Goal: Information Seeking & Learning: Learn about a topic

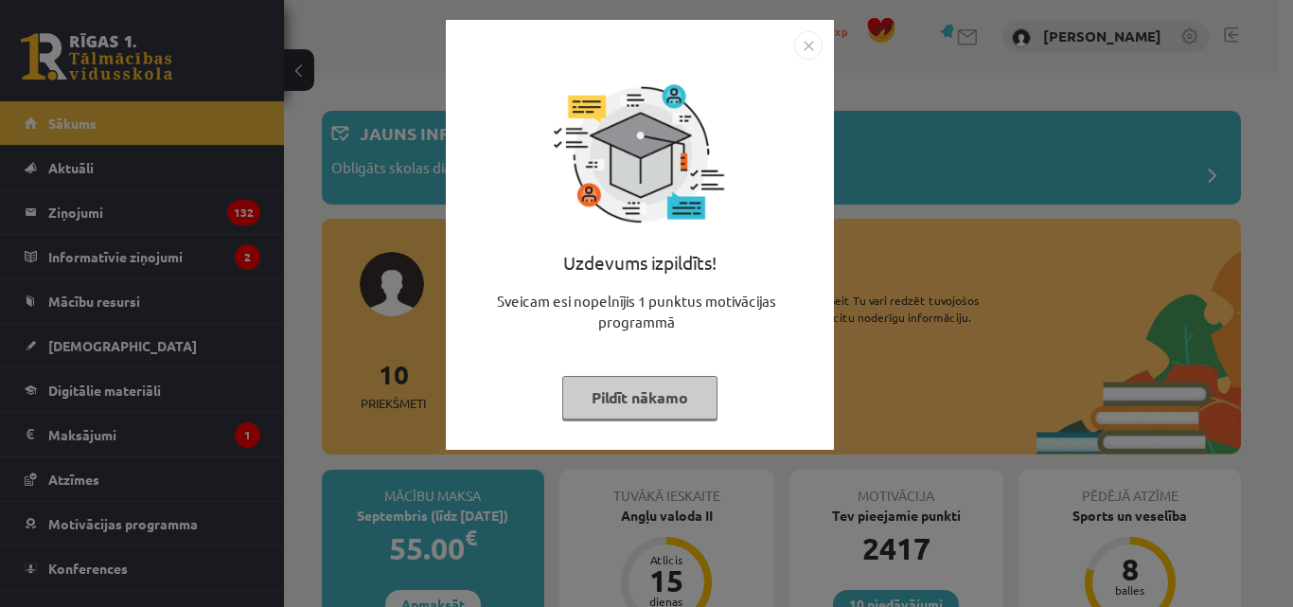
click at [607, 388] on button "Pildīt nākamo" at bounding box center [639, 398] width 155 height 44
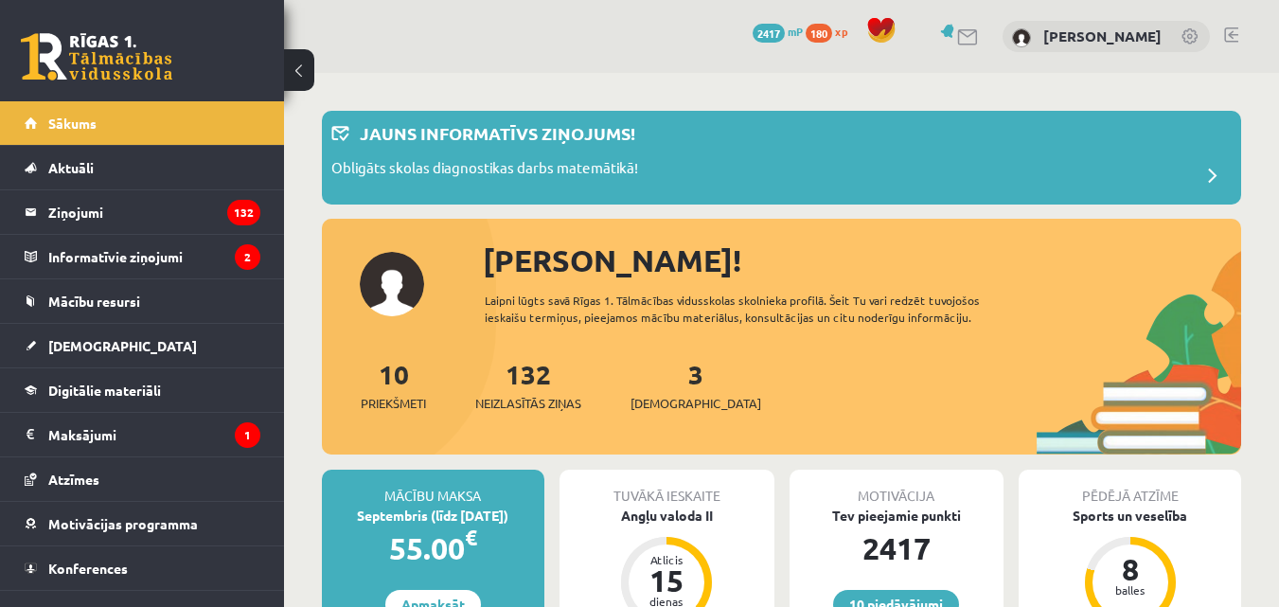
scroll to position [95, 0]
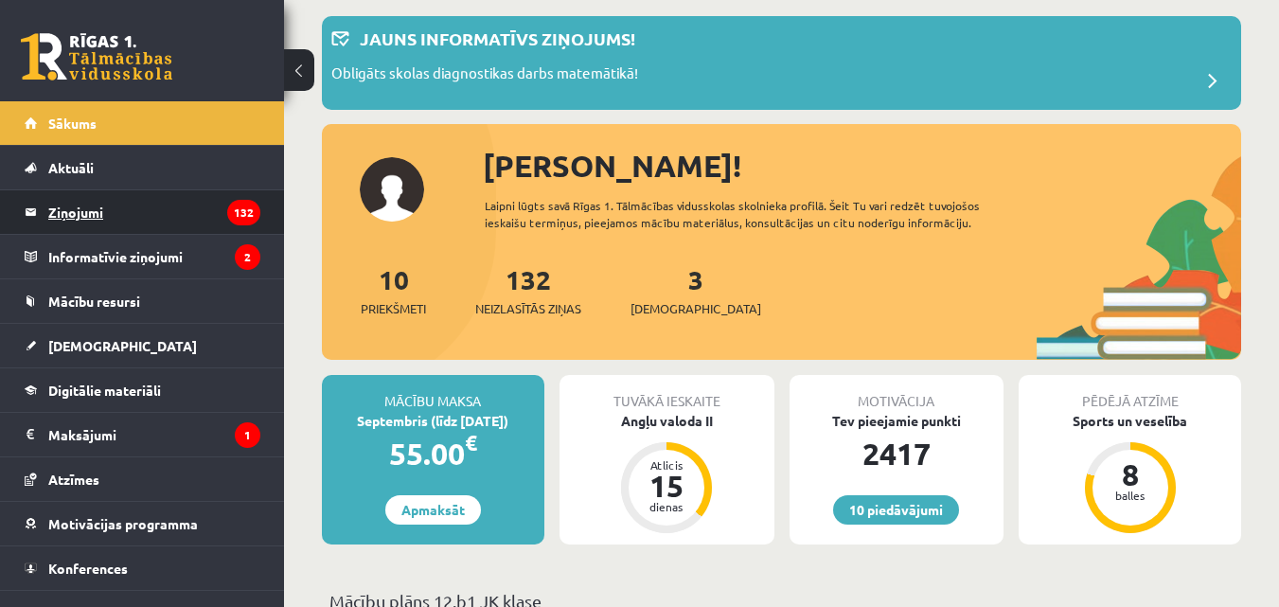
click at [85, 219] on legend "Ziņojumi 132" at bounding box center [154, 212] width 212 height 44
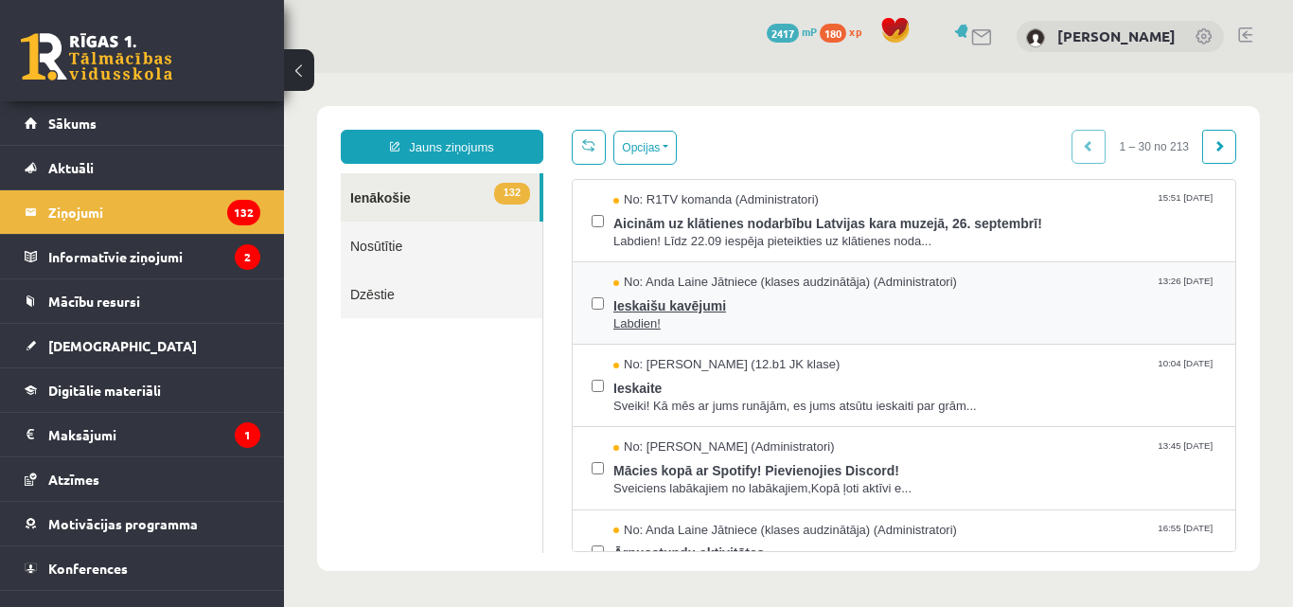
click at [650, 321] on span "Labdien!" at bounding box center [914, 324] width 603 height 18
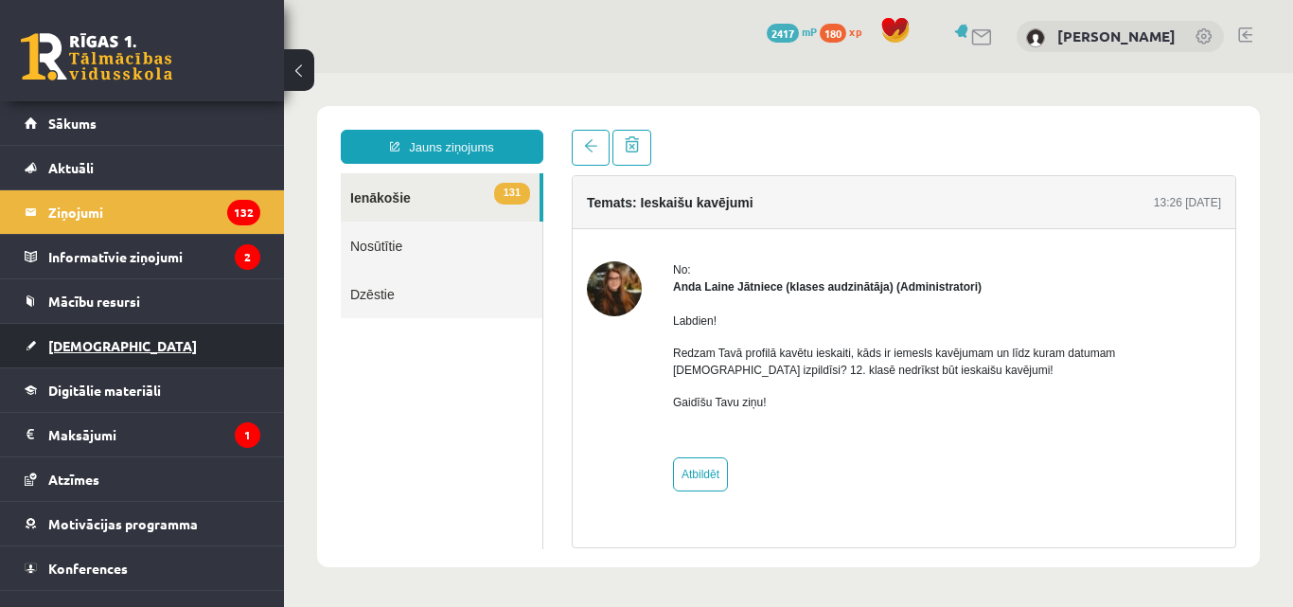
click at [89, 342] on span "[DEMOGRAPHIC_DATA]" at bounding box center [122, 345] width 149 height 17
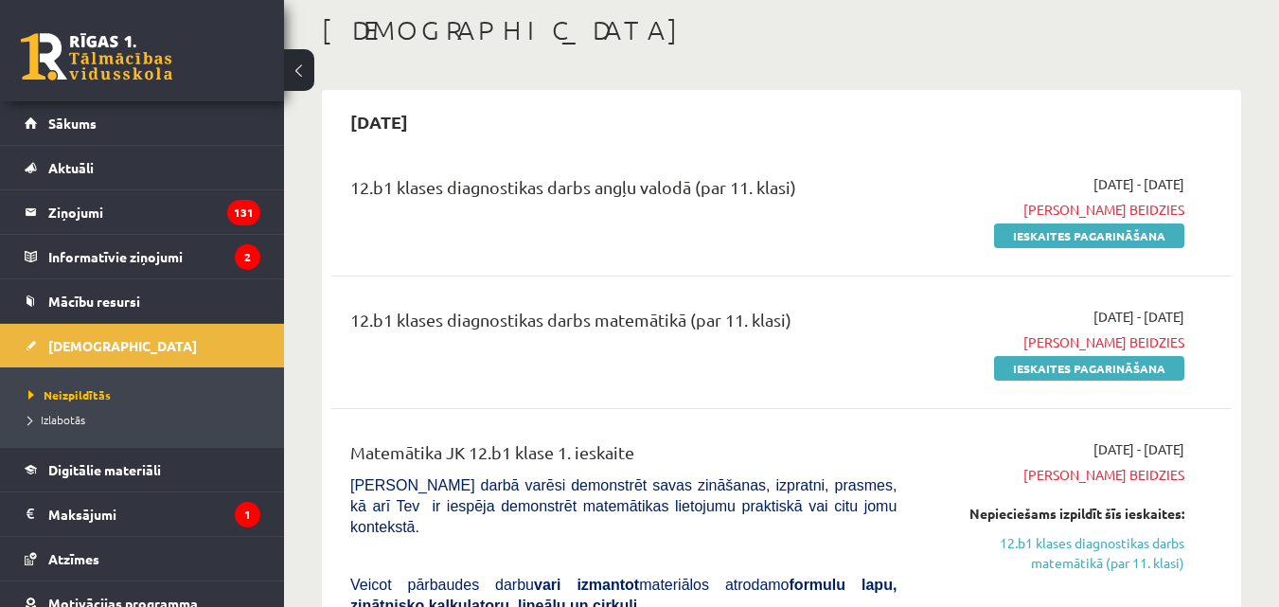
scroll to position [95, 0]
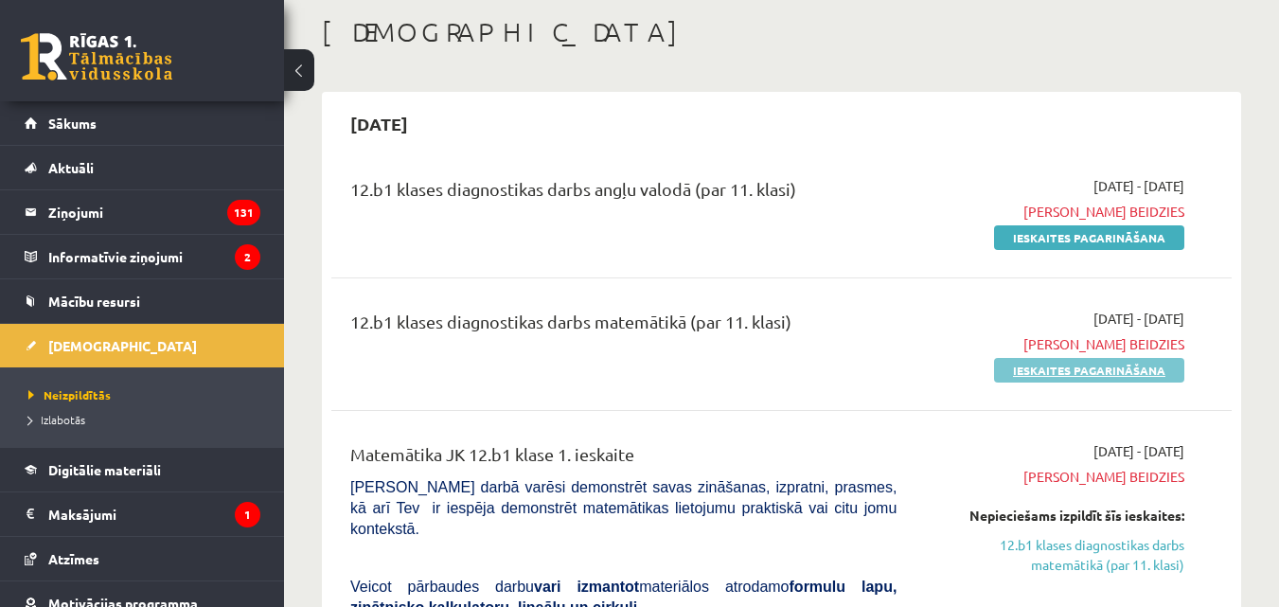
click at [1030, 376] on link "Ieskaites pagarināšana" at bounding box center [1089, 370] width 190 height 25
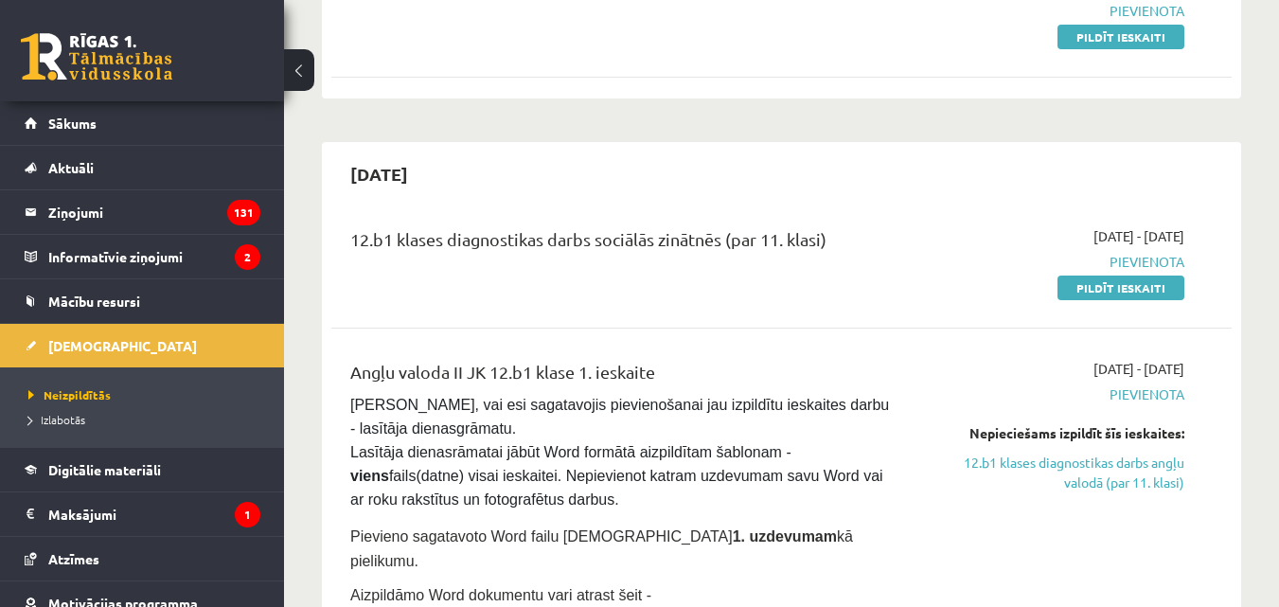
scroll to position [1230, 0]
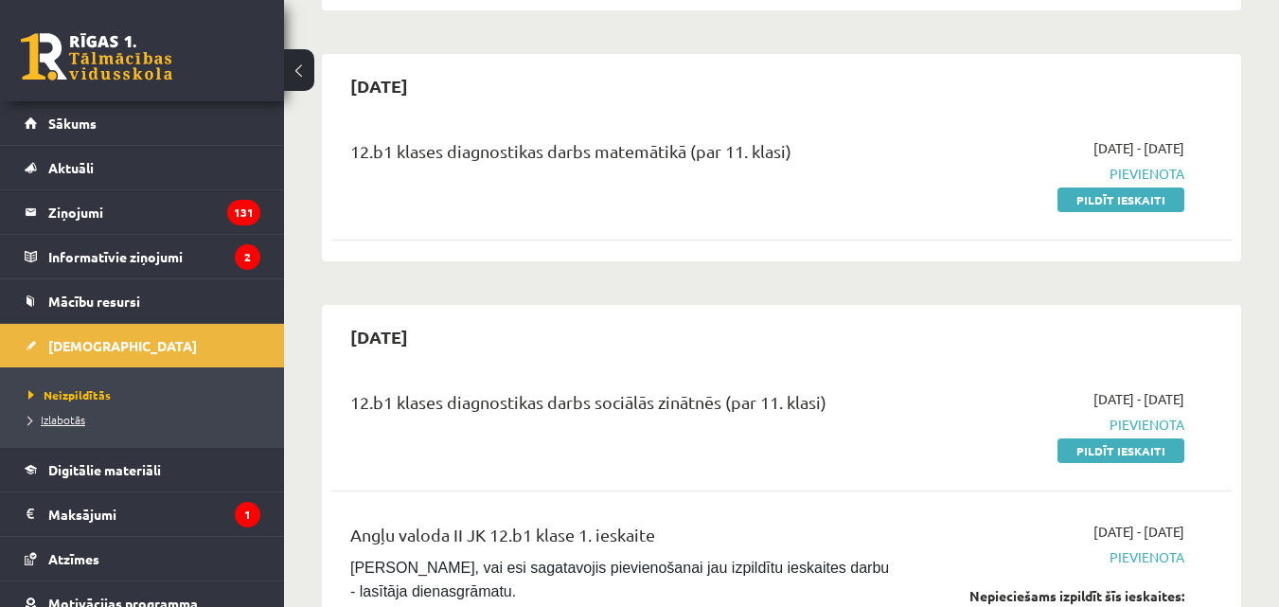
click at [60, 421] on span "Izlabotās" at bounding box center [56, 419] width 57 height 15
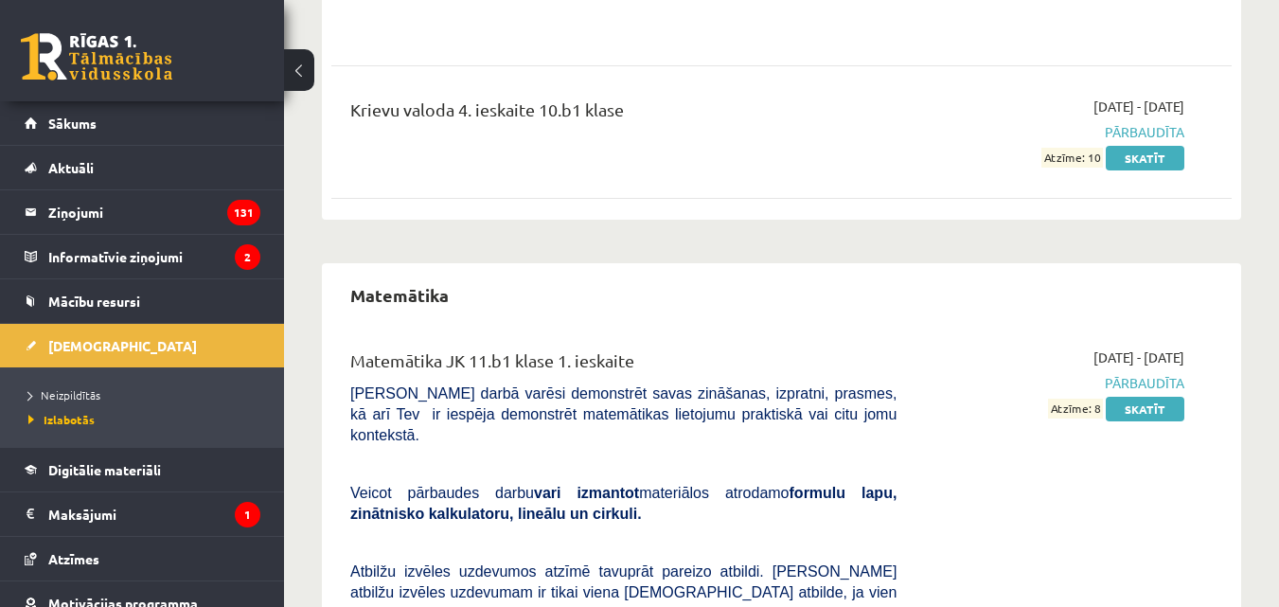
scroll to position [3691, 0]
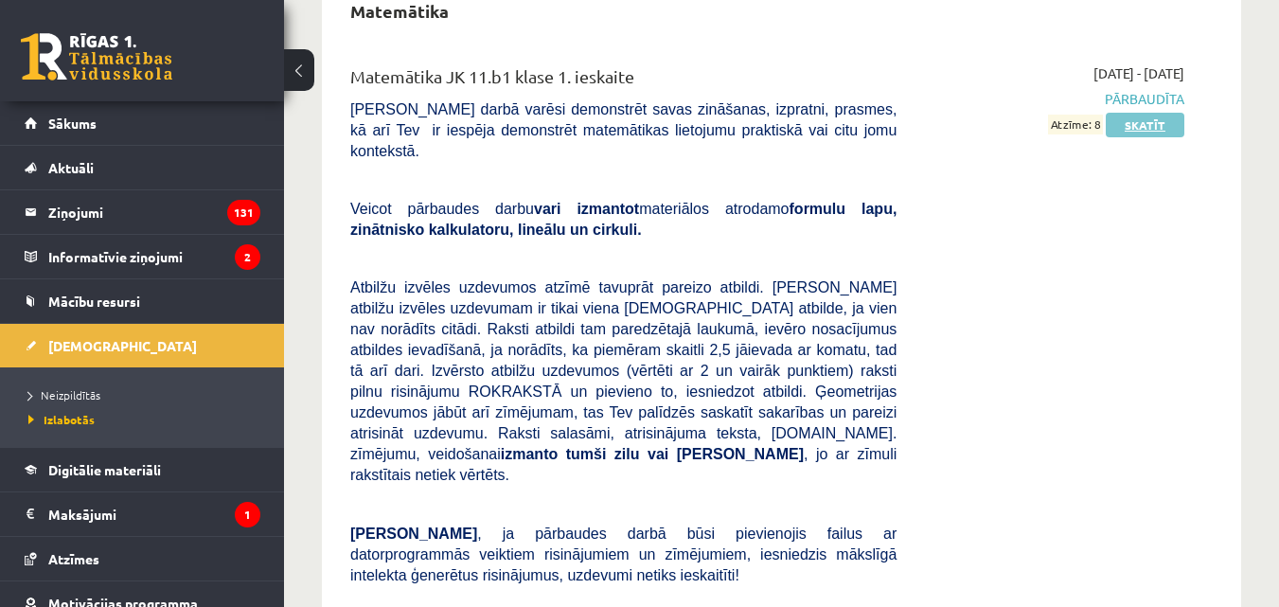
click at [1136, 113] on link "Skatīt" at bounding box center [1145, 125] width 79 height 25
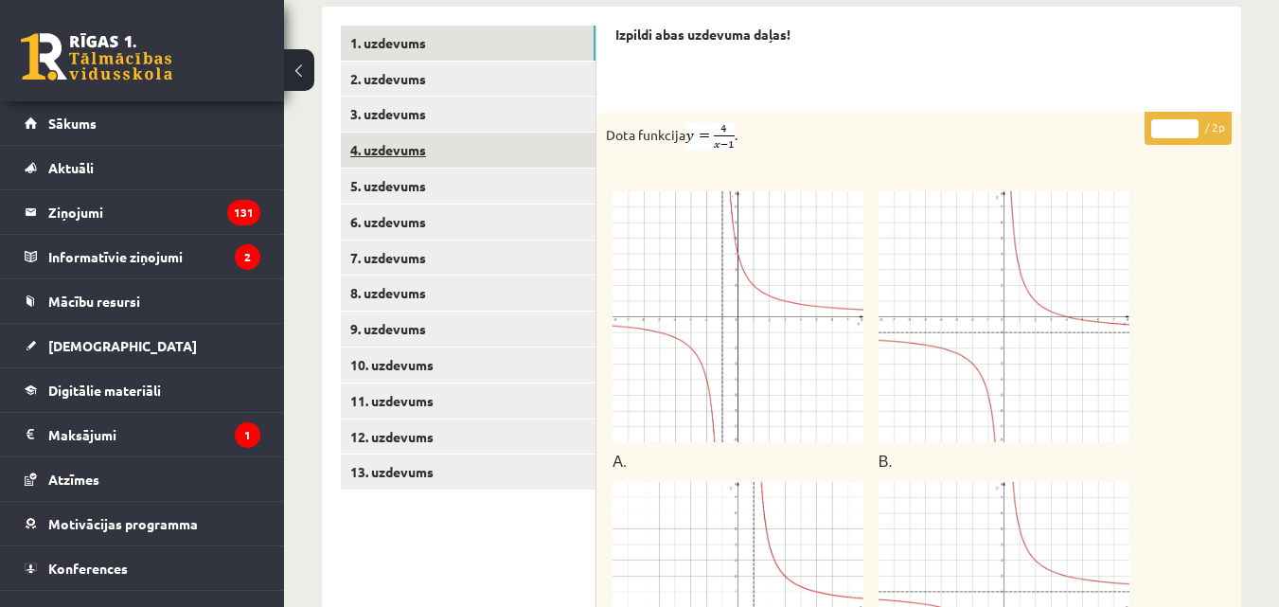
scroll to position [630, 0]
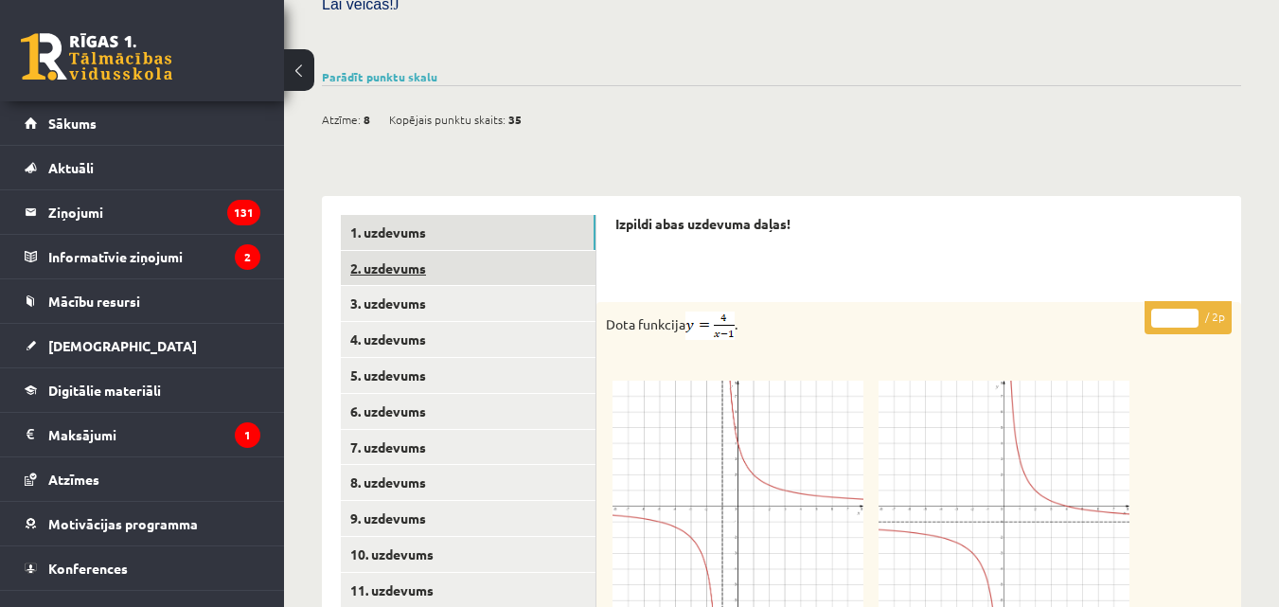
click at [378, 252] on link "2. uzdevums" at bounding box center [468, 268] width 255 height 35
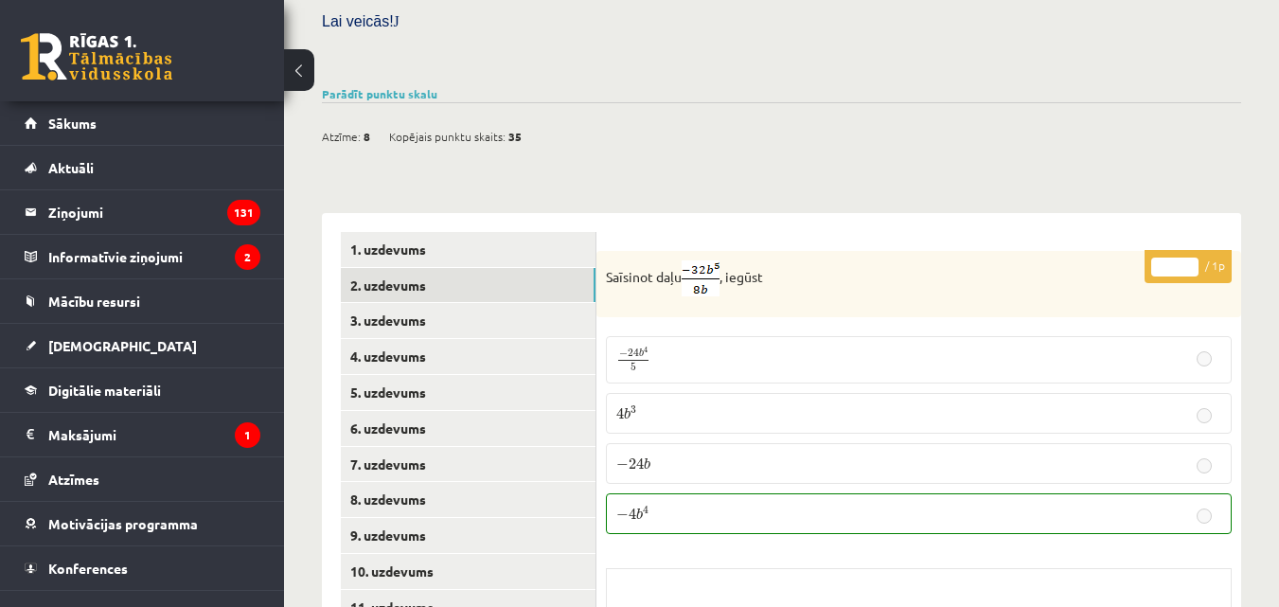
scroll to position [620, 0]
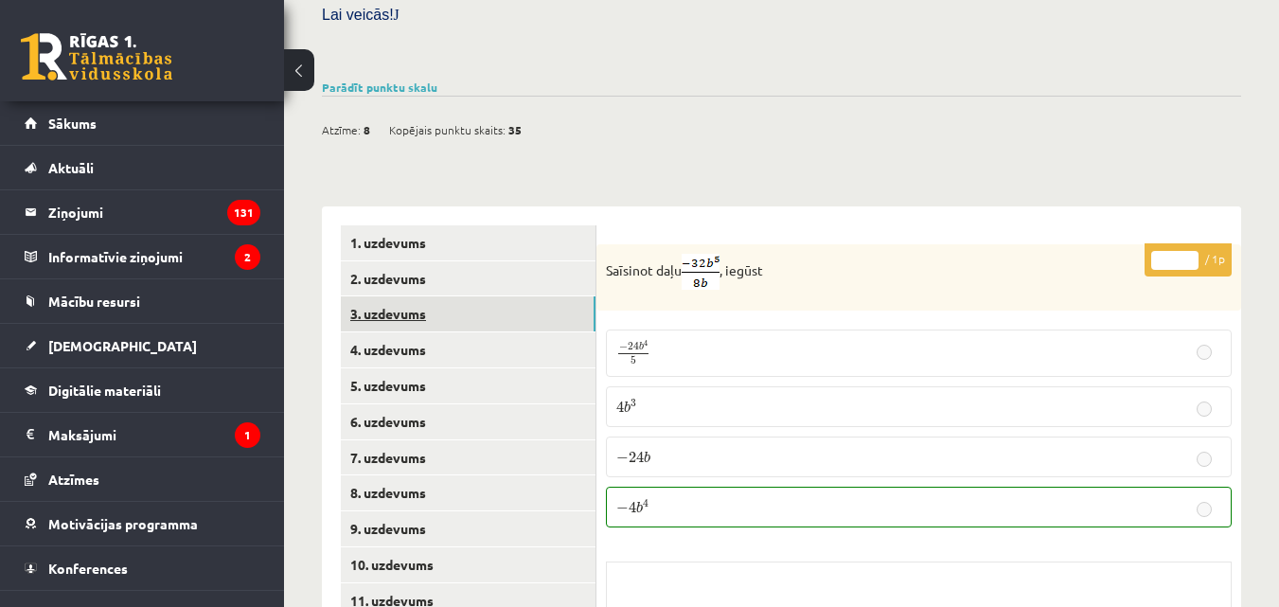
click at [398, 298] on link "3. uzdevums" at bounding box center [468, 313] width 255 height 35
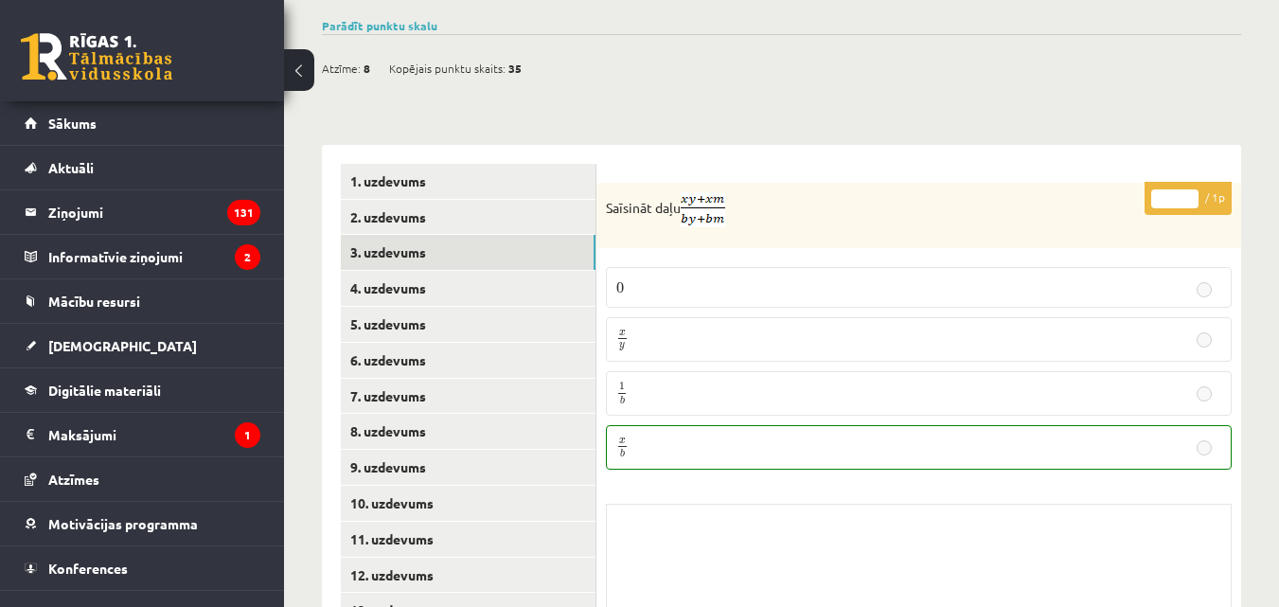
scroll to position [715, 0]
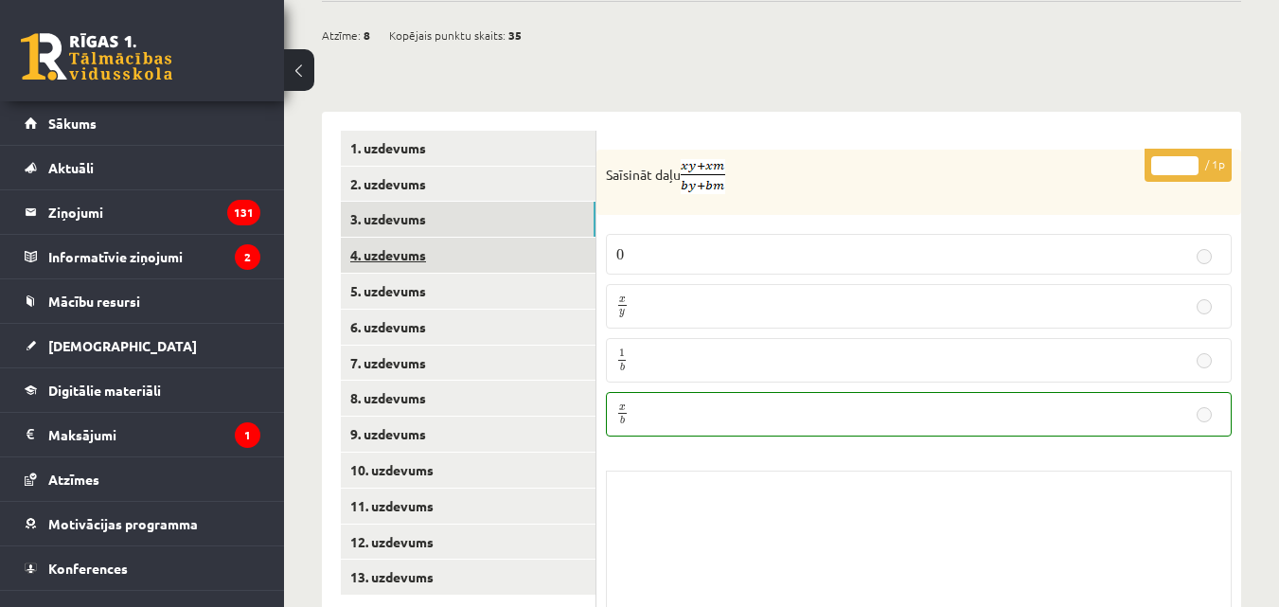
click at [398, 238] on link "4. uzdevums" at bounding box center [468, 255] width 255 height 35
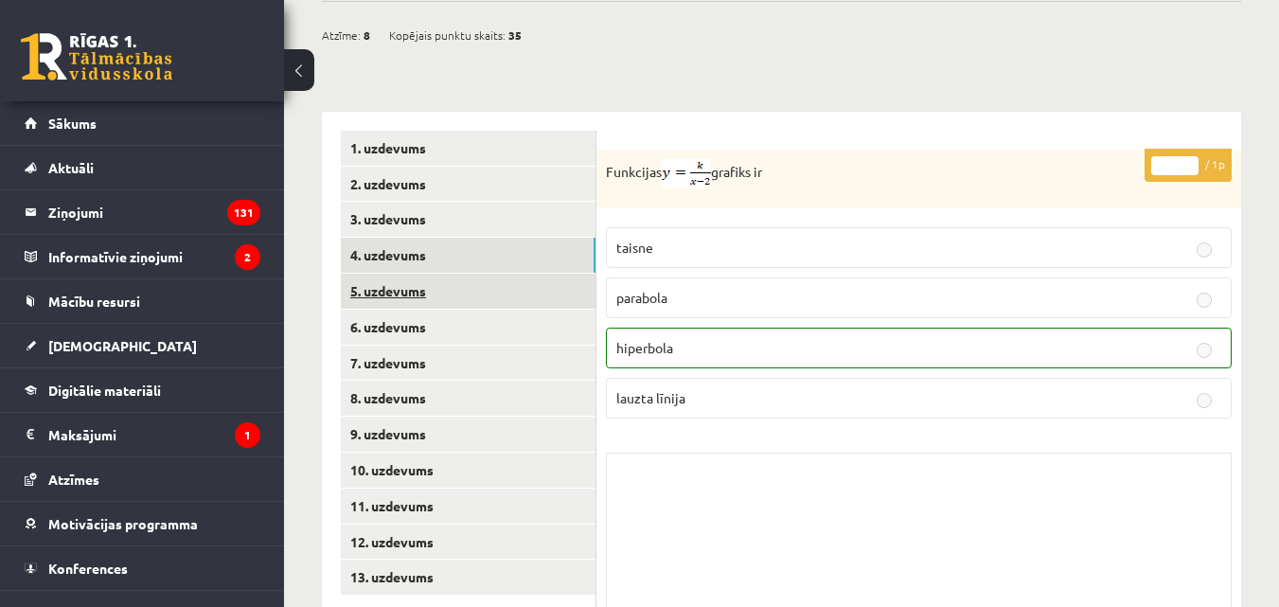
click at [397, 274] on link "5. uzdevums" at bounding box center [468, 291] width 255 height 35
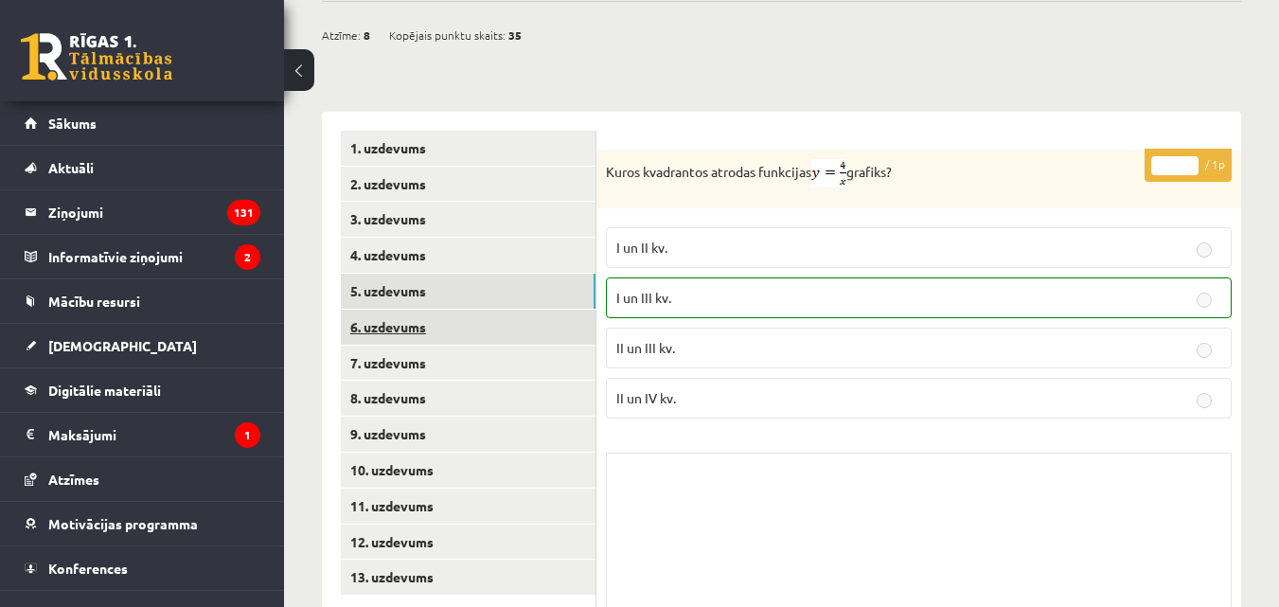
click at [402, 310] on link "6. uzdevums" at bounding box center [468, 327] width 255 height 35
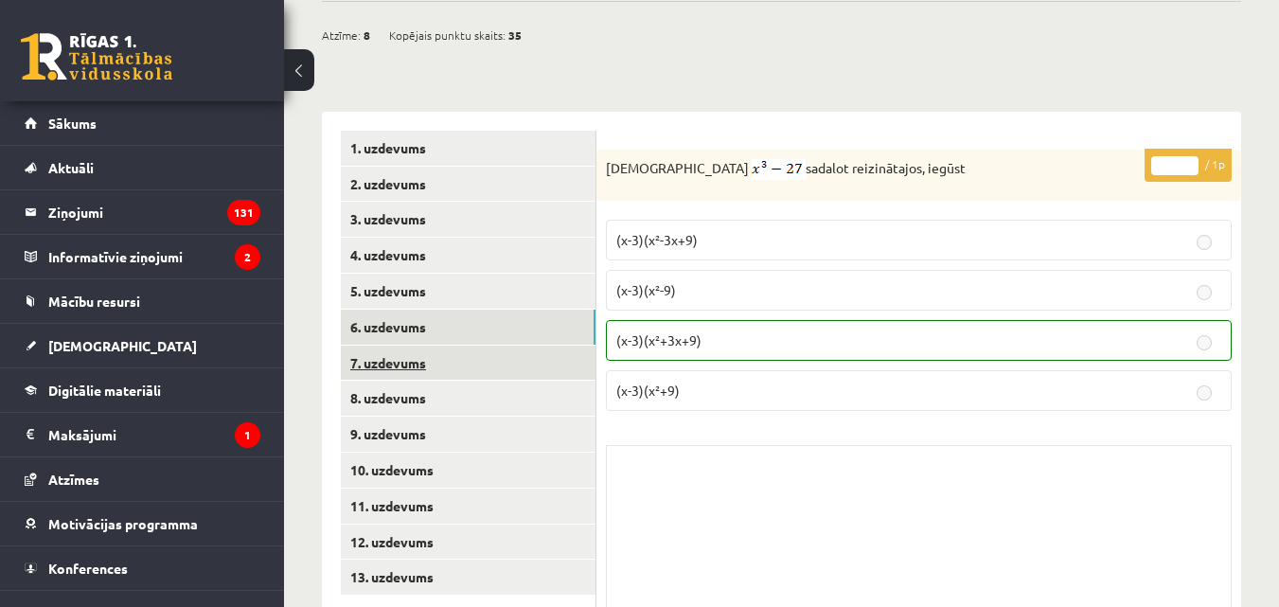
click at [398, 345] on link "7. uzdevums" at bounding box center [468, 362] width 255 height 35
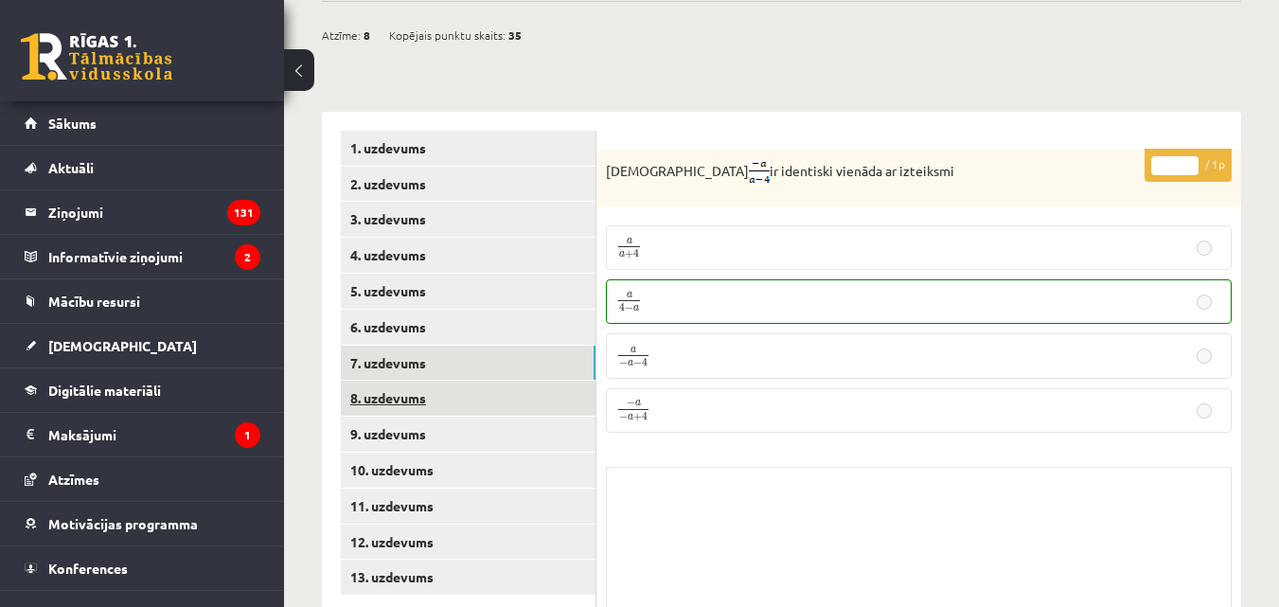
click at [406, 387] on link "8. uzdevums" at bounding box center [468, 398] width 255 height 35
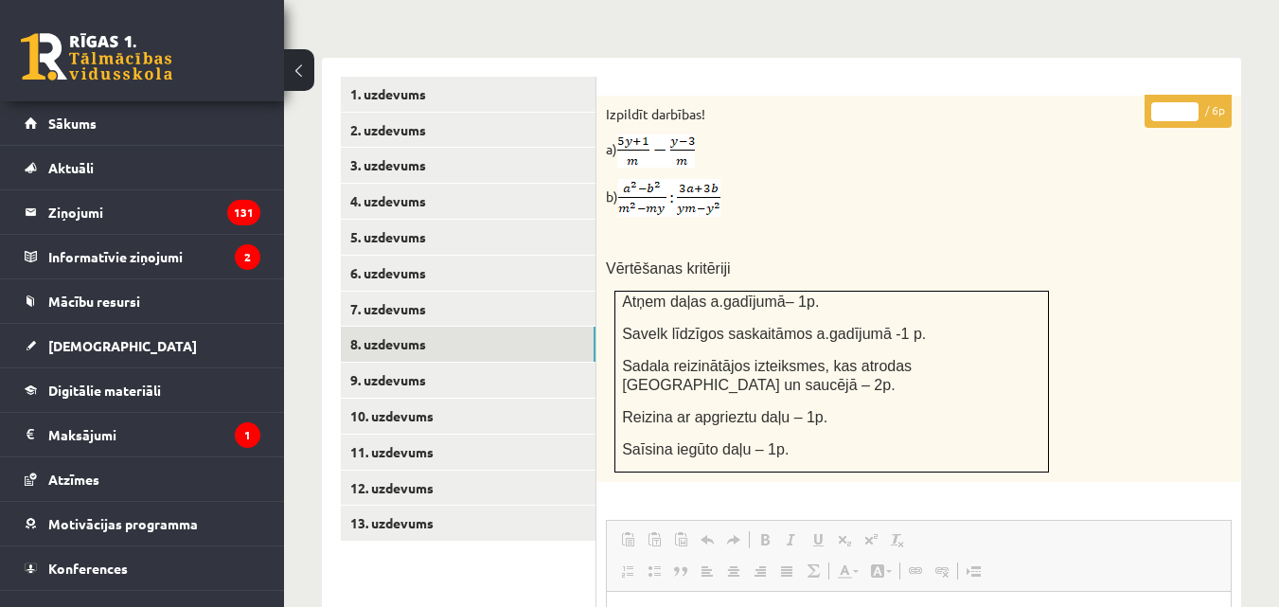
scroll to position [762, 0]
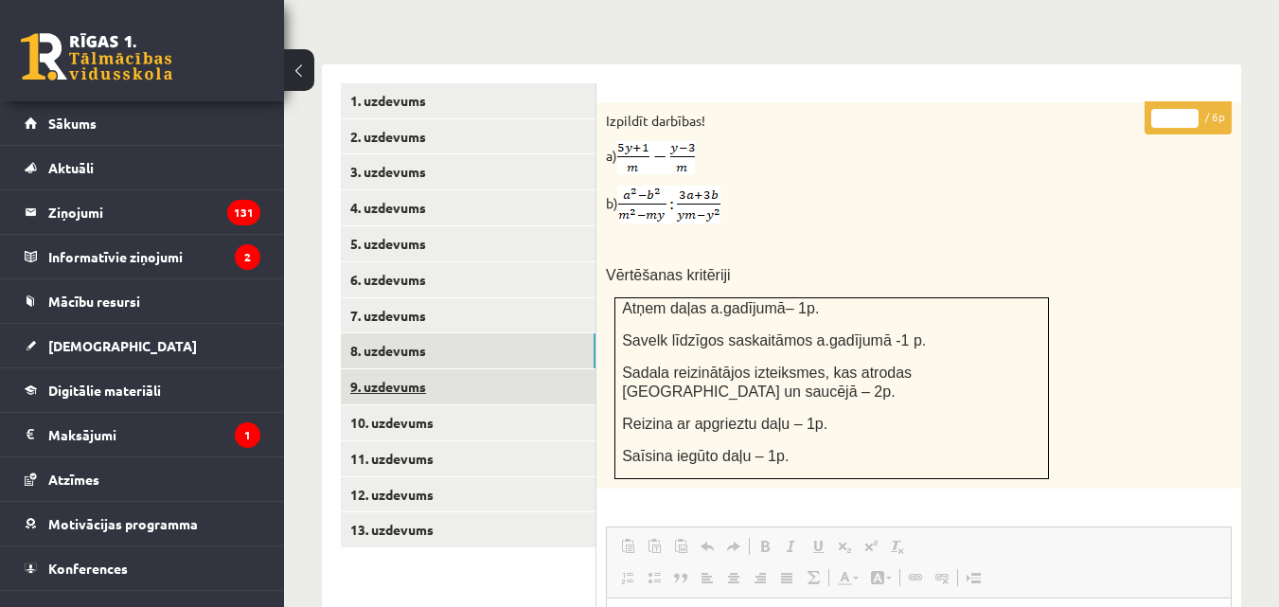
click at [376, 369] on link "9. uzdevums" at bounding box center [468, 386] width 255 height 35
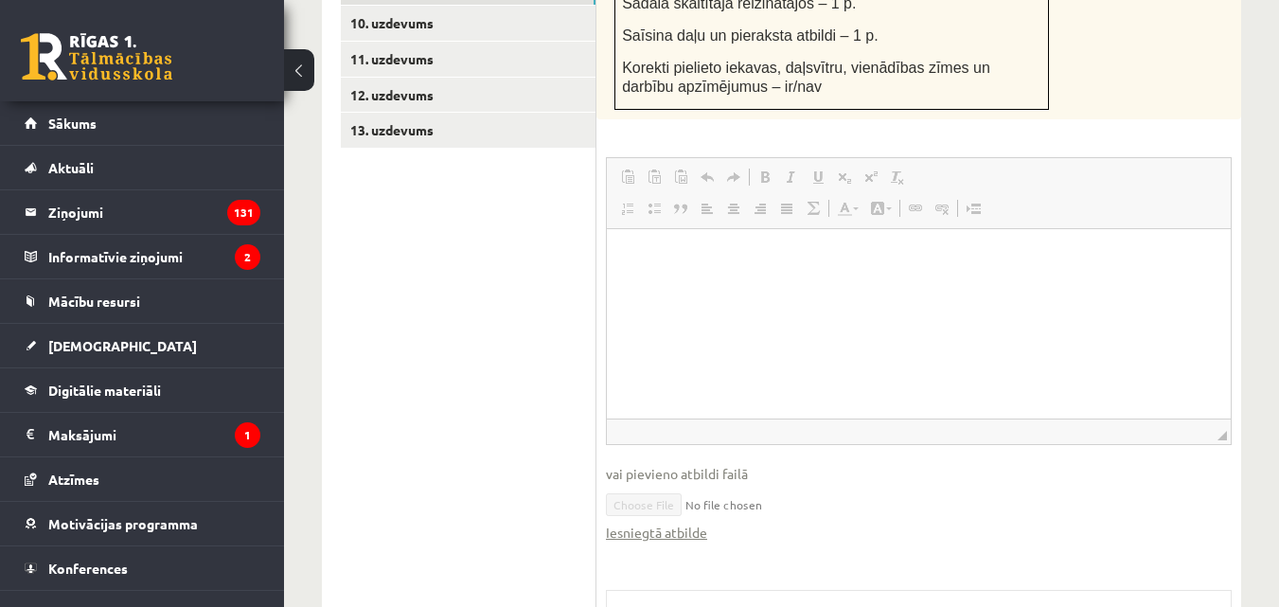
scroll to position [906, 0]
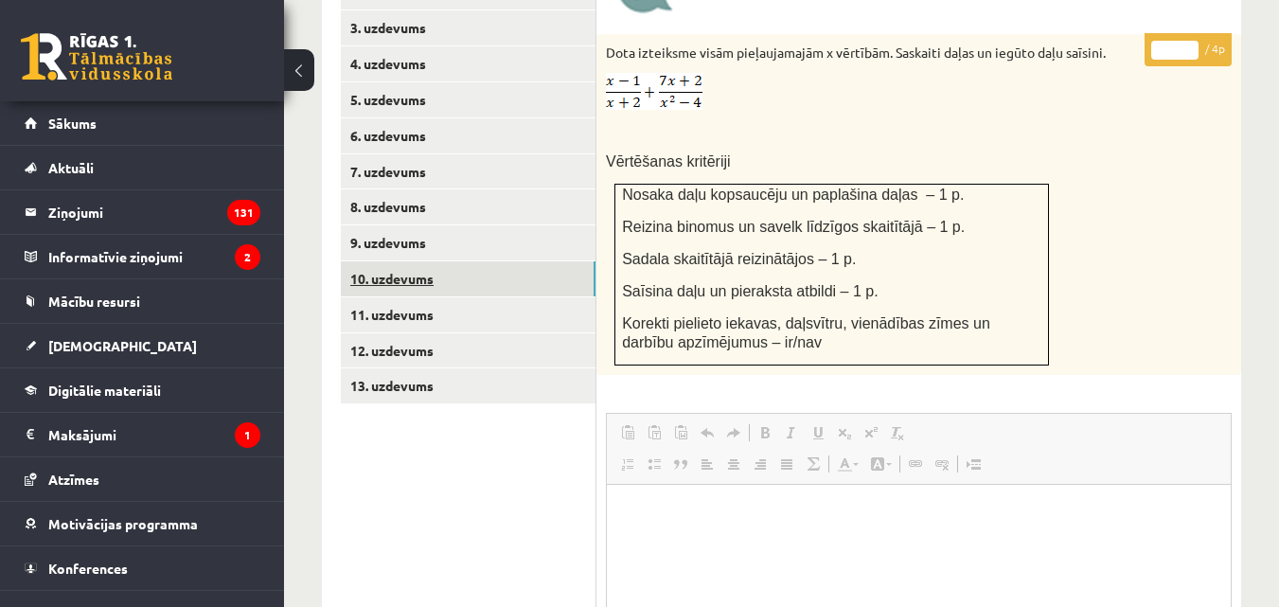
click at [379, 261] on link "10. uzdevums" at bounding box center [468, 278] width 255 height 35
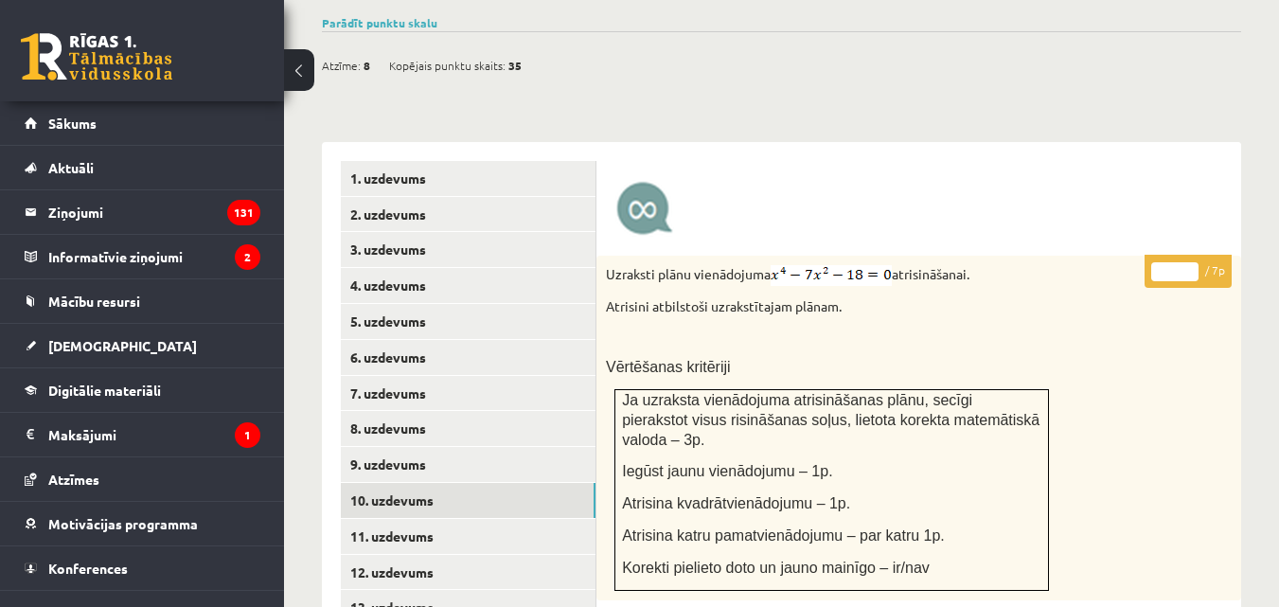
scroll to position [717, 0]
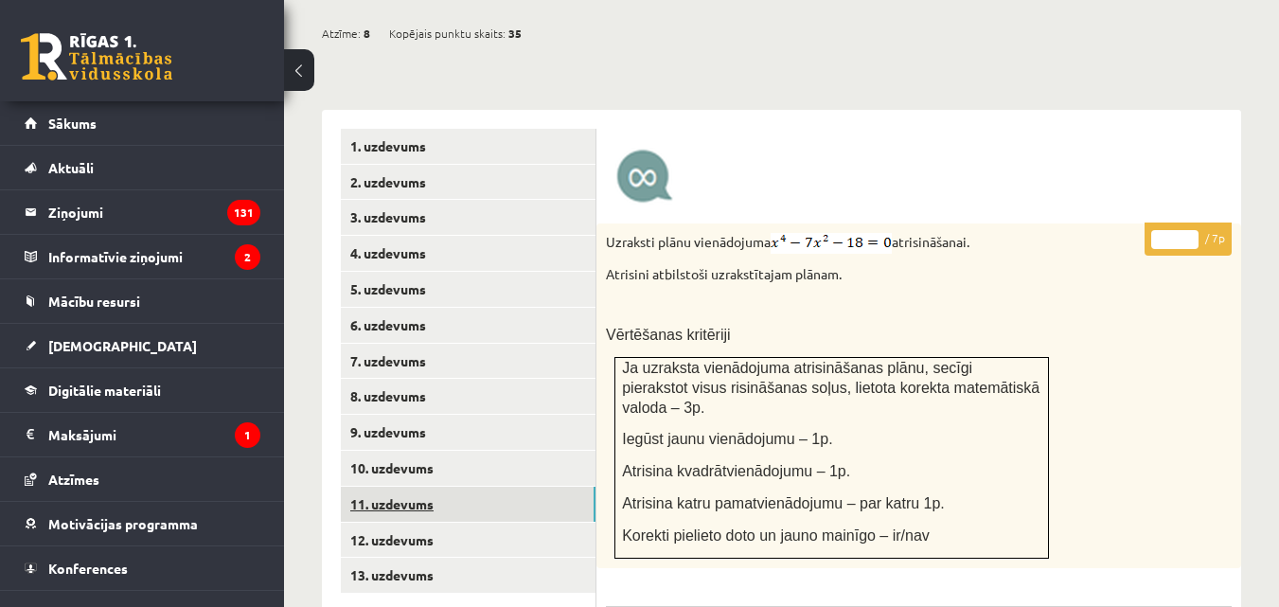
click at [380, 487] on link "11. uzdevums" at bounding box center [468, 504] width 255 height 35
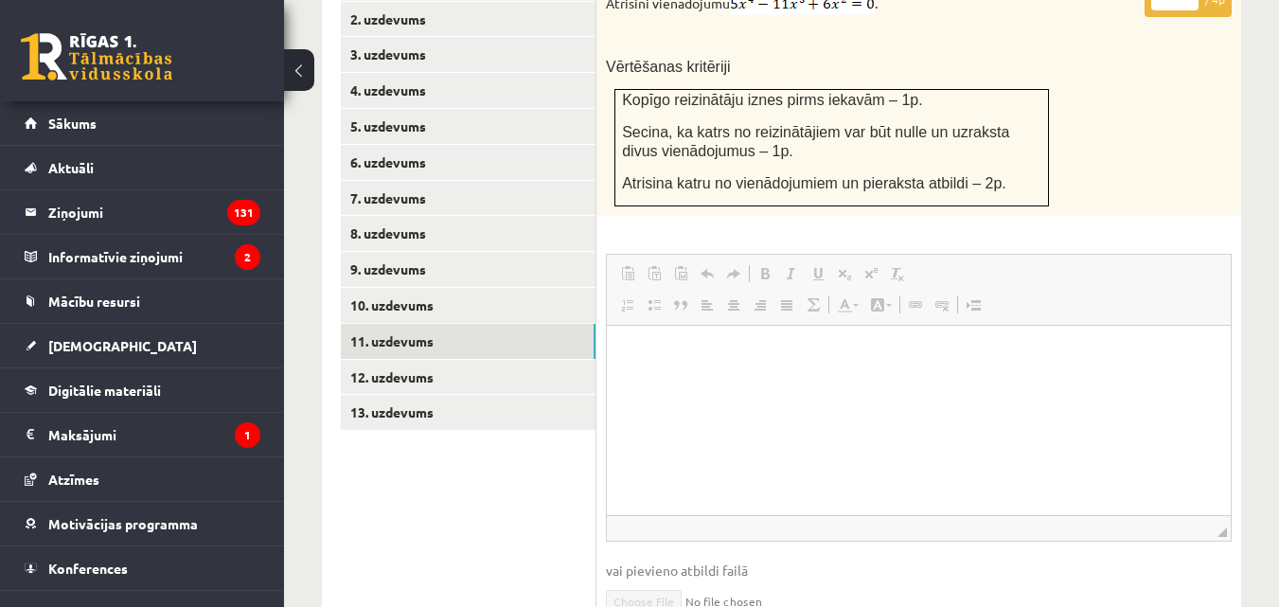
scroll to position [906, 0]
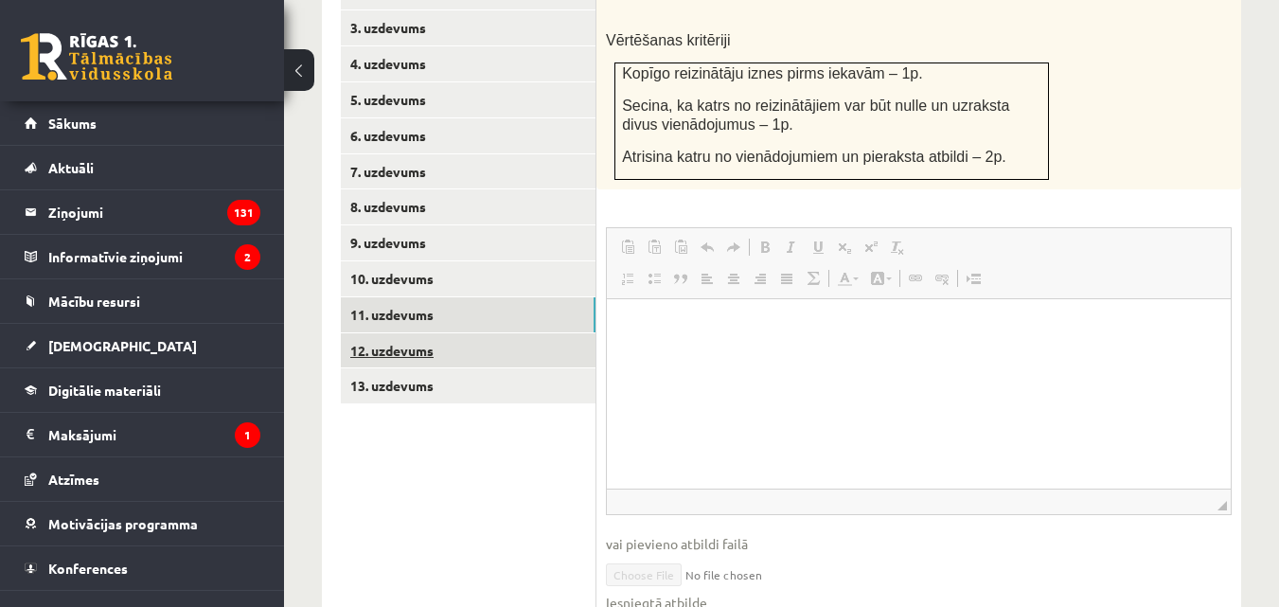
click at [406, 333] on link "12. uzdevums" at bounding box center [468, 350] width 255 height 35
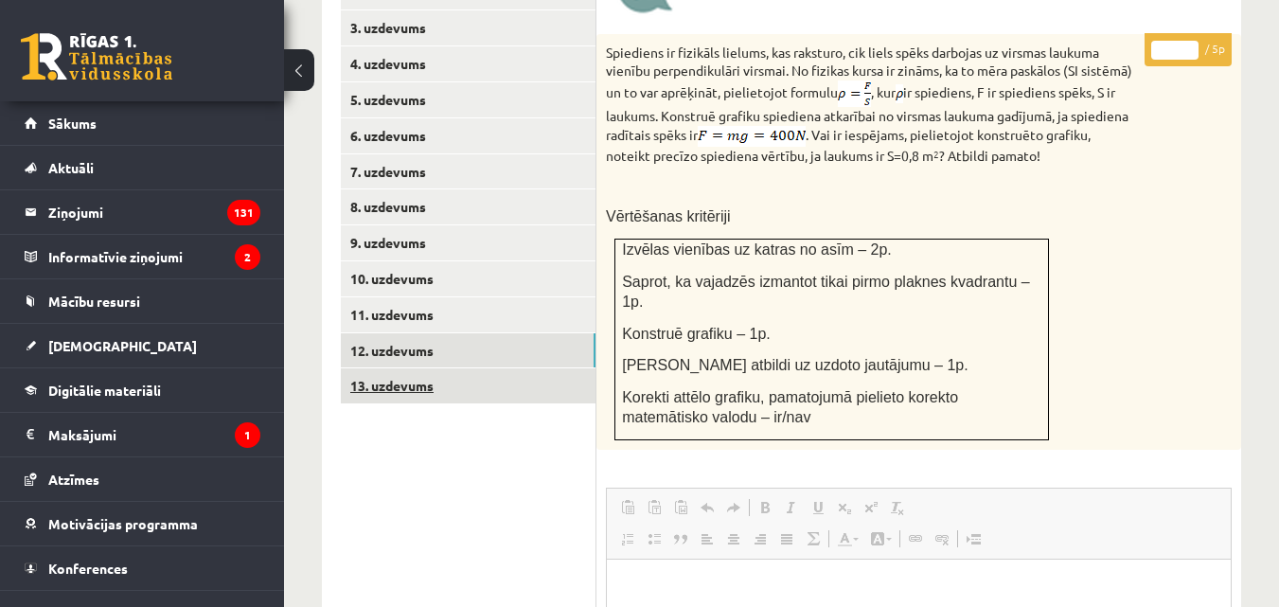
click at [381, 368] on link "13. uzdevums" at bounding box center [468, 385] width 255 height 35
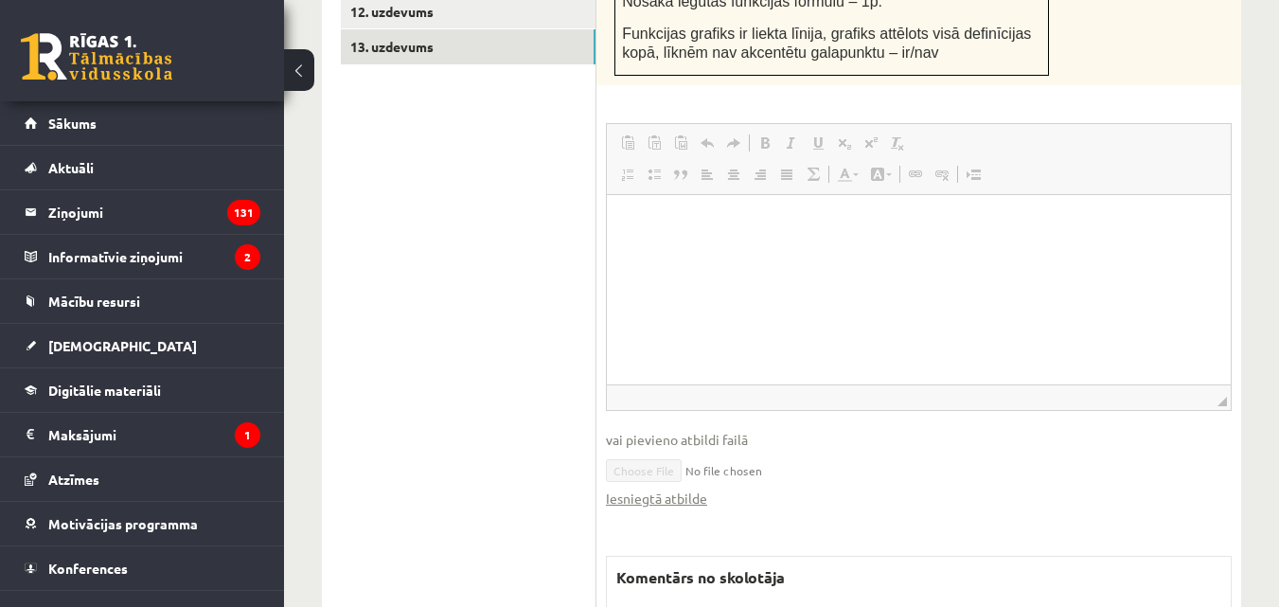
scroll to position [1239, 0]
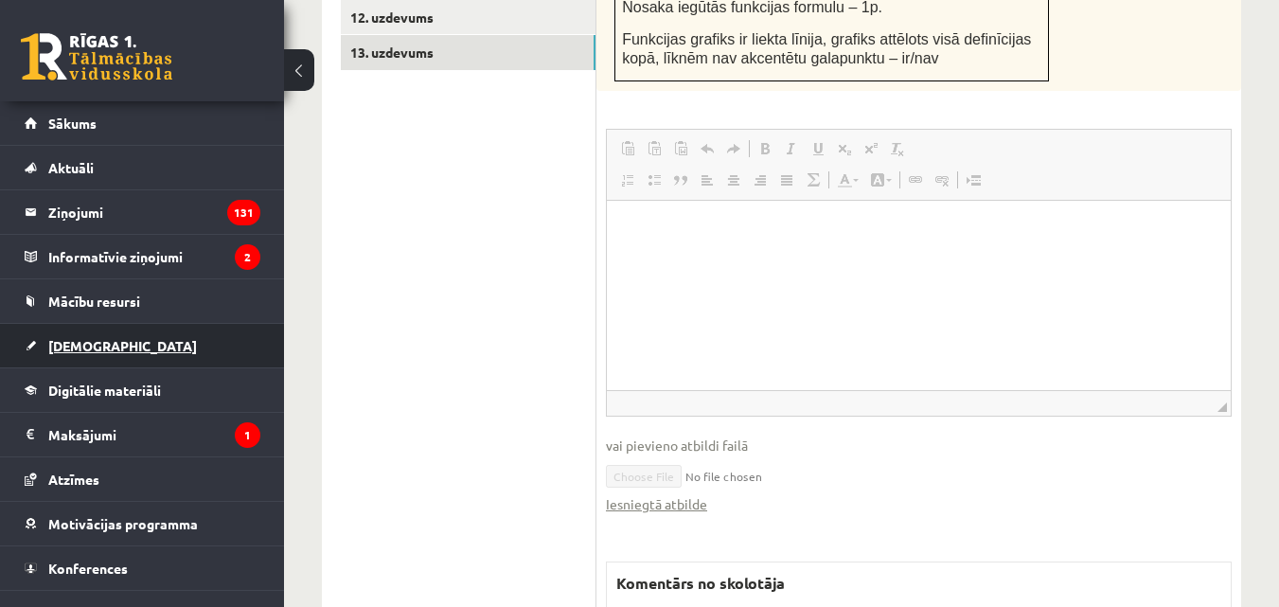
click at [94, 347] on span "[DEMOGRAPHIC_DATA]" at bounding box center [122, 345] width 149 height 17
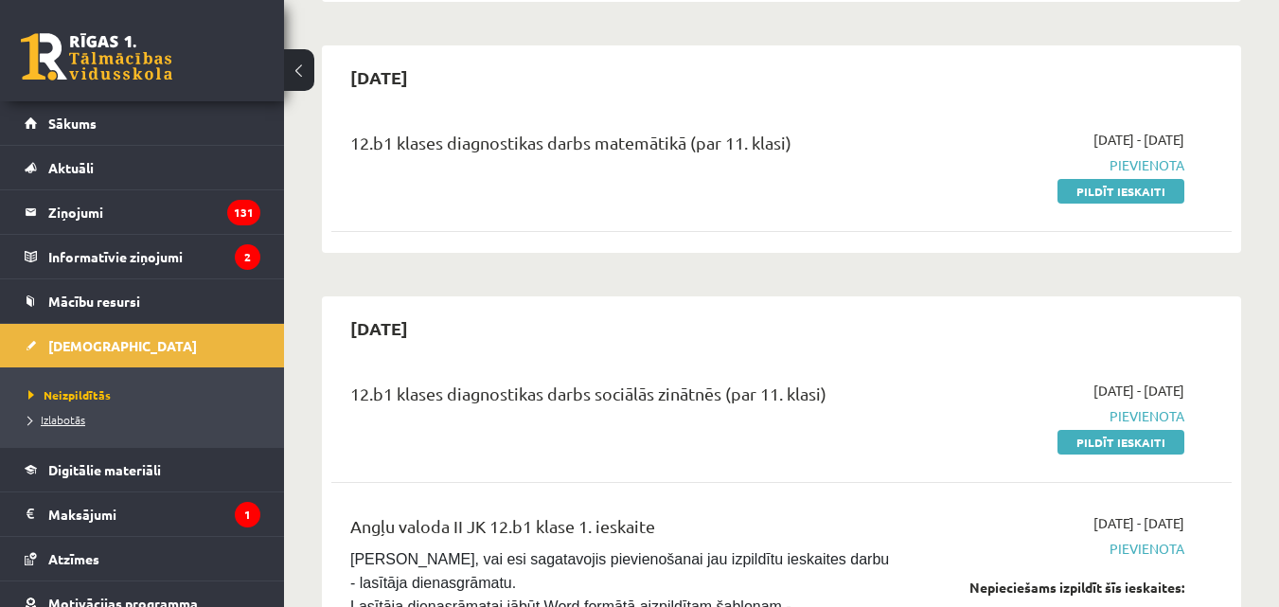
click at [63, 418] on span "Izlabotās" at bounding box center [56, 419] width 57 height 15
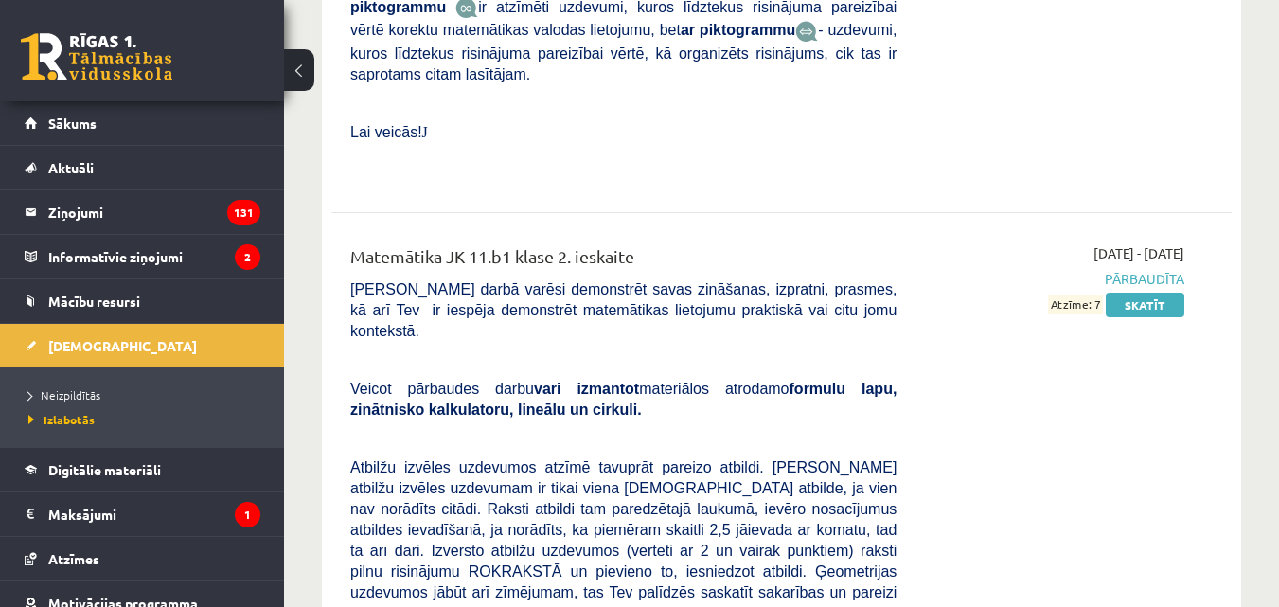
scroll to position [4363, 0]
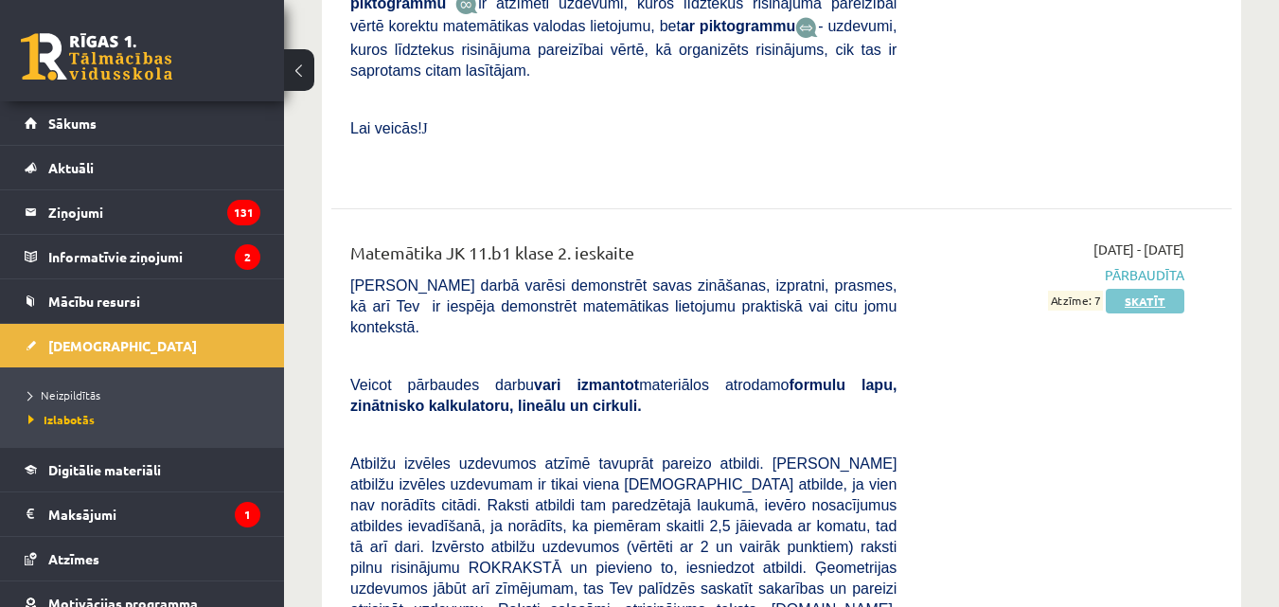
click at [1153, 289] on link "Skatīt" at bounding box center [1145, 301] width 79 height 25
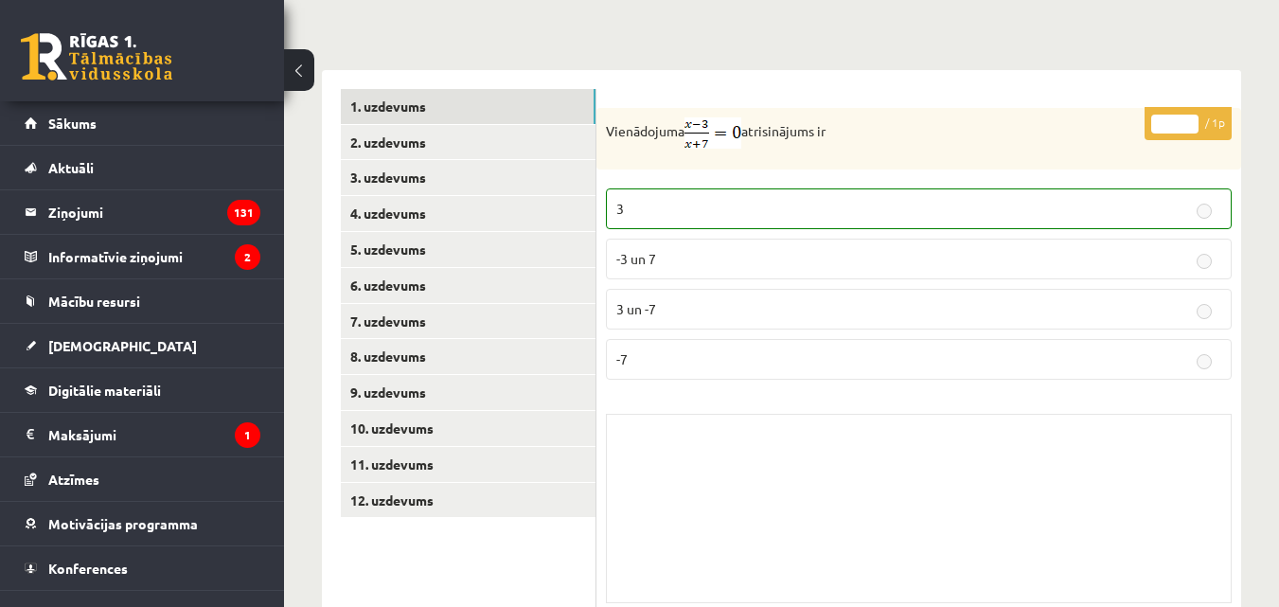
scroll to position [757, 0]
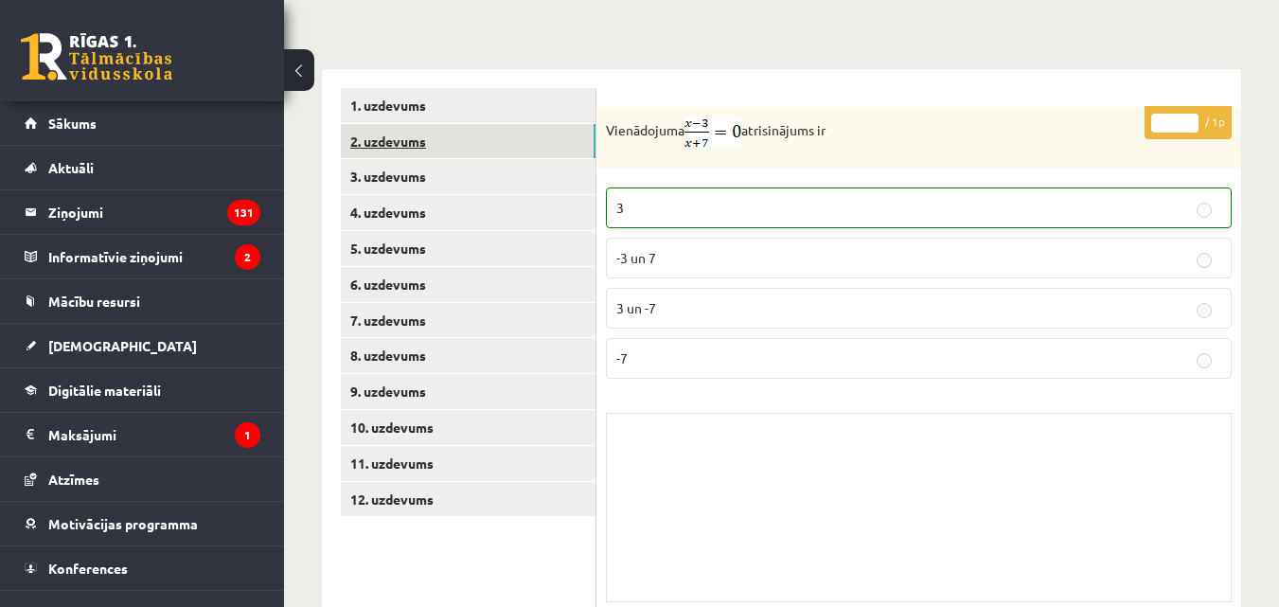
click at [396, 124] on link "2. uzdevums" at bounding box center [468, 141] width 255 height 35
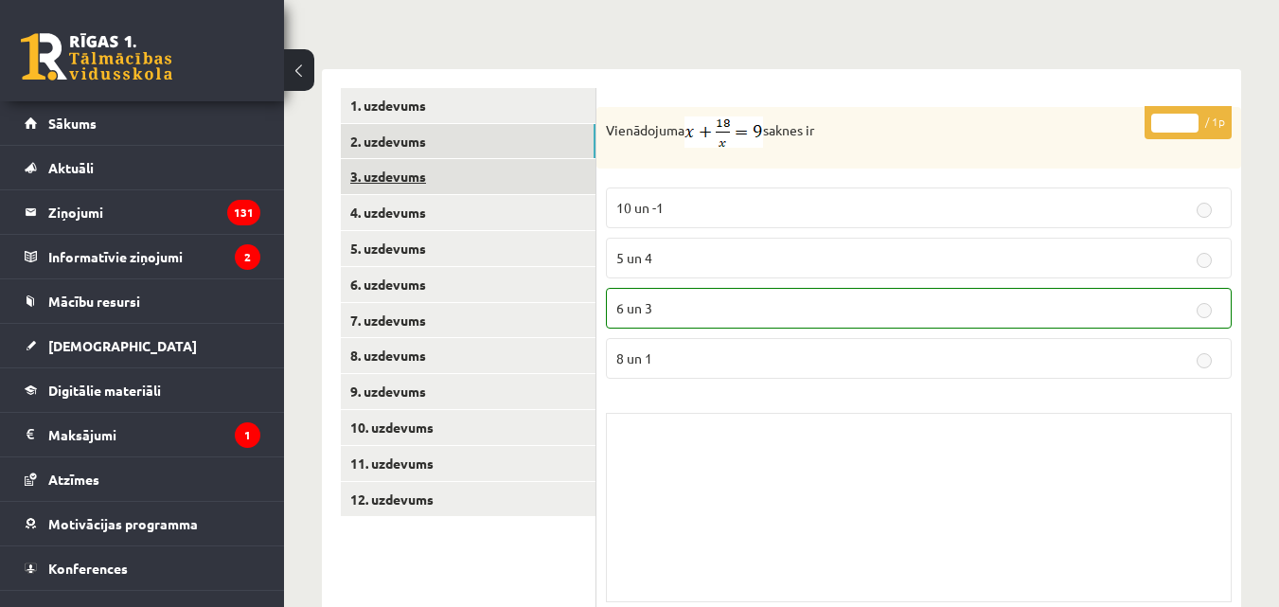
click at [378, 159] on link "3. uzdevums" at bounding box center [468, 176] width 255 height 35
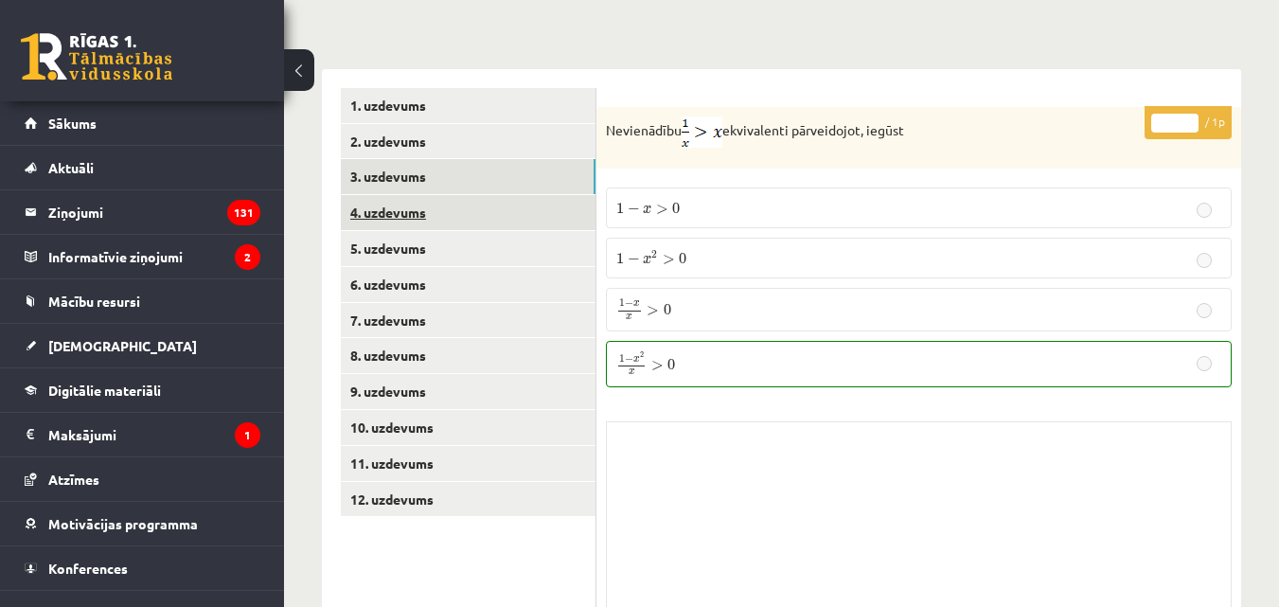
click at [381, 195] on link "4. uzdevums" at bounding box center [468, 212] width 255 height 35
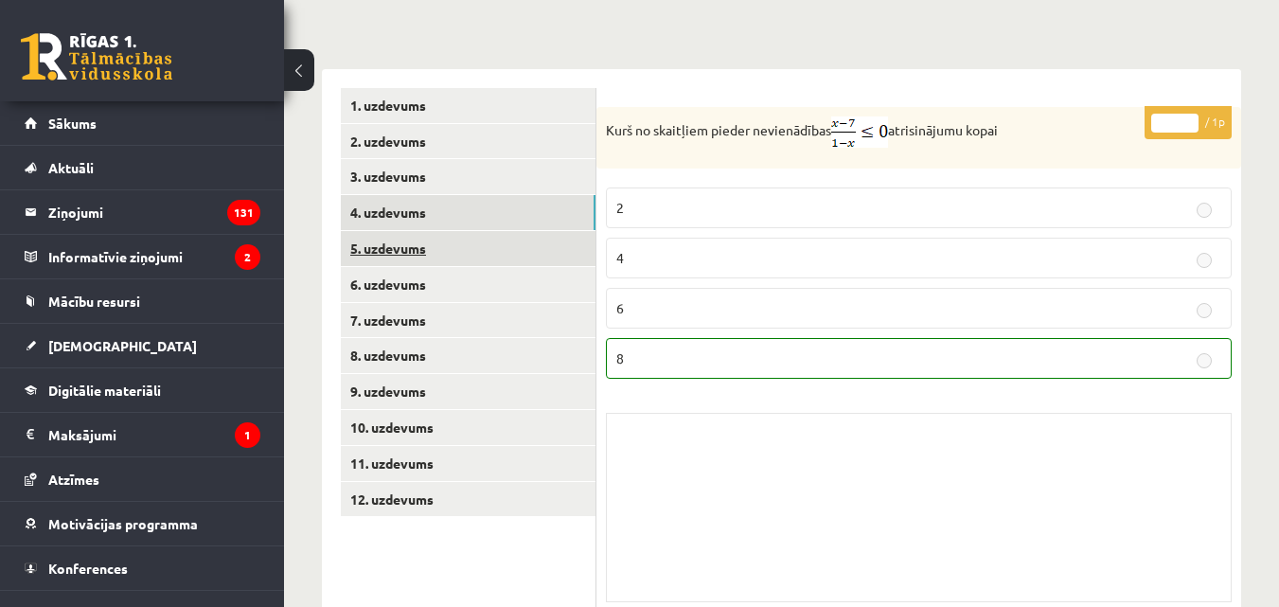
click at [417, 231] on link "5. uzdevums" at bounding box center [468, 248] width 255 height 35
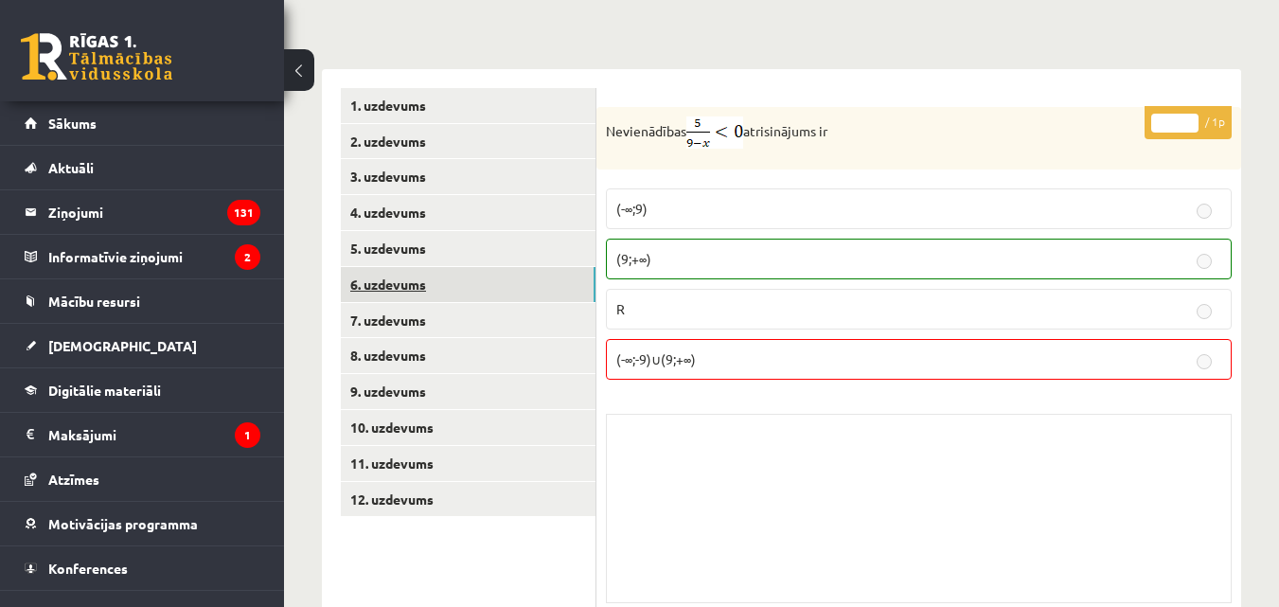
click at [397, 267] on link "6. uzdevums" at bounding box center [468, 284] width 255 height 35
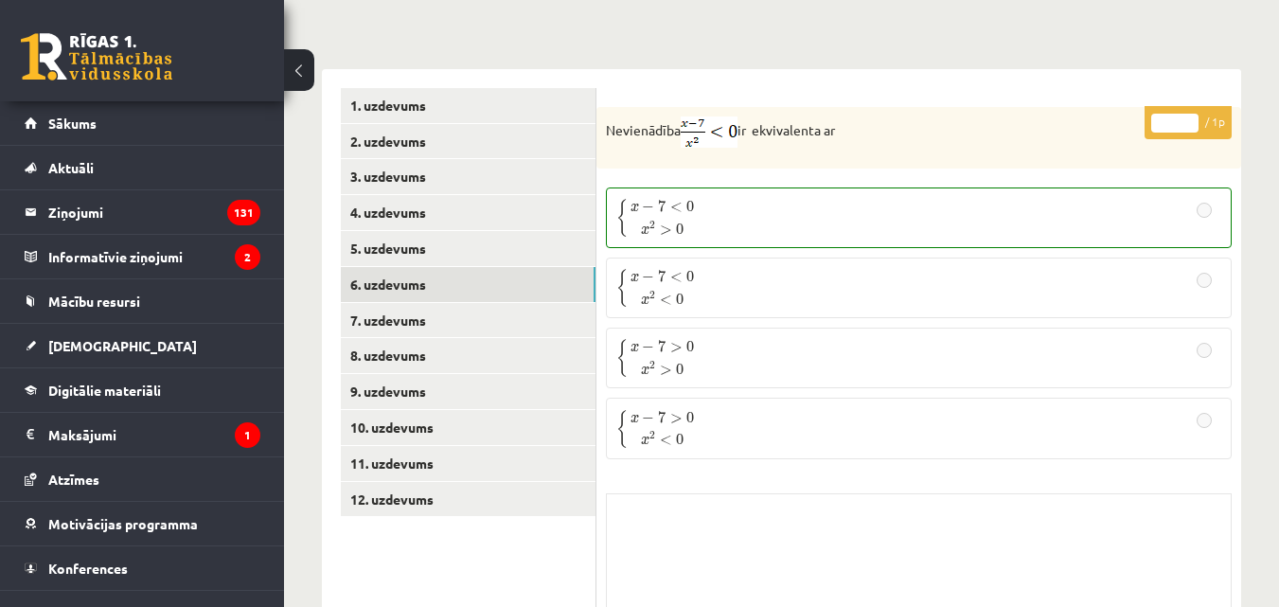
click at [822, 408] on p "{ x − 7 > 0 x 2 < 0 { x − 7 > 0 x 2 < 0" at bounding box center [918, 428] width 605 height 40
click at [418, 303] on link "7. uzdevums" at bounding box center [468, 320] width 255 height 35
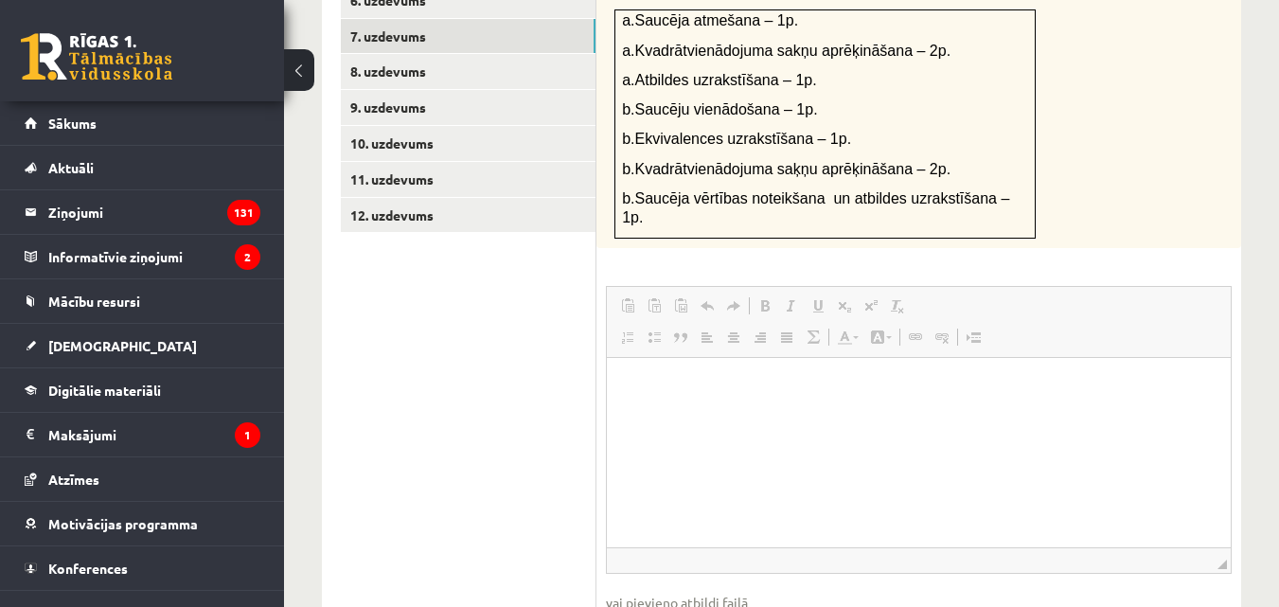
scroll to position [1325, 0]
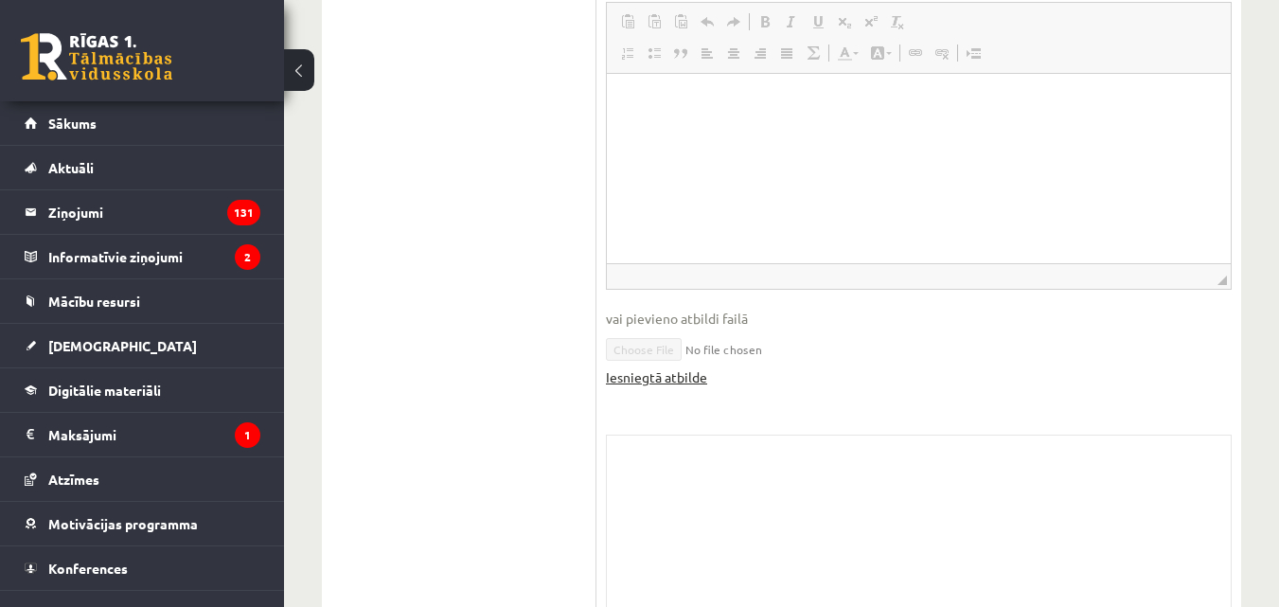
click at [657, 367] on link "Iesniegtā atbilde" at bounding box center [656, 377] width 101 height 20
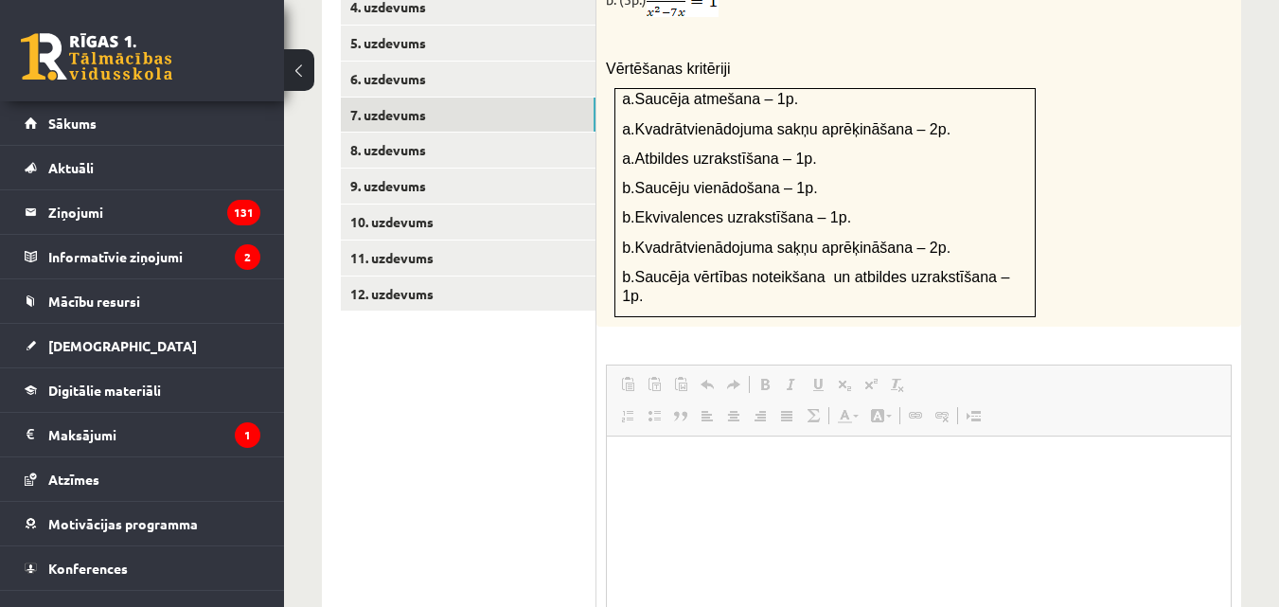
scroll to position [852, 0]
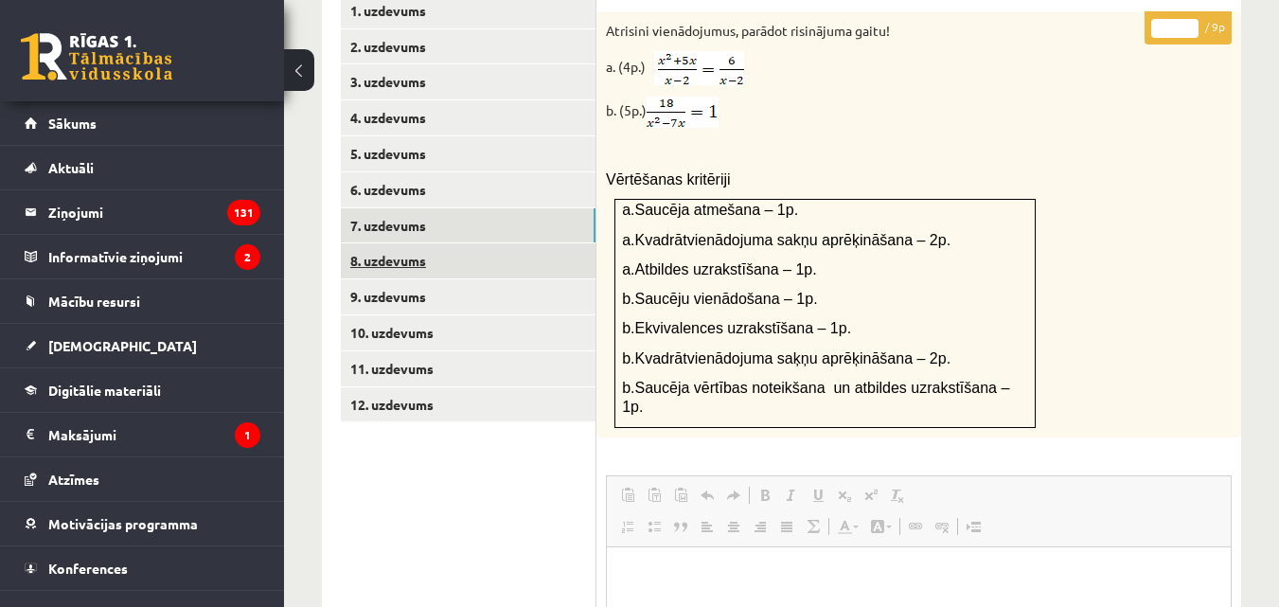
click at [362, 247] on link "8. uzdevums" at bounding box center [468, 260] width 255 height 35
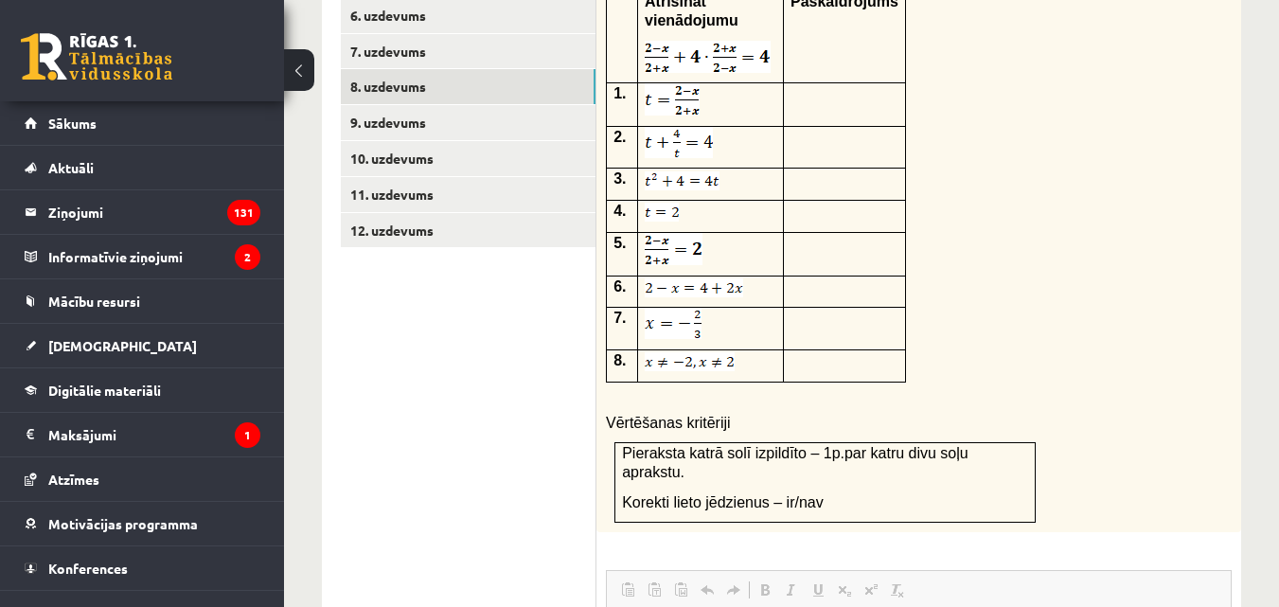
scroll to position [947, 0]
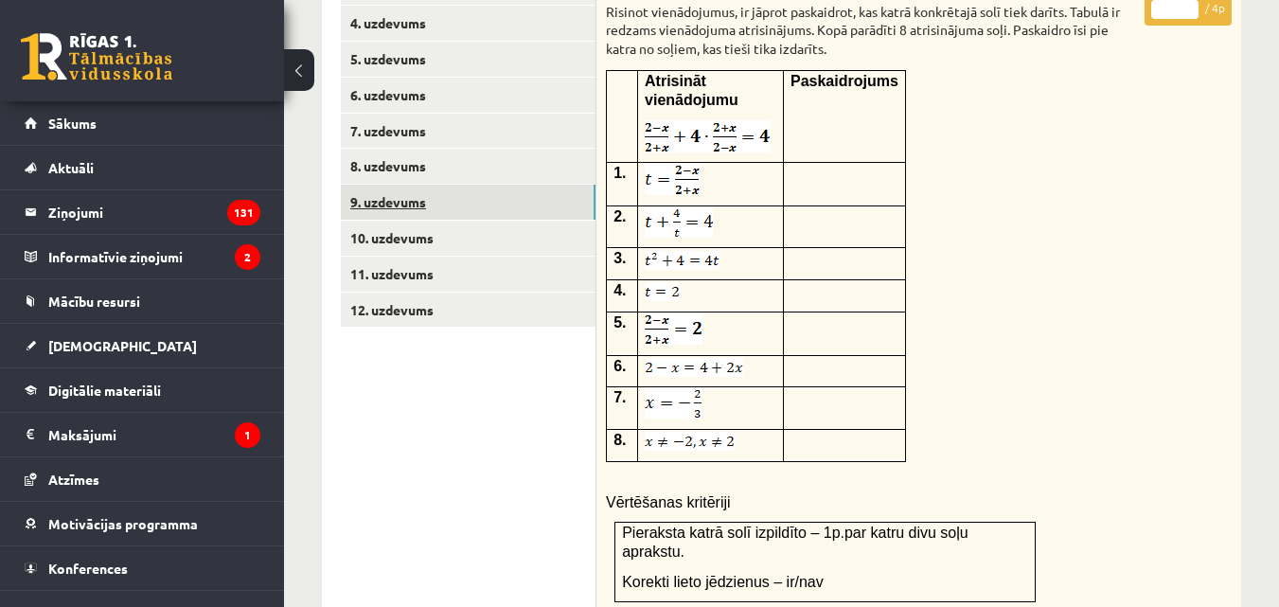
click at [396, 187] on link "9. uzdevums" at bounding box center [468, 202] width 255 height 35
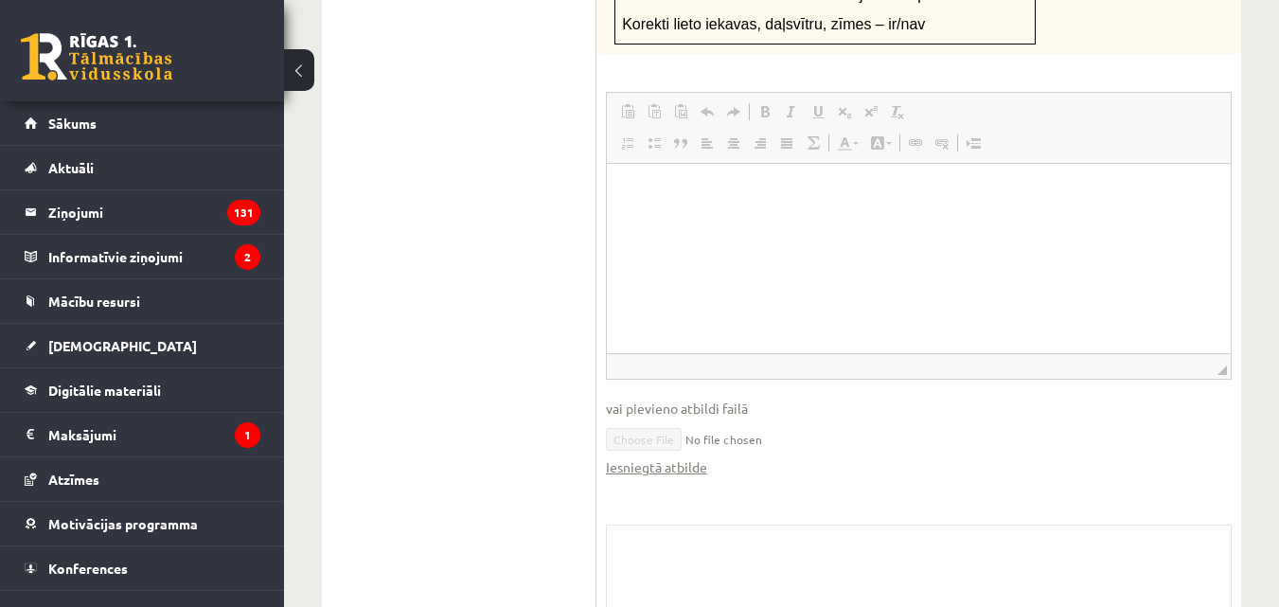
scroll to position [1514, 0]
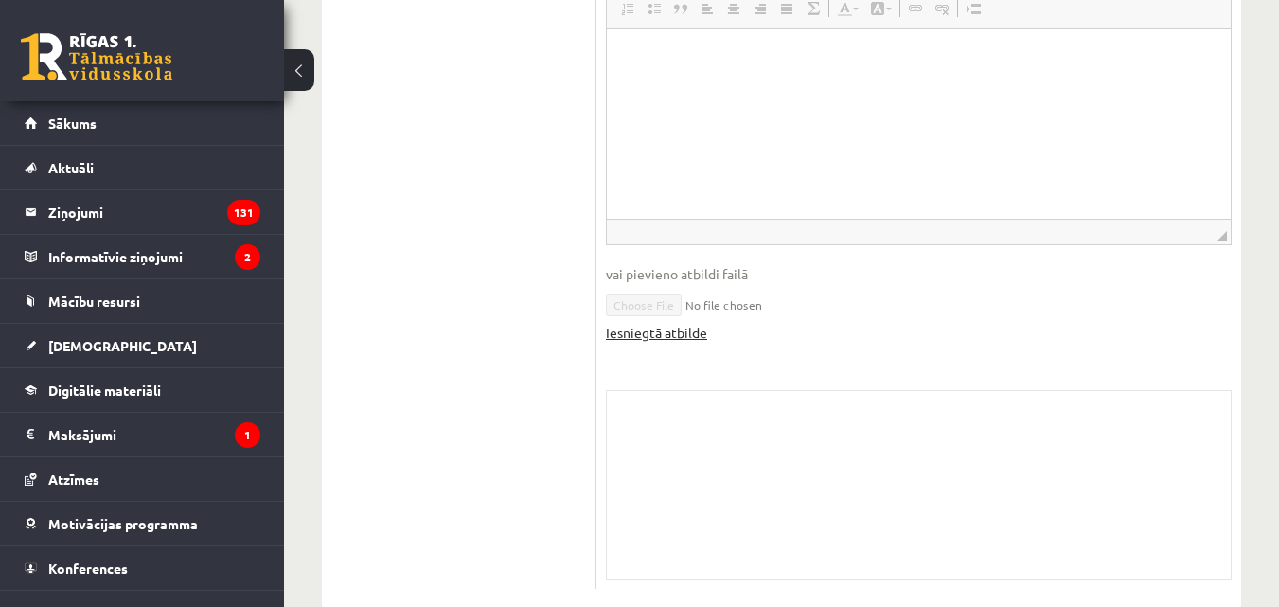
click at [646, 323] on link "Iesniegtā atbilde" at bounding box center [656, 333] width 101 height 20
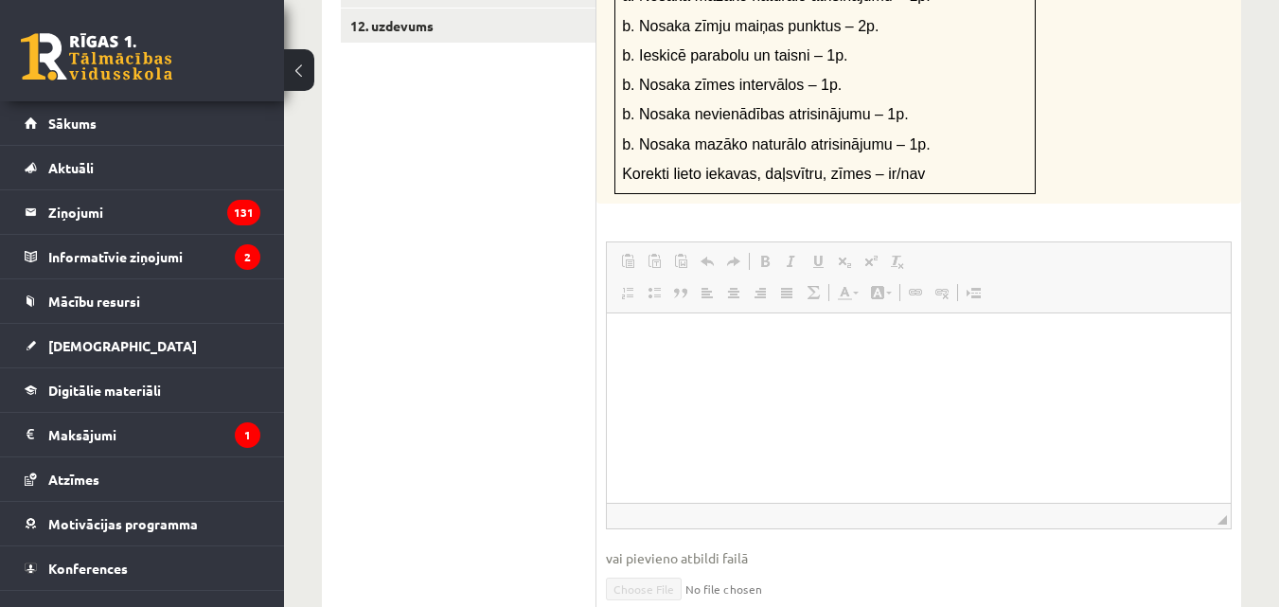
scroll to position [852, 0]
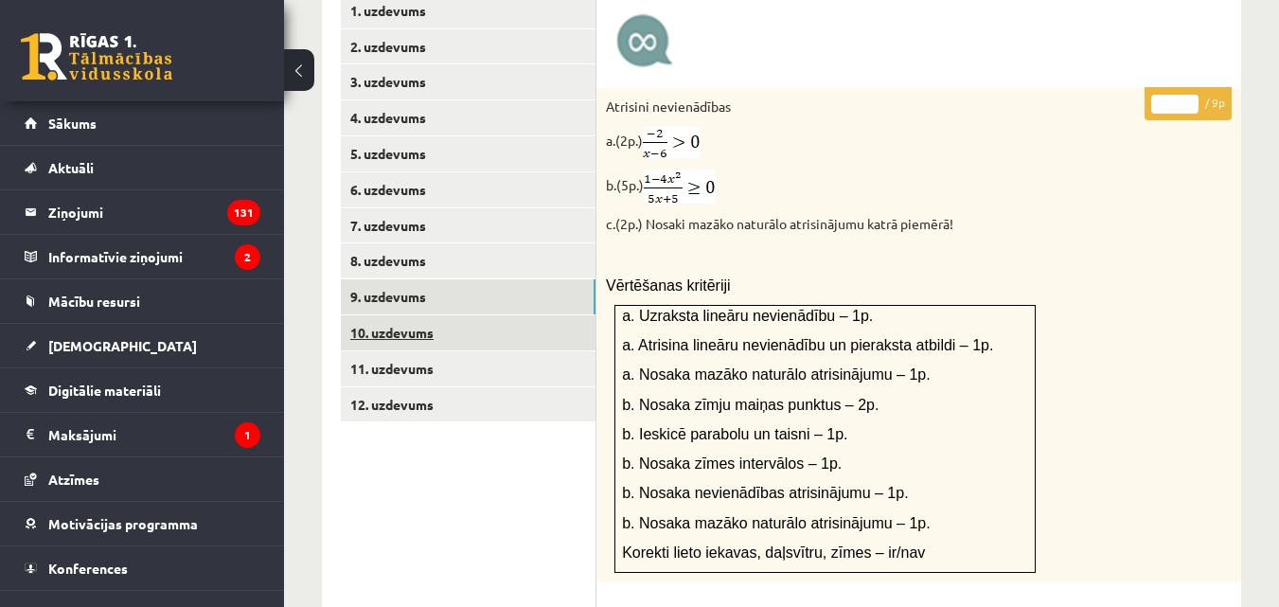
click at [398, 315] on link "10. uzdevums" at bounding box center [468, 332] width 255 height 35
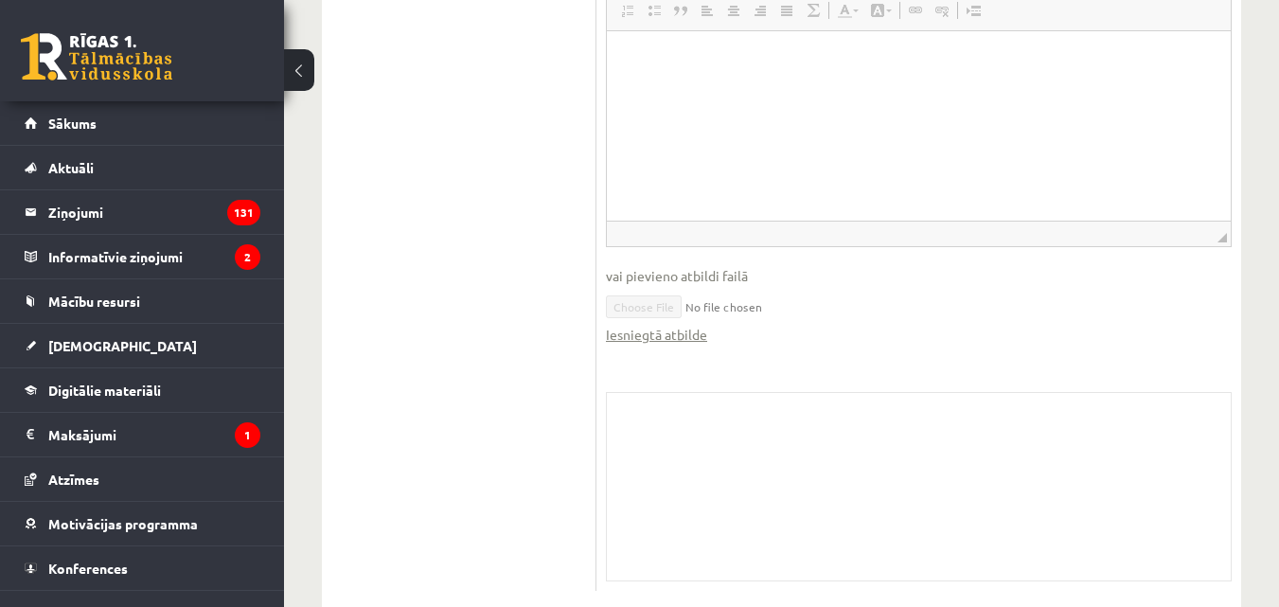
scroll to position [1325, 0]
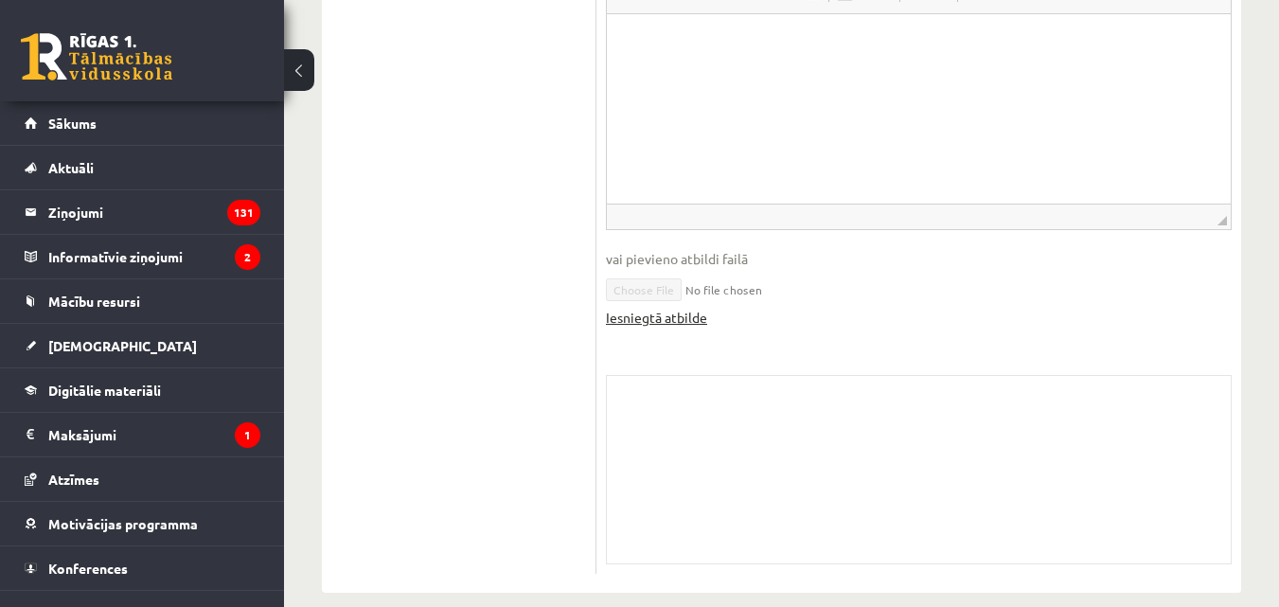
click at [663, 308] on link "Iesniegtā atbilde" at bounding box center [656, 318] width 101 height 20
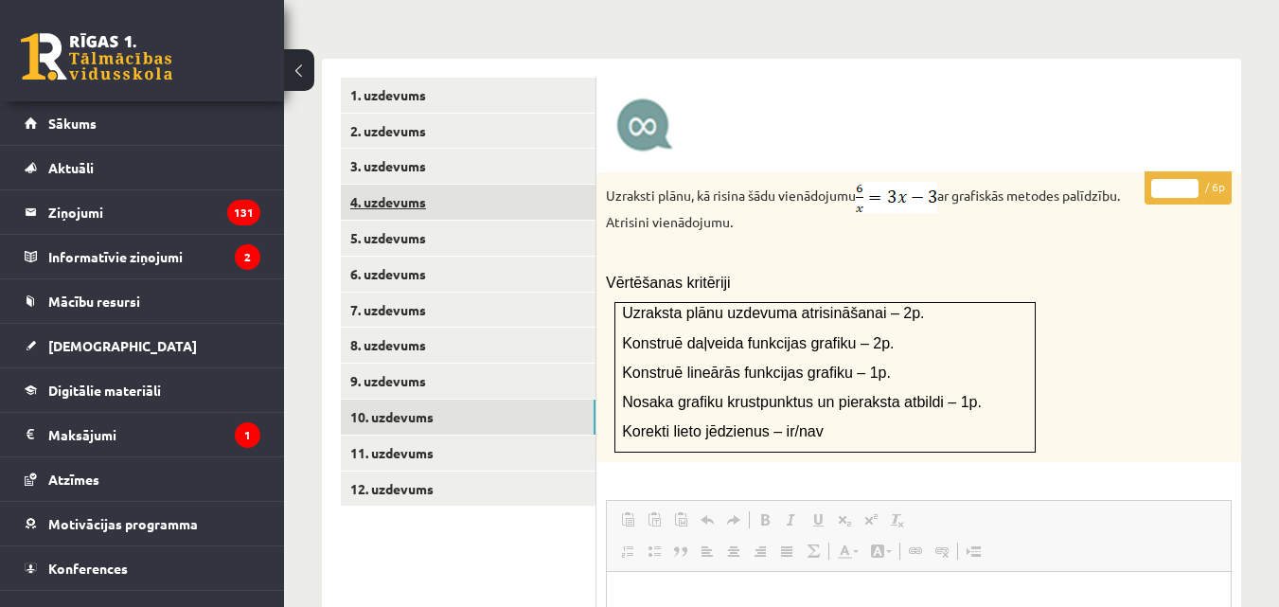
scroll to position [947, 0]
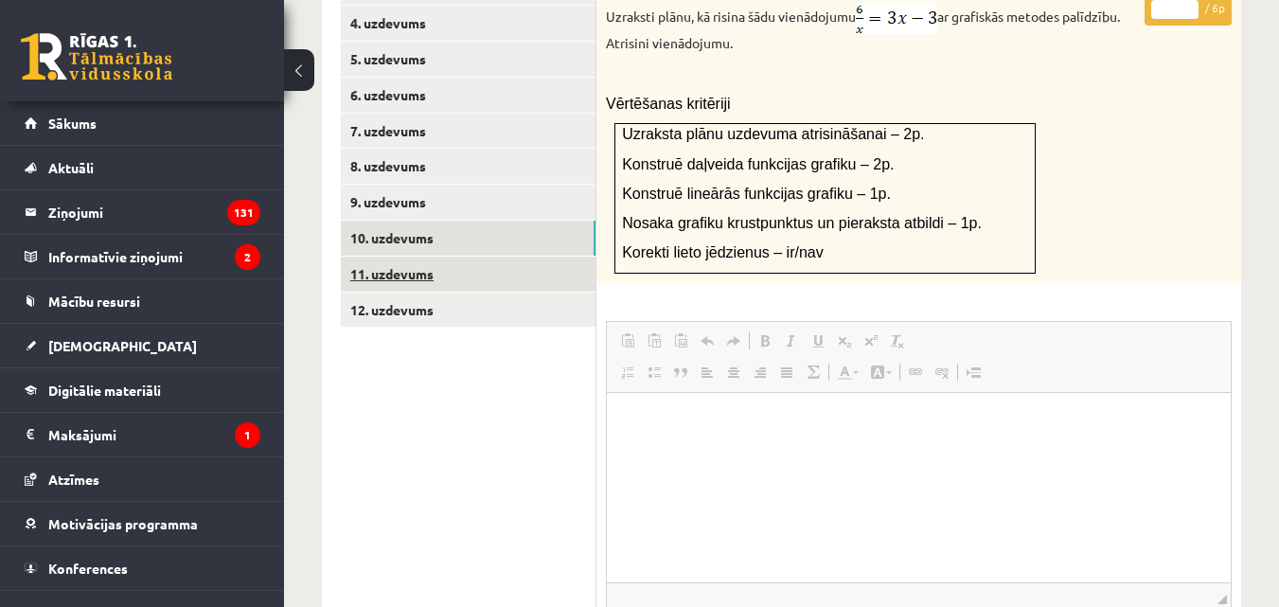
click at [379, 262] on link "11. uzdevums" at bounding box center [468, 274] width 255 height 35
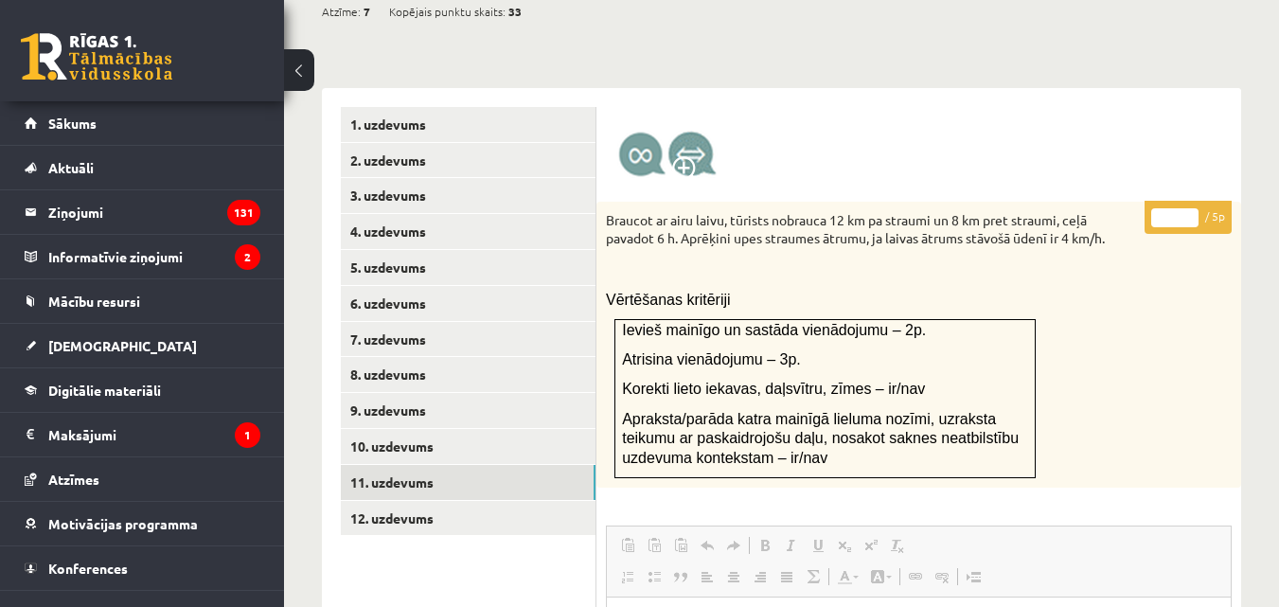
scroll to position [736, 0]
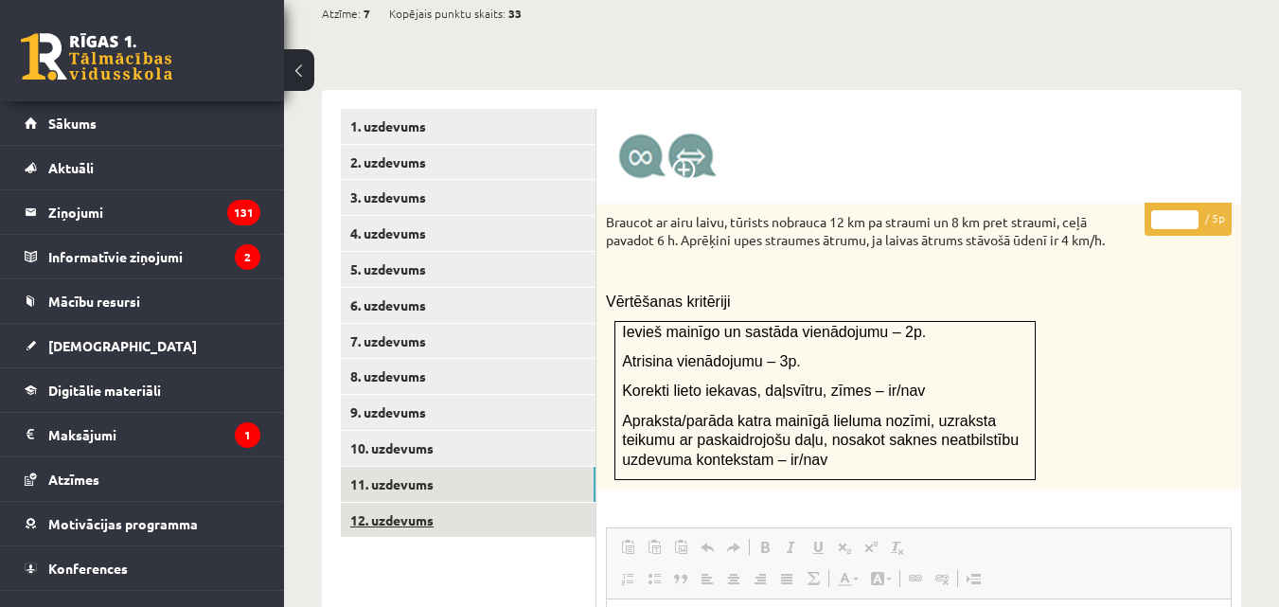
click at [394, 506] on link "12. uzdevums" at bounding box center [468, 520] width 255 height 35
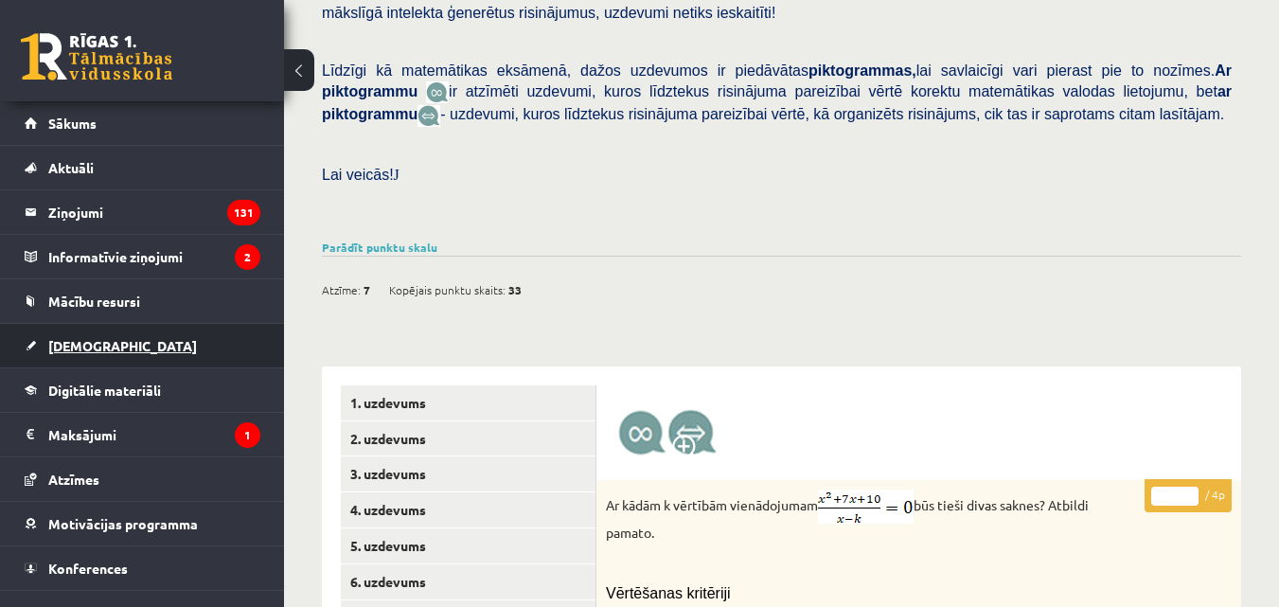
scroll to position [479, 0]
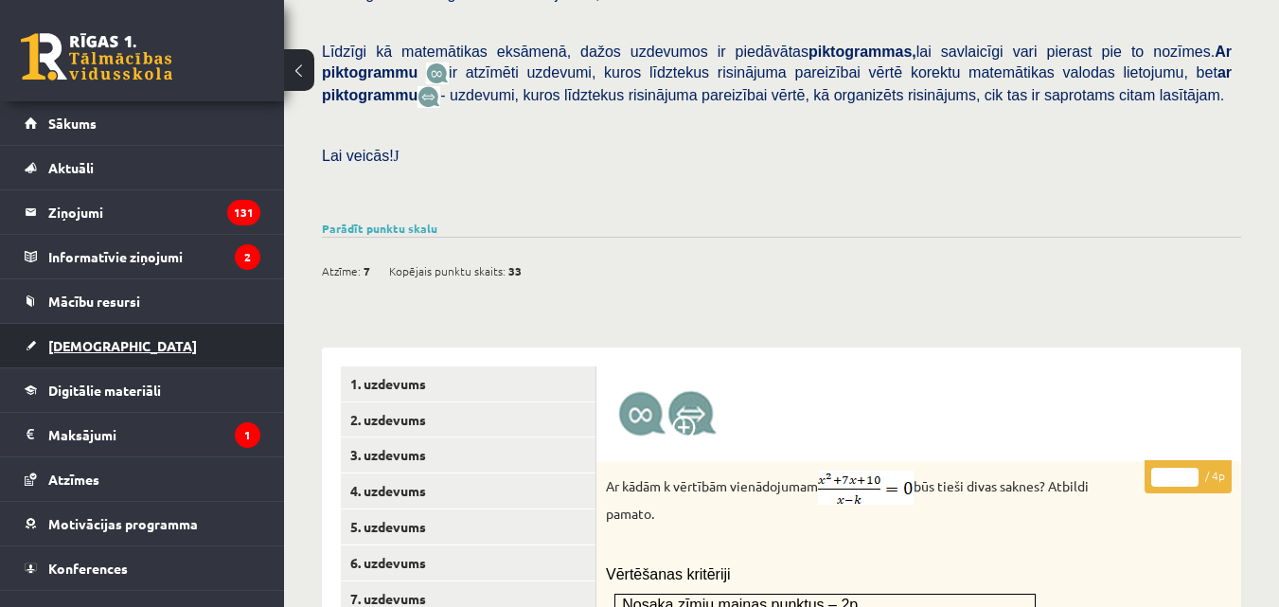
click at [75, 345] on span "[DEMOGRAPHIC_DATA]" at bounding box center [122, 345] width 149 height 17
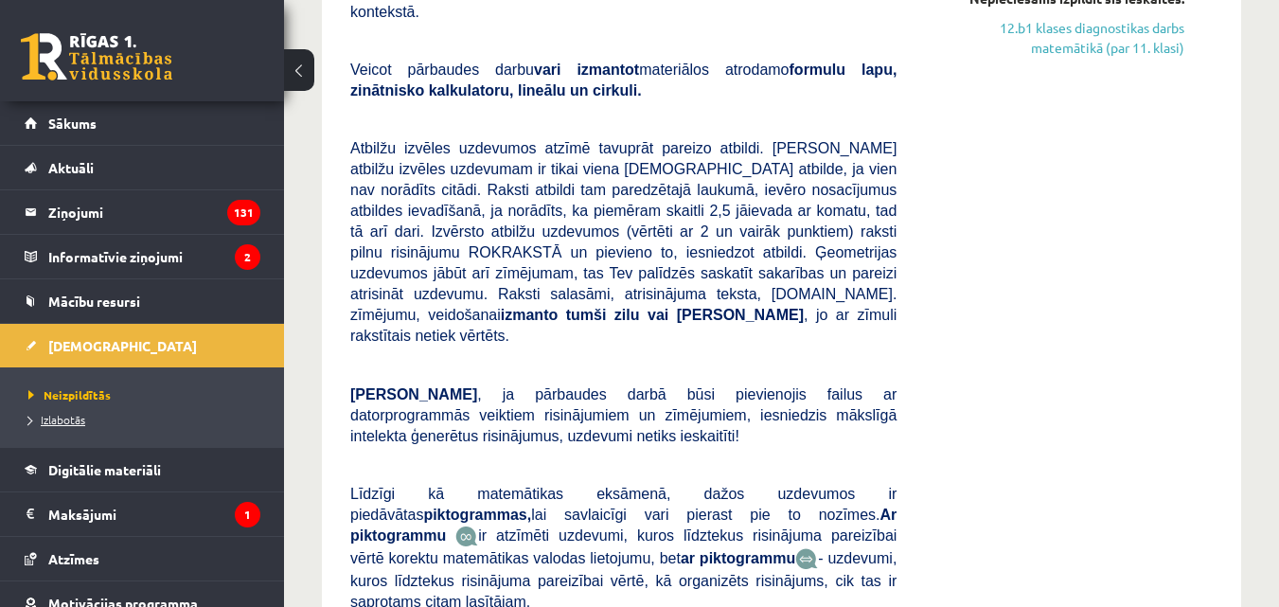
click at [71, 421] on span "Izlabotās" at bounding box center [56, 419] width 57 height 15
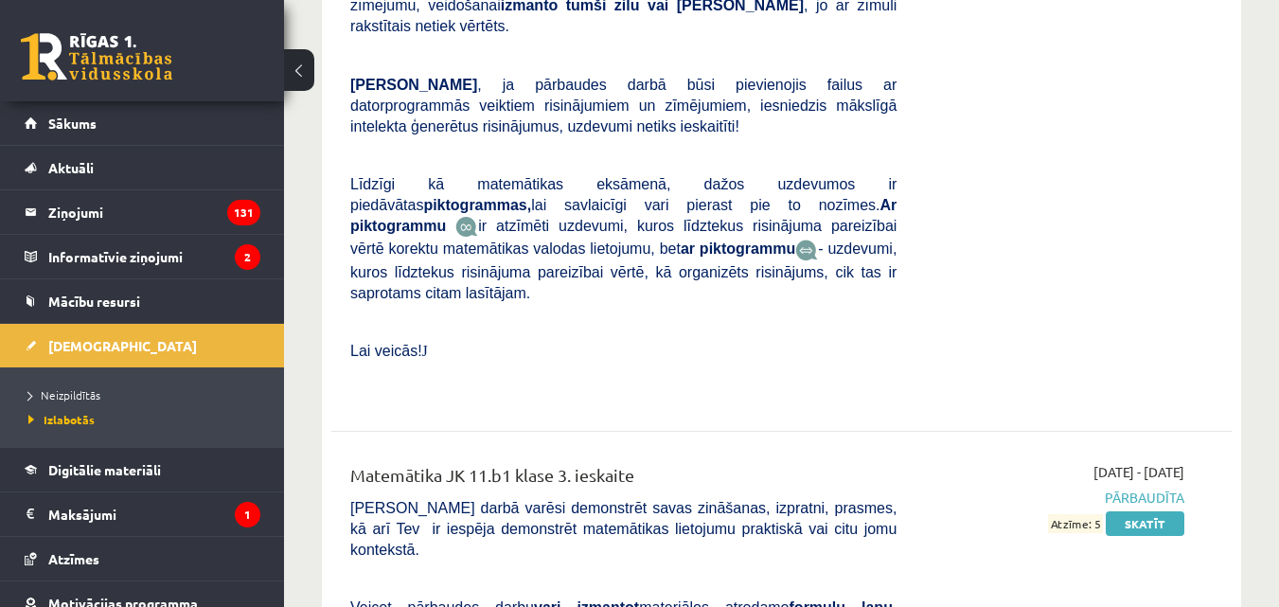
scroll to position [5117, 0]
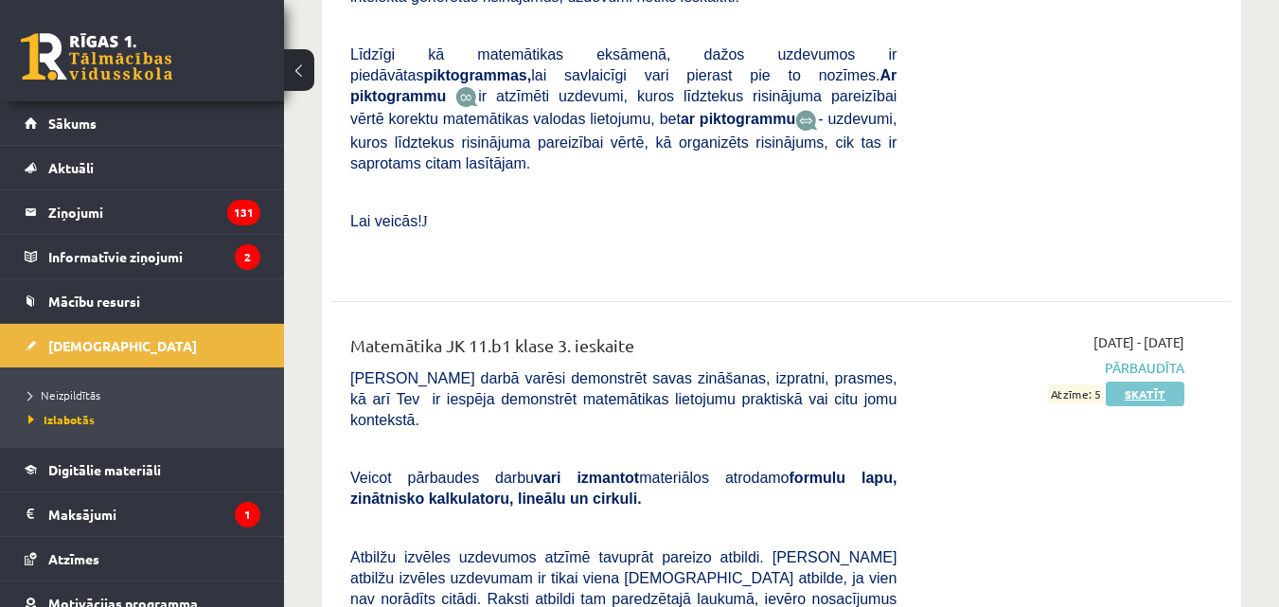
click at [1155, 381] on link "Skatīt" at bounding box center [1145, 393] width 79 height 25
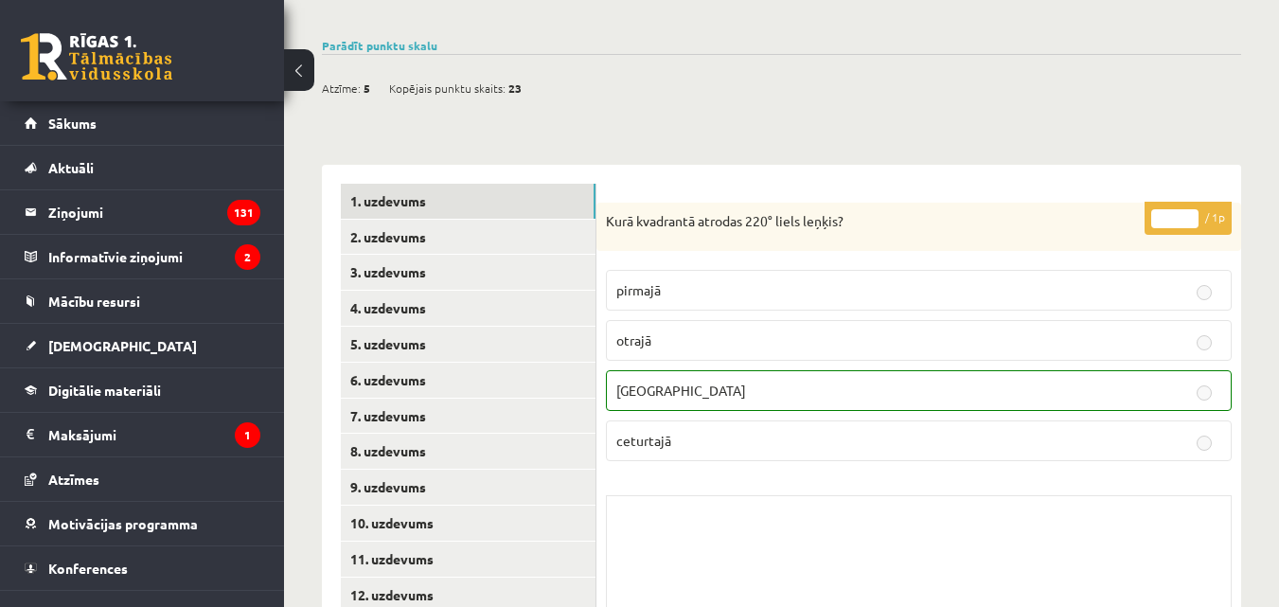
scroll to position [663, 0]
click at [363, 219] on link "2. uzdevums" at bounding box center [468, 236] width 255 height 35
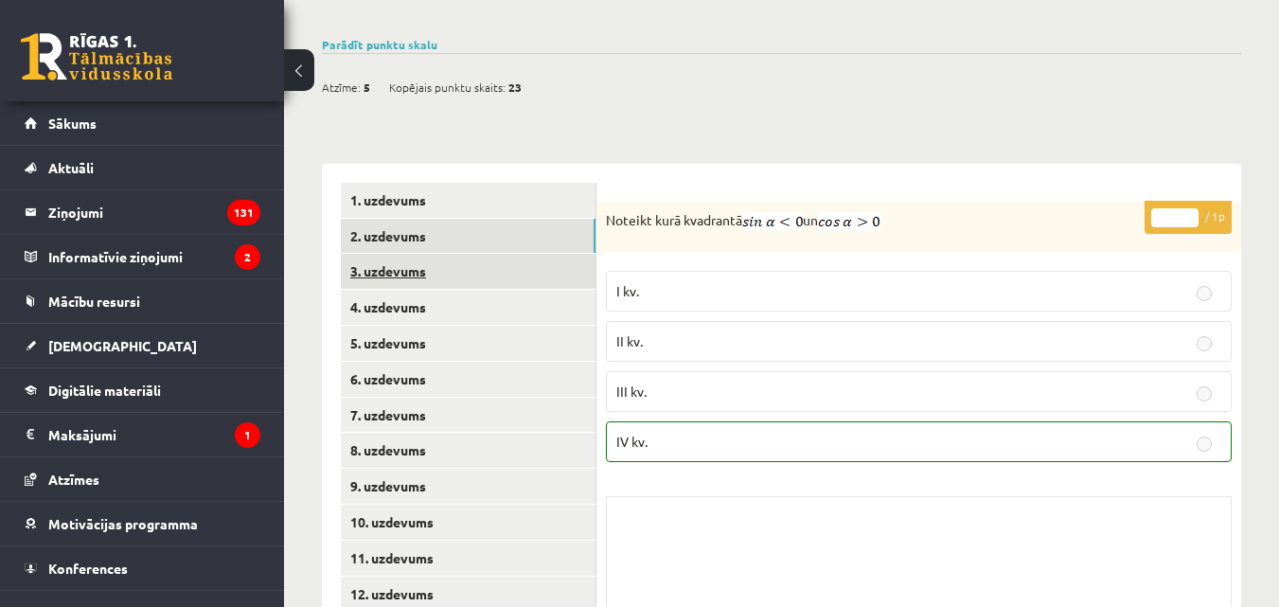
click at [416, 254] on link "3. uzdevums" at bounding box center [468, 271] width 255 height 35
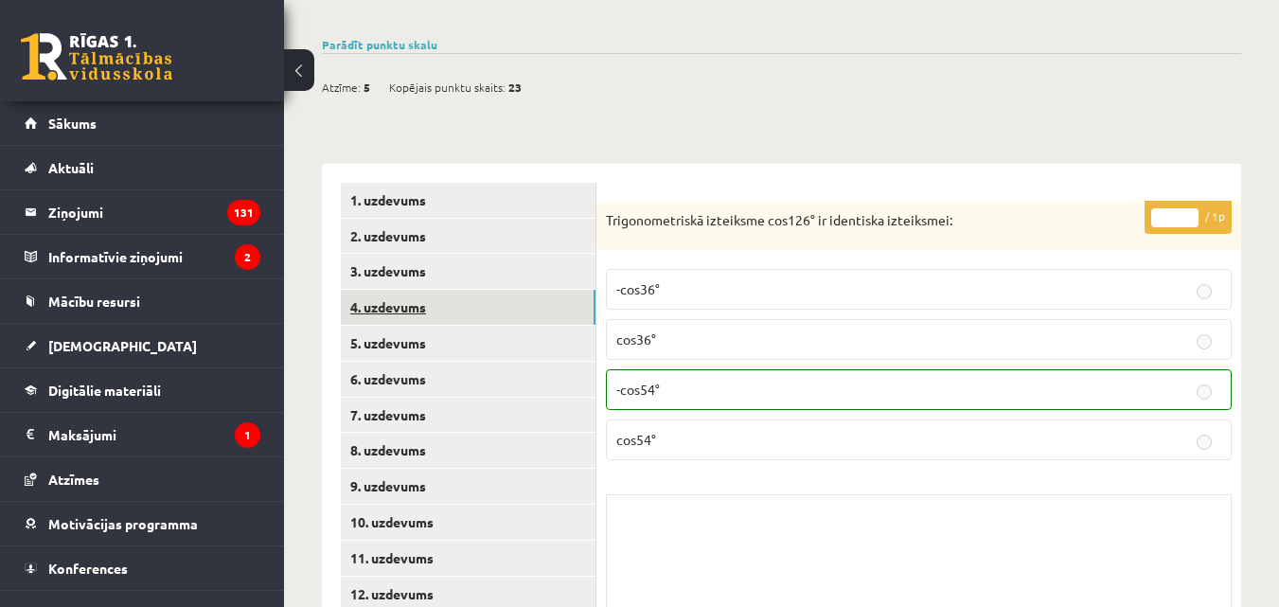
click at [396, 291] on link "4. uzdevums" at bounding box center [468, 307] width 255 height 35
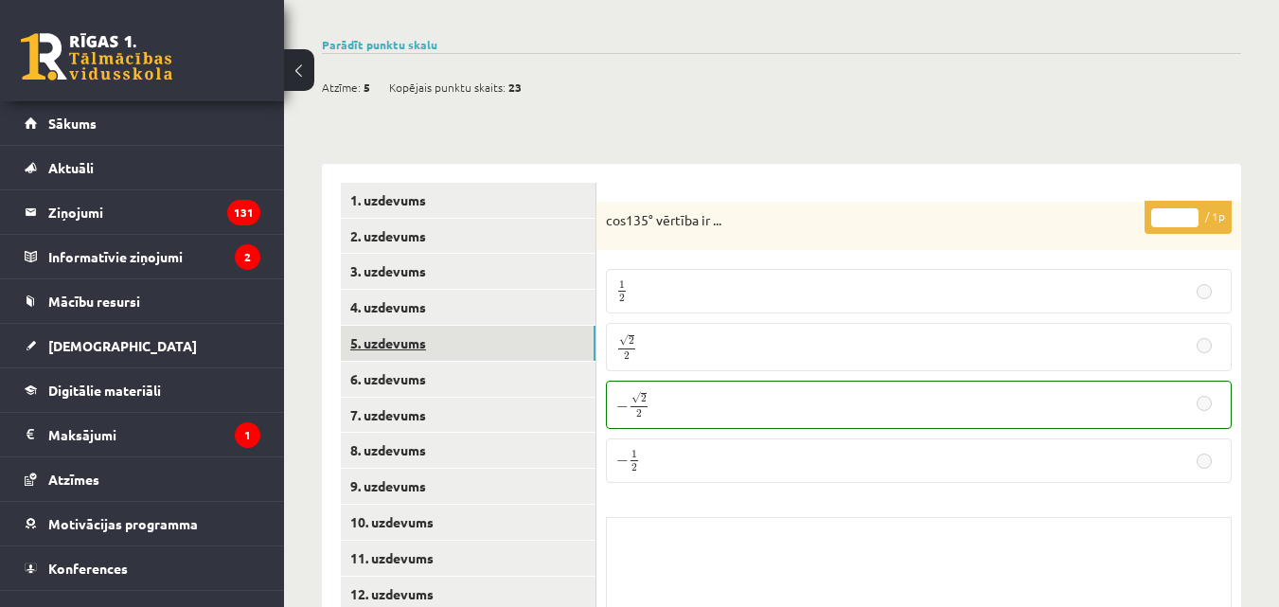
click at [416, 326] on link "5. uzdevums" at bounding box center [468, 343] width 255 height 35
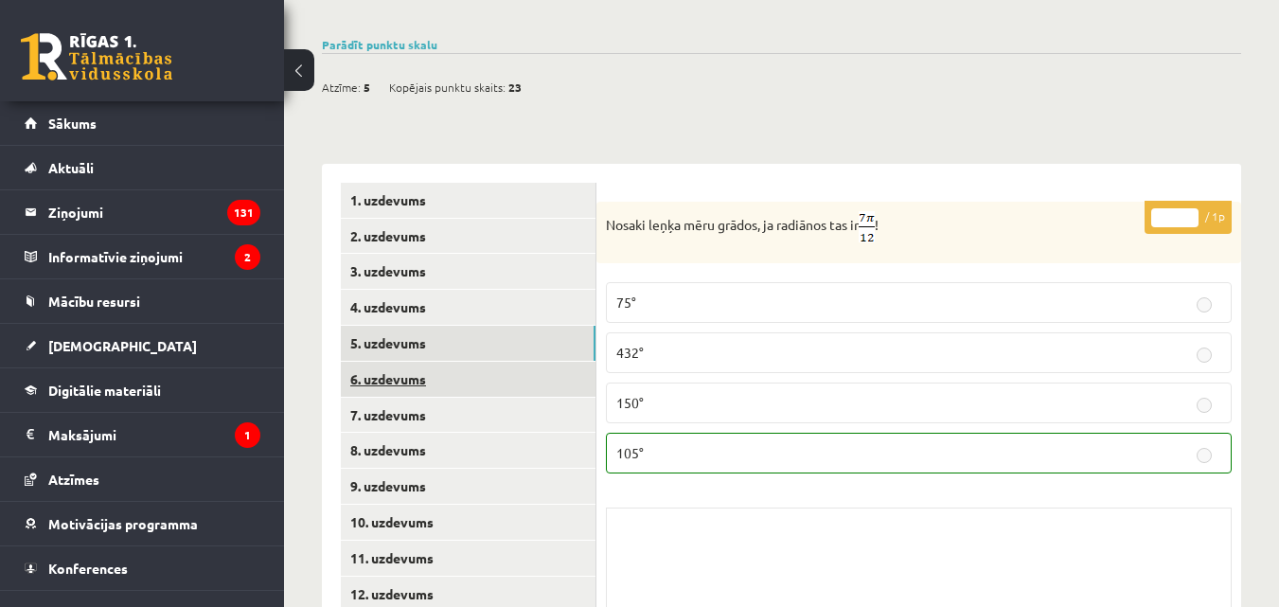
click at [407, 362] on link "6. uzdevums" at bounding box center [468, 379] width 255 height 35
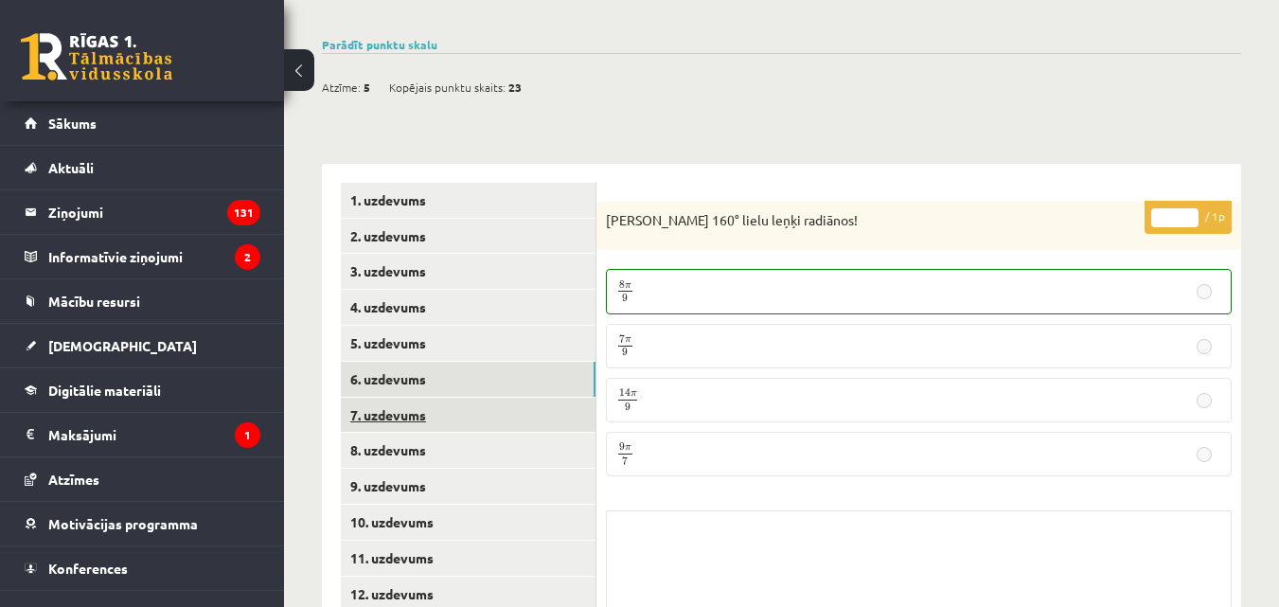
click at [379, 400] on link "7. uzdevums" at bounding box center [468, 415] width 255 height 35
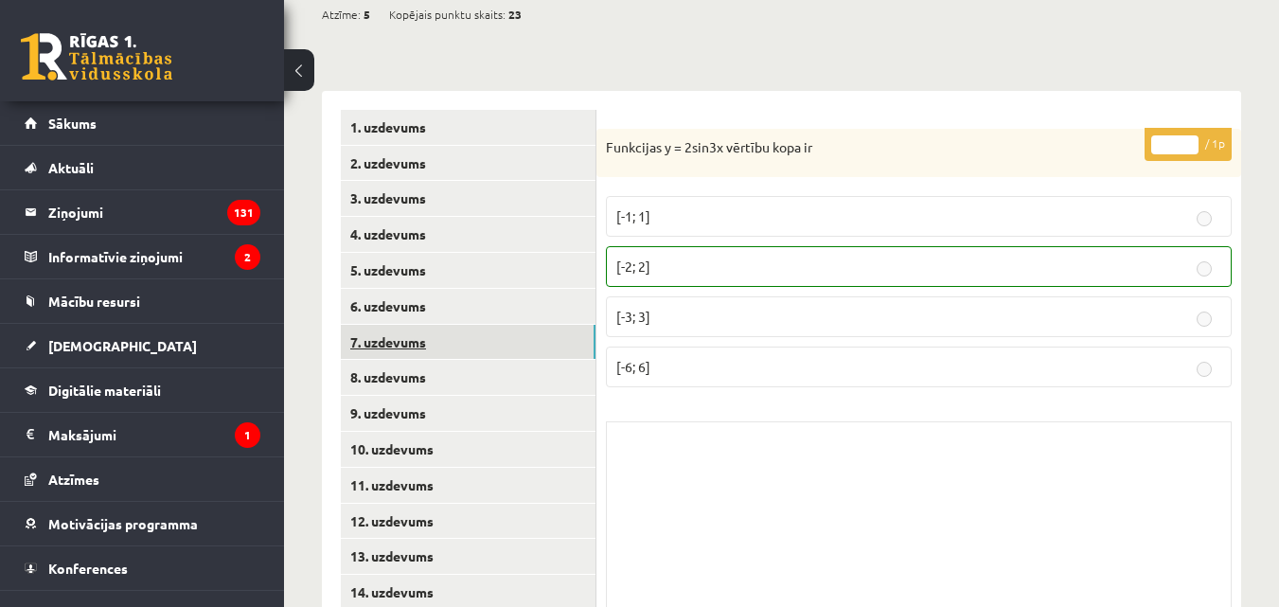
scroll to position [810, 0]
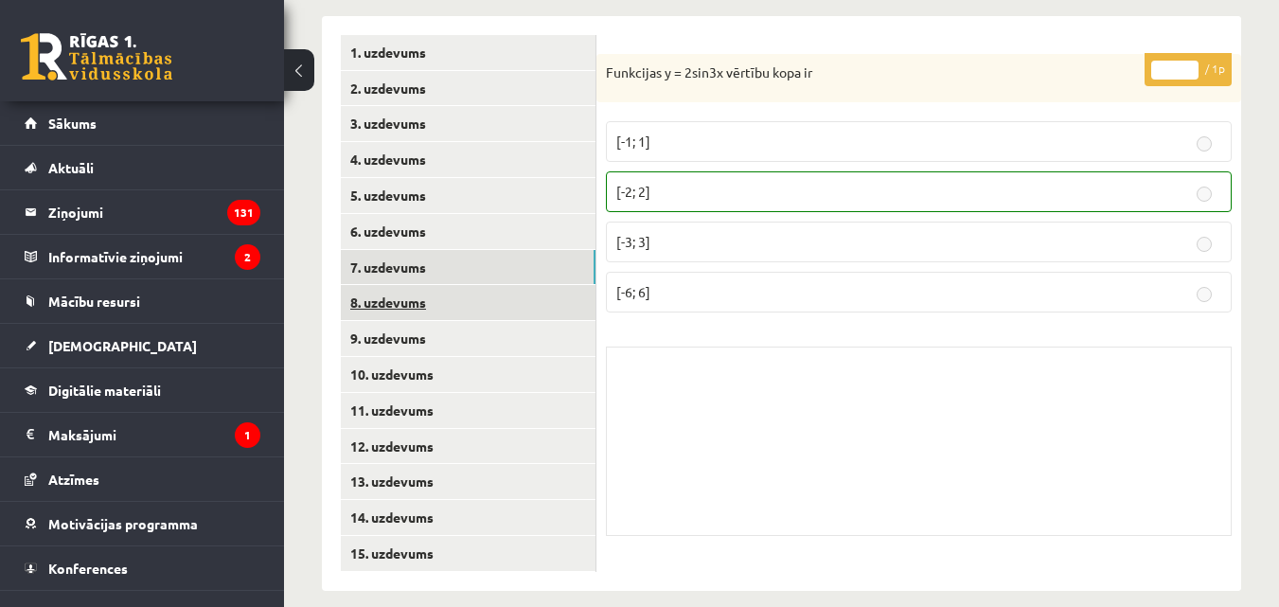
click at [401, 286] on link "8. uzdevums" at bounding box center [468, 302] width 255 height 35
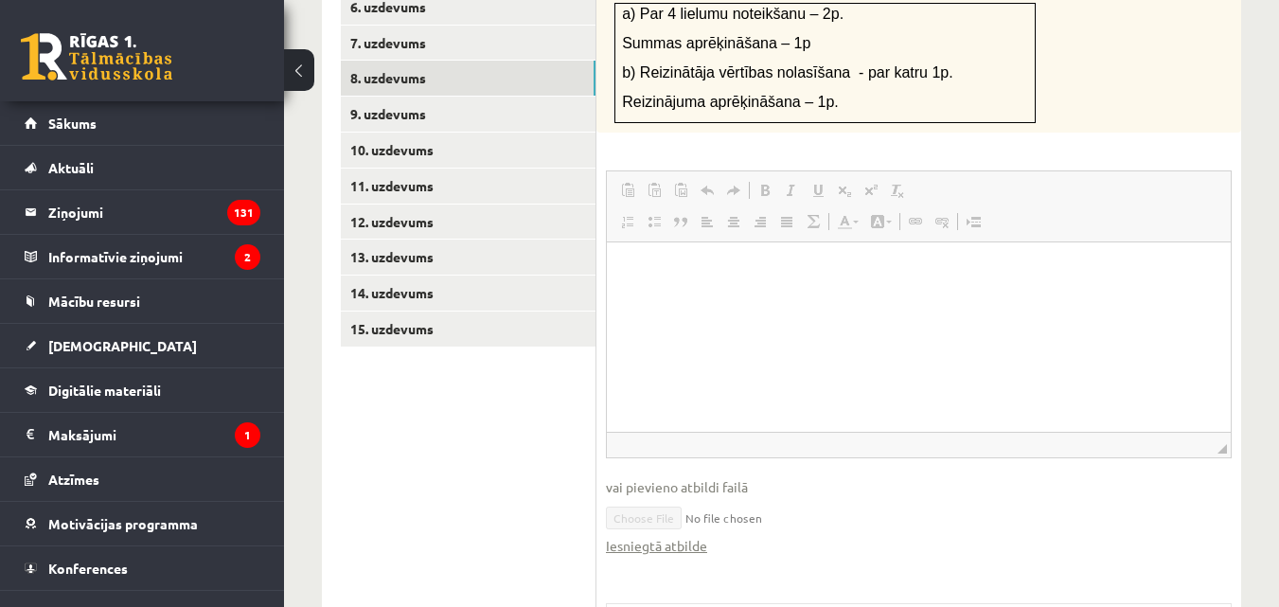
scroll to position [1189, 0]
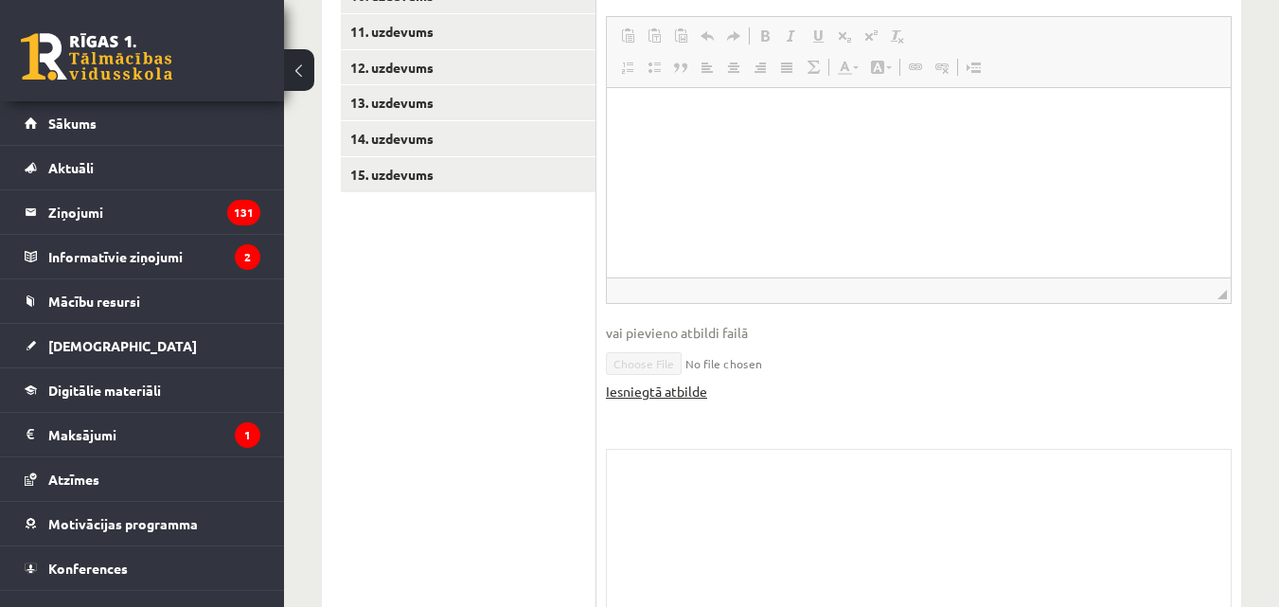
click at [641, 381] on link "Iesniegtā atbilde" at bounding box center [656, 391] width 101 height 20
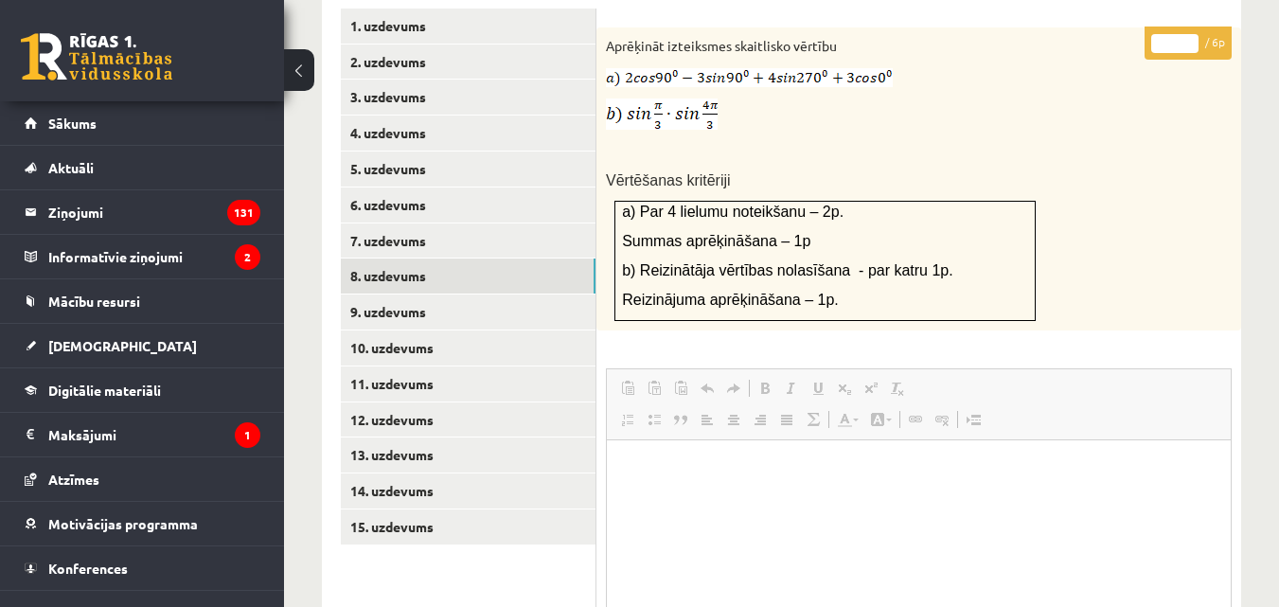
scroll to position [810, 0]
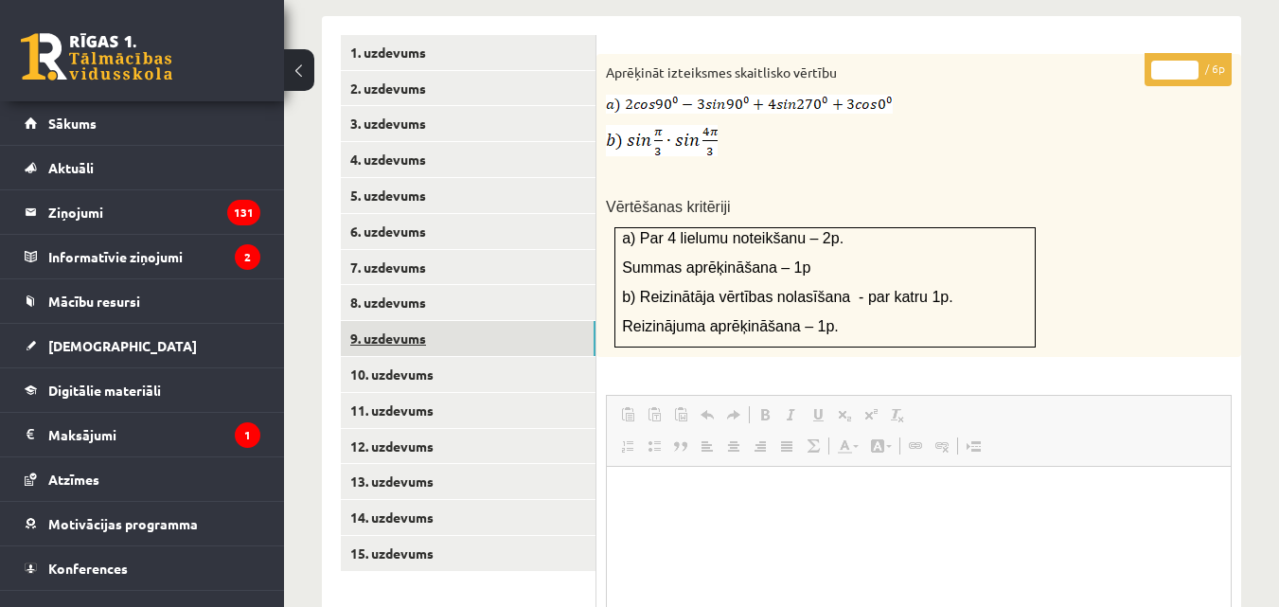
click at [416, 321] on link "9. uzdevums" at bounding box center [468, 338] width 255 height 35
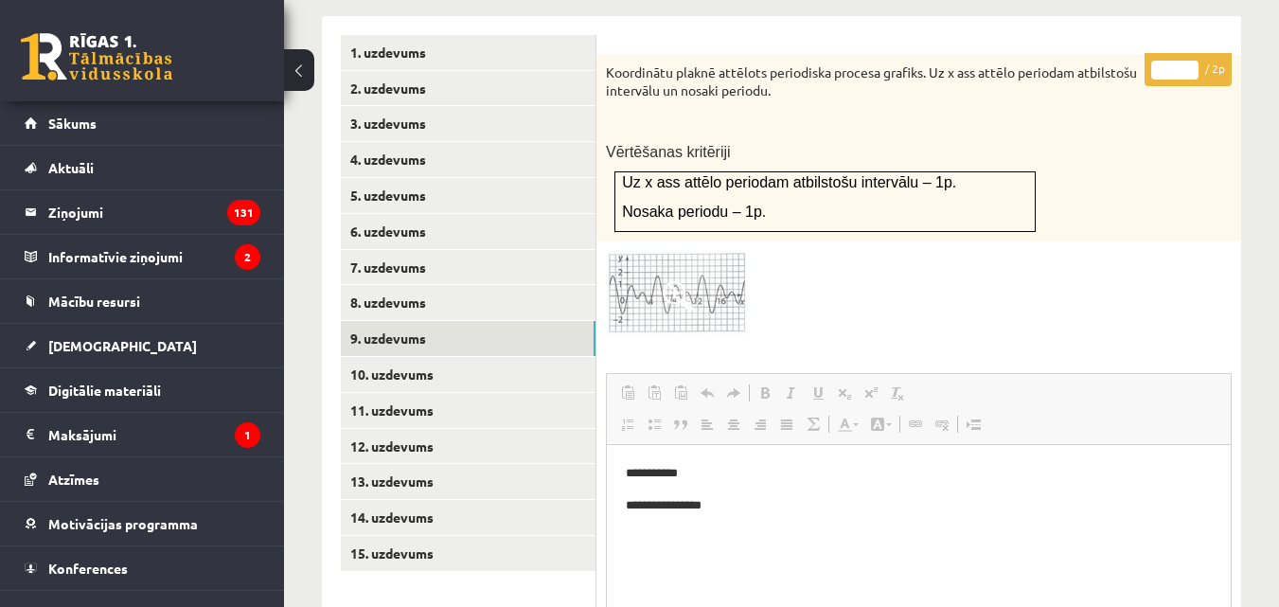
scroll to position [0, 0]
click at [684, 281] on span at bounding box center [678, 296] width 30 height 30
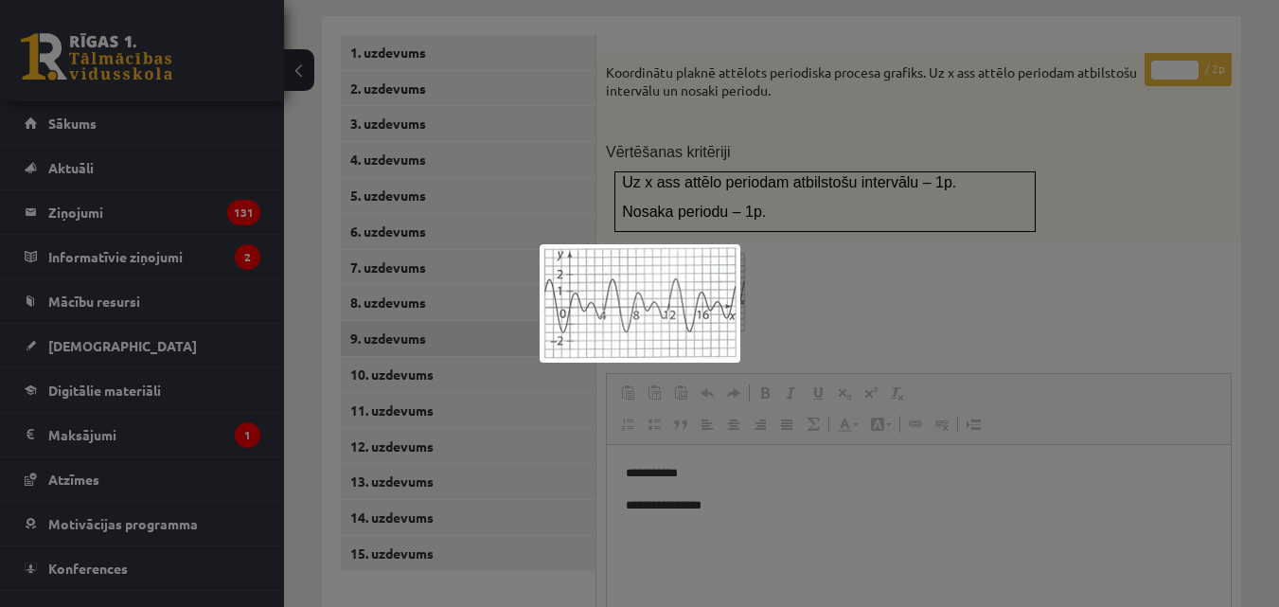
click at [606, 318] on img at bounding box center [640, 303] width 201 height 118
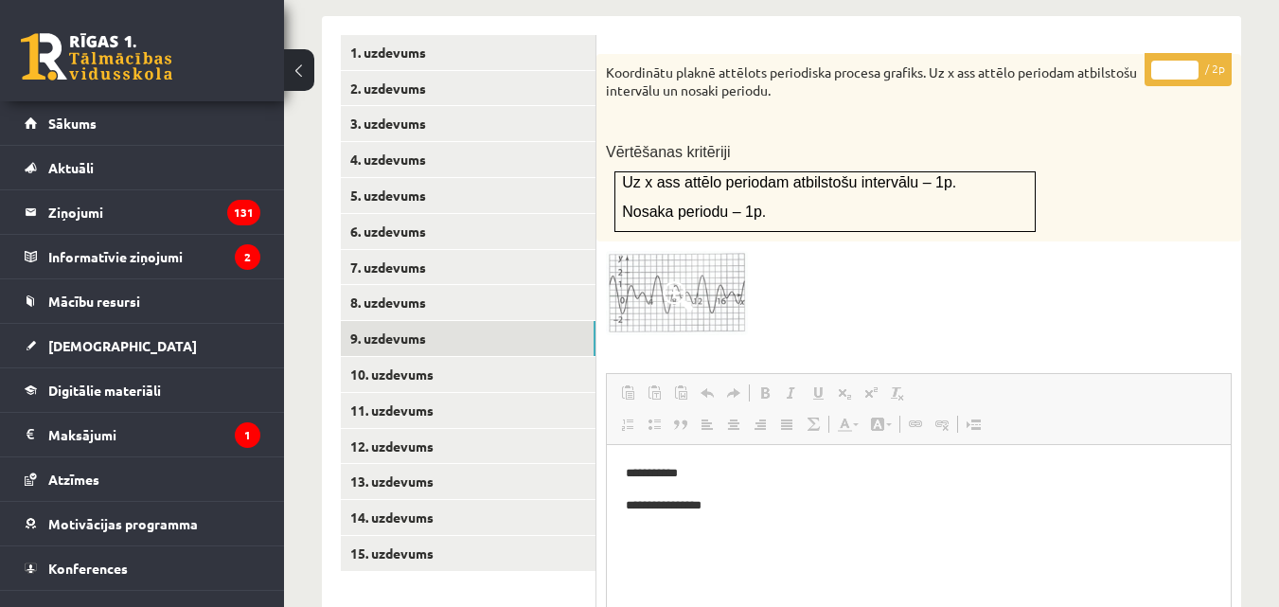
click at [655, 284] on img at bounding box center [677, 292] width 142 height 83
click at [655, 284] on img at bounding box center [640, 303] width 201 height 118
click at [655, 284] on img at bounding box center [677, 292] width 142 height 83
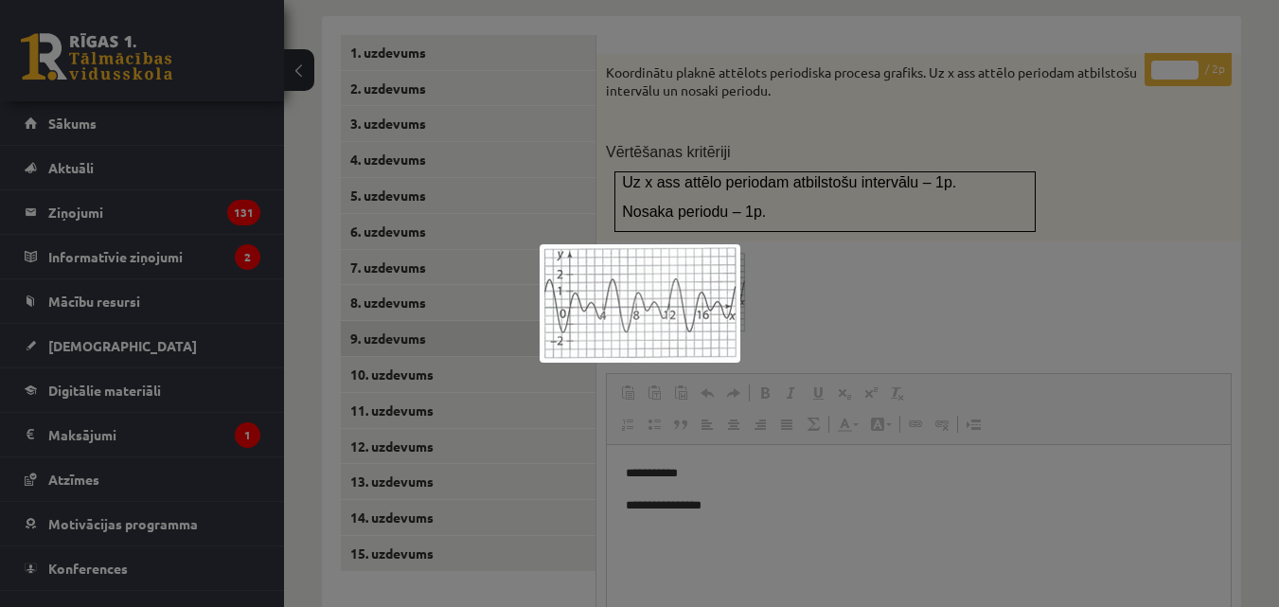
click at [385, 363] on div at bounding box center [639, 303] width 1279 height 607
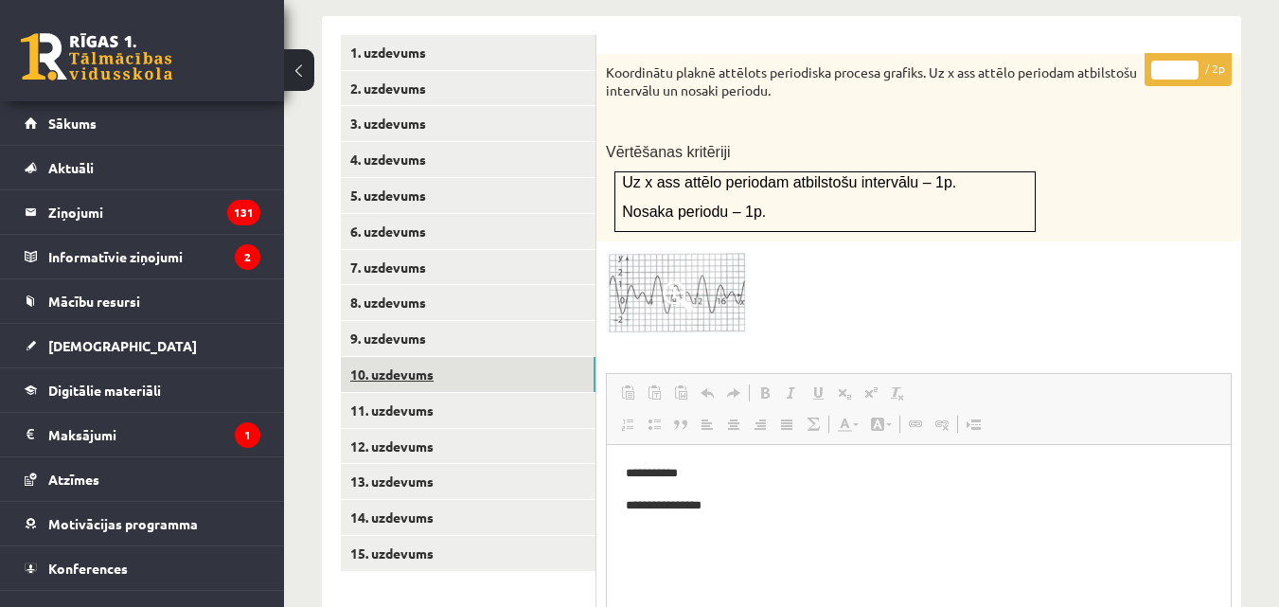
click at [383, 358] on link "10. uzdevums" at bounding box center [468, 374] width 255 height 35
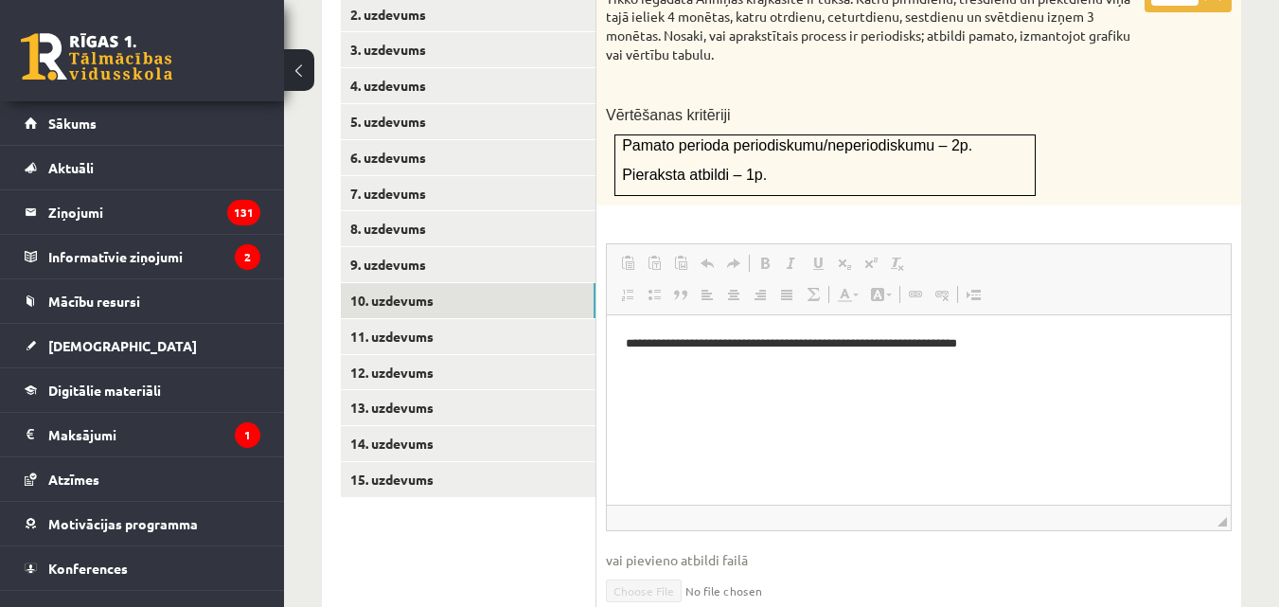
scroll to position [789, 0]
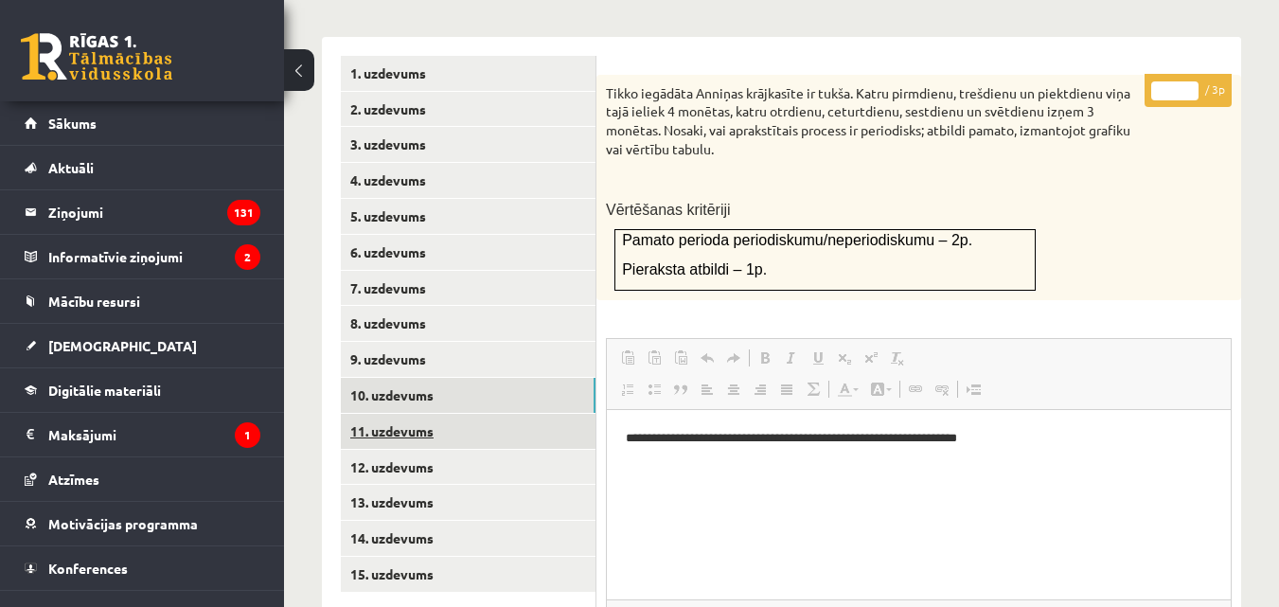
click at [409, 414] on link "11. uzdevums" at bounding box center [468, 431] width 255 height 35
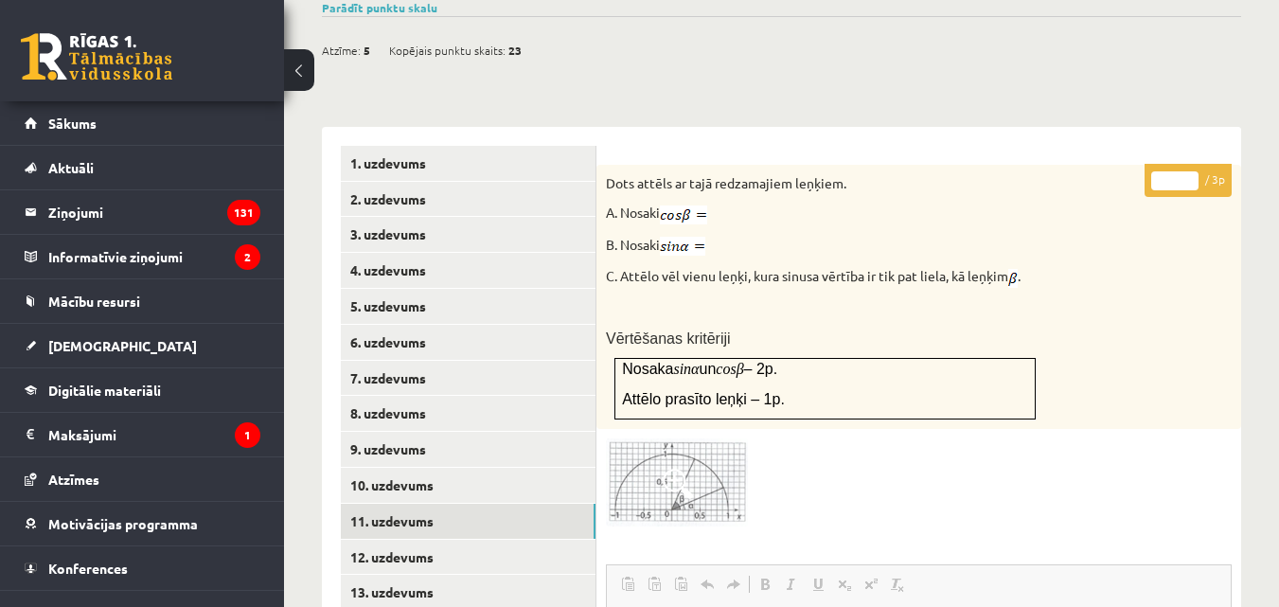
scroll to position [695, 0]
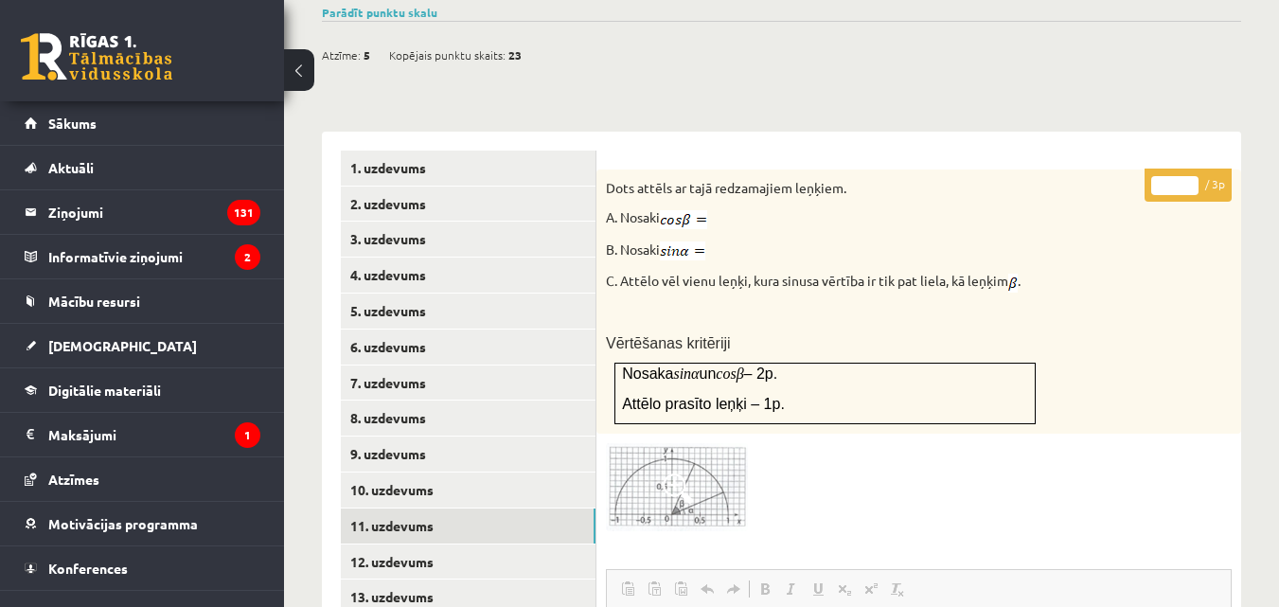
click at [669, 448] on img at bounding box center [677, 487] width 142 height 88
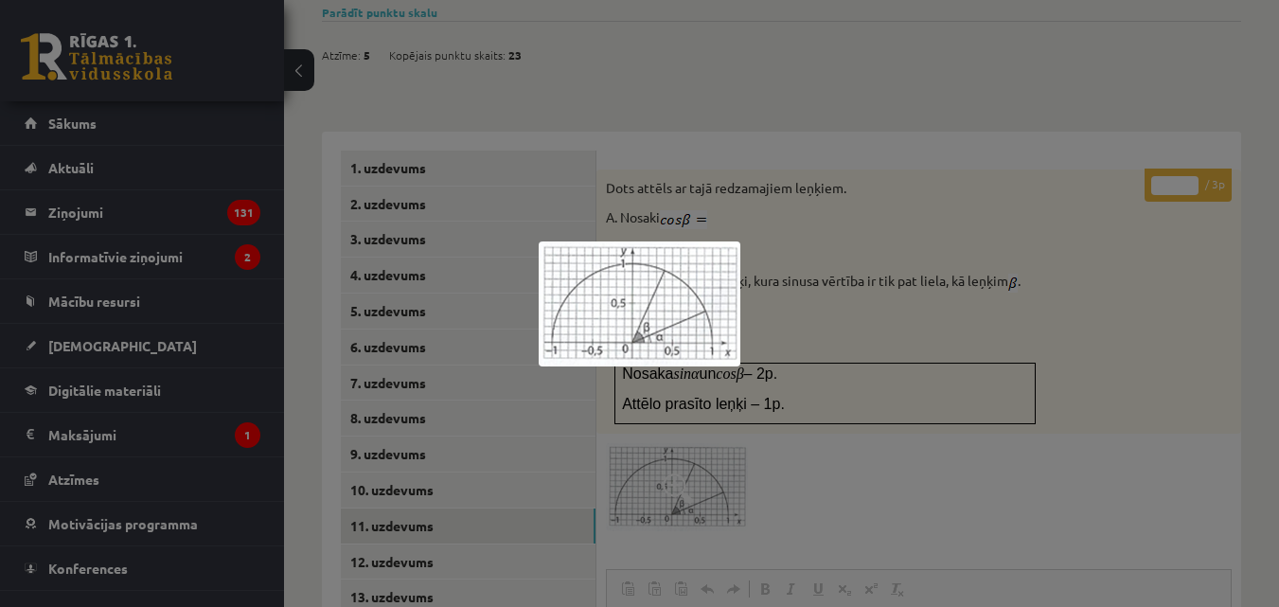
click at [637, 324] on img at bounding box center [640, 303] width 202 height 125
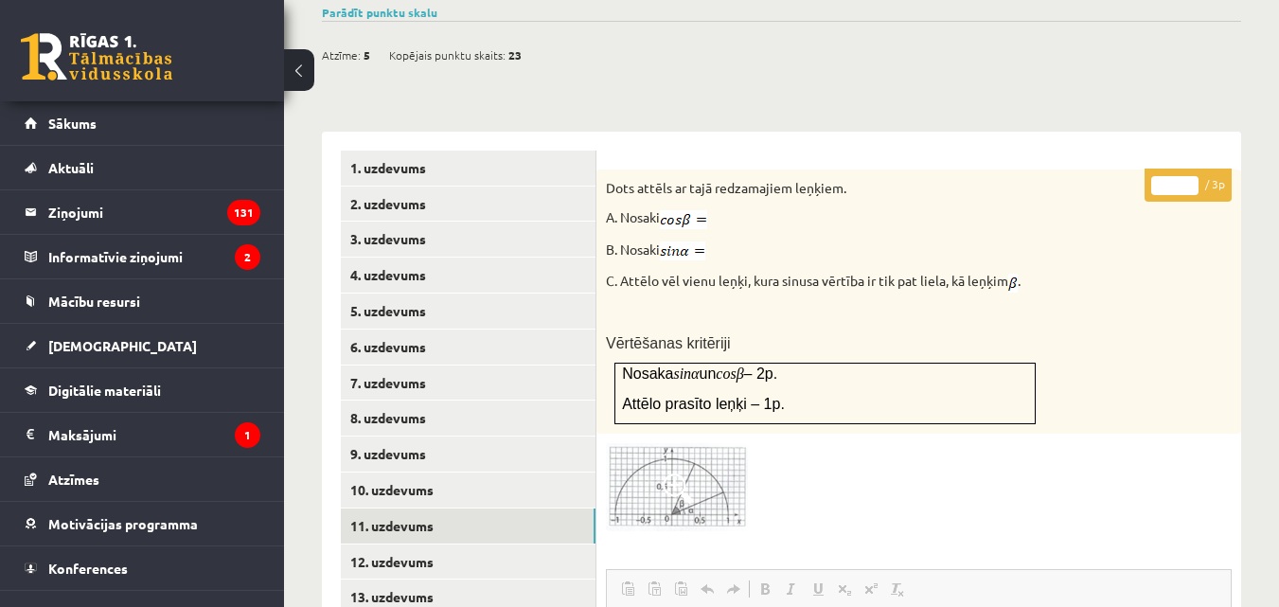
click at [697, 482] on img at bounding box center [677, 487] width 142 height 88
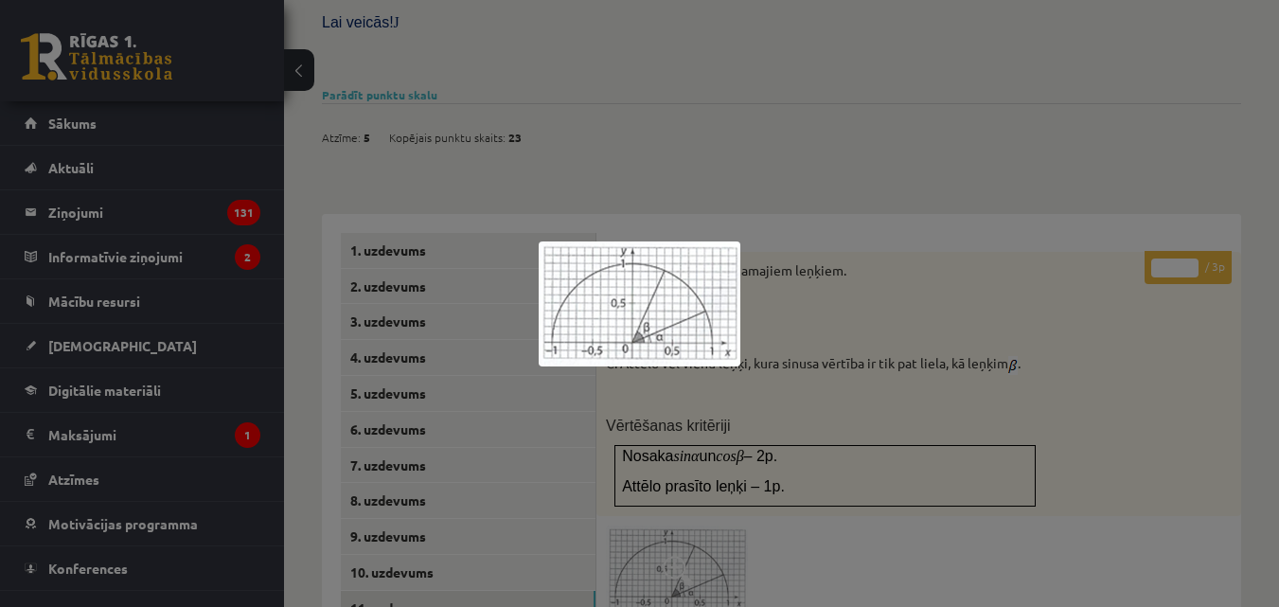
scroll to position [564, 0]
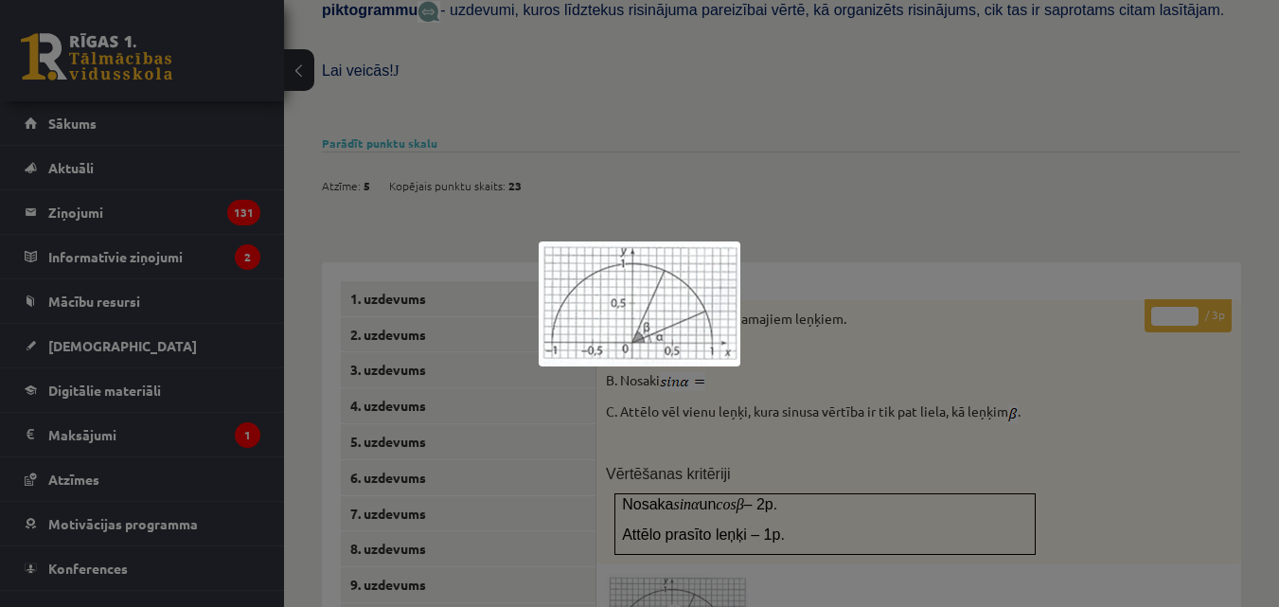
click at [854, 418] on div at bounding box center [639, 303] width 1279 height 607
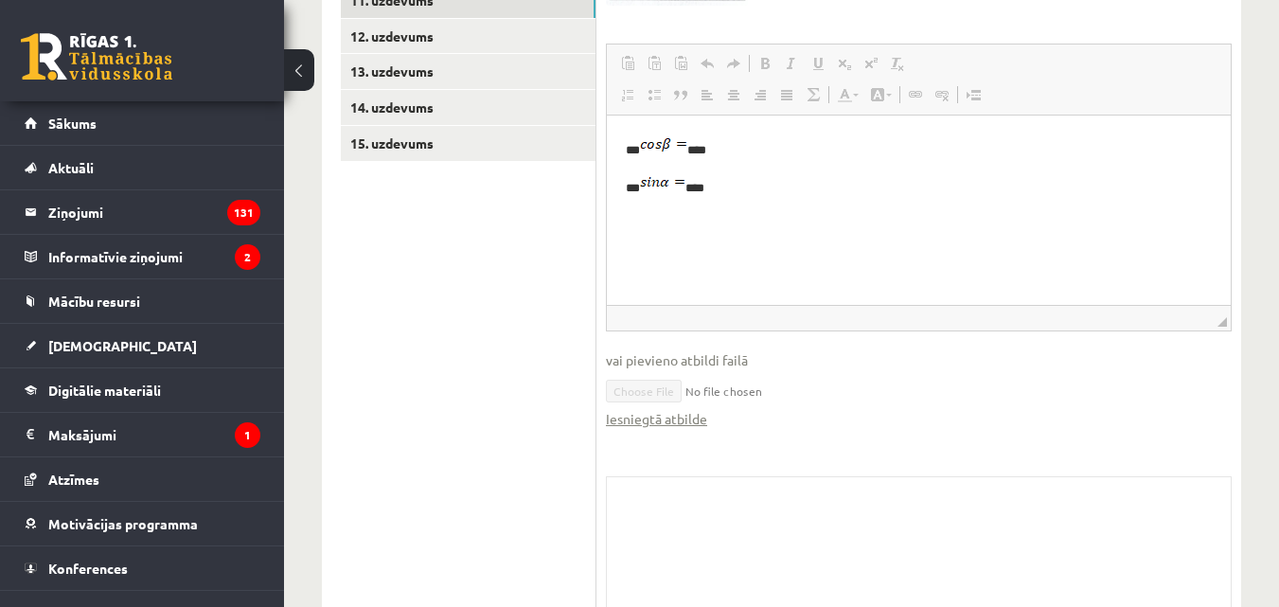
scroll to position [1321, 0]
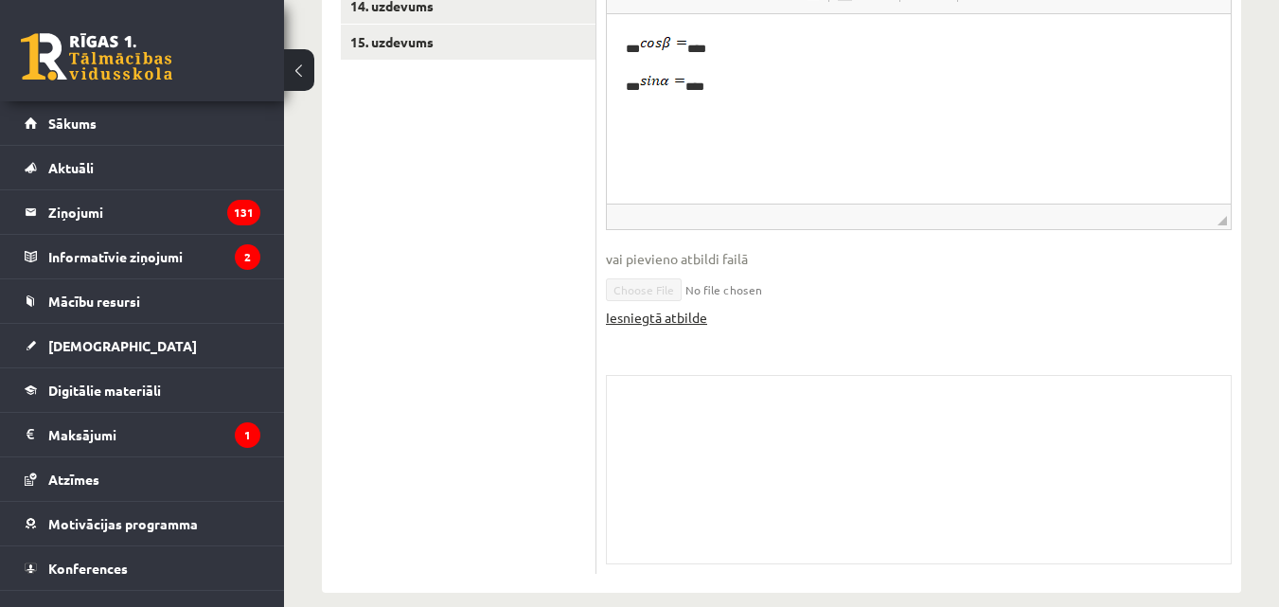
click at [635, 308] on link "Iesniegtā atbilde" at bounding box center [656, 318] width 101 height 20
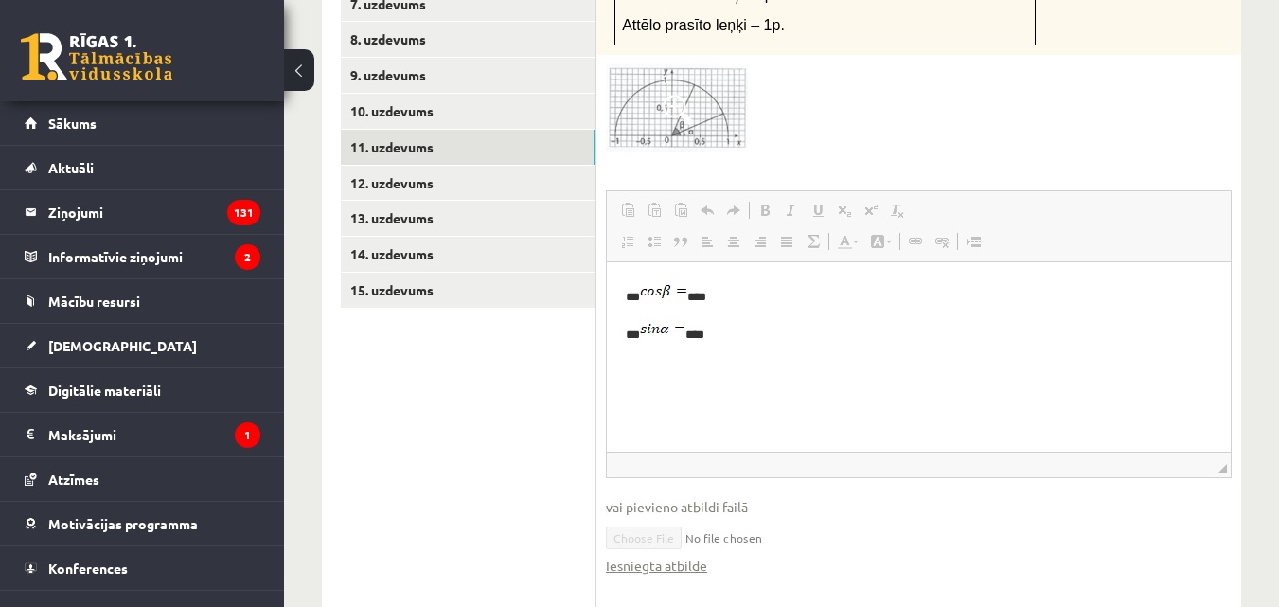
scroll to position [1037, 0]
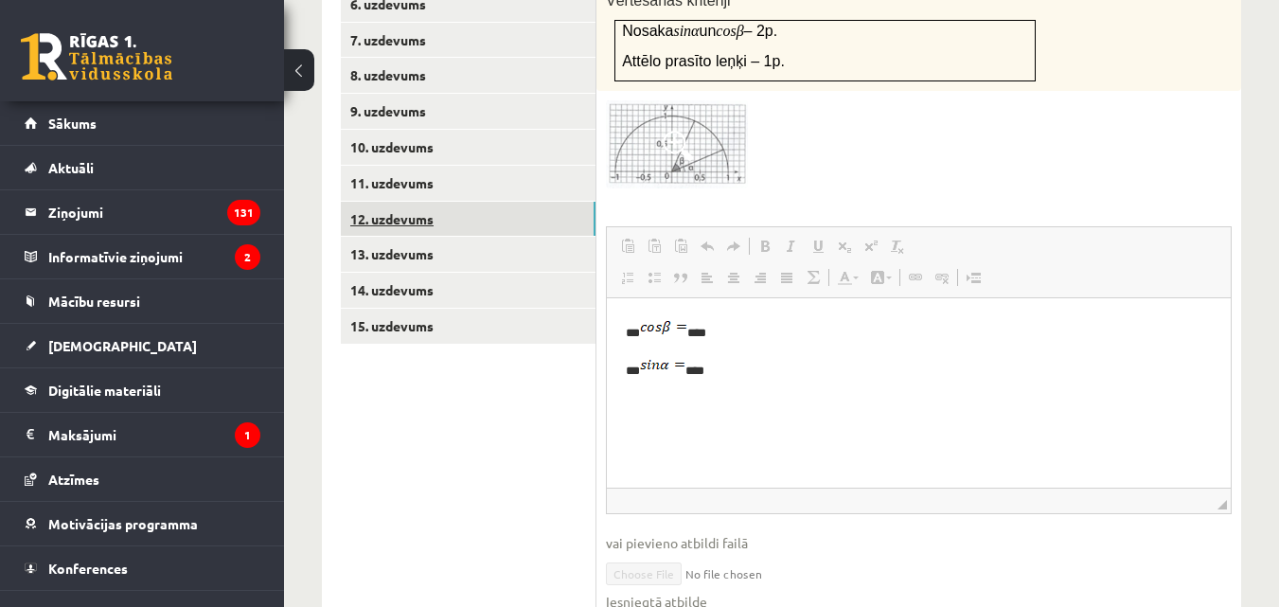
click at [416, 202] on link "12. uzdevums" at bounding box center [468, 219] width 255 height 35
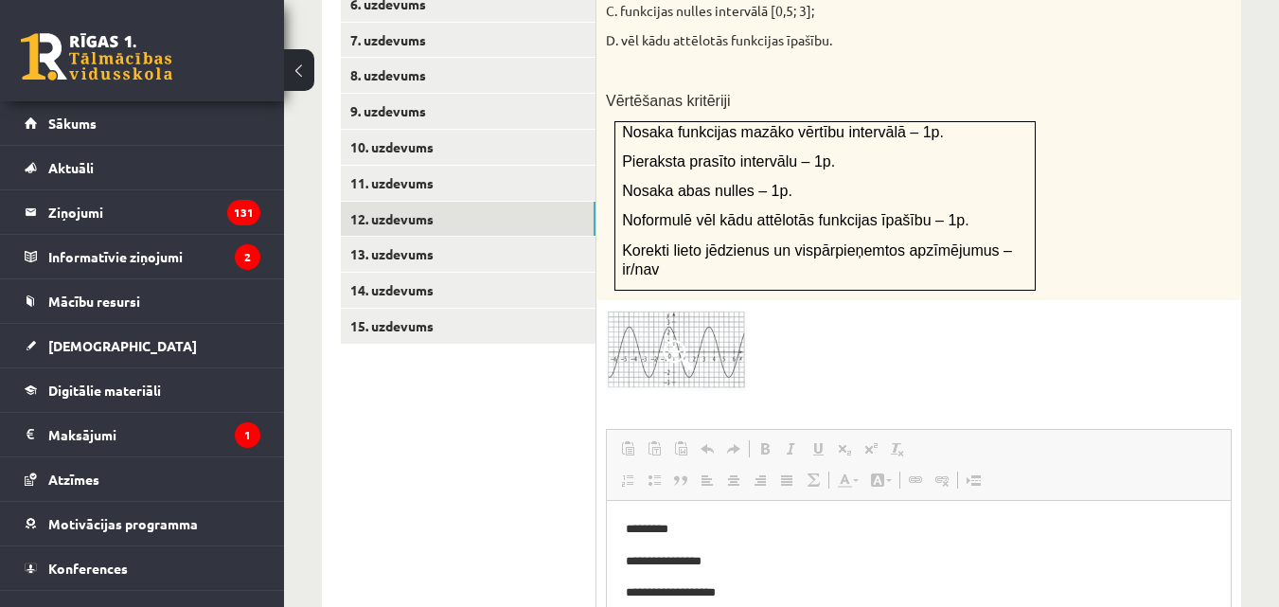
scroll to position [0, 0]
click at [693, 310] on img at bounding box center [677, 350] width 142 height 81
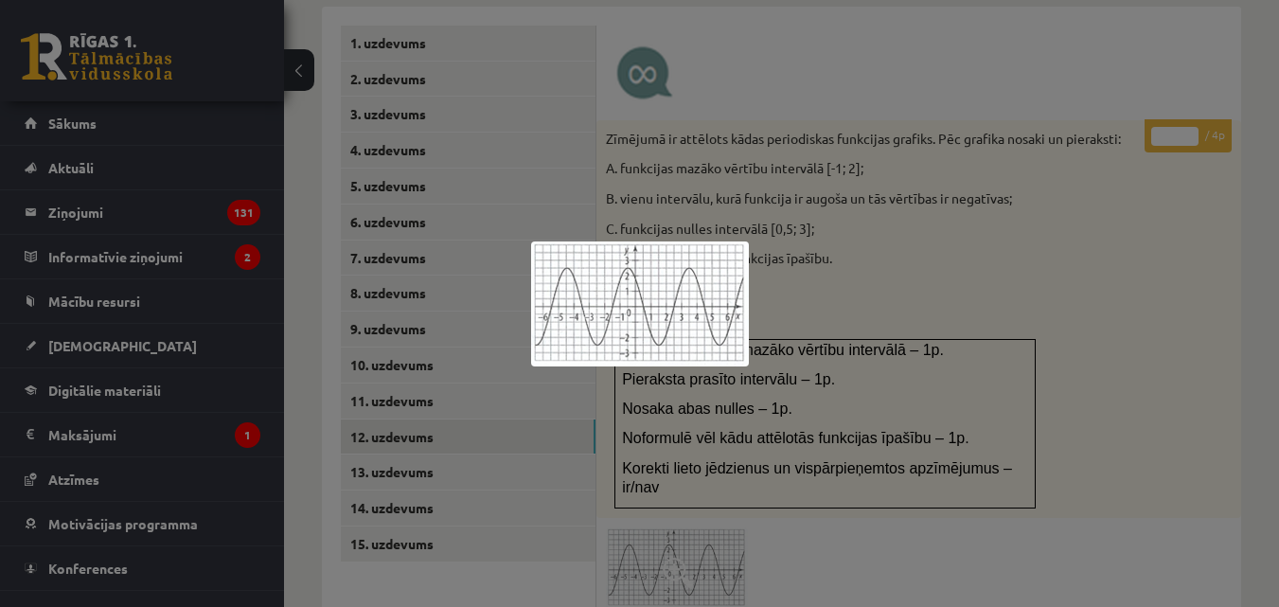
scroll to position [848, 0]
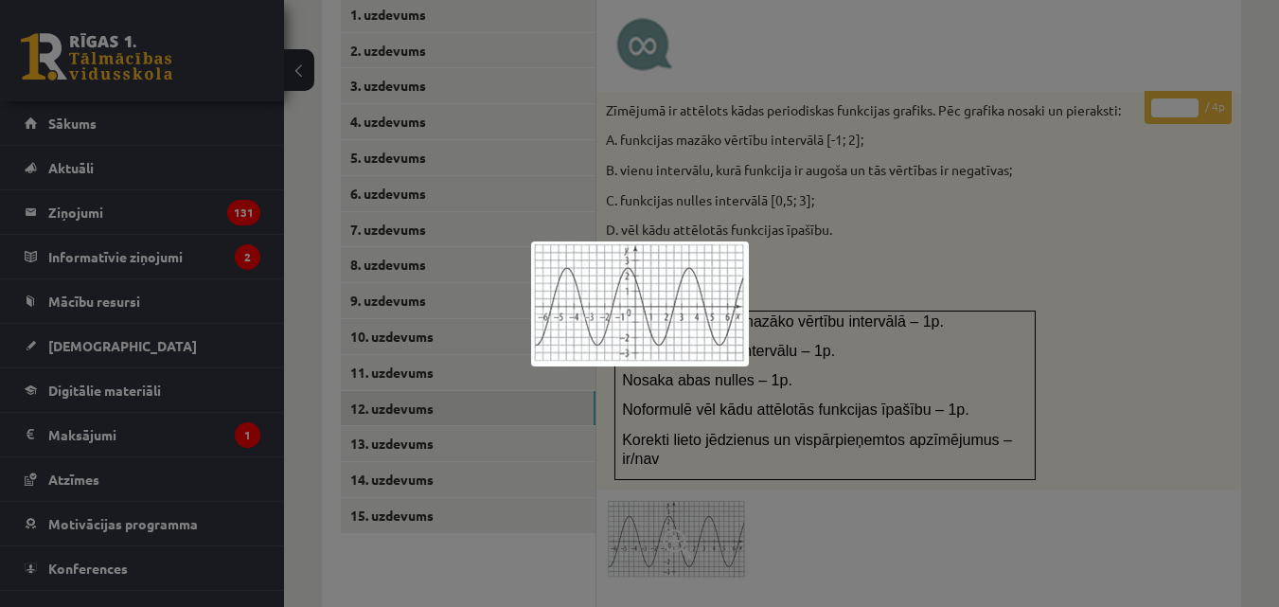
click at [13, 483] on div at bounding box center [639, 303] width 1279 height 607
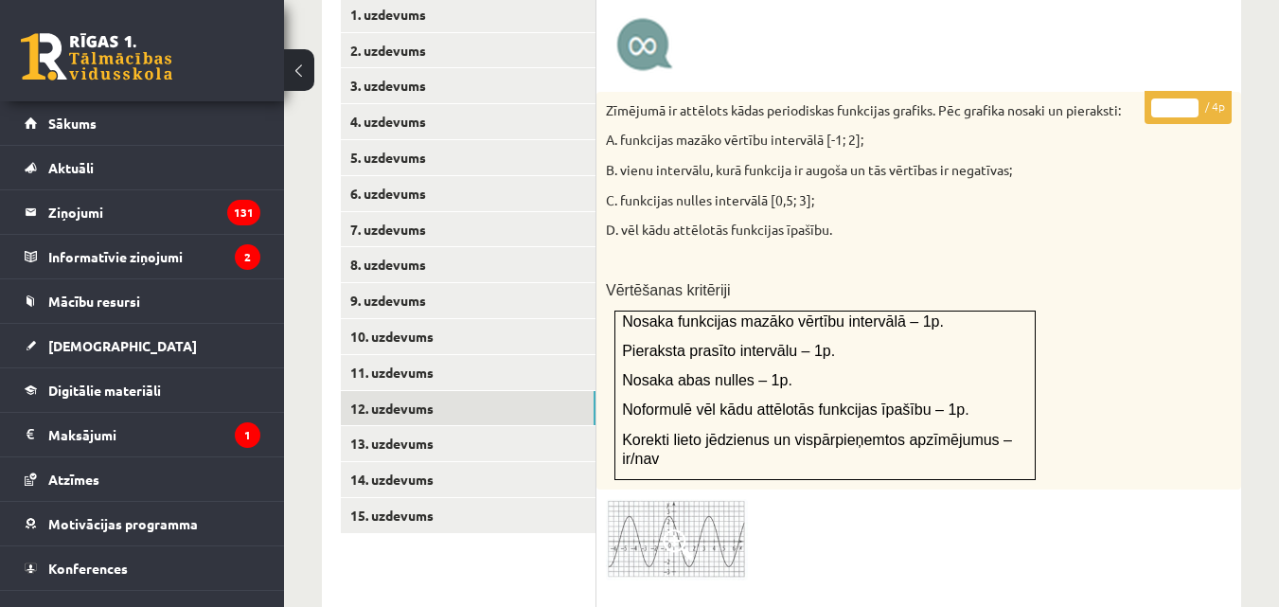
click at [1185, 385] on div "Zīmējumā ir attēlots kādas periodiskas funkcijas grafiks. Pēc grafika nosaki un…" at bounding box center [918, 291] width 645 height 398
drag, startPoint x: 918, startPoint y: 332, endPoint x: 851, endPoint y: 289, distance: 80.1
click at [851, 310] on td "Nosaka funkcijas mazāko vērtību intervālā – 1p. Pieraksta prasīto intervālu – 1…" at bounding box center [825, 394] width 420 height 168
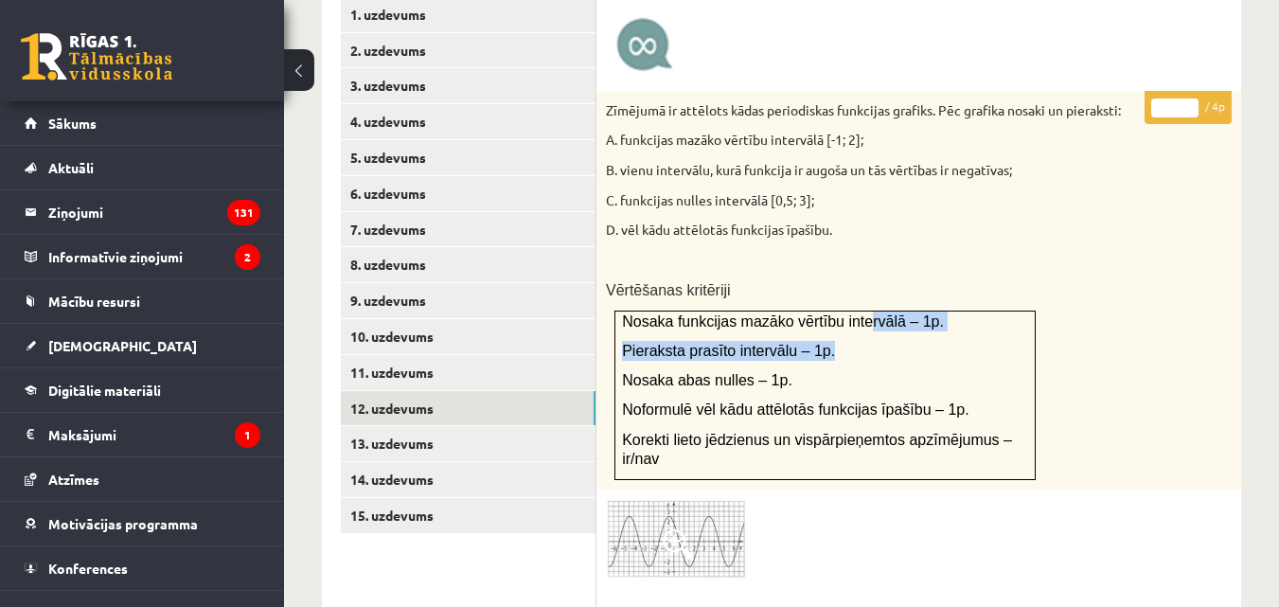
click at [832, 508] on div at bounding box center [919, 539] width 626 height 81
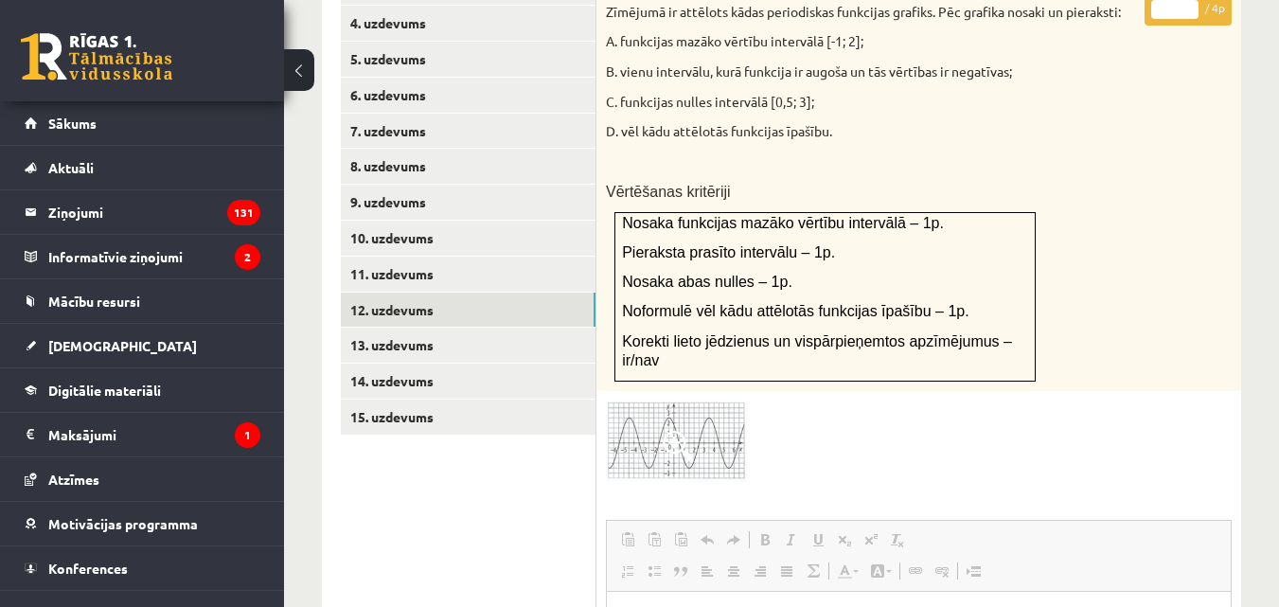
scroll to position [1132, 0]
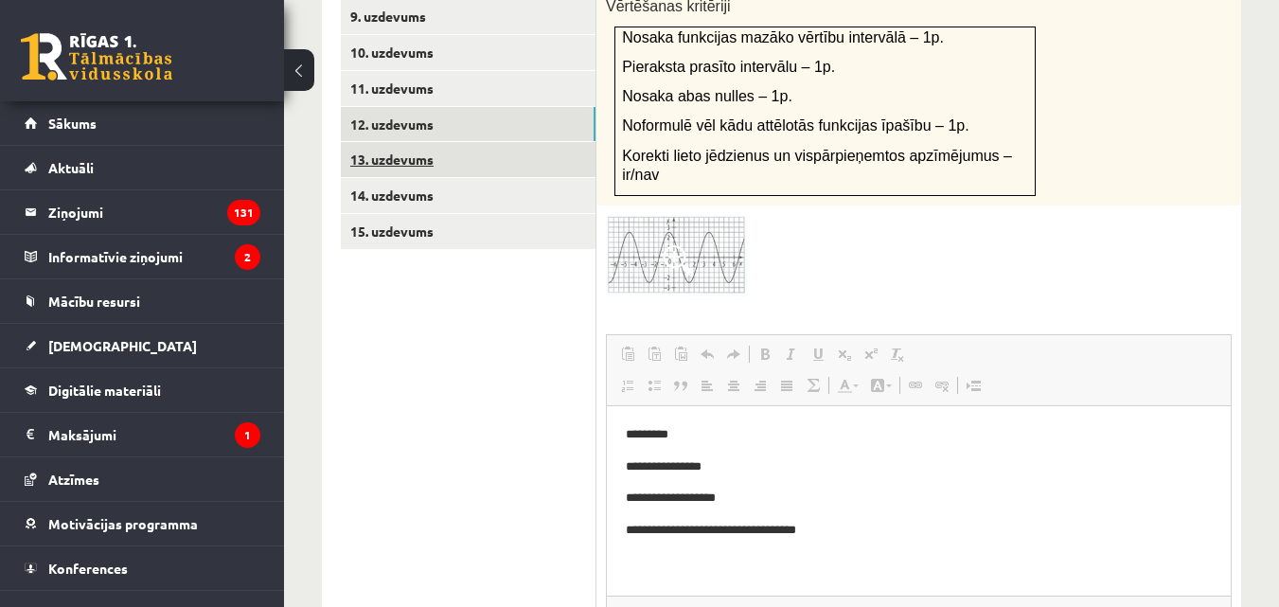
click at [397, 142] on link "13. uzdevums" at bounding box center [468, 159] width 255 height 35
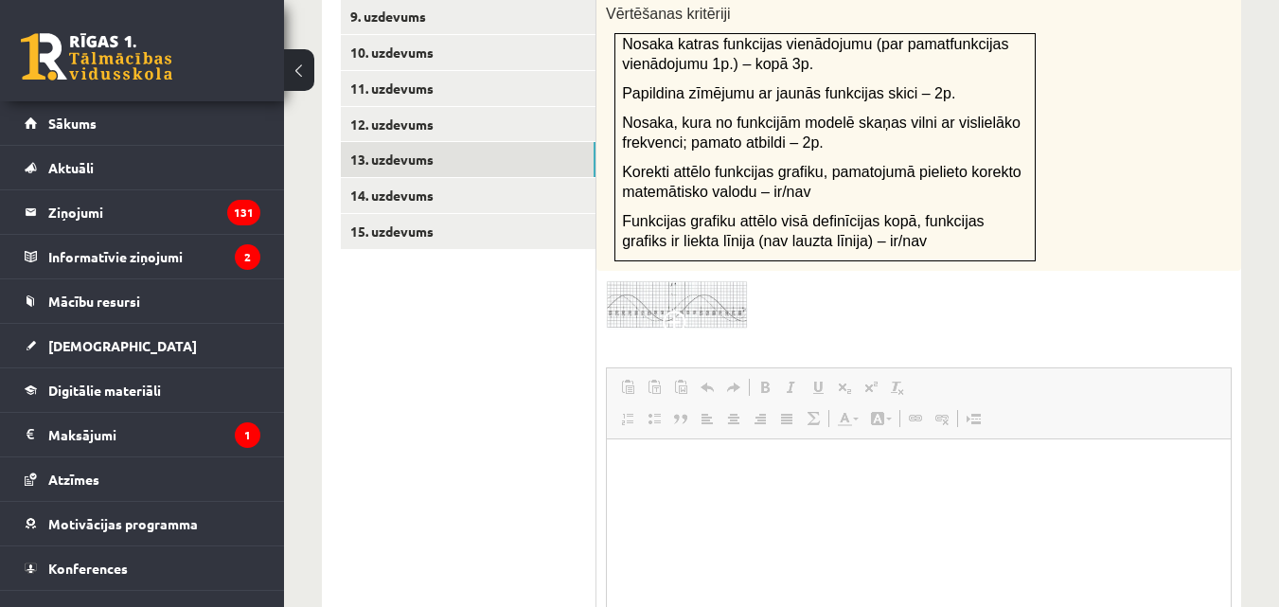
click at [713, 285] on img at bounding box center [677, 304] width 142 height 49
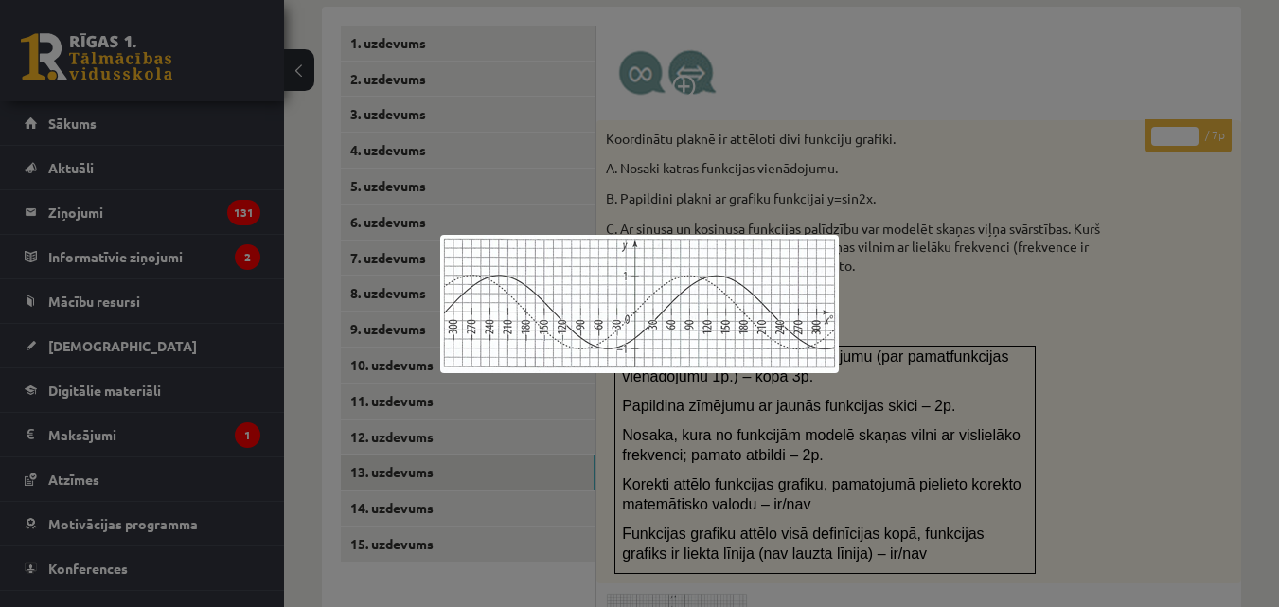
scroll to position [848, 0]
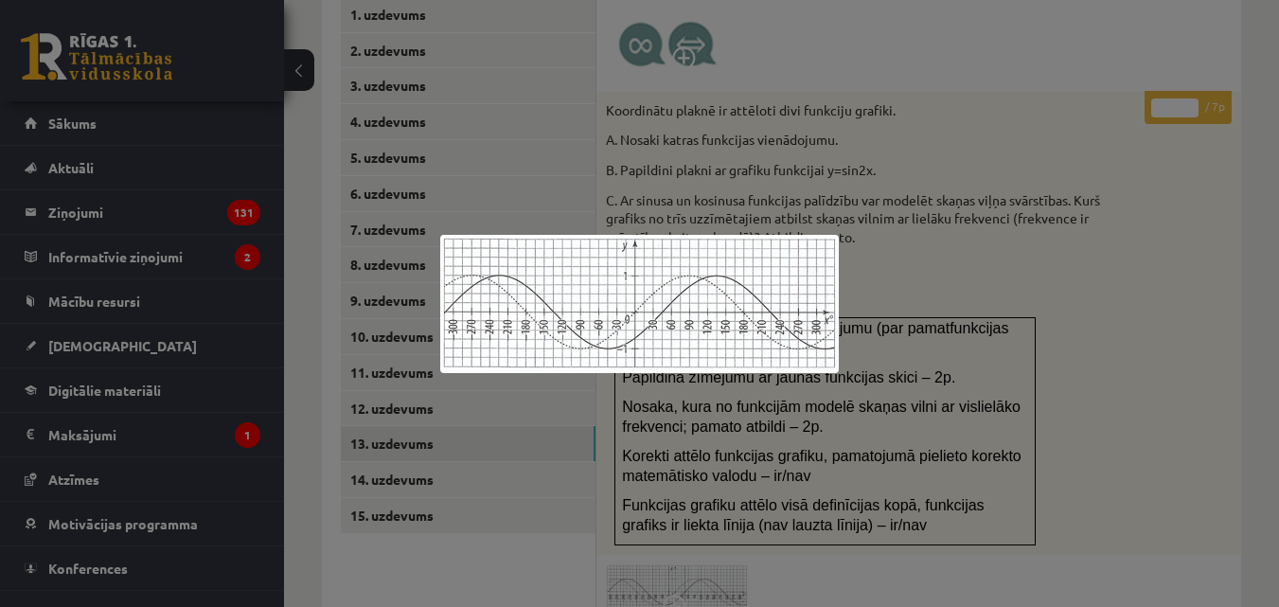
click at [410, 452] on div at bounding box center [639, 303] width 1279 height 607
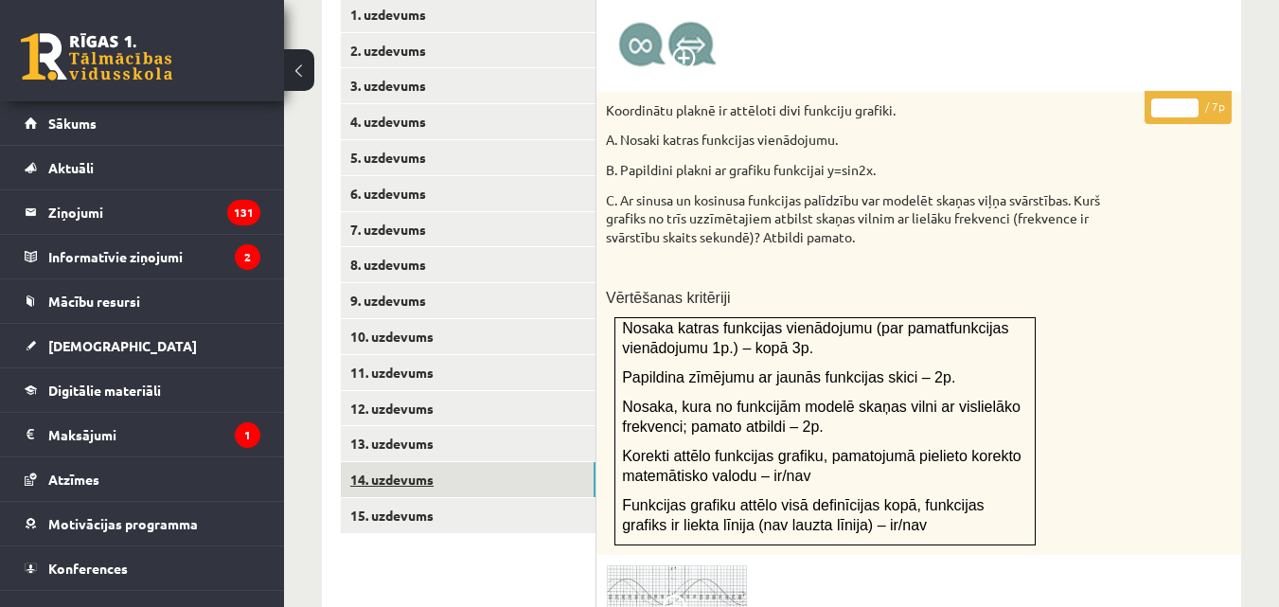
click at [409, 462] on link "14. uzdevums" at bounding box center [468, 479] width 255 height 35
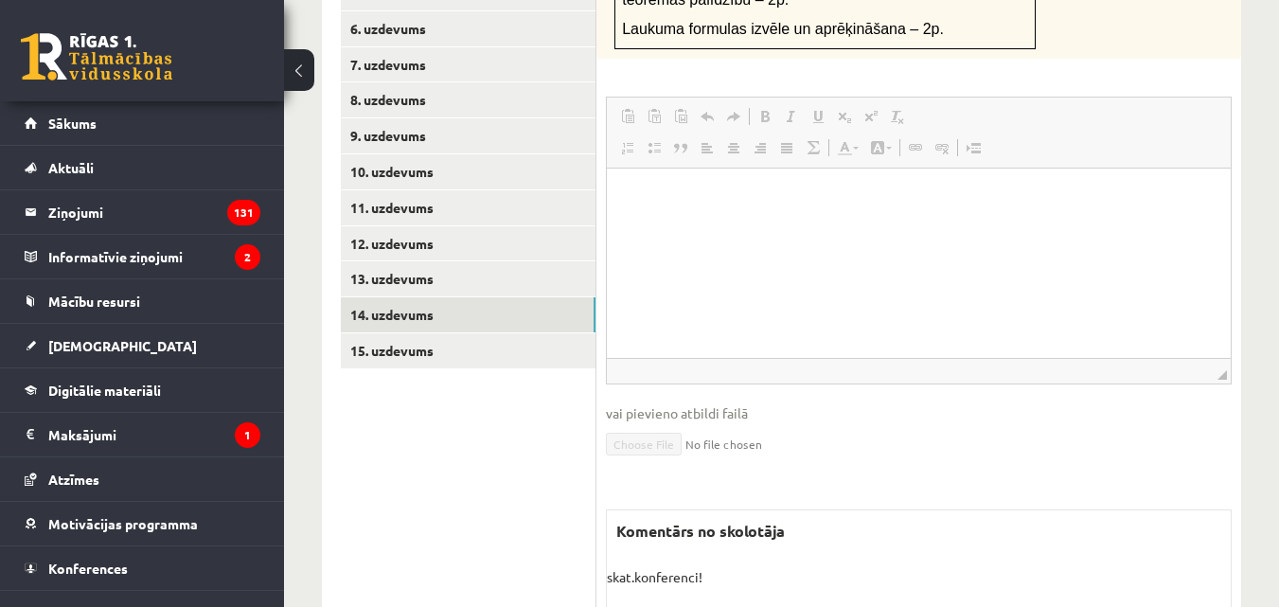
scroll to position [1037, 0]
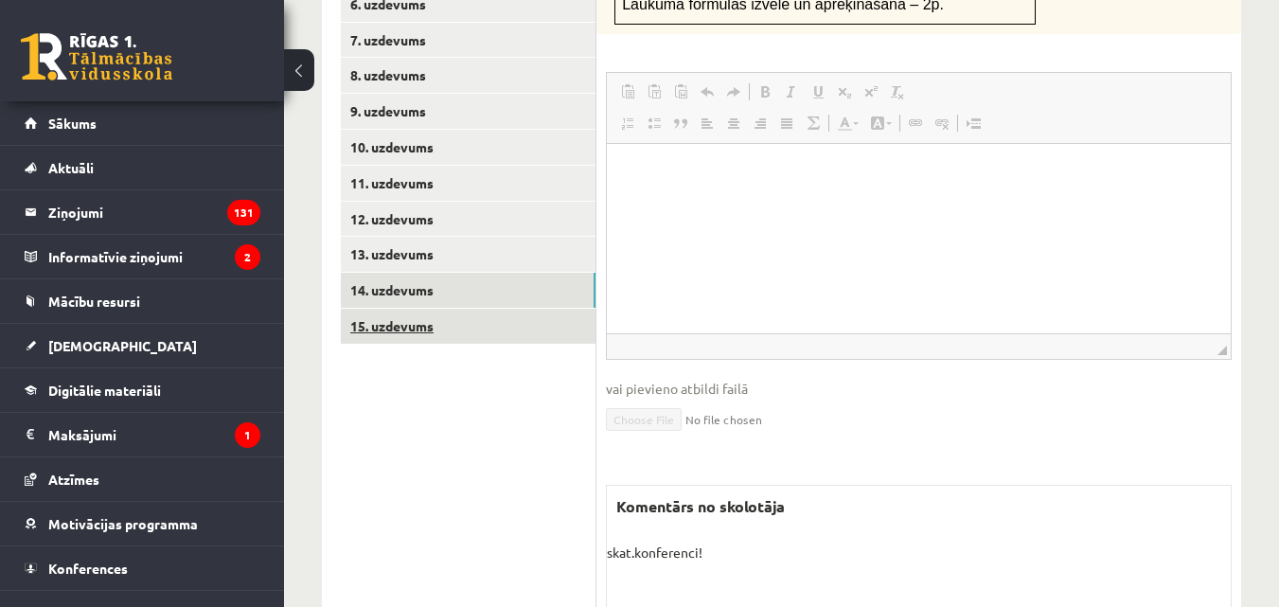
click at [376, 309] on link "15. uzdevums" at bounding box center [468, 326] width 255 height 35
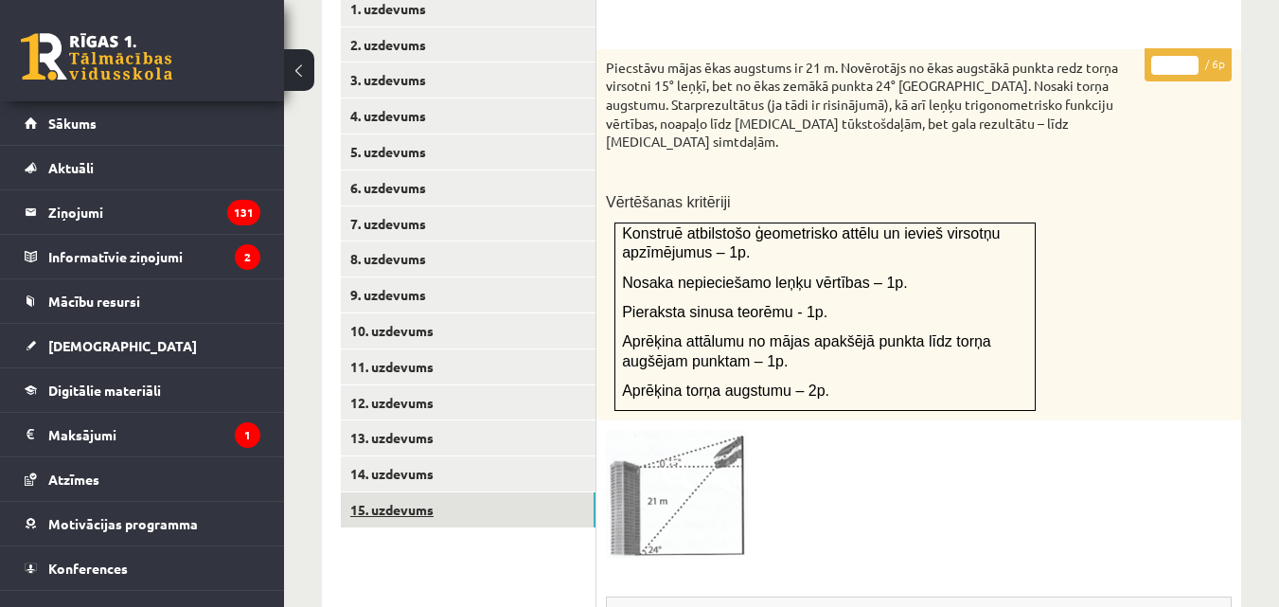
scroll to position [0, 0]
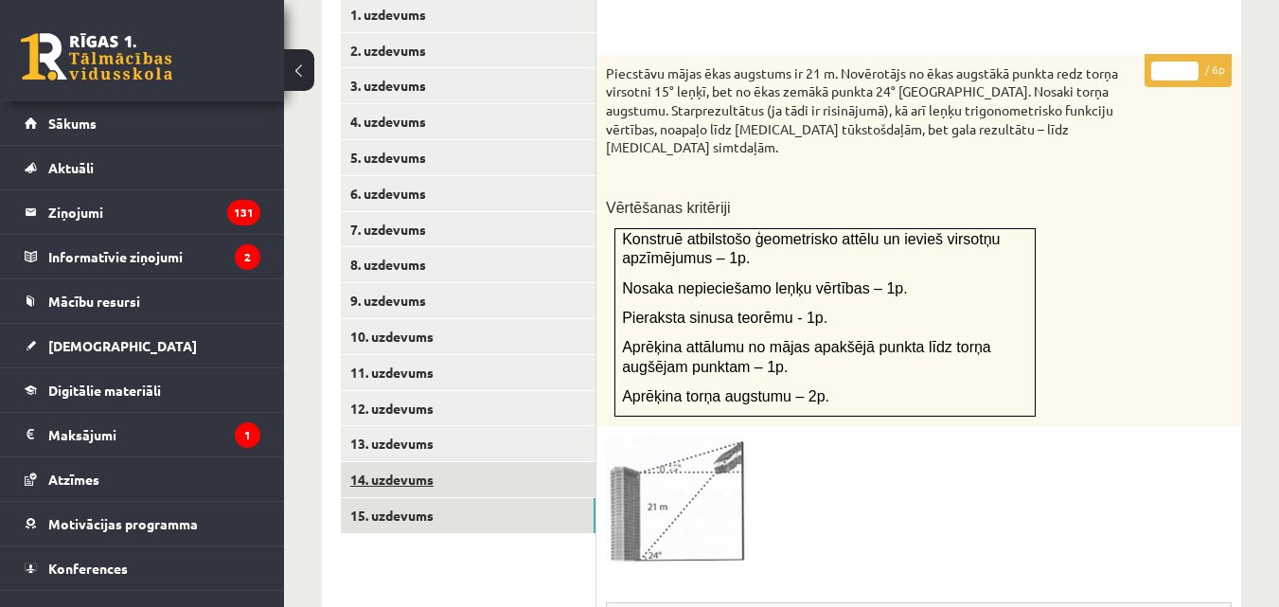
click at [382, 462] on link "14. uzdevums" at bounding box center [468, 479] width 255 height 35
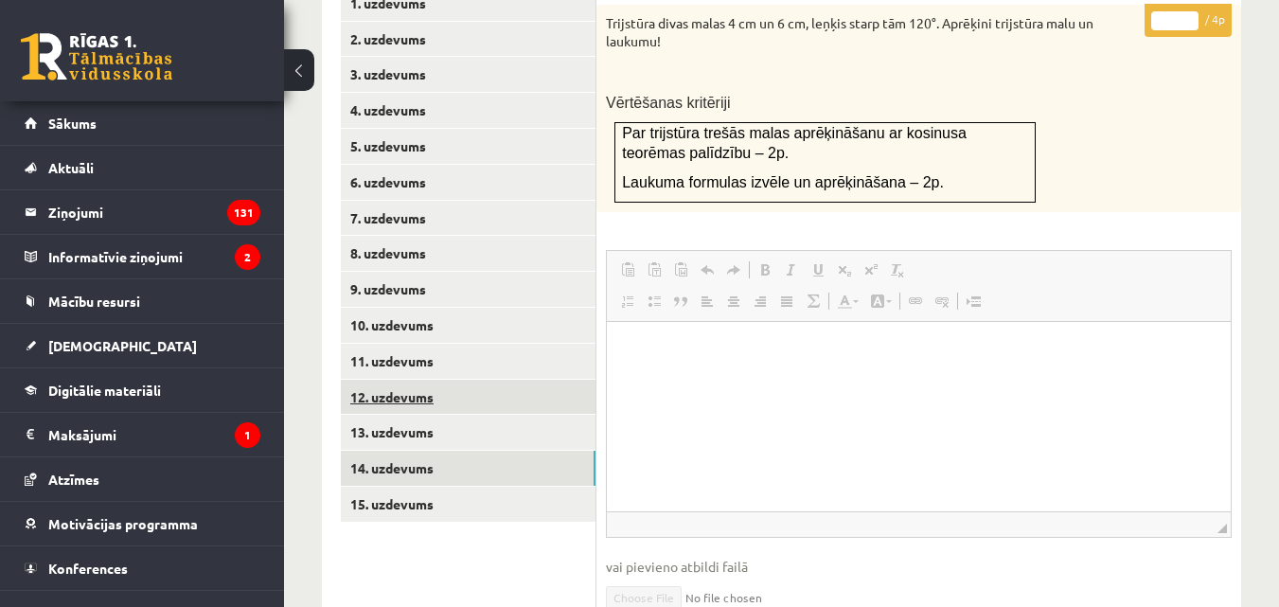
scroll to position [1037, 0]
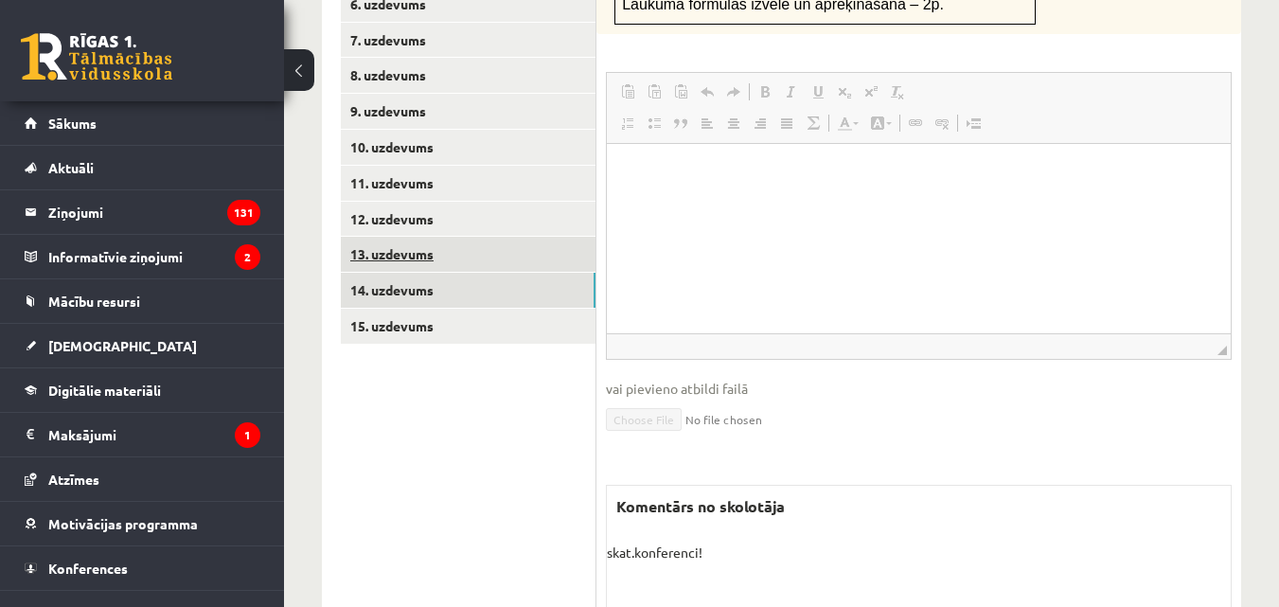
click at [426, 237] on link "13. uzdevums" at bounding box center [468, 254] width 255 height 35
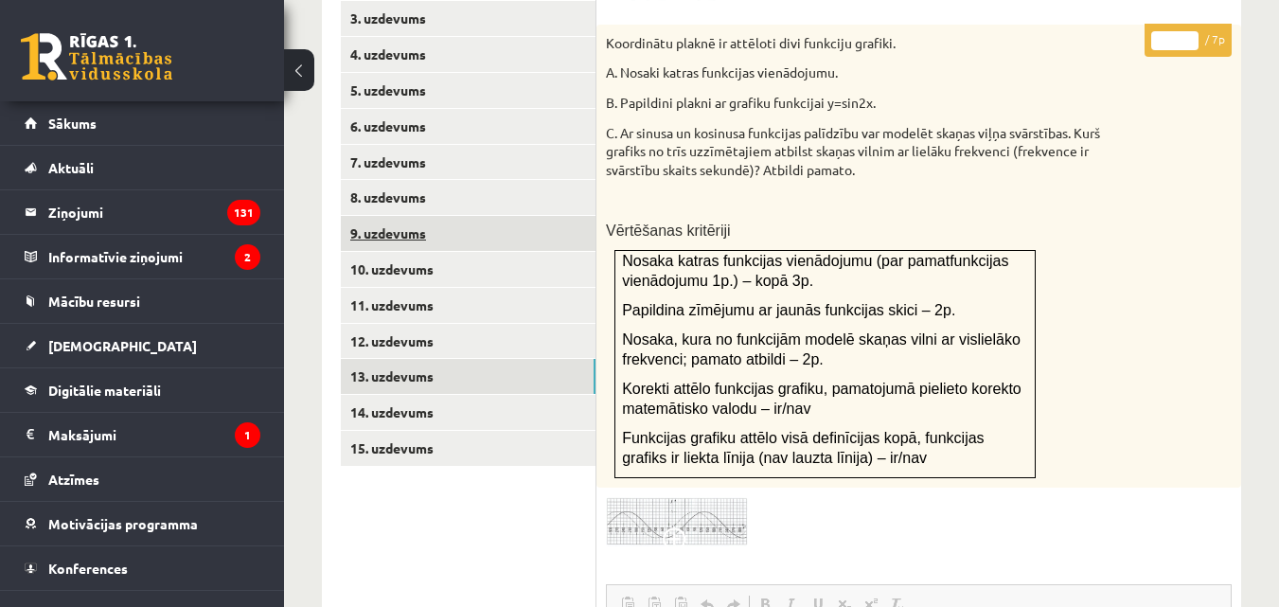
scroll to position [943, 0]
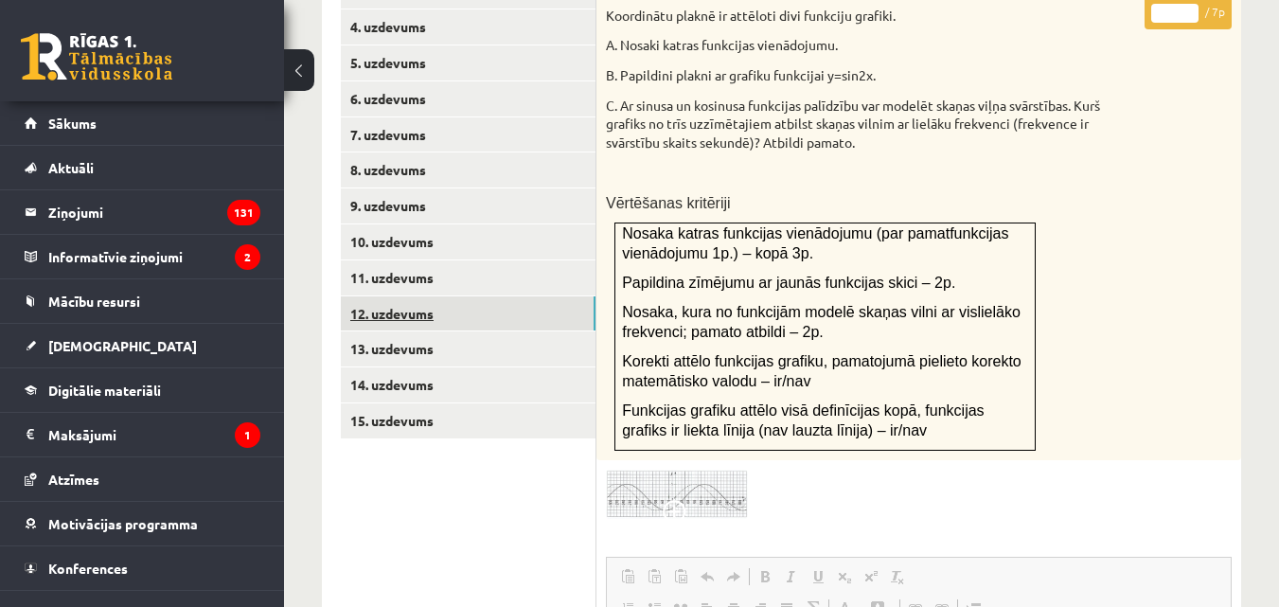
click at [420, 296] on link "12. uzdevums" at bounding box center [468, 313] width 255 height 35
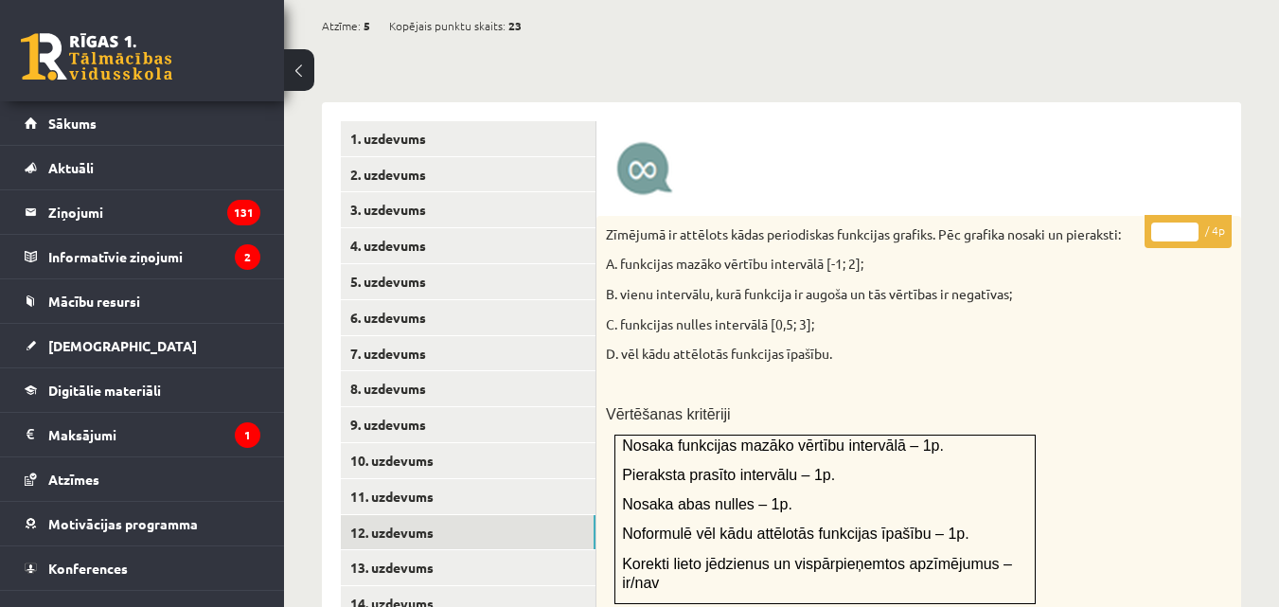
scroll to position [848, 0]
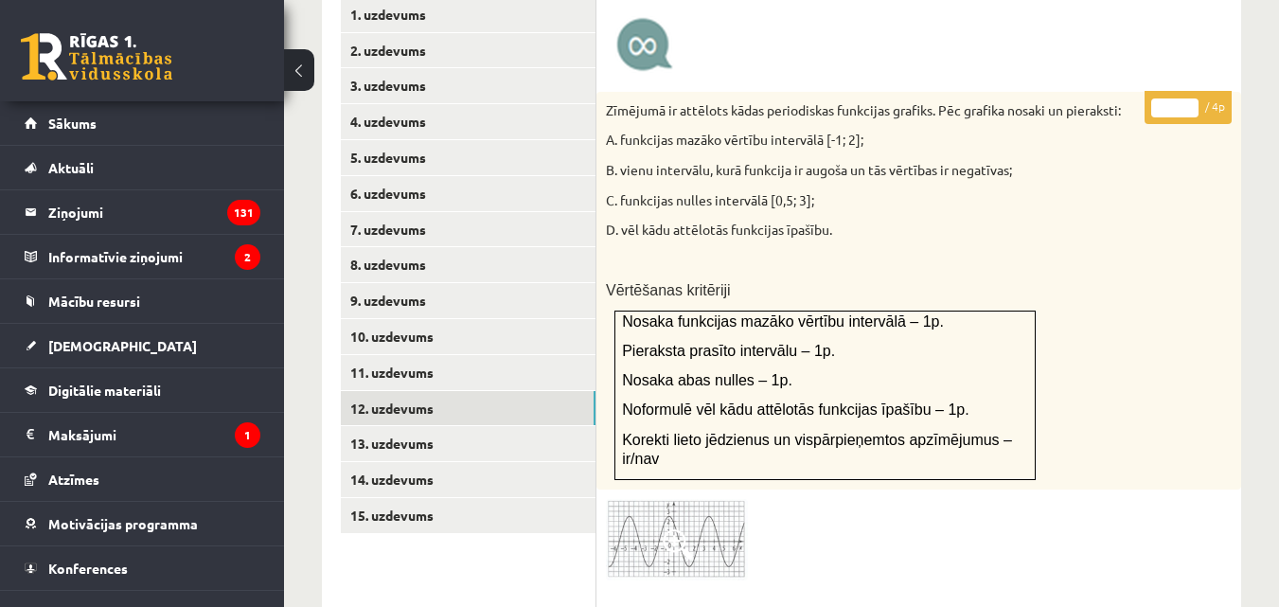
click at [699, 504] on img at bounding box center [677, 539] width 142 height 81
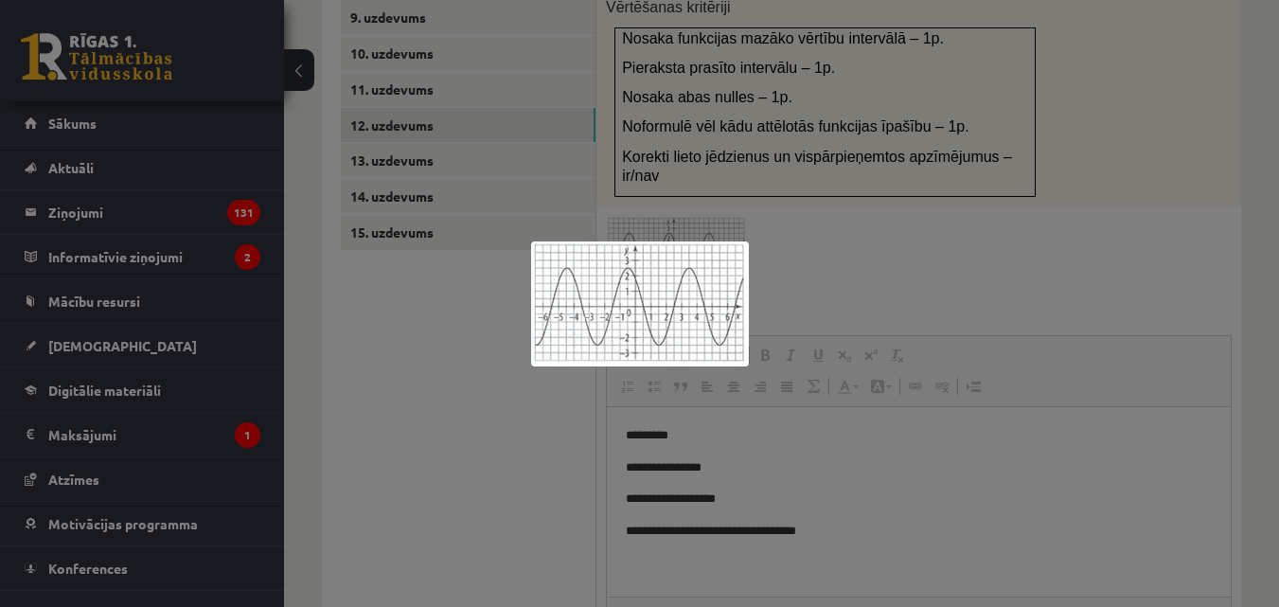
scroll to position [1132, 0]
drag, startPoint x: 908, startPoint y: 118, endPoint x: 889, endPoint y: 169, distance: 54.5
click at [889, 169] on div at bounding box center [639, 303] width 1279 height 607
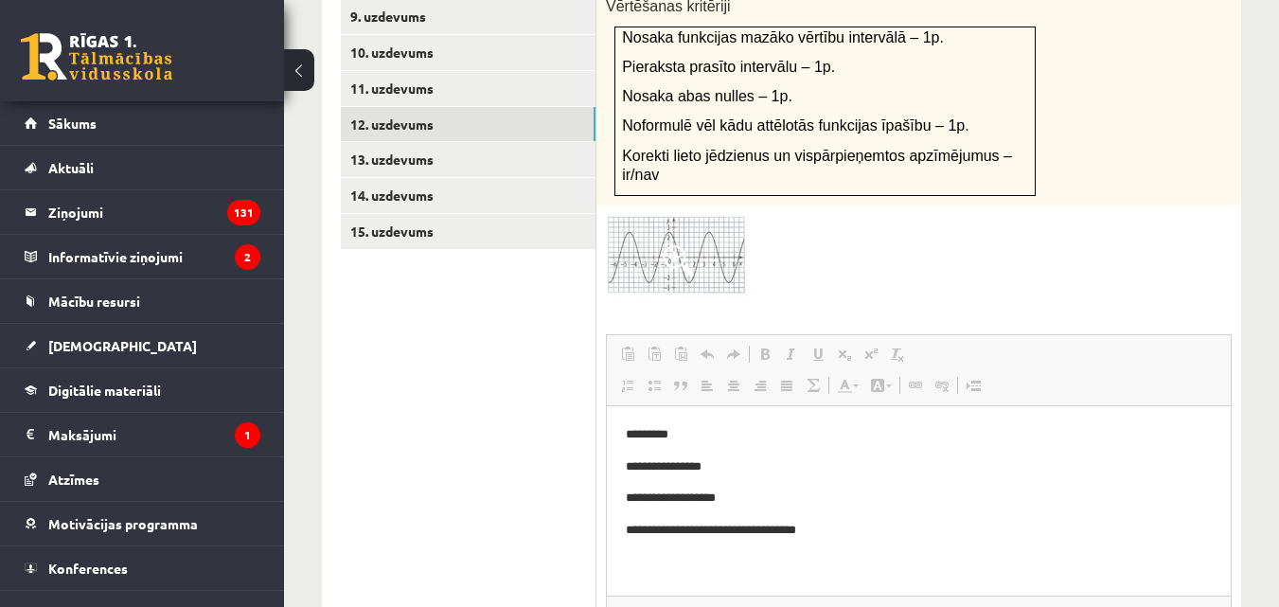
click at [684, 215] on img at bounding box center [677, 255] width 142 height 81
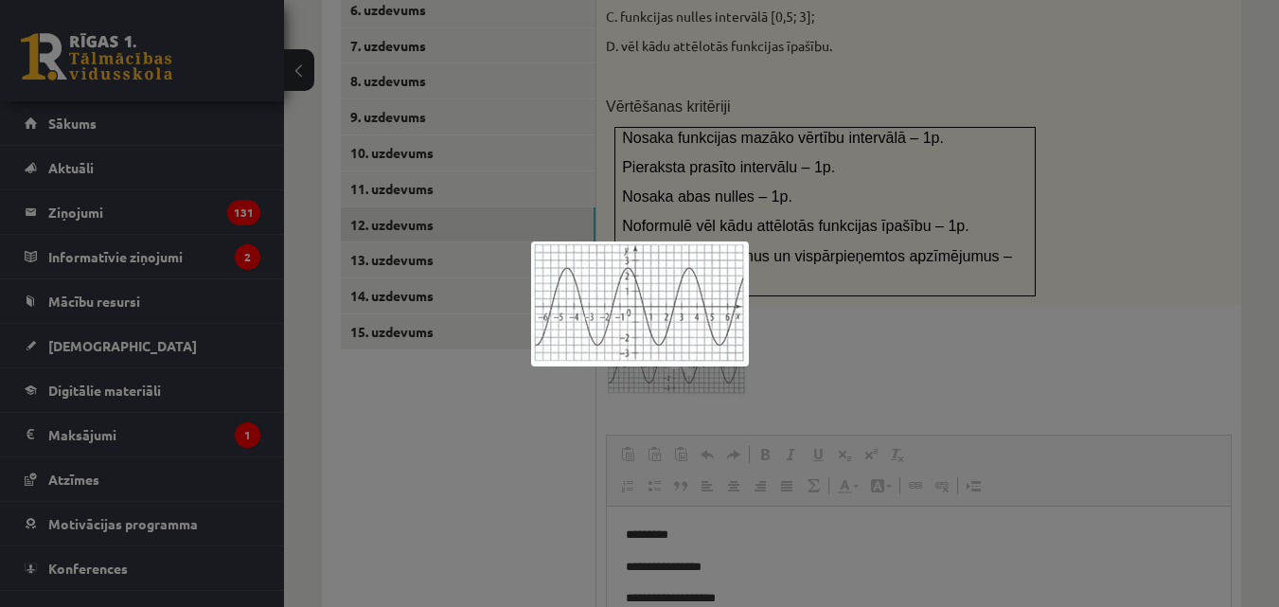
scroll to position [1037, 0]
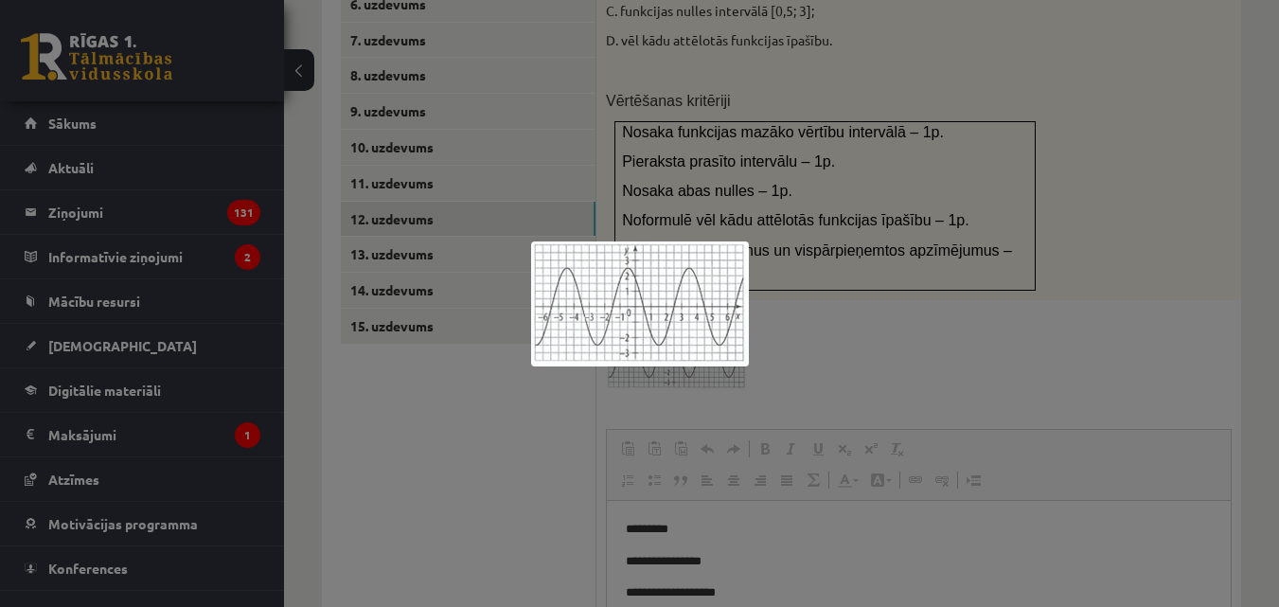
click at [410, 166] on div at bounding box center [639, 303] width 1279 height 607
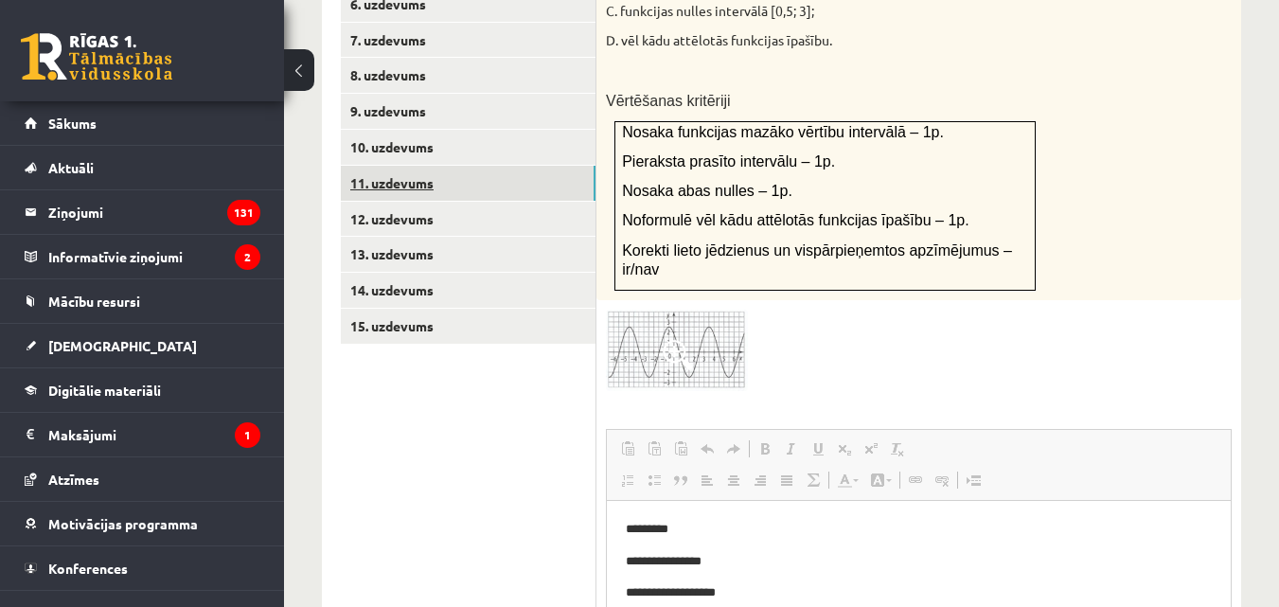
click at [412, 166] on link "11. uzdevums" at bounding box center [468, 183] width 255 height 35
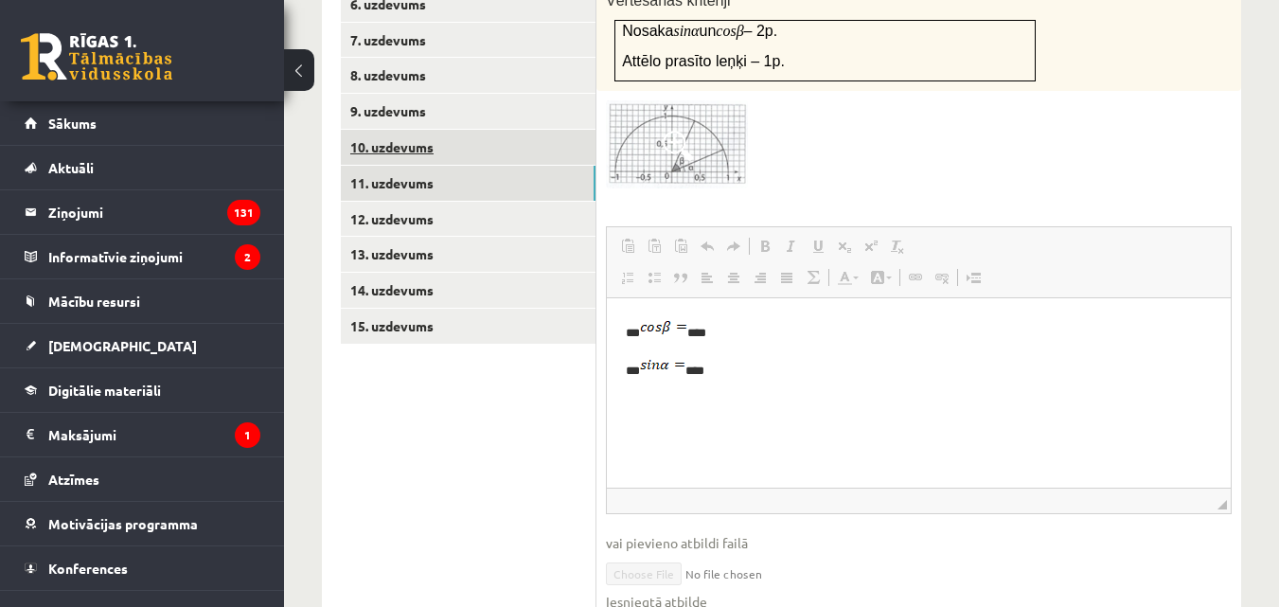
scroll to position [0, 0]
click at [412, 130] on link "10. uzdevums" at bounding box center [468, 147] width 255 height 35
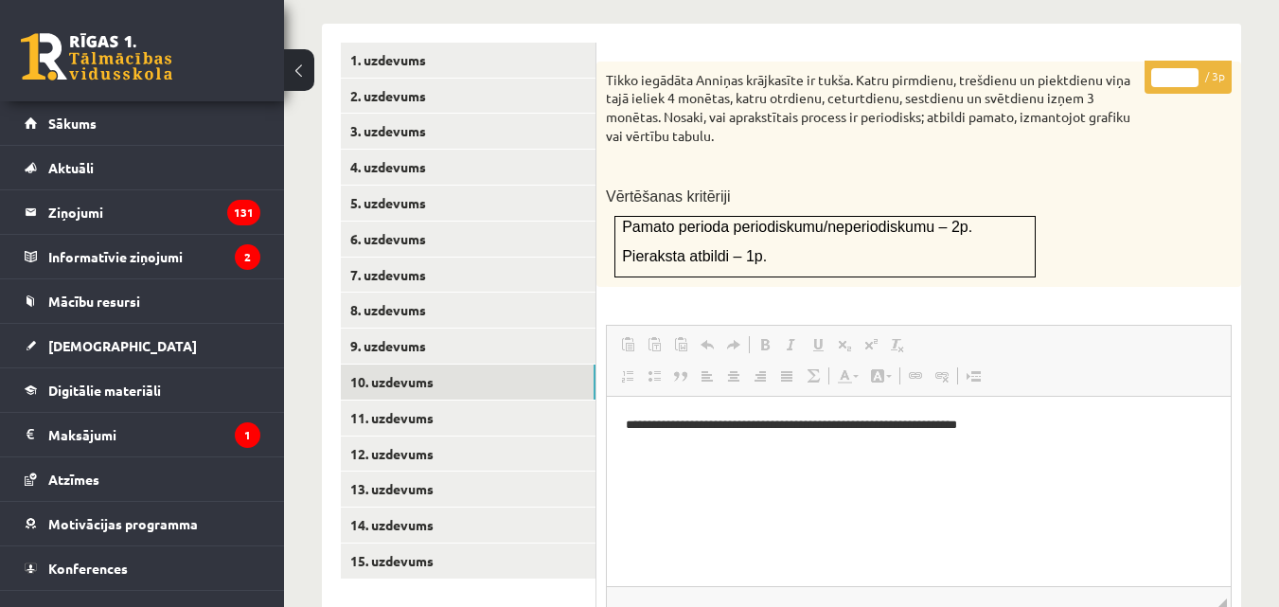
scroll to position [789, 0]
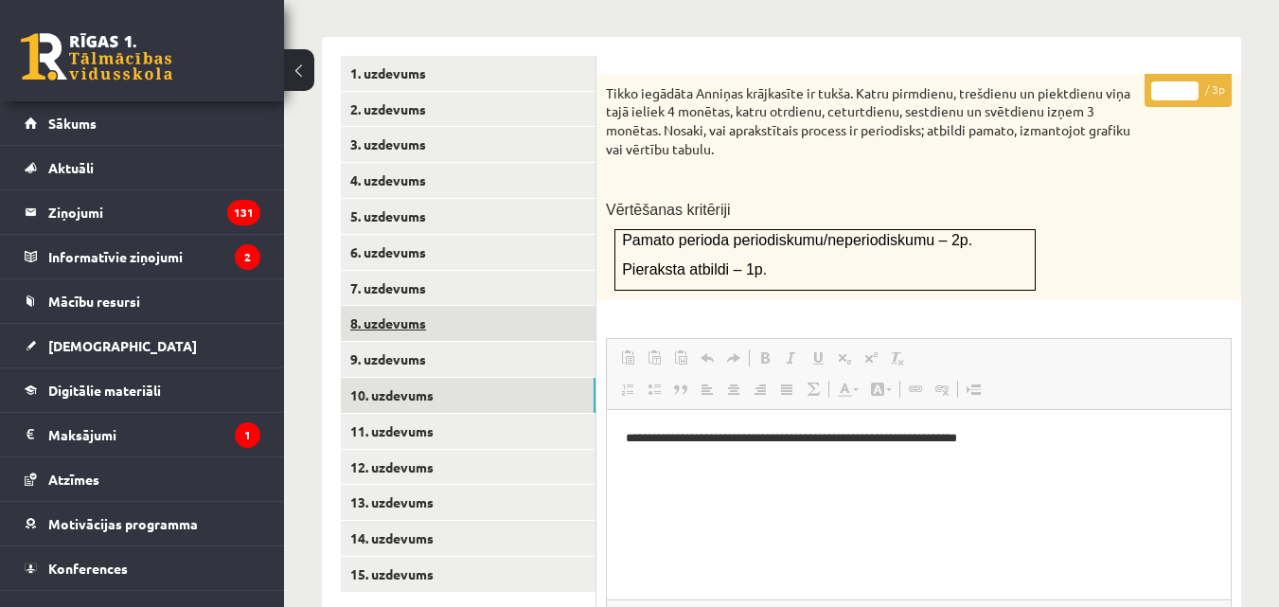
click at [401, 306] on link "8. uzdevums" at bounding box center [468, 323] width 255 height 35
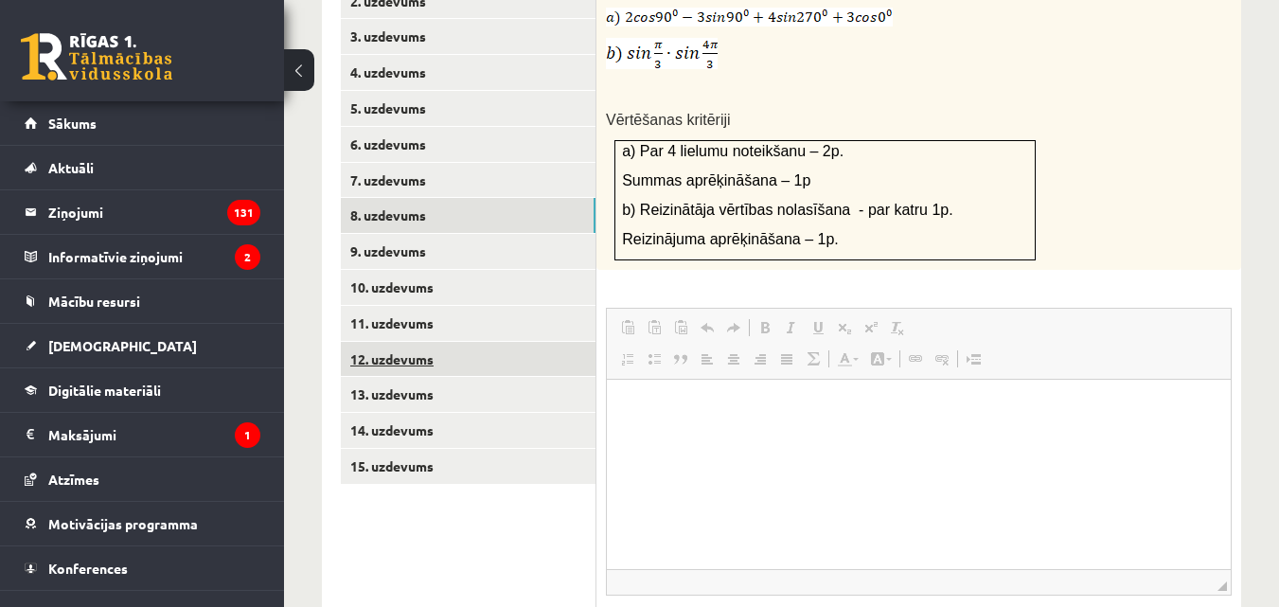
scroll to position [884, 0]
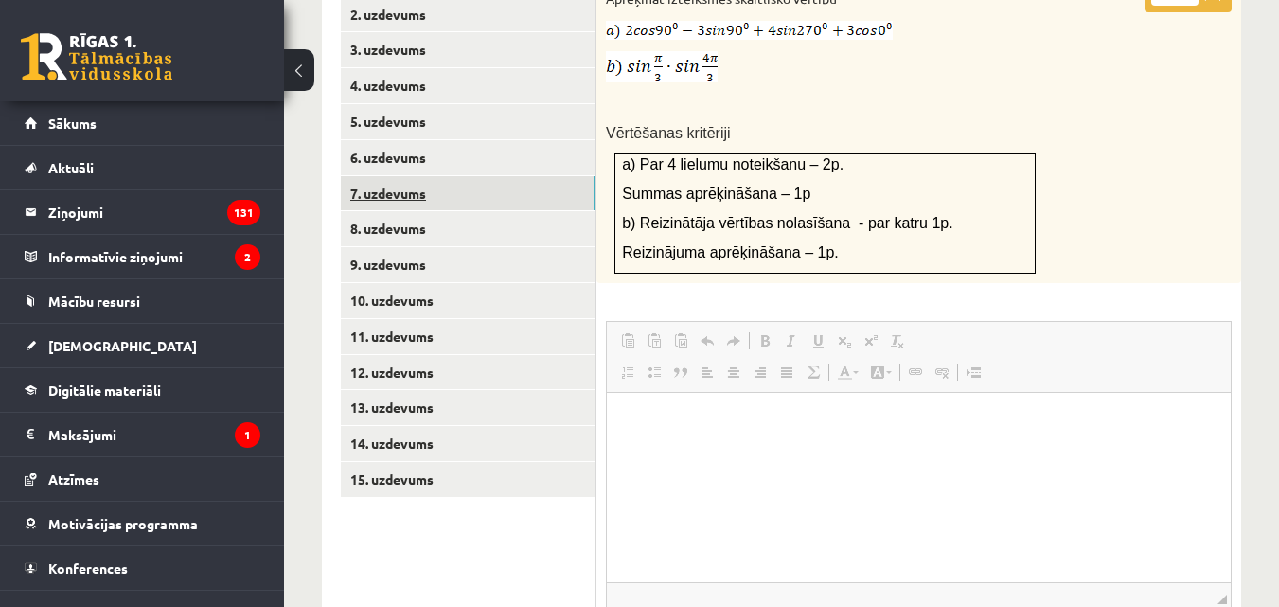
click at [394, 178] on link "7. uzdevums" at bounding box center [468, 193] width 255 height 35
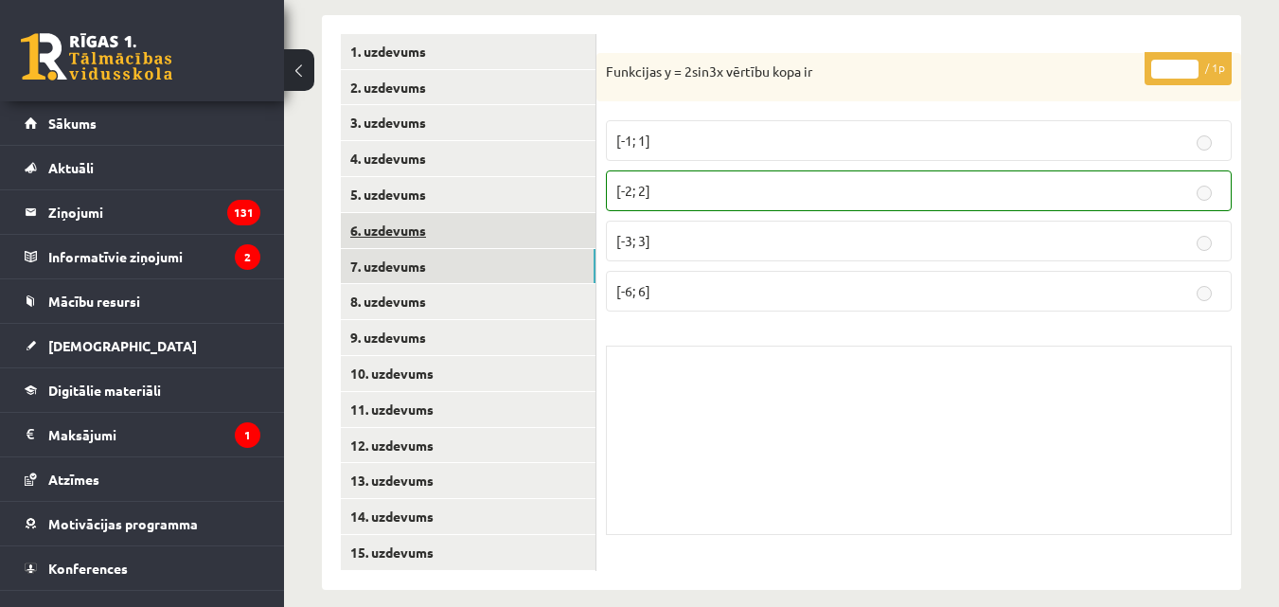
click at [380, 213] on link "6. uzdevums" at bounding box center [468, 230] width 255 height 35
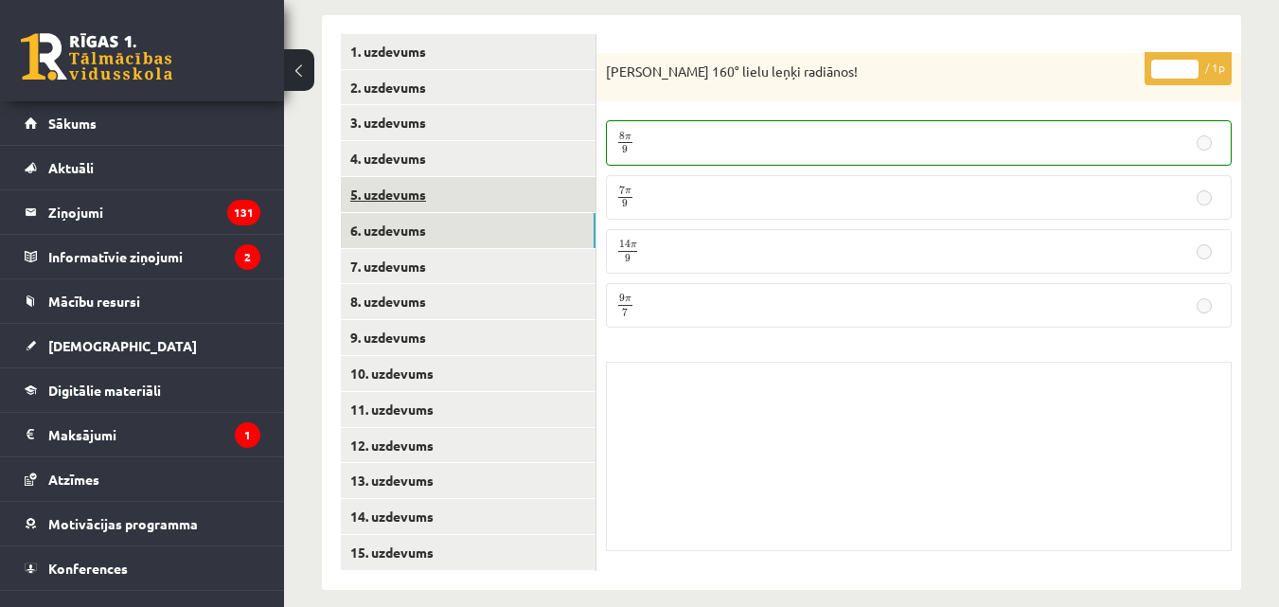
click at [387, 177] on link "5. uzdevums" at bounding box center [468, 194] width 255 height 35
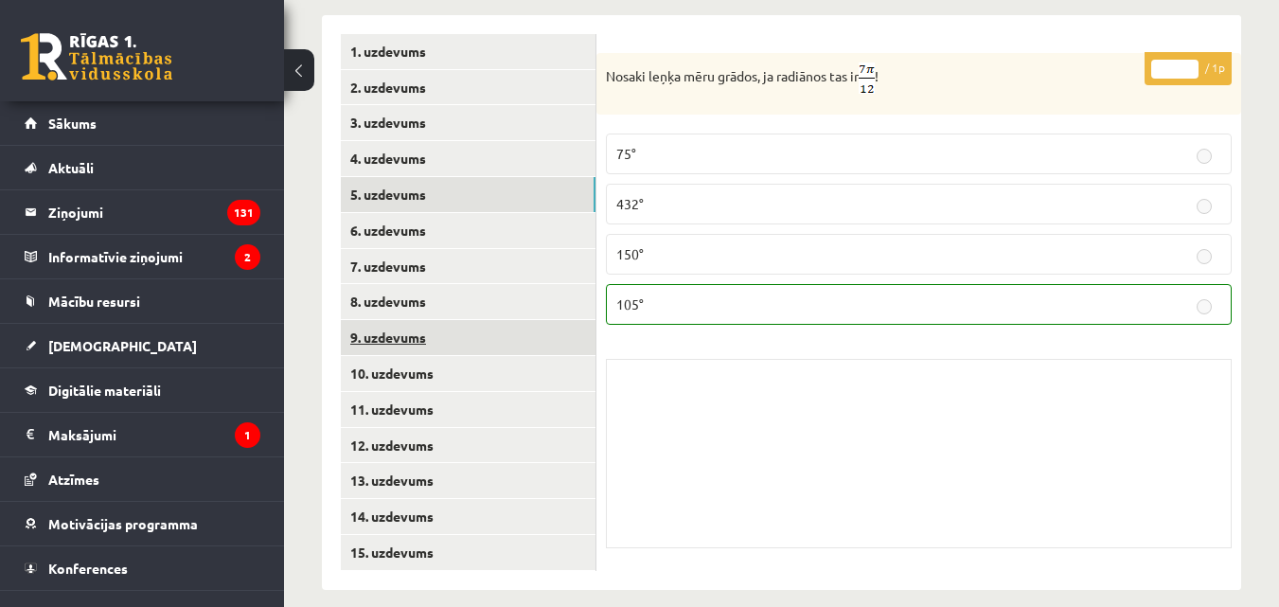
click at [406, 320] on link "9. uzdevums" at bounding box center [468, 337] width 255 height 35
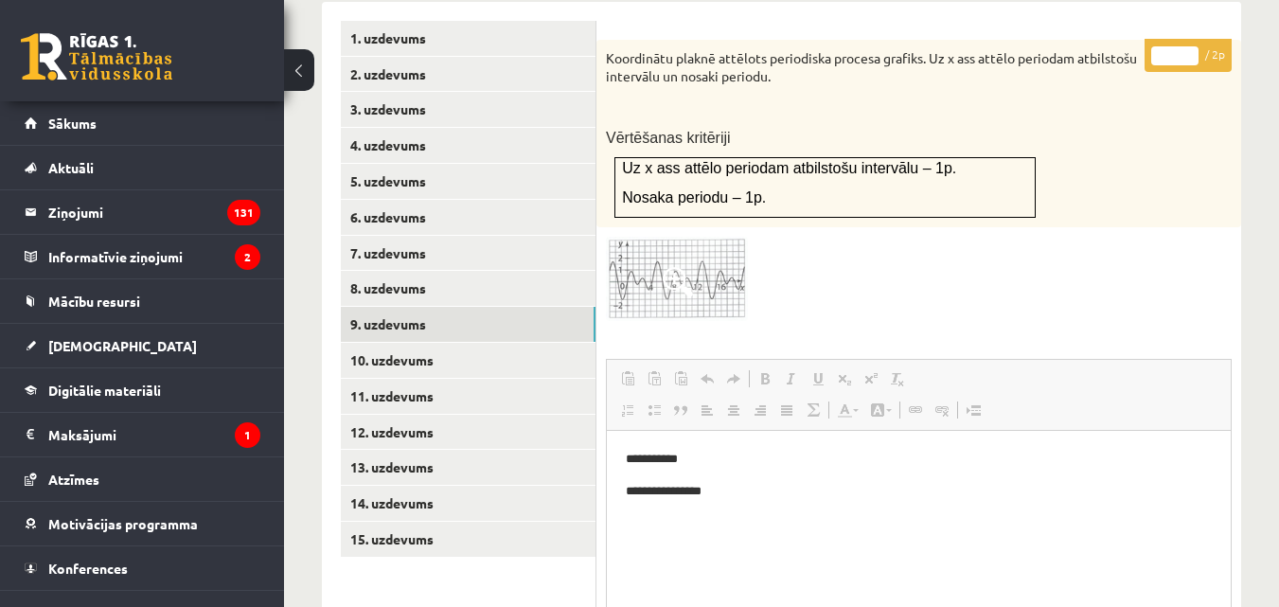
scroll to position [906, 0]
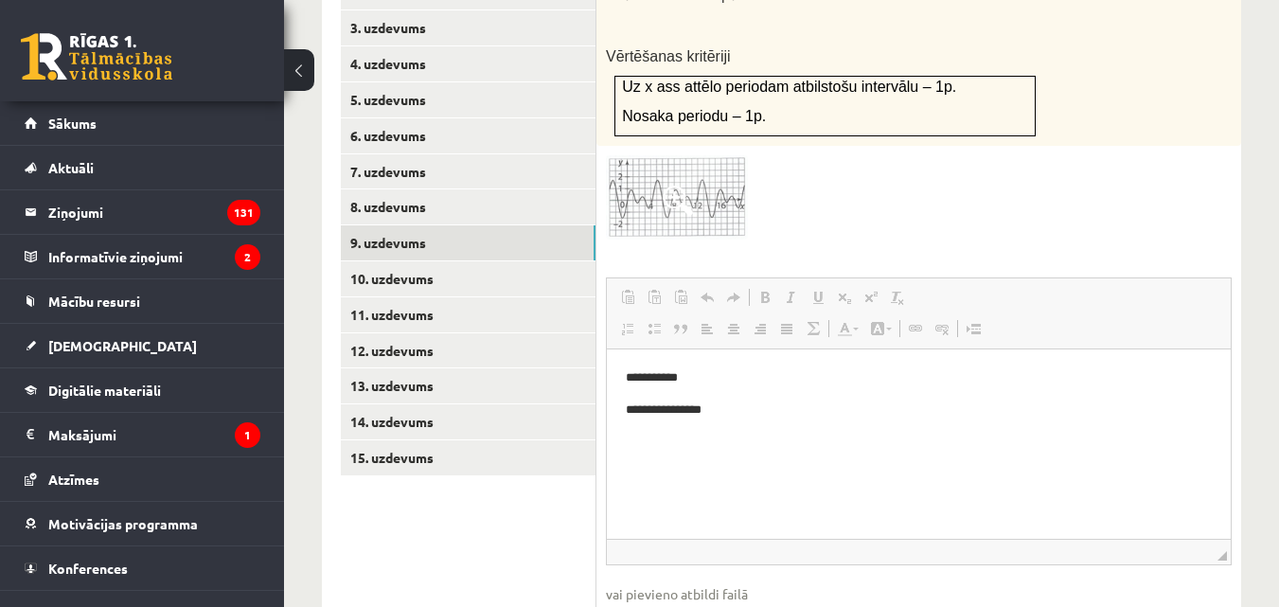
click at [672, 186] on span at bounding box center [678, 201] width 30 height 30
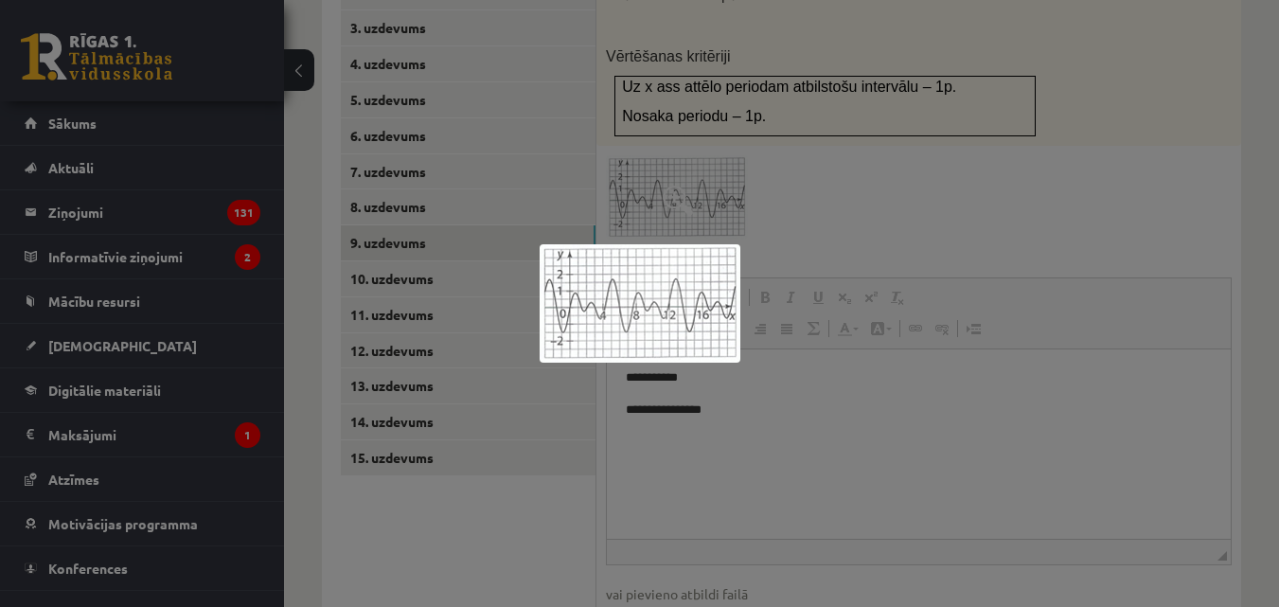
click at [914, 186] on div at bounding box center [639, 303] width 1279 height 607
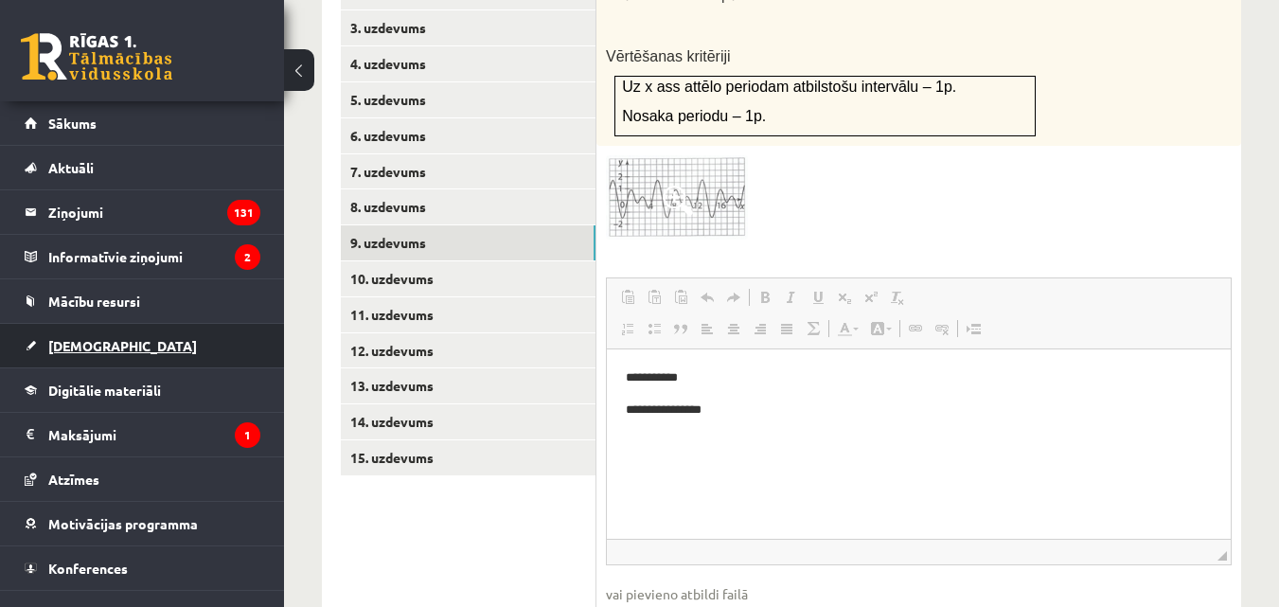
click at [95, 351] on span "[DEMOGRAPHIC_DATA]" at bounding box center [122, 345] width 149 height 17
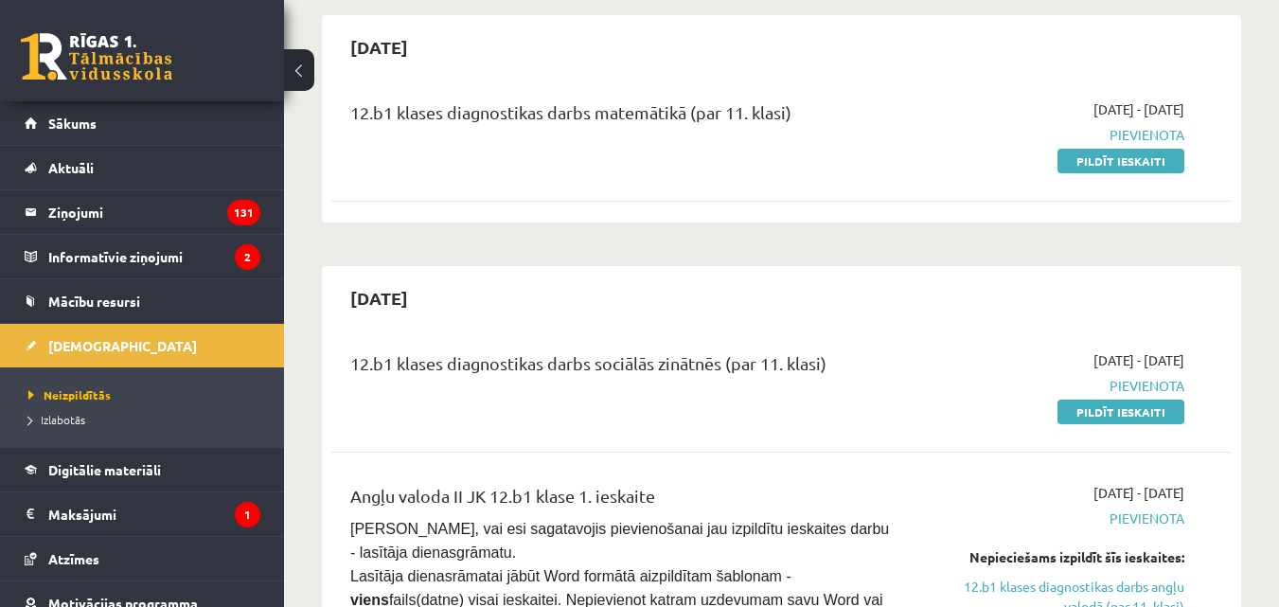
scroll to position [1284, 0]
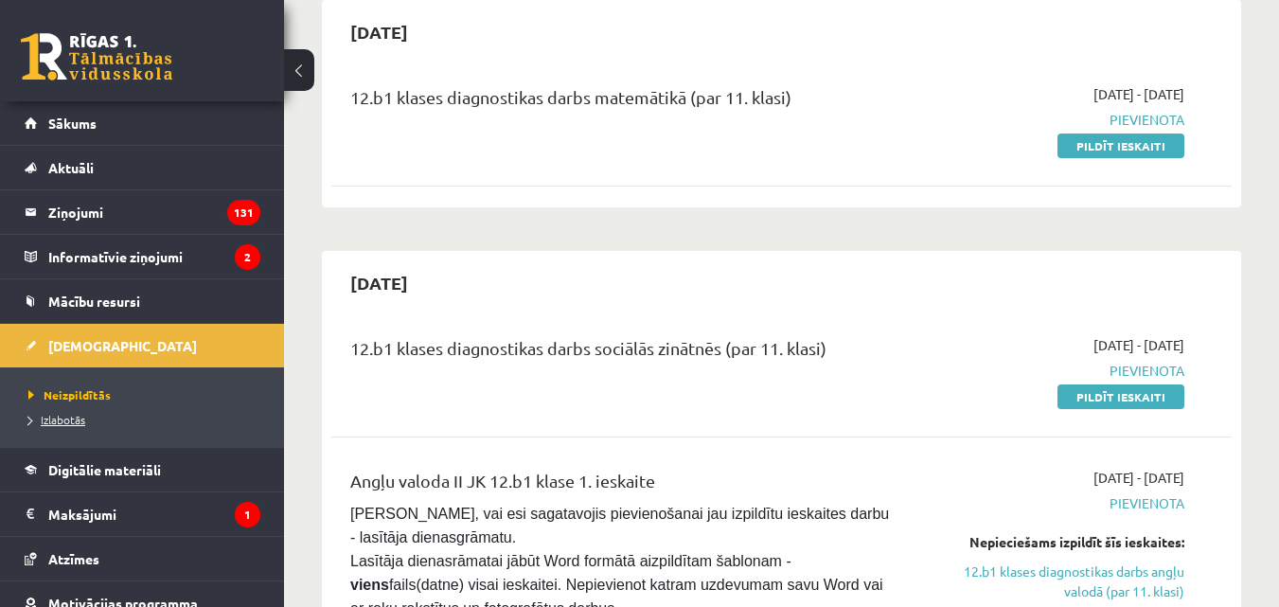
click at [64, 415] on span "Izlabotās" at bounding box center [56, 419] width 57 height 15
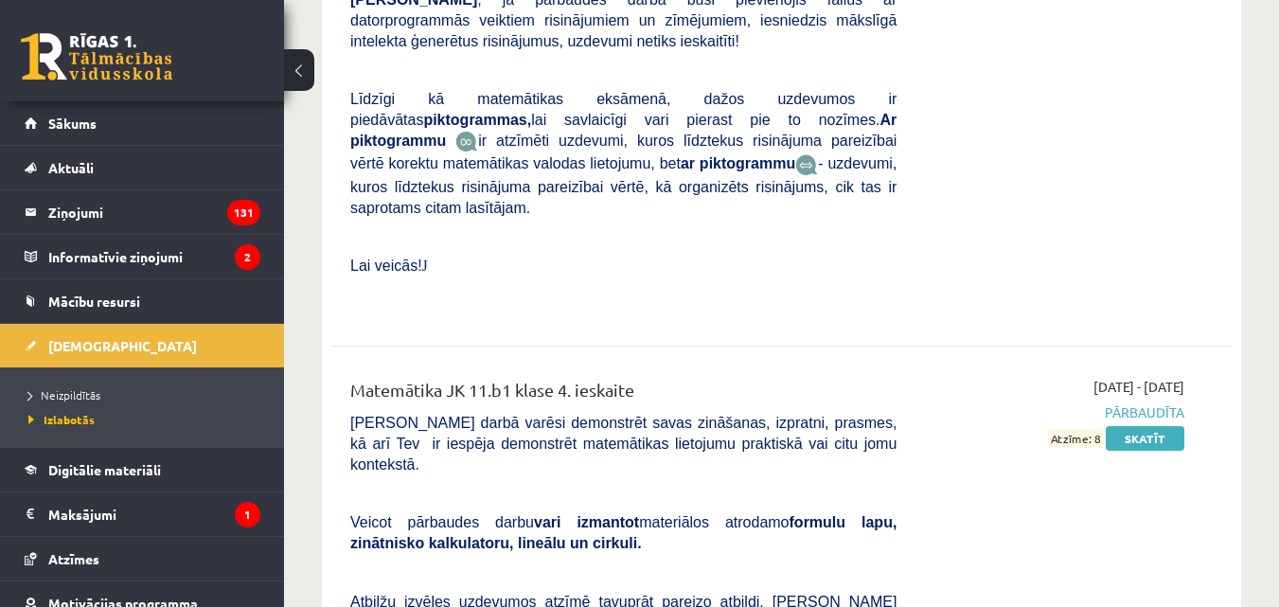
scroll to position [5828, 0]
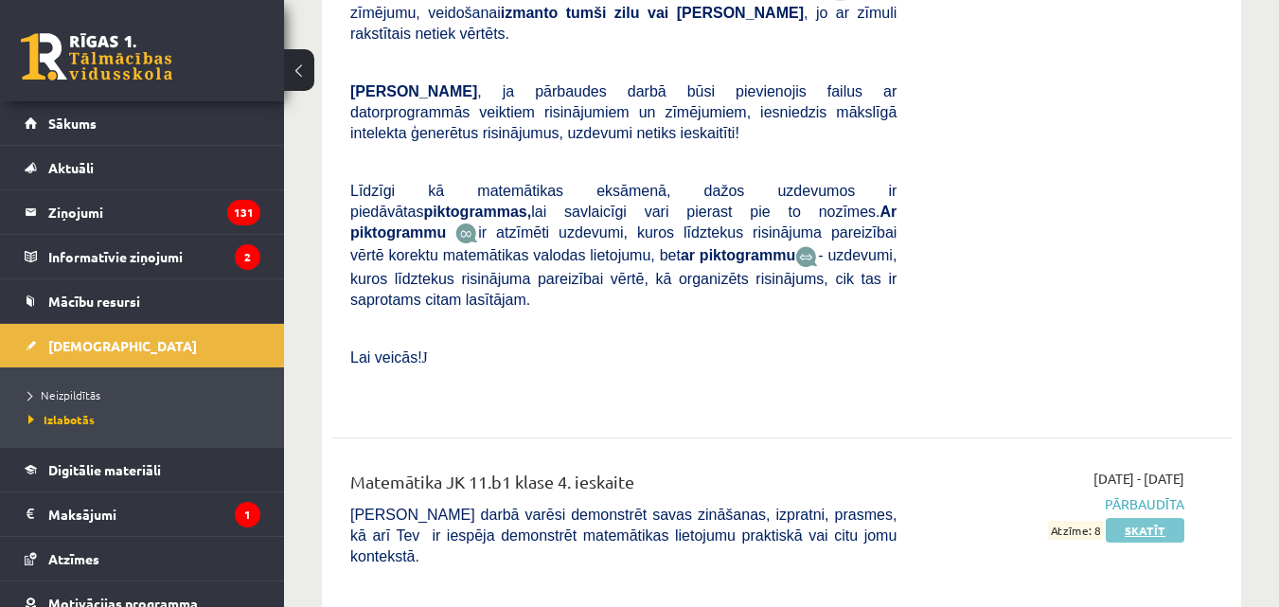
click at [1149, 518] on link "Skatīt" at bounding box center [1145, 530] width 79 height 25
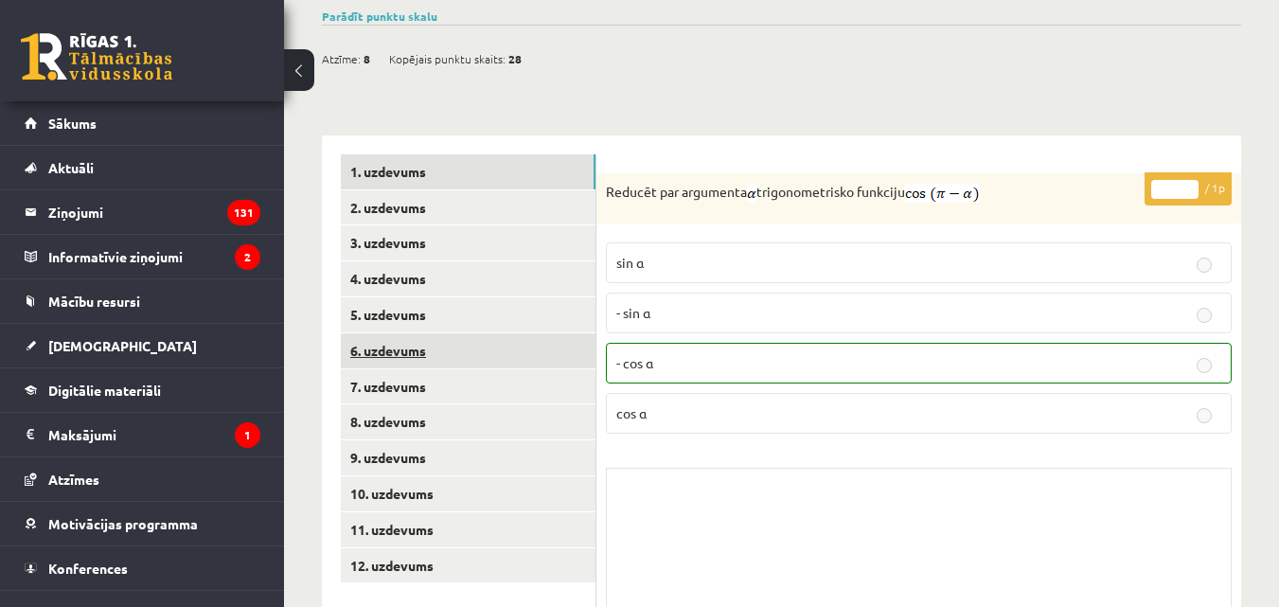
scroll to position [690, 0]
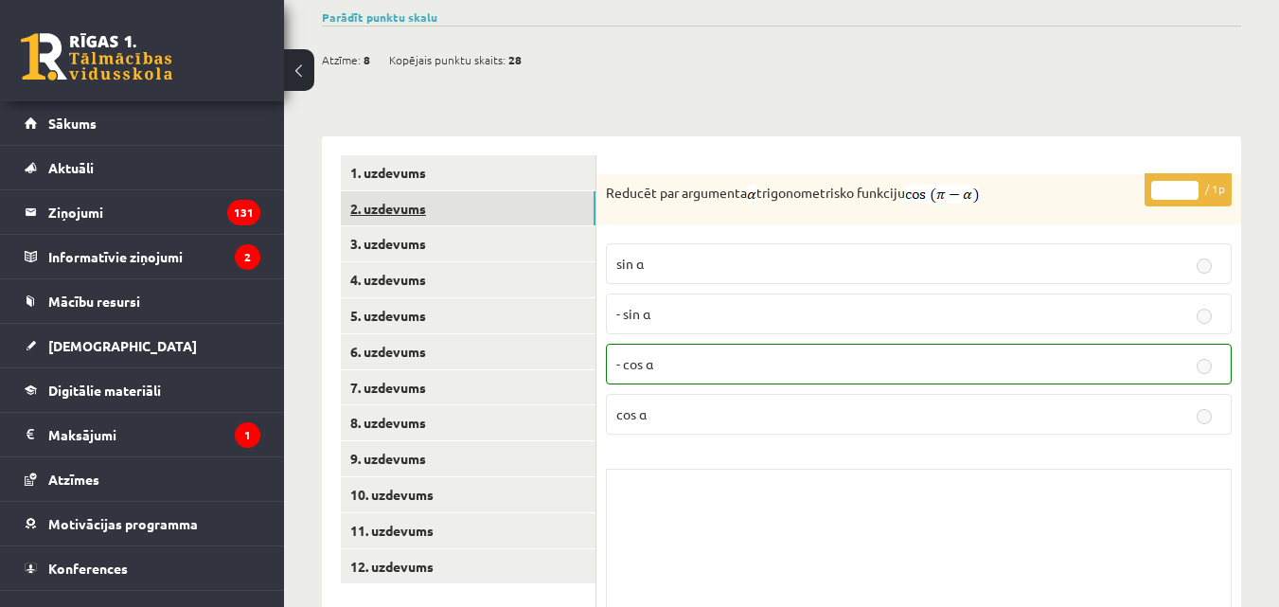
click at [422, 191] on link "2. uzdevums" at bounding box center [468, 208] width 255 height 35
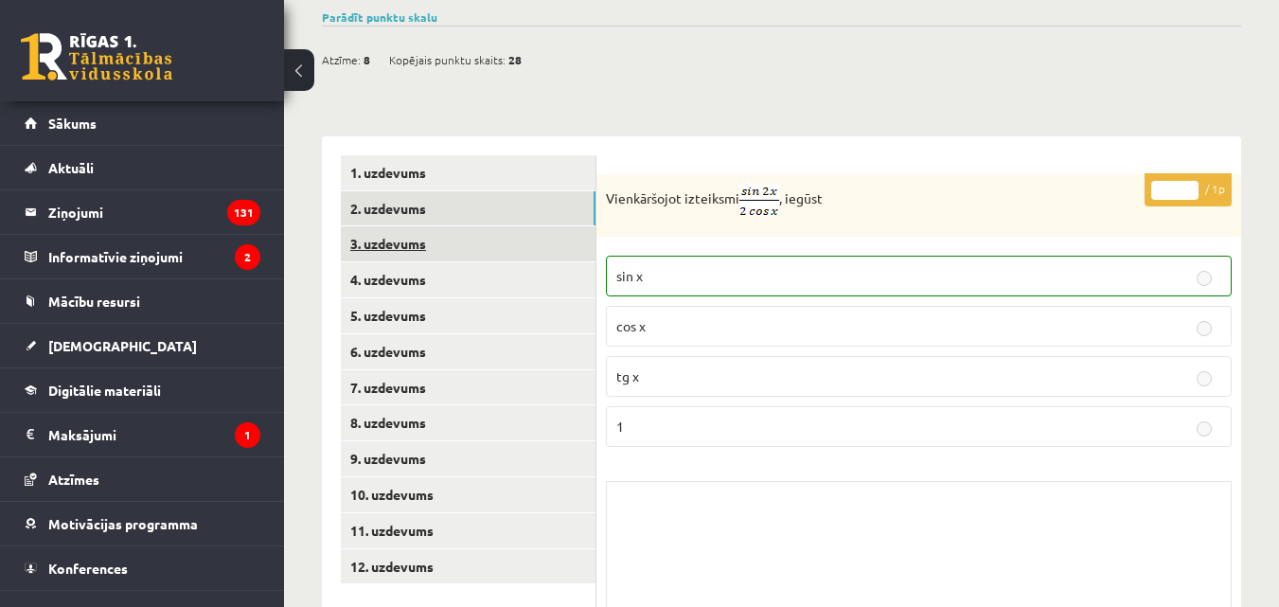
click at [408, 226] on link "3. uzdevums" at bounding box center [468, 243] width 255 height 35
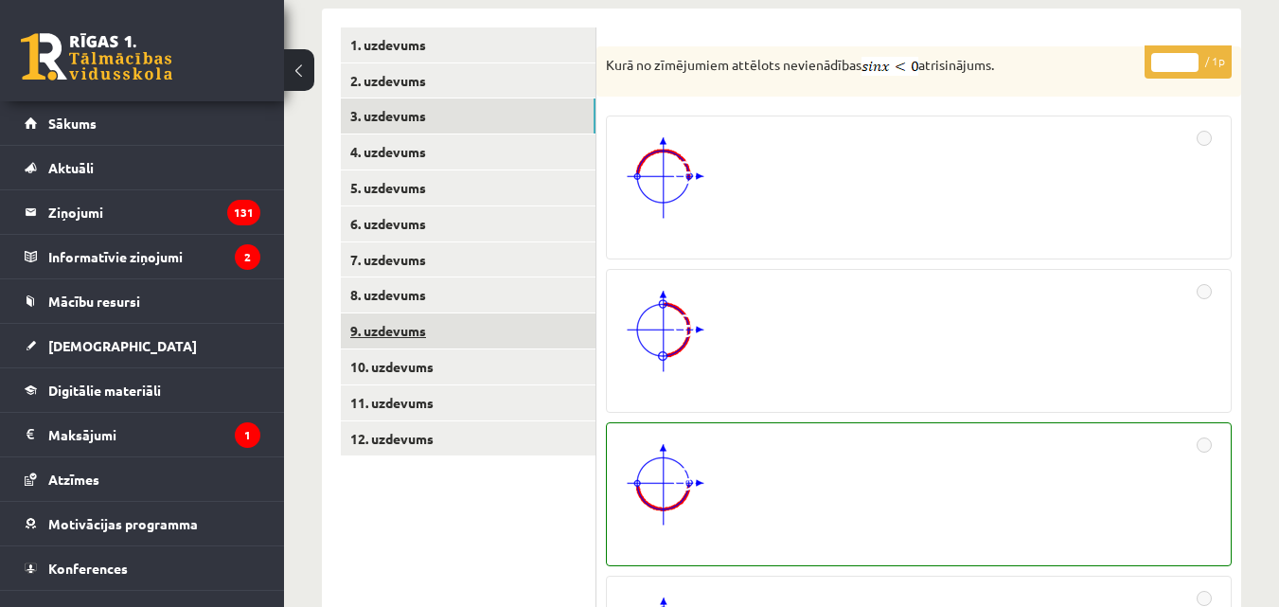
scroll to position [785, 0]
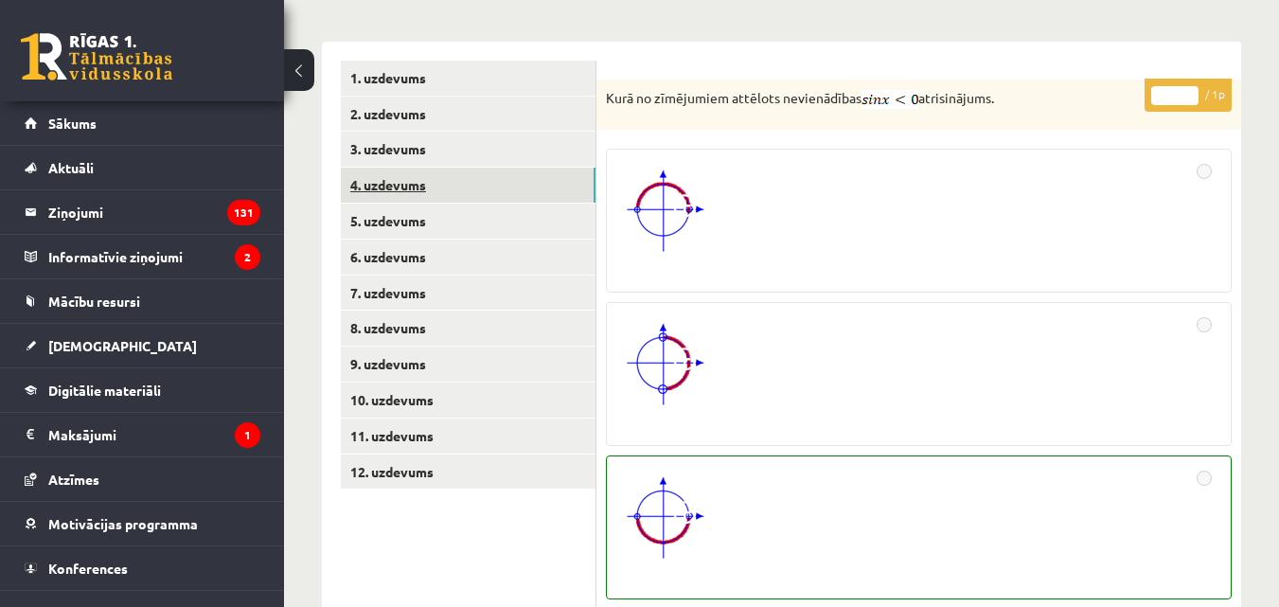
click at [392, 168] on link "4. uzdevums" at bounding box center [468, 185] width 255 height 35
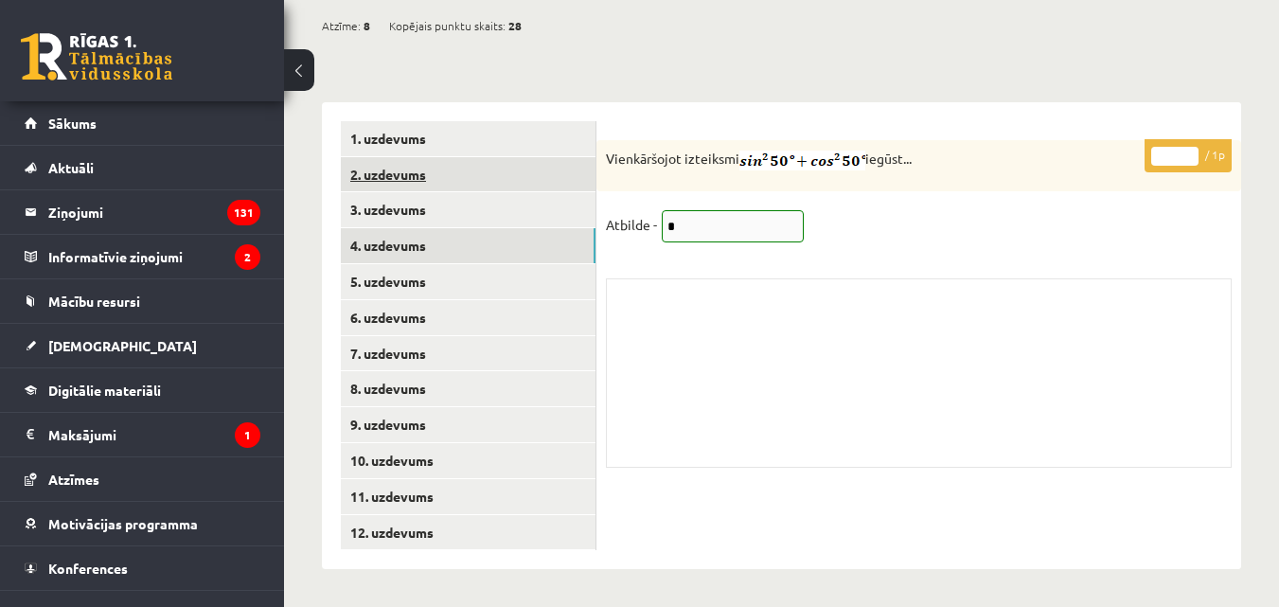
scroll to position [702, 0]
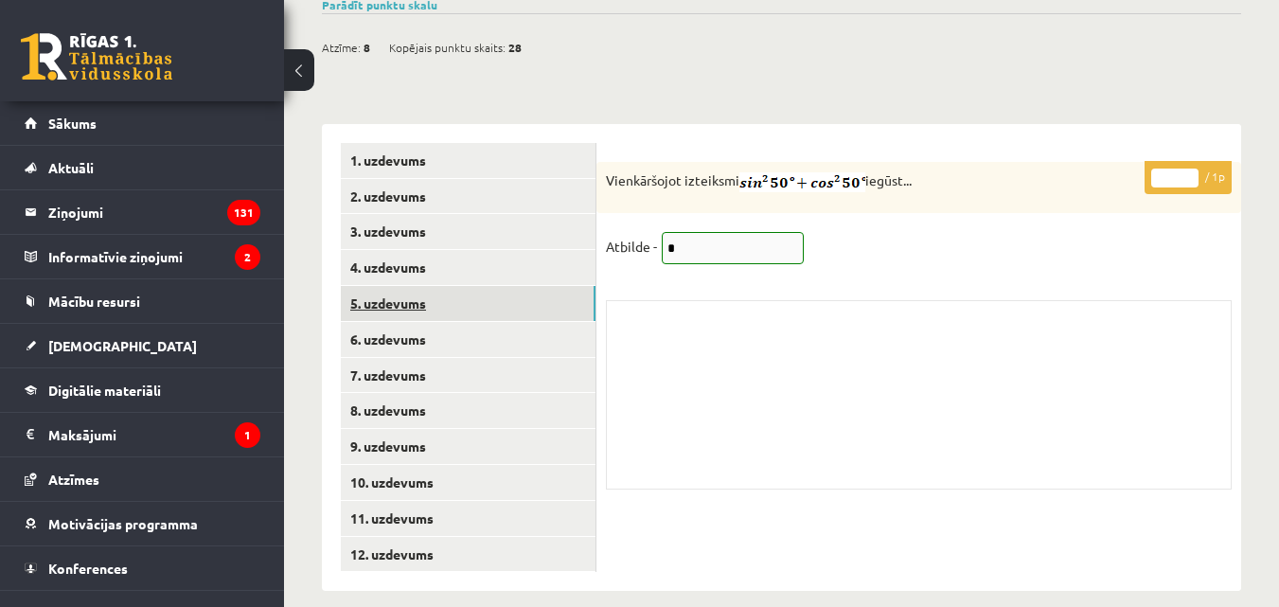
click at [409, 288] on link "5. uzdevums" at bounding box center [468, 303] width 255 height 35
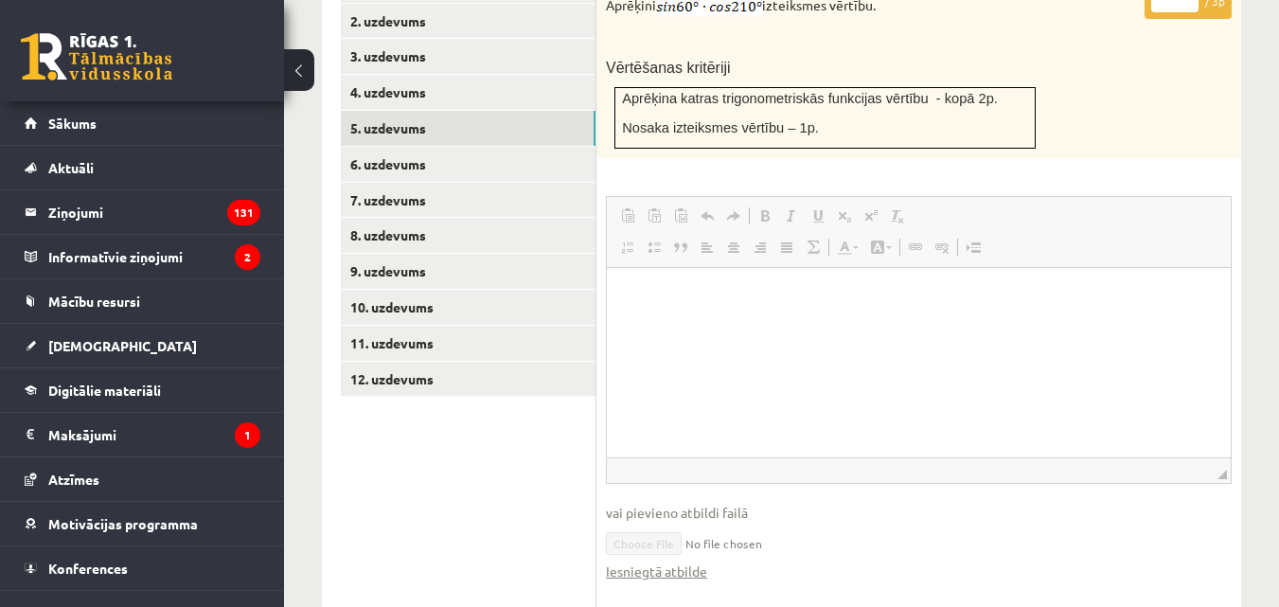
scroll to position [1133, 0]
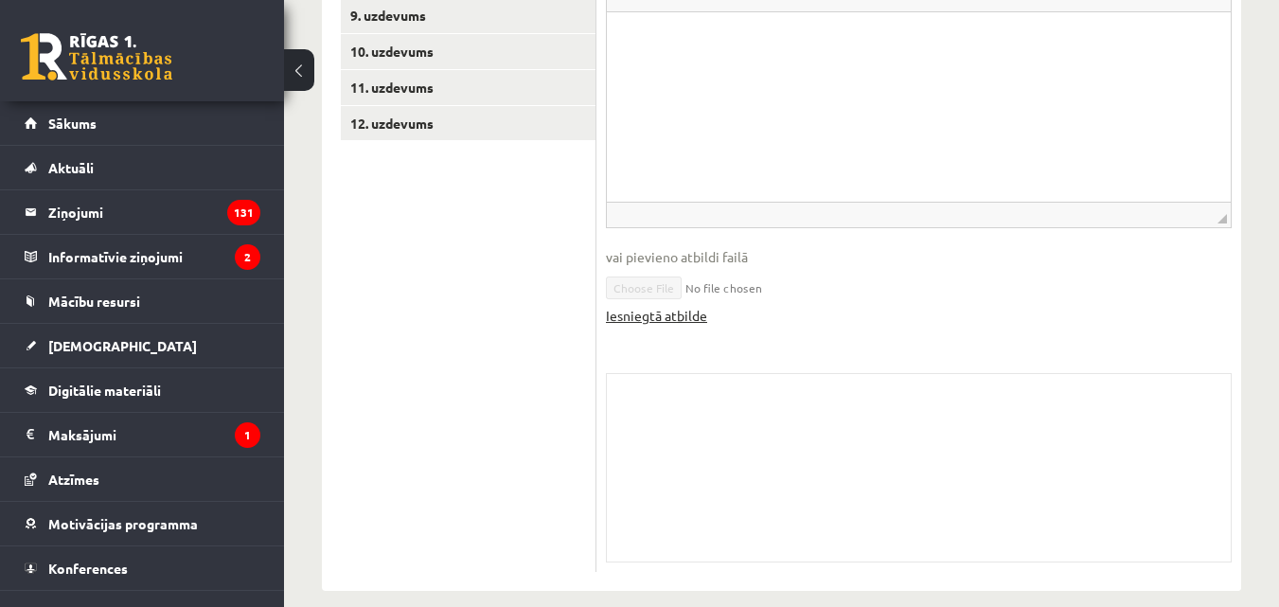
click at [667, 306] on link "Iesniegtā atbilde" at bounding box center [656, 316] width 101 height 20
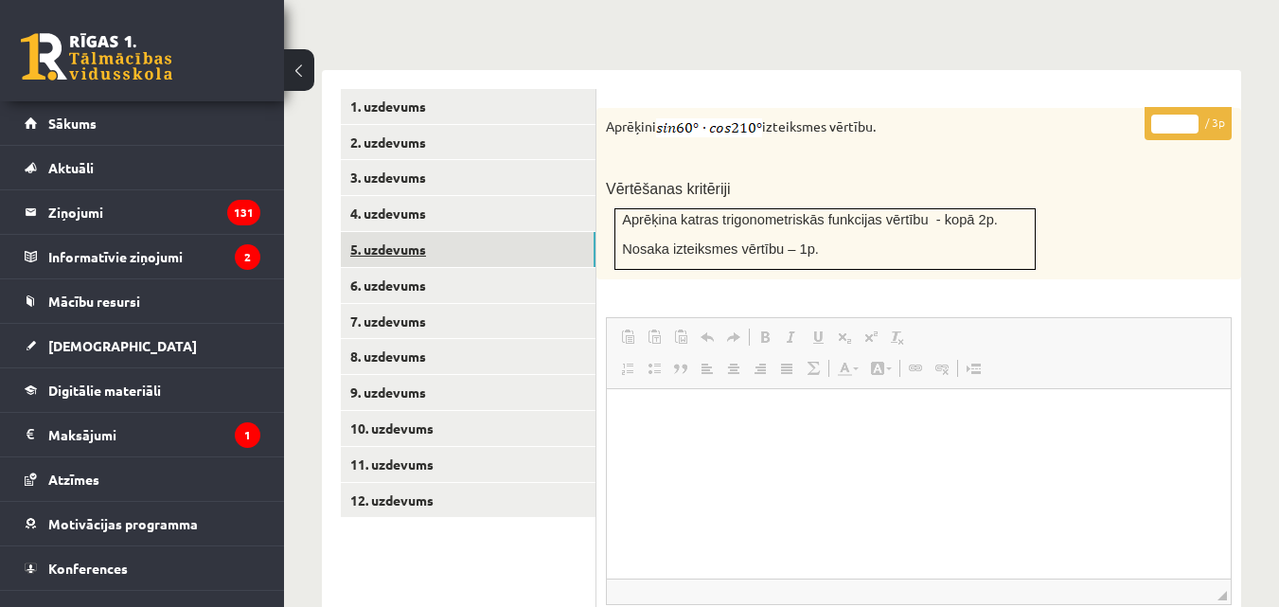
scroll to position [754, 0]
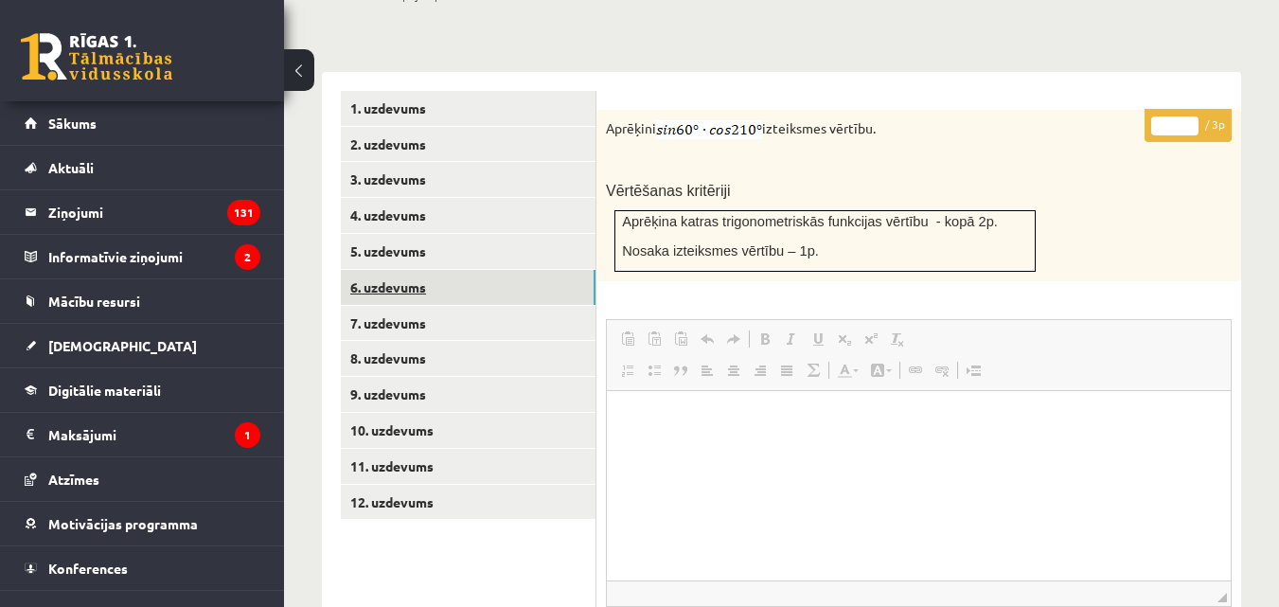
click at [392, 270] on link "6. uzdevums" at bounding box center [468, 287] width 255 height 35
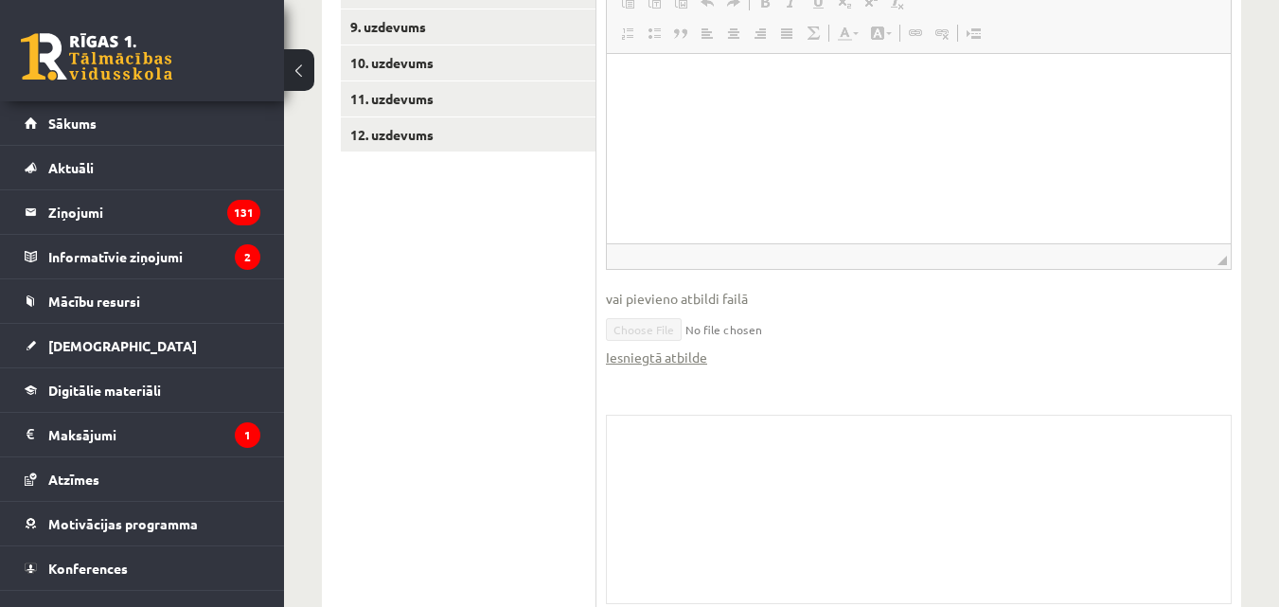
scroll to position [1133, 0]
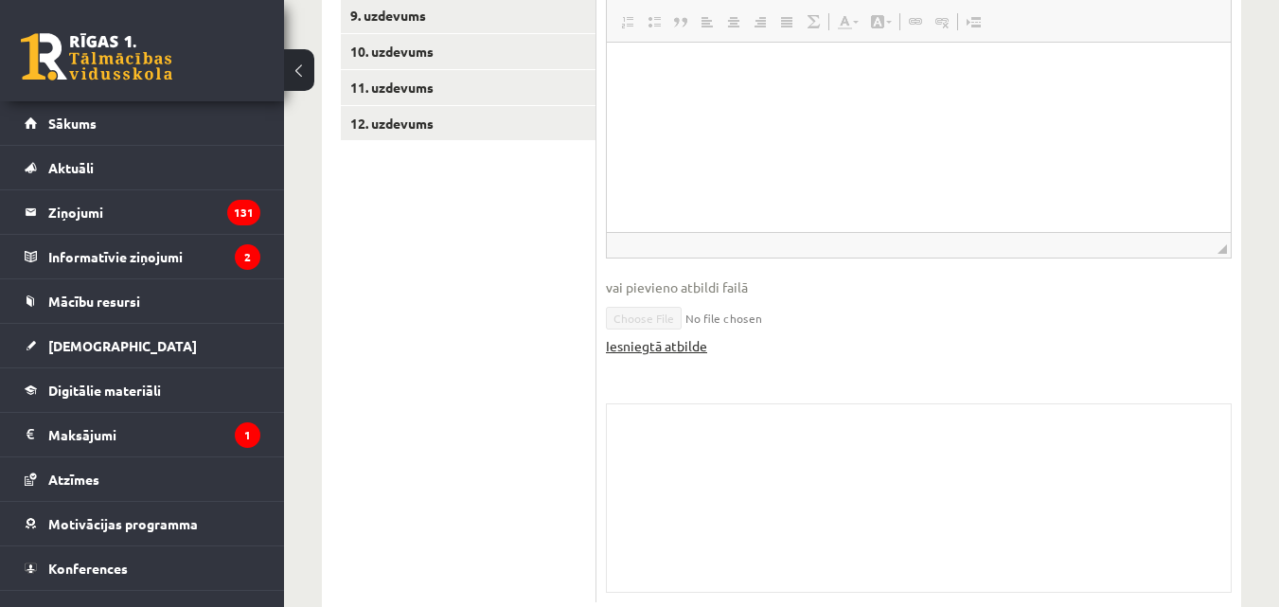
click at [672, 336] on link "Iesniegtā atbilde" at bounding box center [656, 346] width 101 height 20
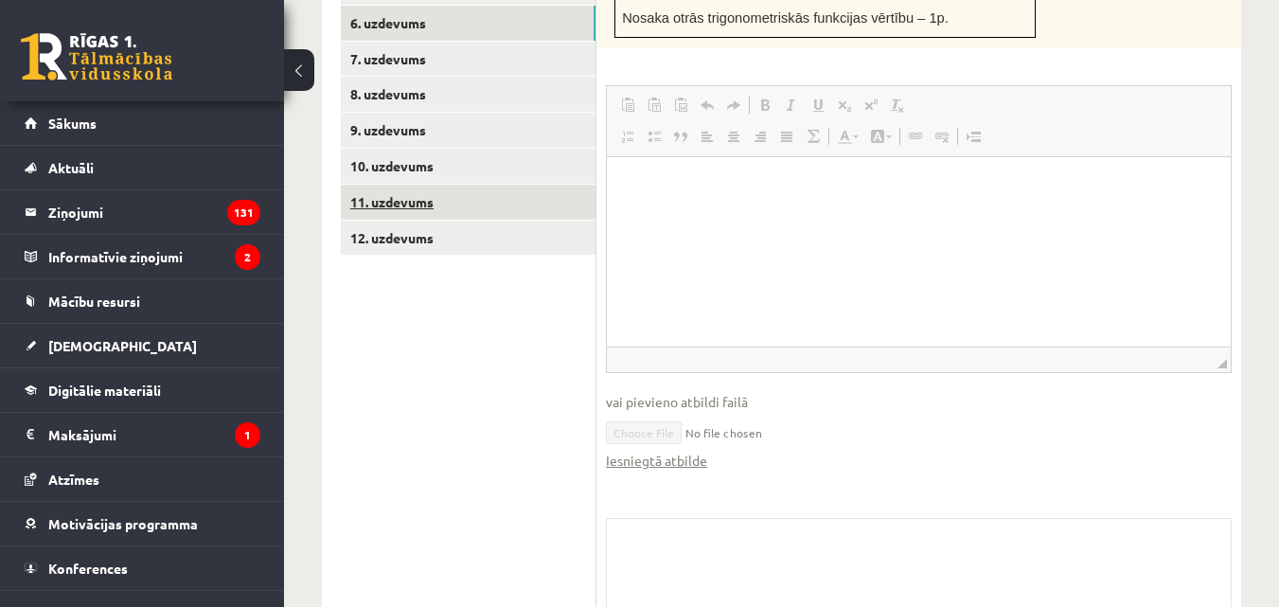
scroll to position [754, 0]
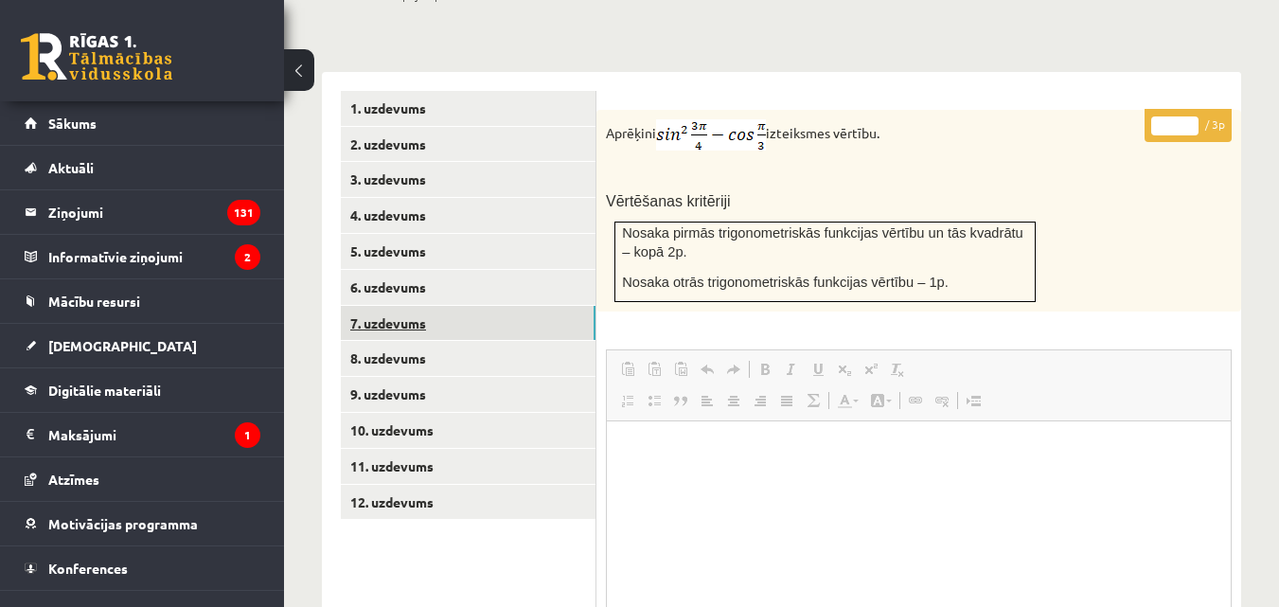
click at [413, 306] on link "7. uzdevums" at bounding box center [468, 323] width 255 height 35
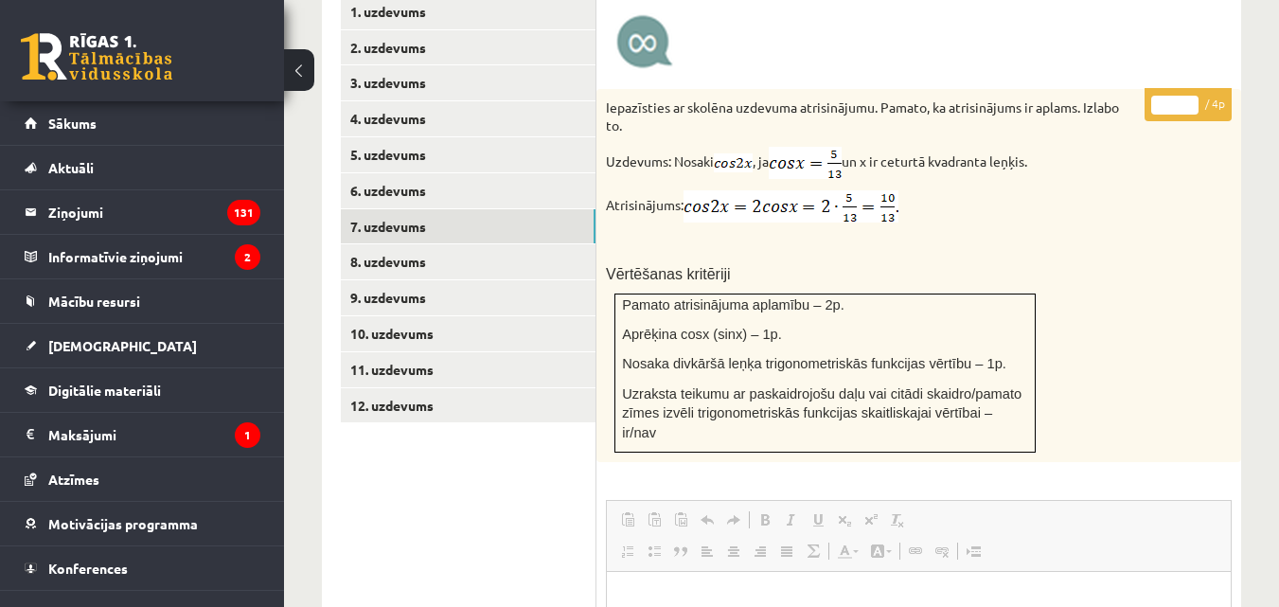
scroll to position [849, 0]
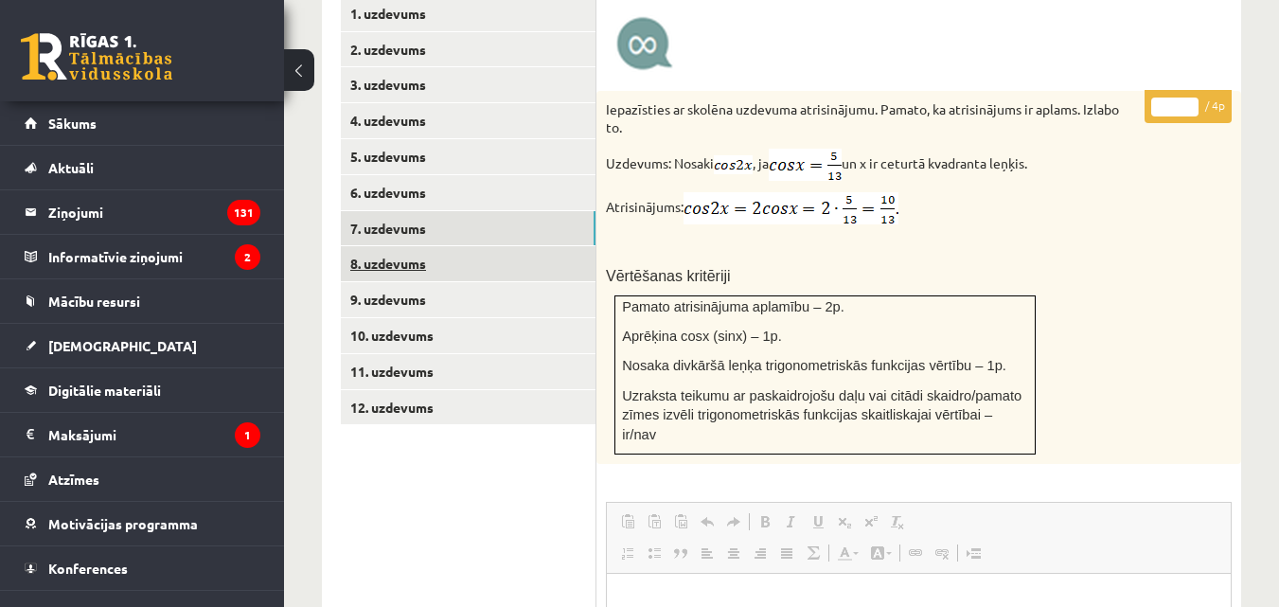
click at [393, 246] on link "8. uzdevums" at bounding box center [468, 263] width 255 height 35
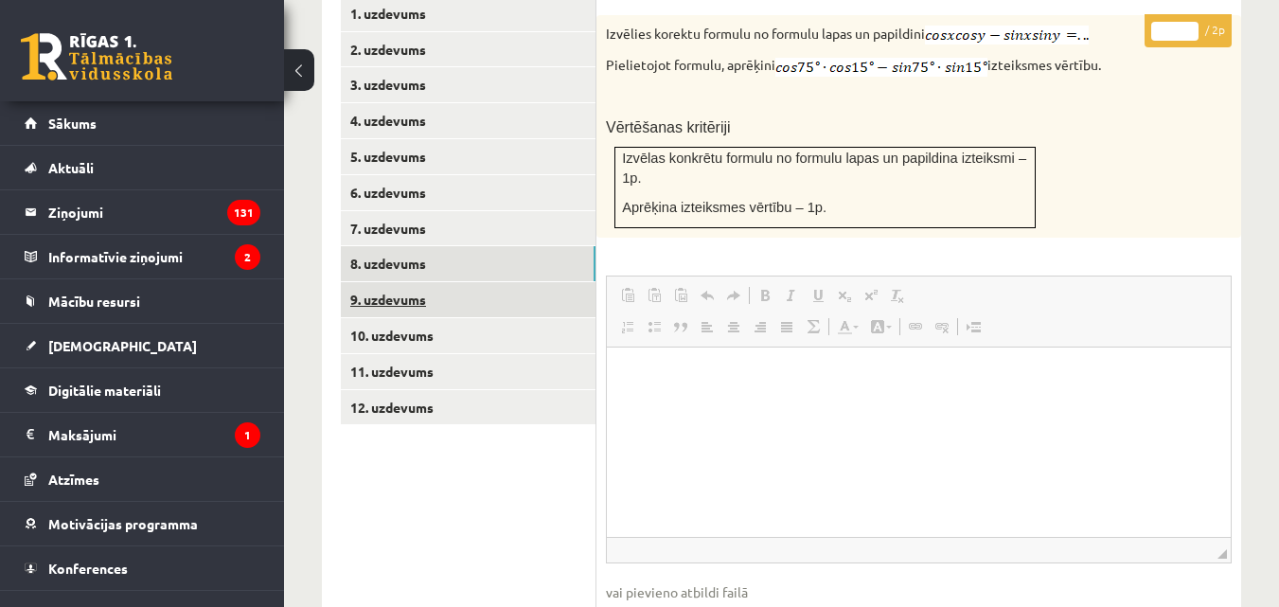
click at [371, 282] on link "9. uzdevums" at bounding box center [468, 299] width 255 height 35
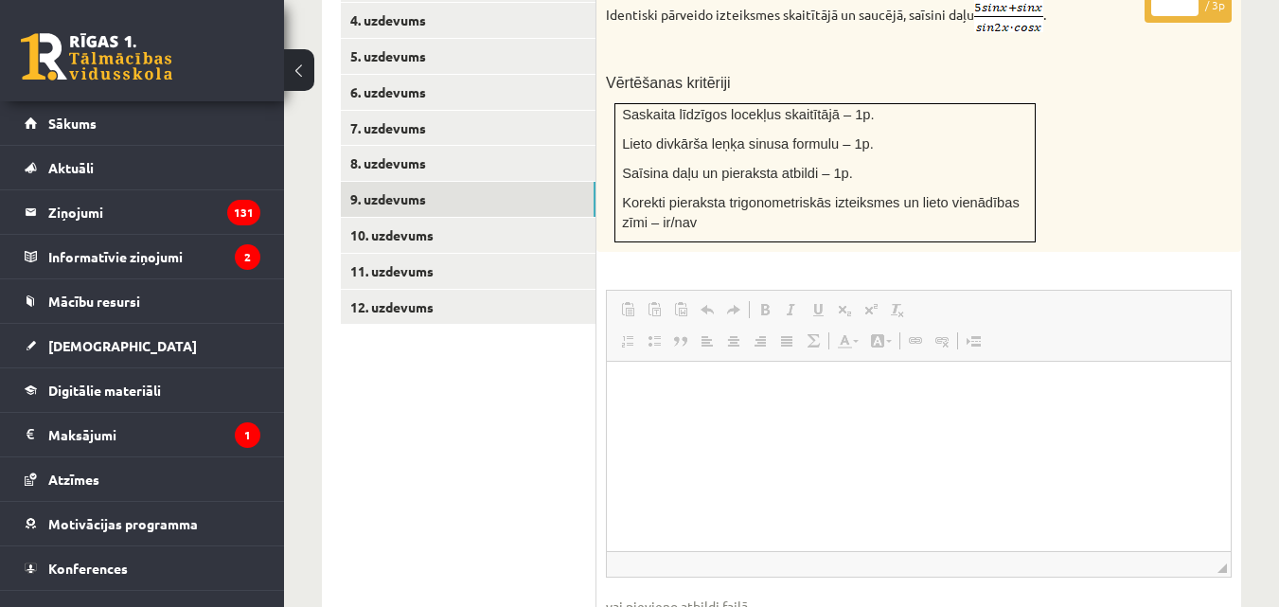
scroll to position [1228, 0]
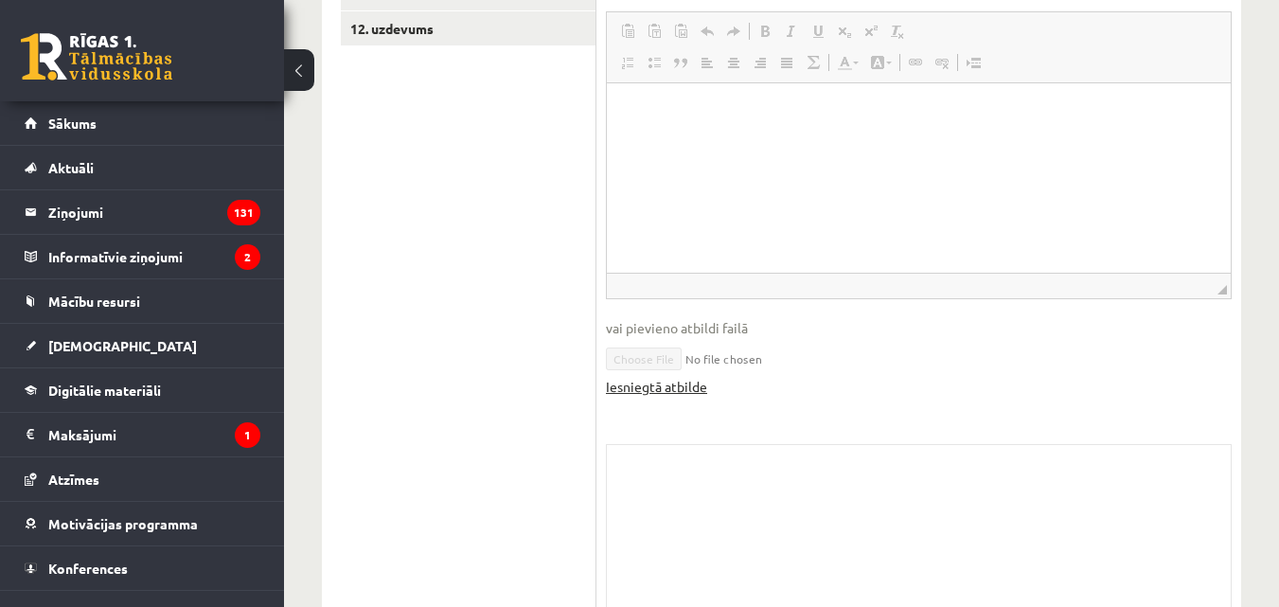
click at [674, 377] on link "Iesniegtā atbilde" at bounding box center [656, 387] width 101 height 20
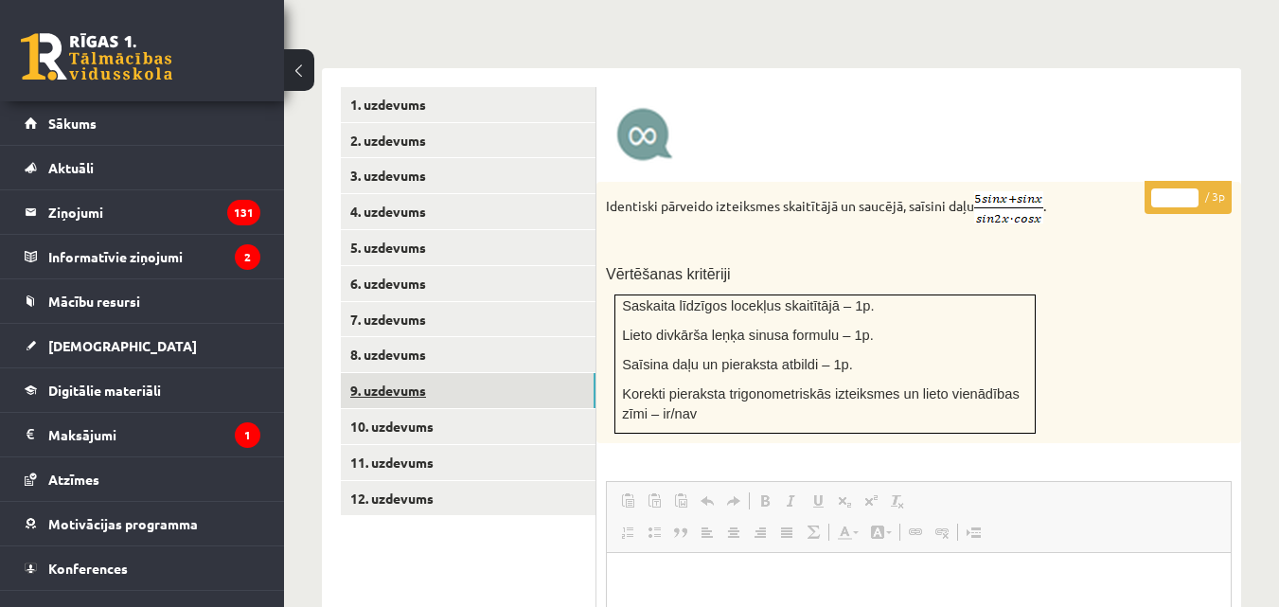
scroll to position [754, 0]
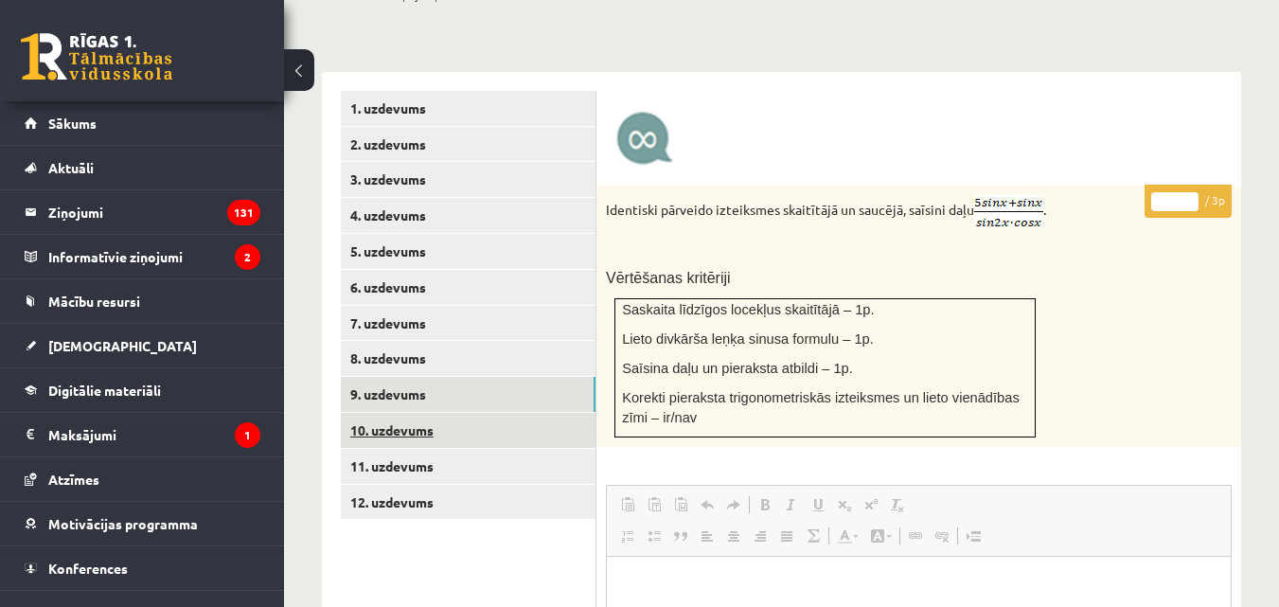
click at [398, 413] on link "10. uzdevums" at bounding box center [468, 430] width 255 height 35
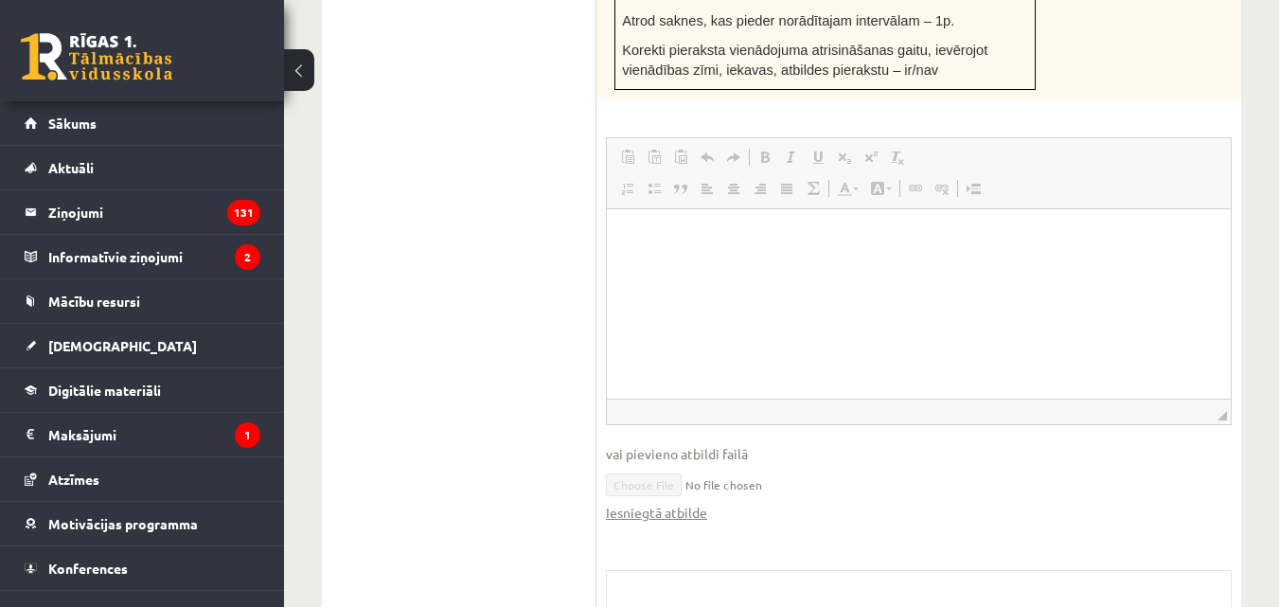
scroll to position [1322, 0]
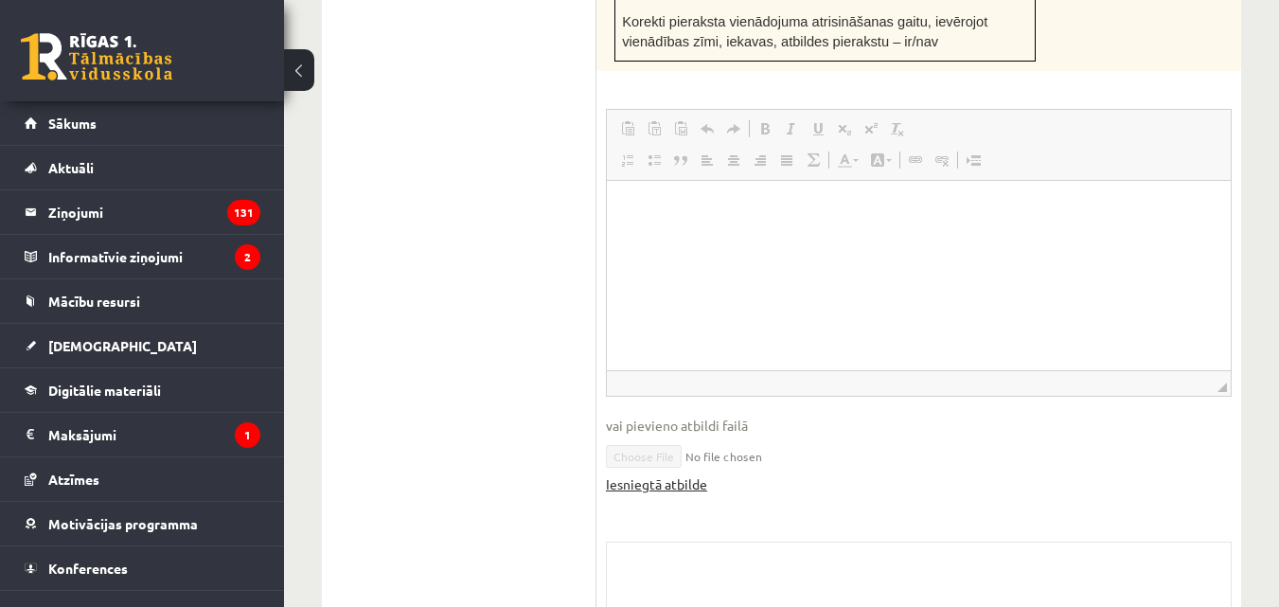
click at [687, 474] on link "Iesniegtā atbilde" at bounding box center [656, 484] width 101 height 20
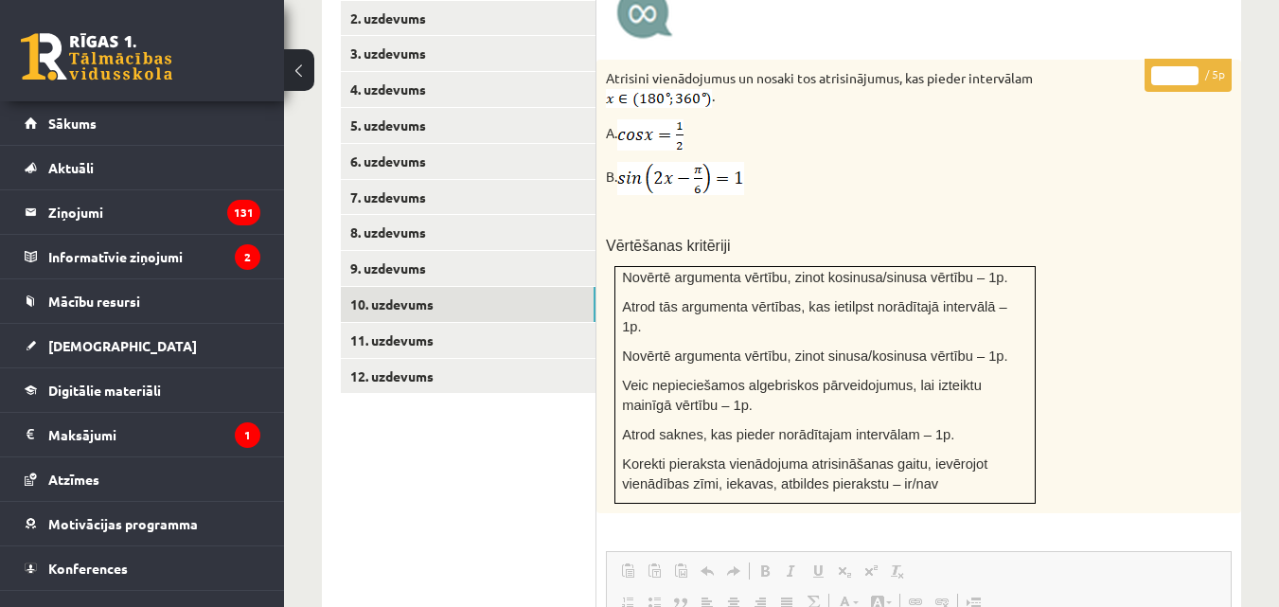
scroll to position [849, 0]
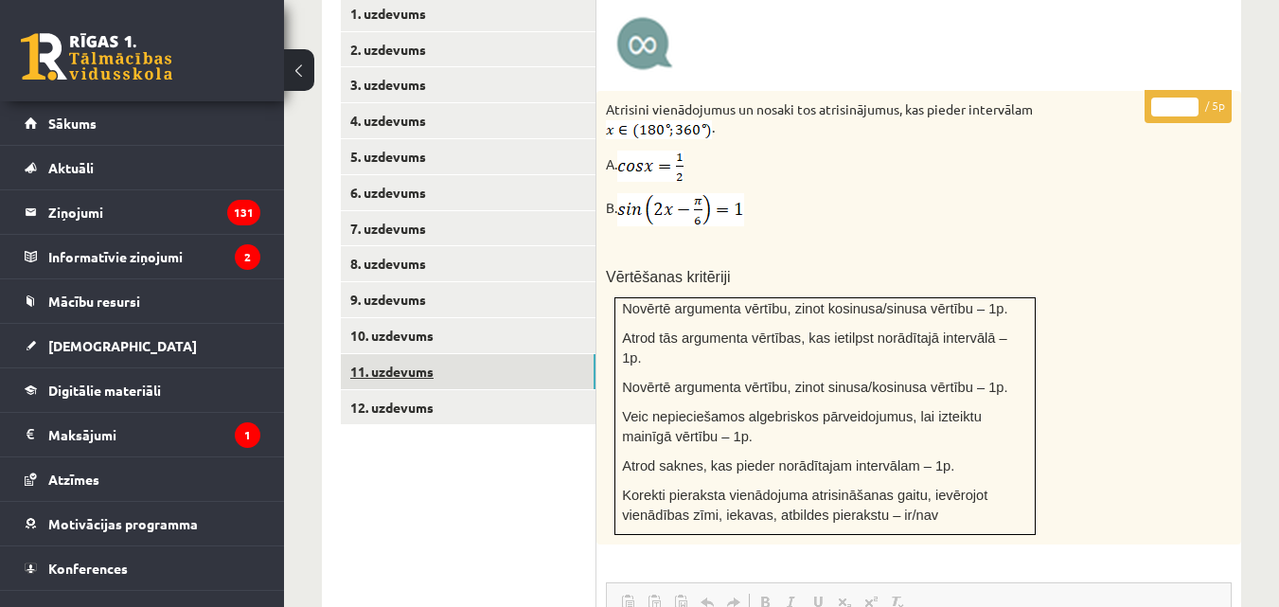
click at [384, 359] on link "11. uzdevums" at bounding box center [468, 371] width 255 height 35
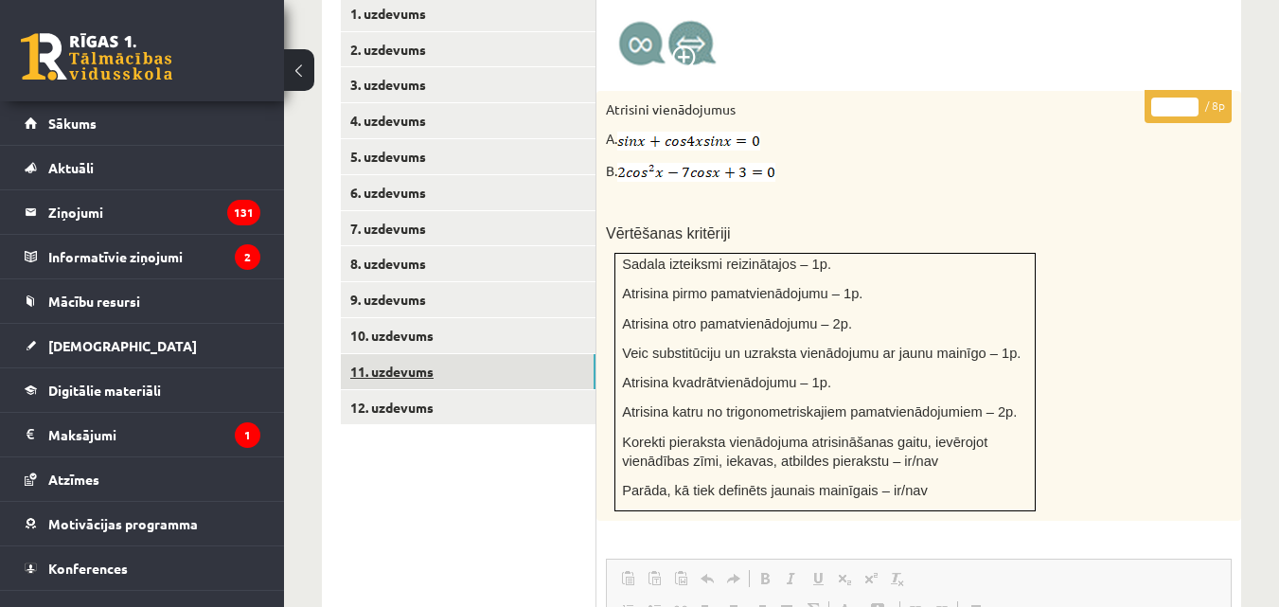
scroll to position [0, 0]
click at [407, 390] on link "12. uzdevums" at bounding box center [468, 407] width 255 height 35
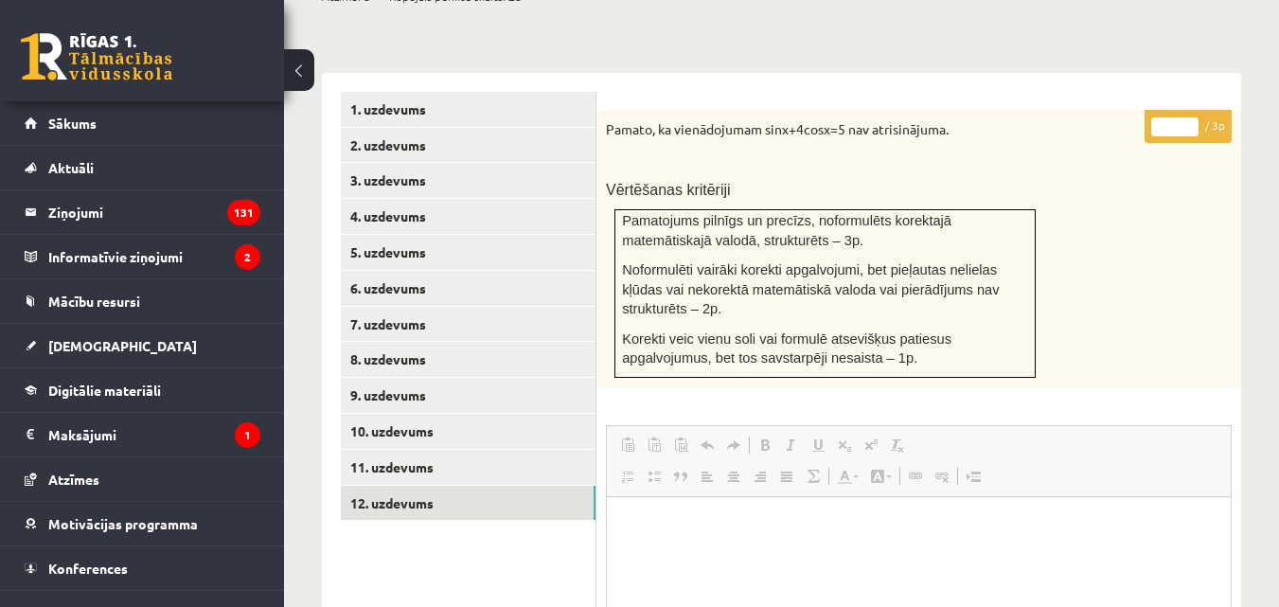
scroll to position [754, 0]
click at [82, 342] on span "[DEMOGRAPHIC_DATA]" at bounding box center [122, 345] width 149 height 17
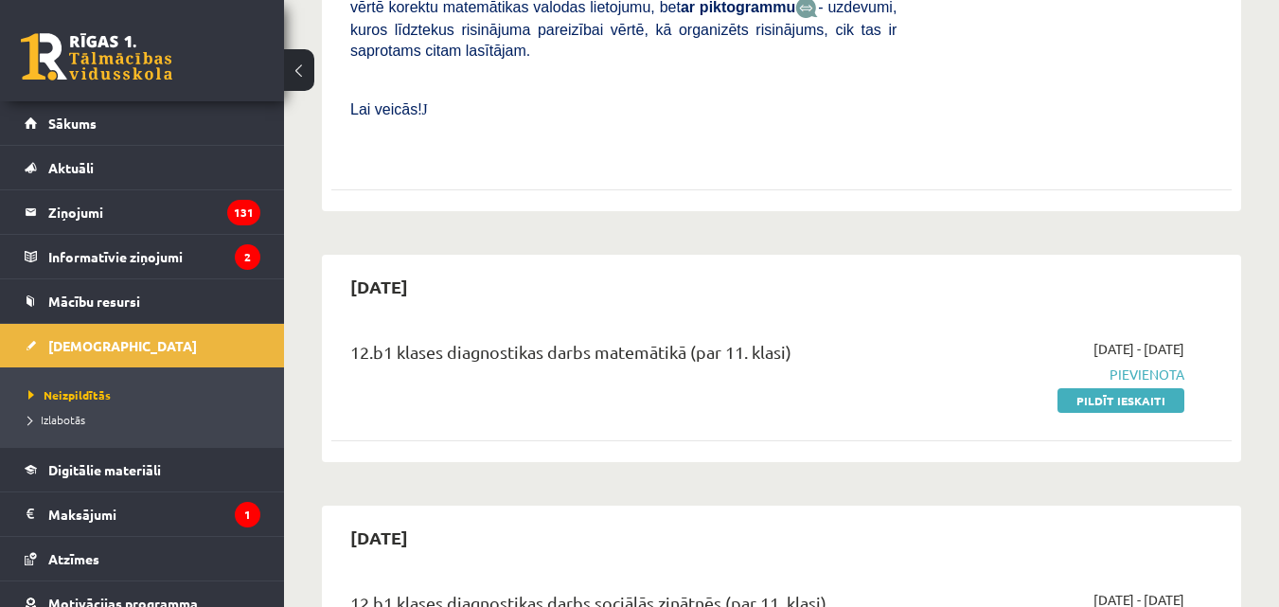
scroll to position [1038, 0]
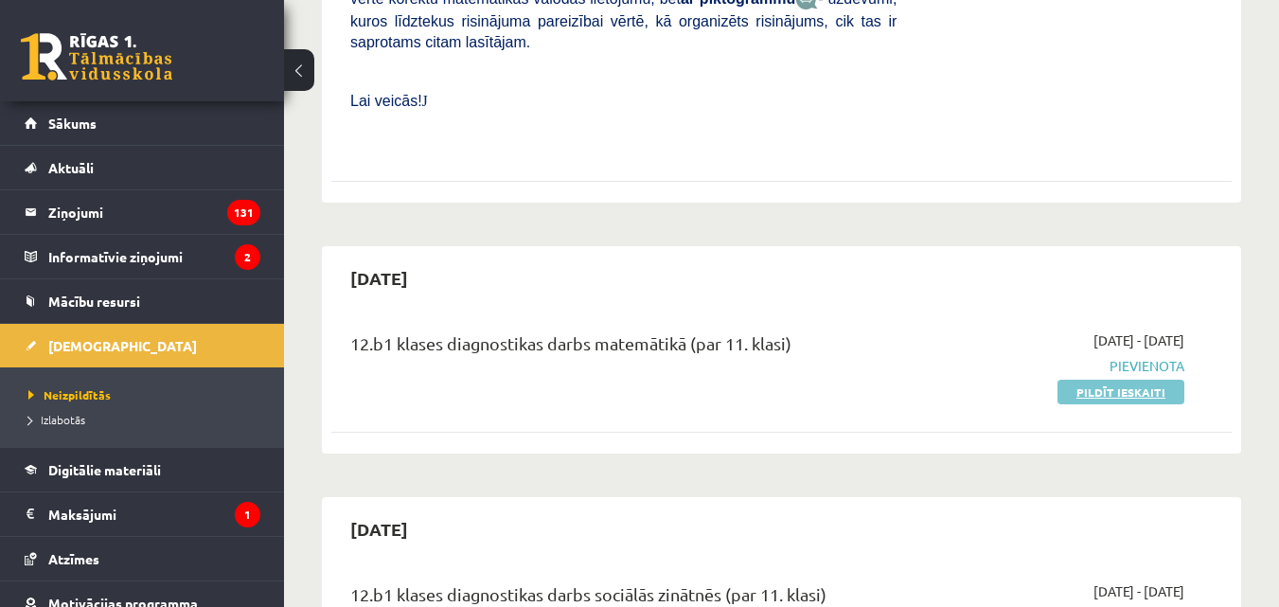
click at [1121, 380] on link "Pildīt ieskaiti" at bounding box center [1120, 392] width 127 height 25
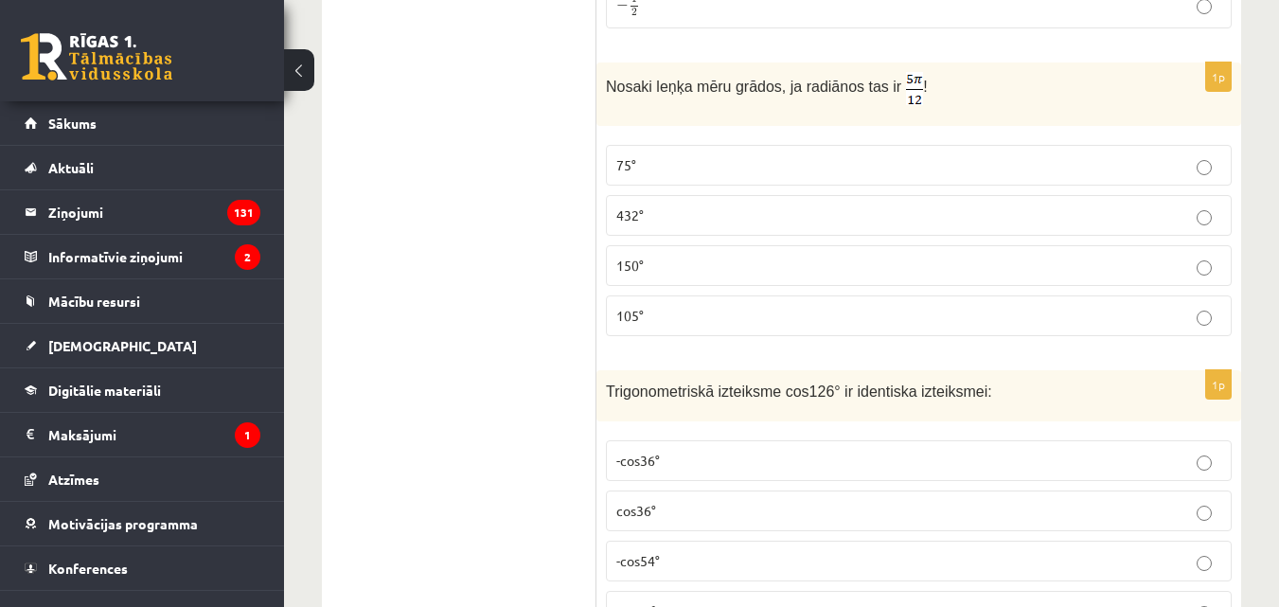
scroll to position [5154, 0]
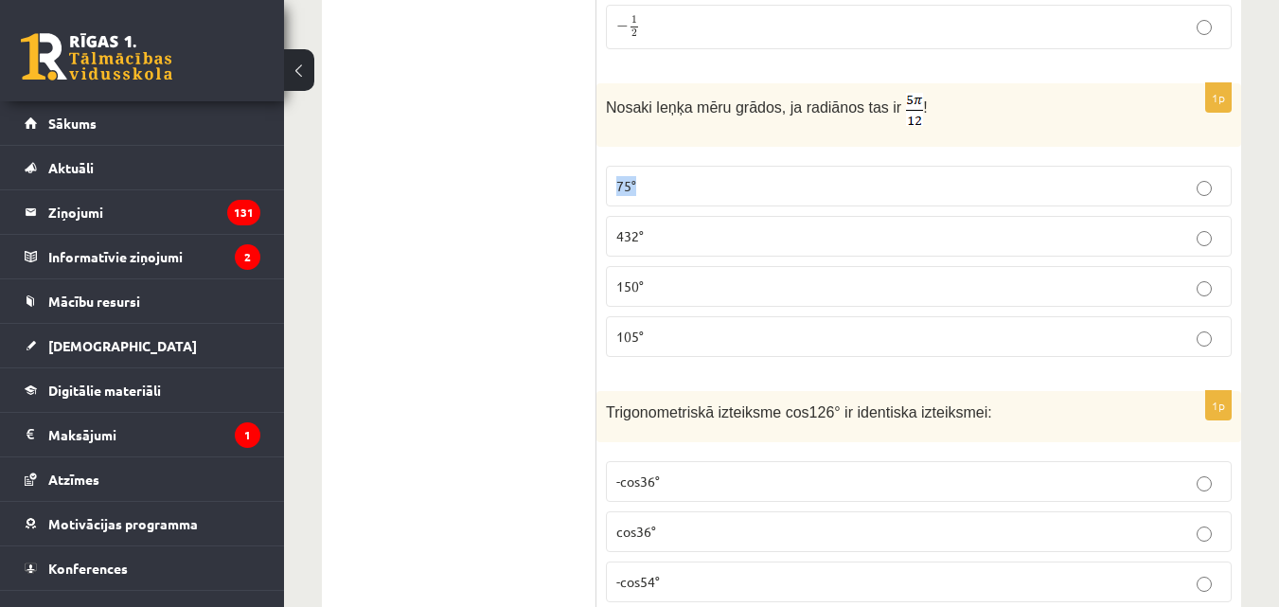
click at [1197, 166] on label "75°" at bounding box center [919, 186] width 626 height 41
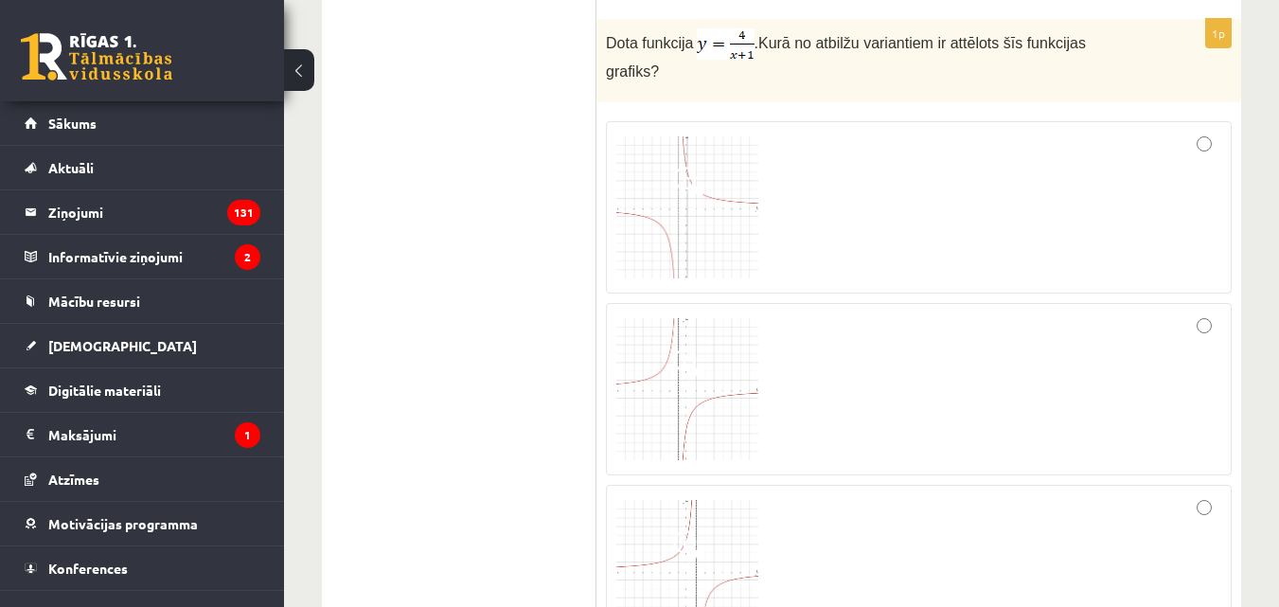
scroll to position [3734, 0]
click at [679, 169] on span at bounding box center [688, 183] width 30 height 30
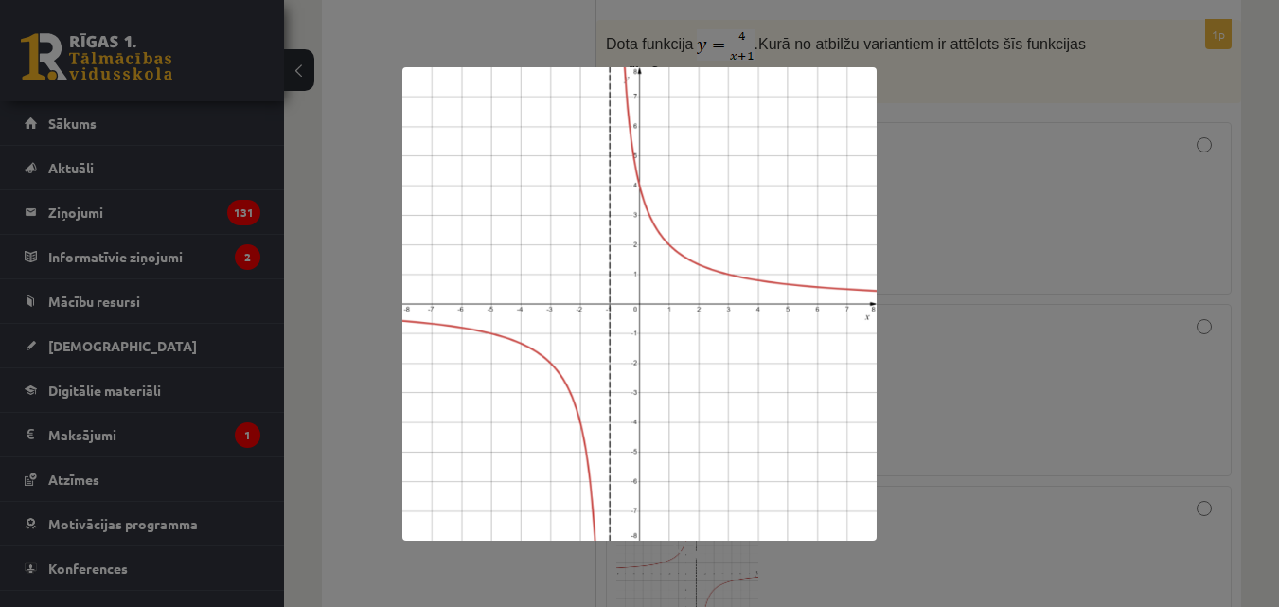
click at [955, 235] on div at bounding box center [639, 303] width 1279 height 607
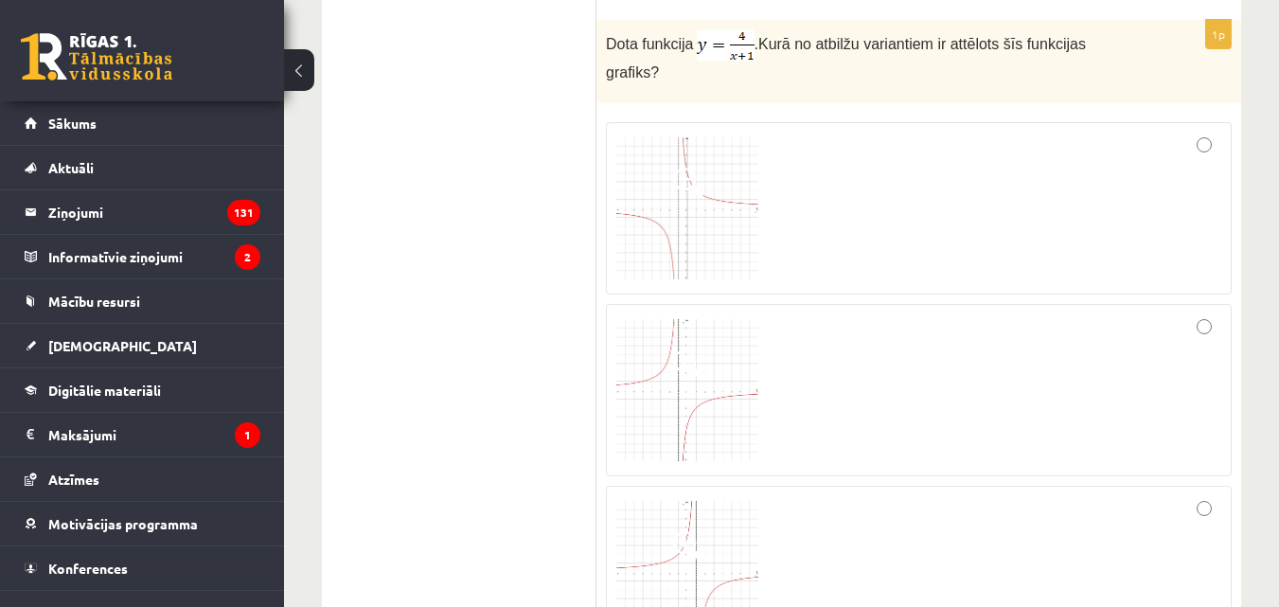
click at [685, 349] on span at bounding box center [688, 364] width 30 height 30
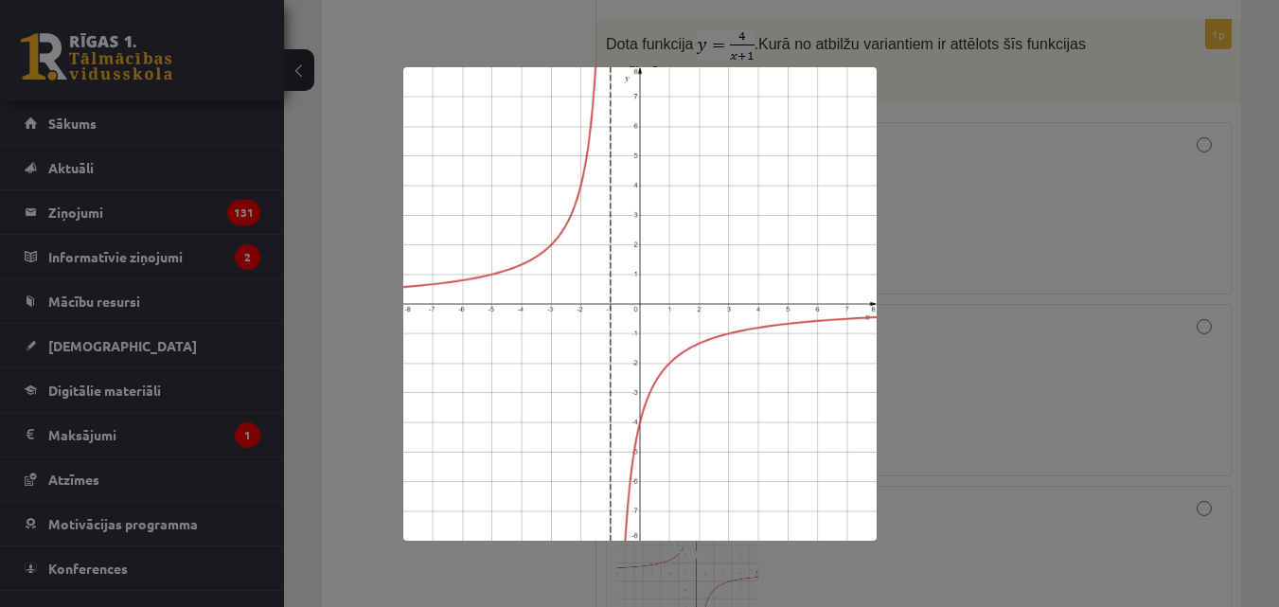
click at [1053, 256] on div at bounding box center [639, 303] width 1279 height 607
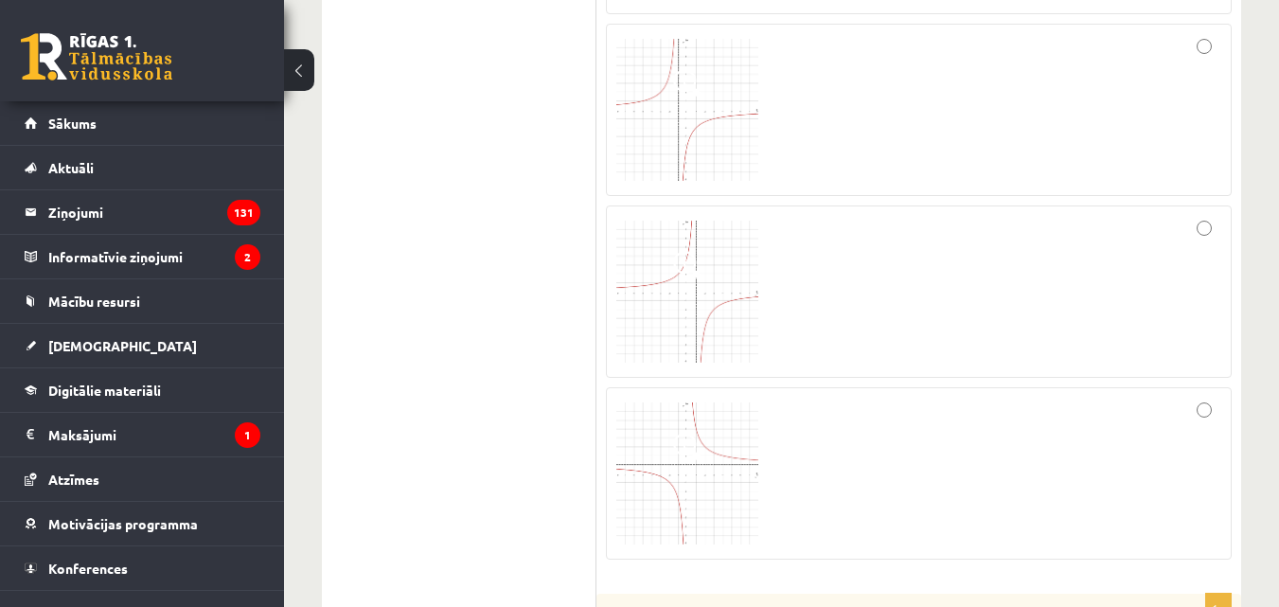
scroll to position [4018, 0]
click at [713, 437] on img at bounding box center [687, 469] width 142 height 142
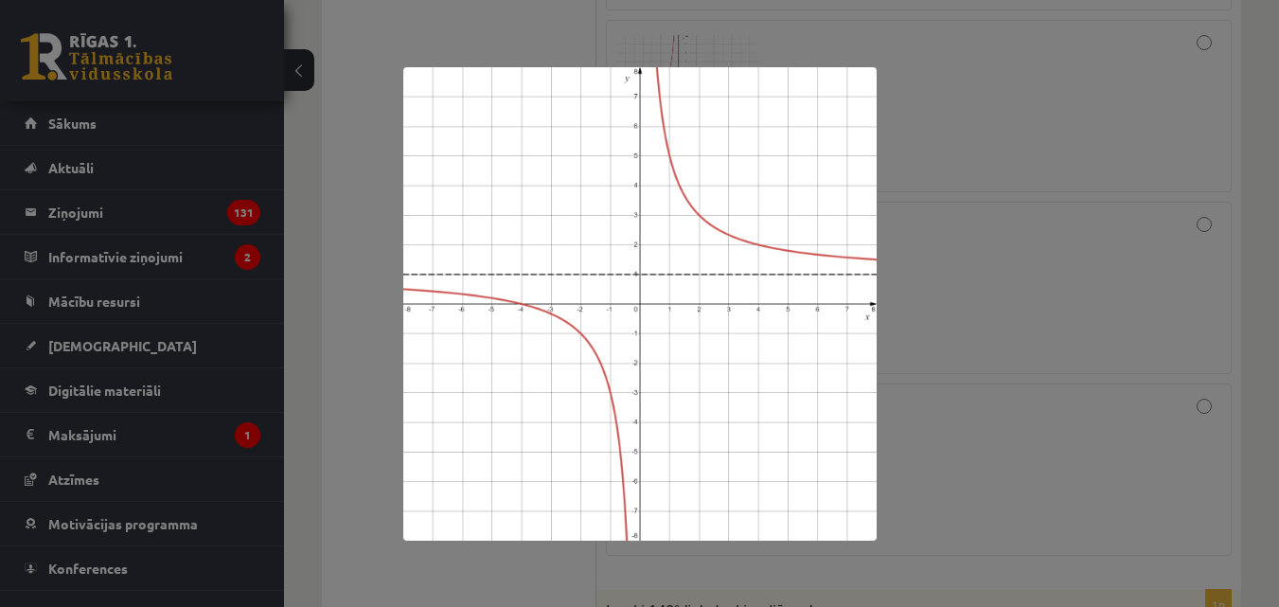
click at [1024, 292] on div at bounding box center [639, 303] width 1279 height 607
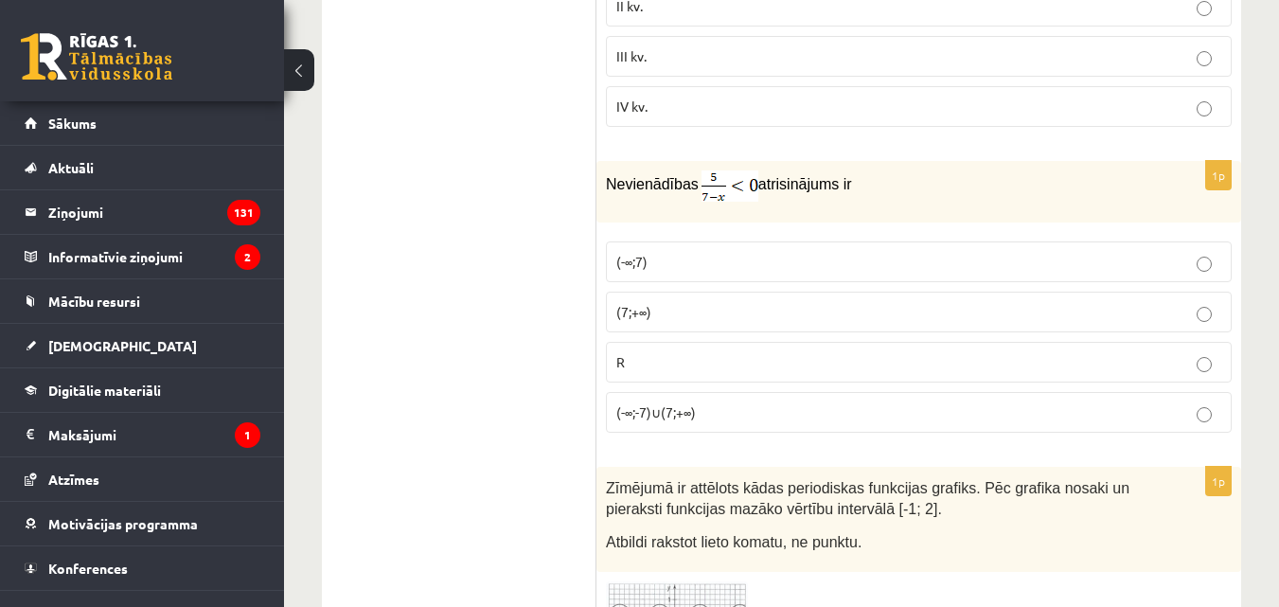
scroll to position [9413, 0]
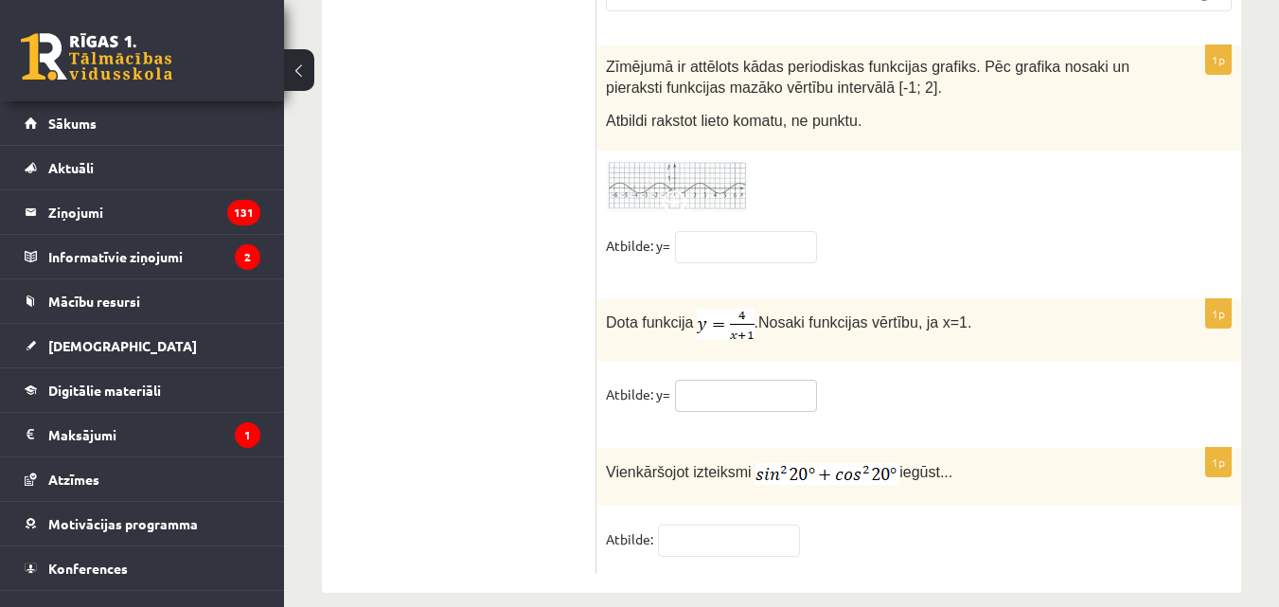
click at [722, 380] on input "text" at bounding box center [746, 396] width 142 height 32
type input "*"
click at [691, 524] on input "text" at bounding box center [729, 540] width 142 height 32
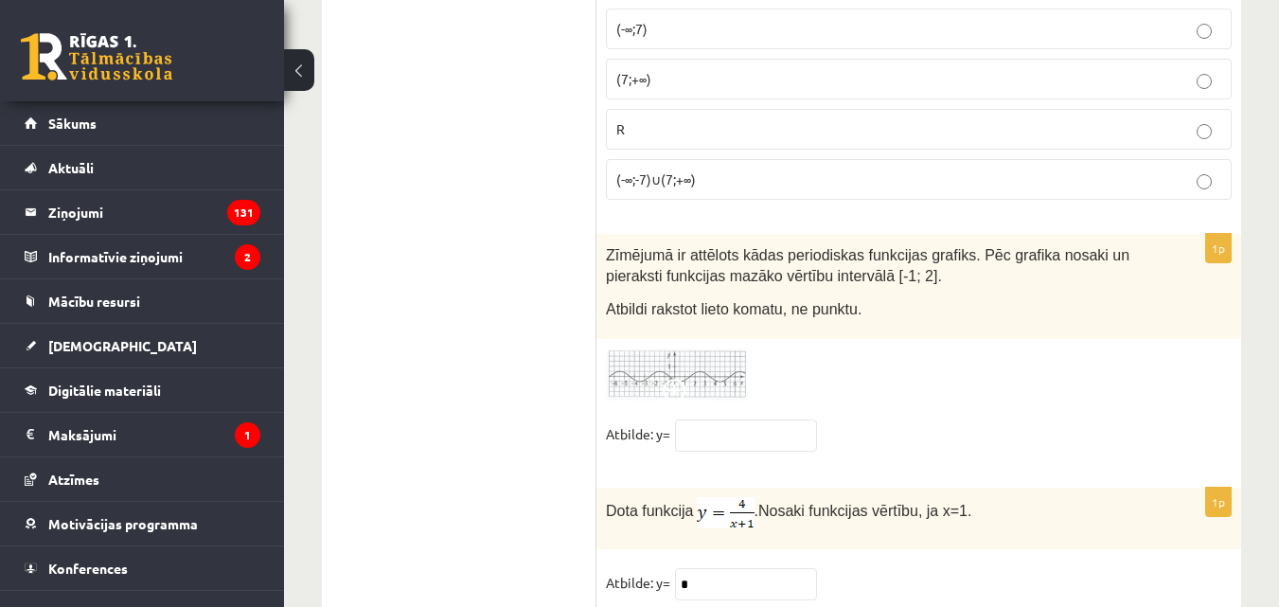
scroll to position [9224, 0]
type input "*"
click at [713, 351] on img at bounding box center [677, 375] width 142 height 52
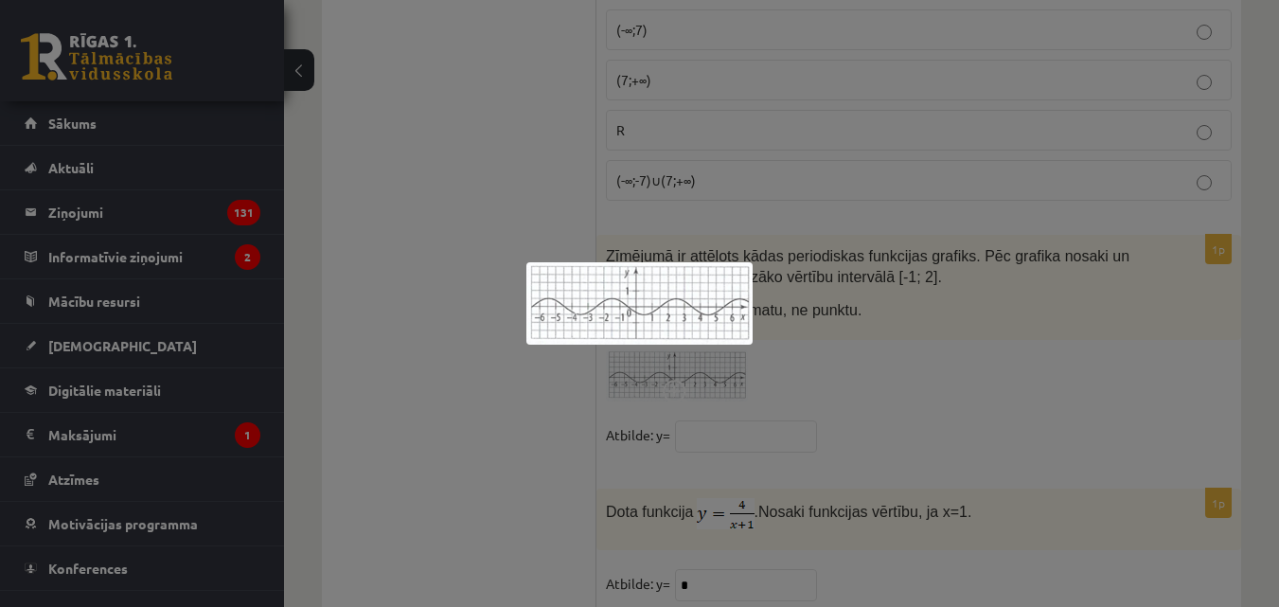
click at [708, 409] on div at bounding box center [639, 303] width 1279 height 607
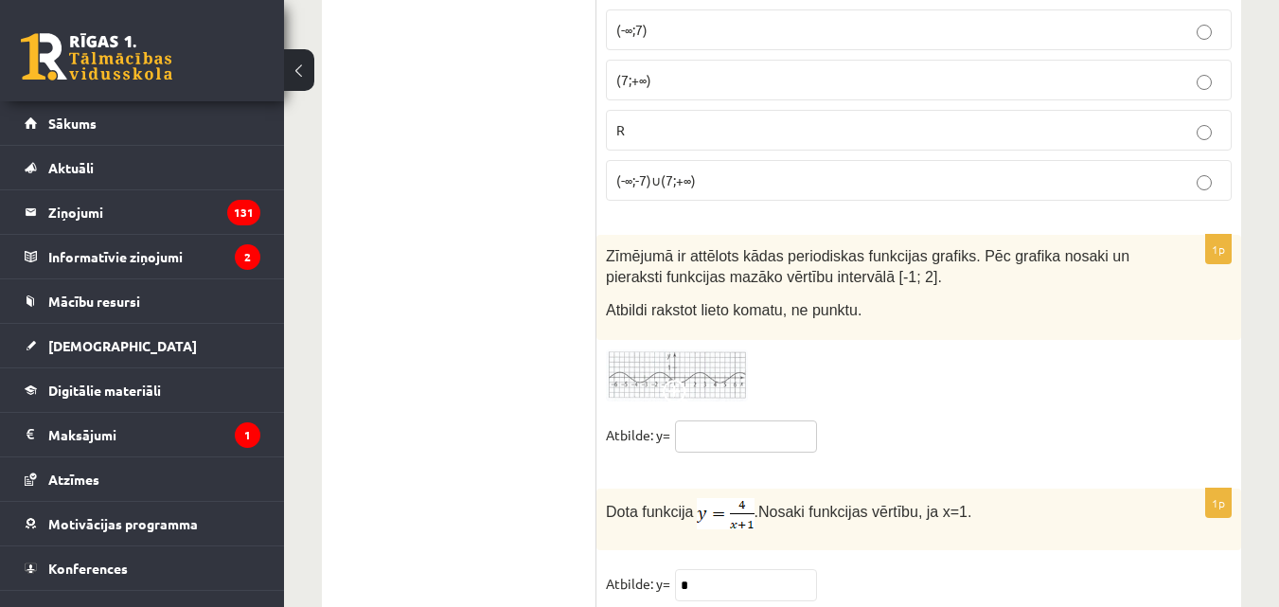
drag, startPoint x: 708, startPoint y: 409, endPoint x: 720, endPoint y: 407, distance: 12.4
click at [707, 420] on input "text" at bounding box center [746, 436] width 142 height 32
type input "*"
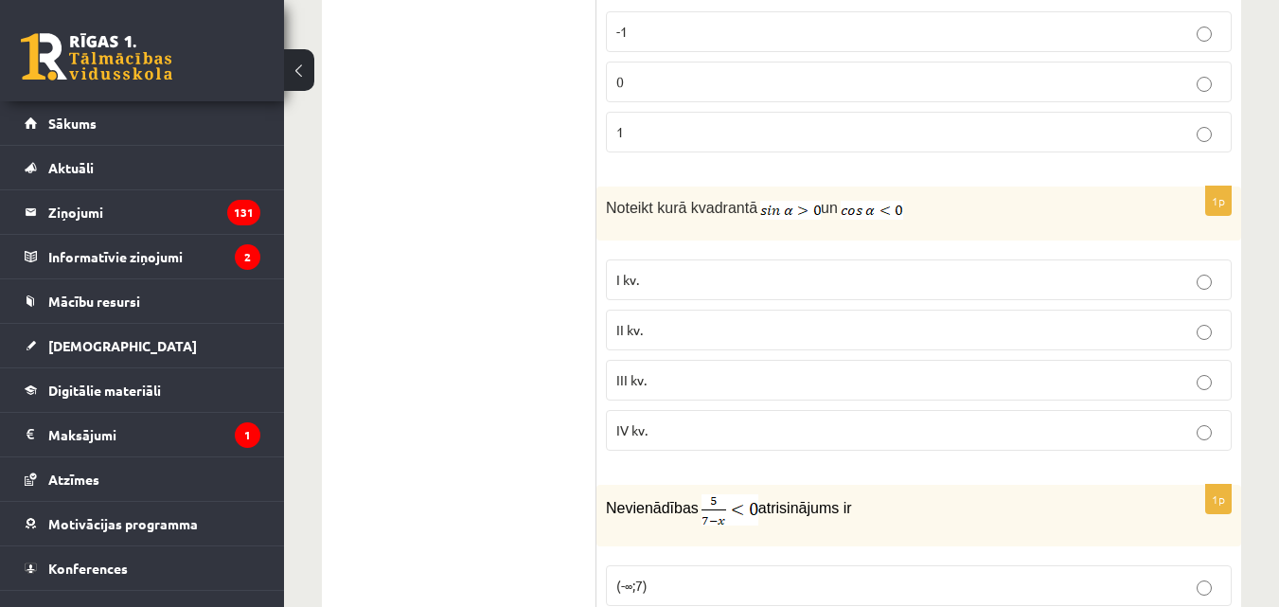
scroll to position [8656, 0]
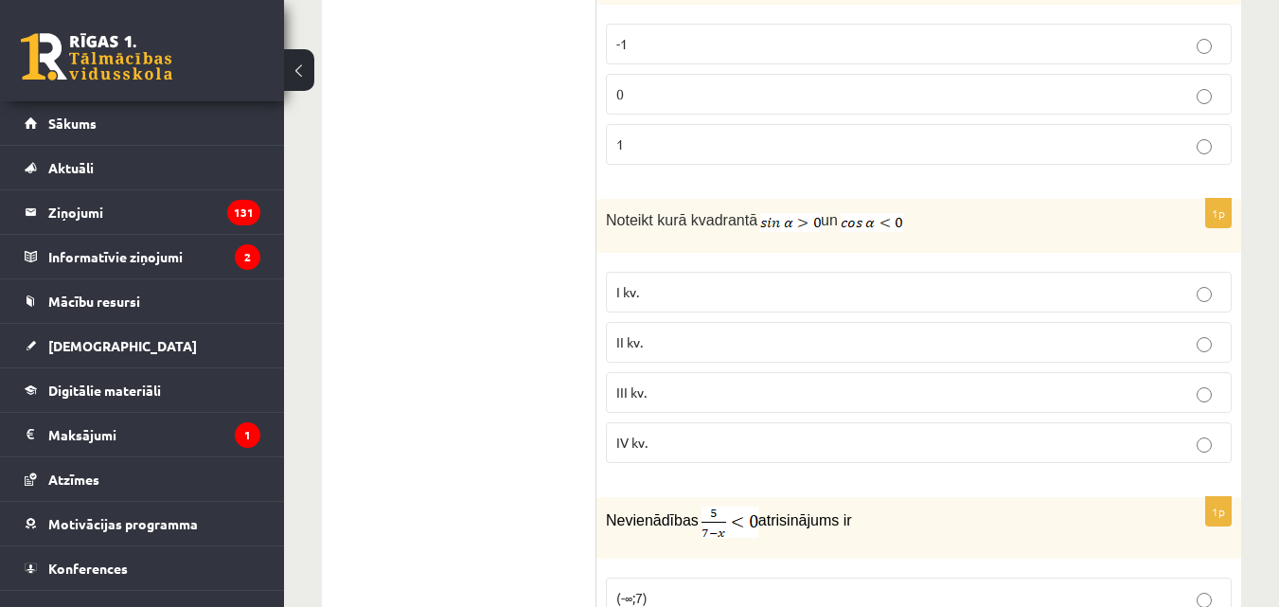
type input "***"
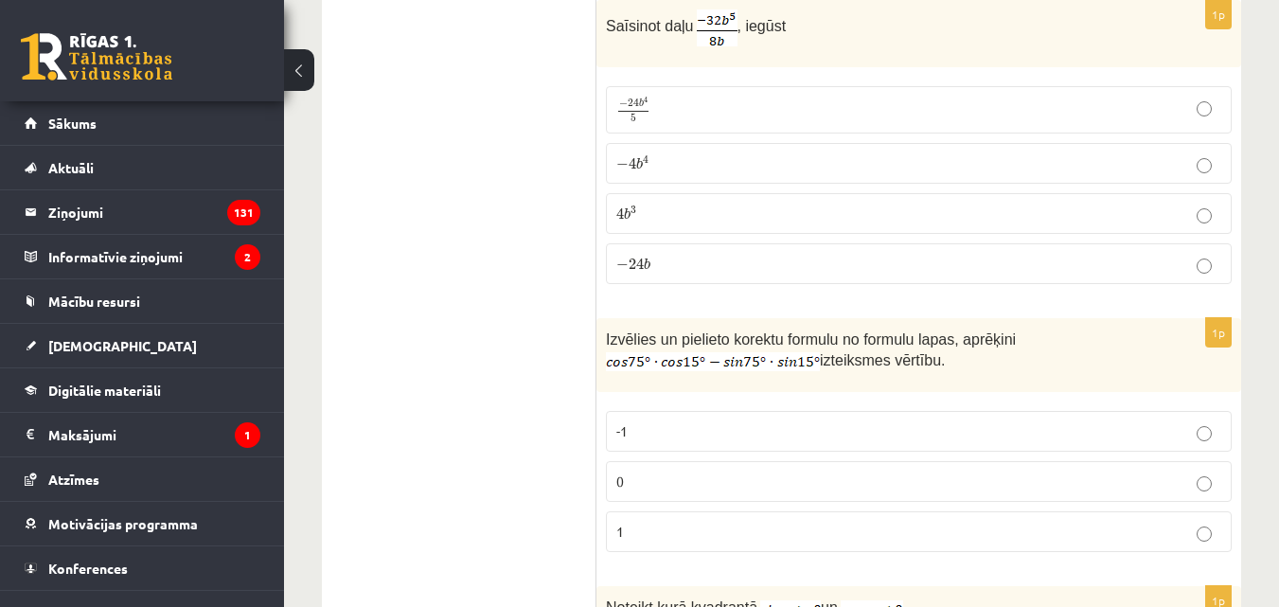
scroll to position [8088, 0]
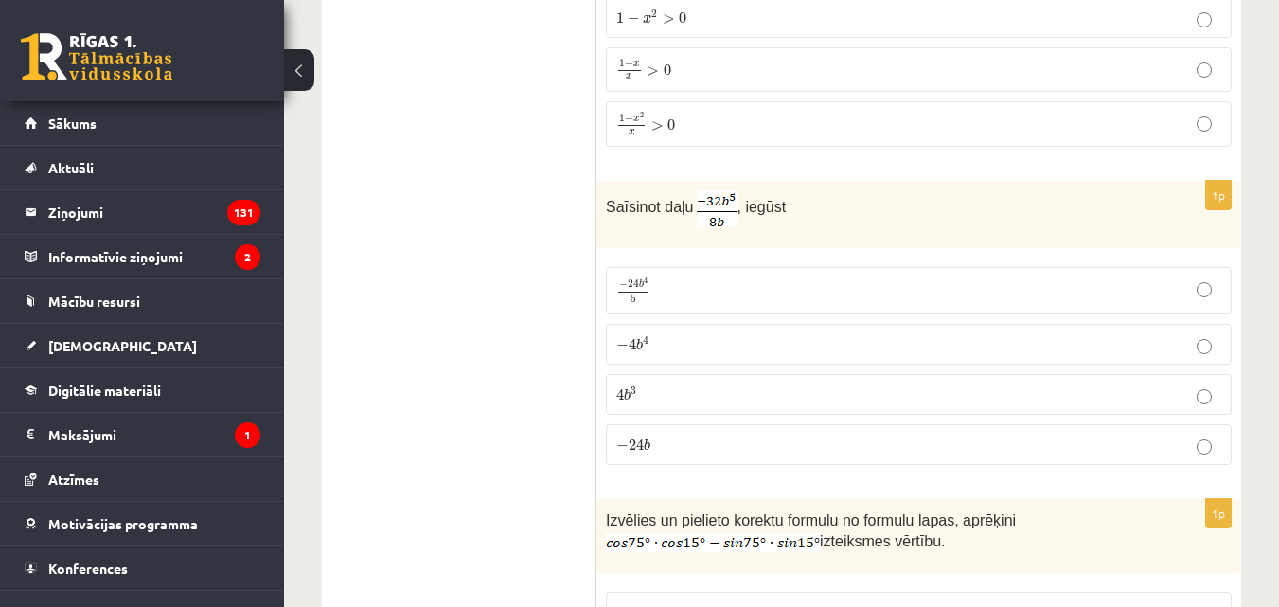
click at [1214, 330] on label "− 4 b 4 − 4 b 4" at bounding box center [919, 344] width 626 height 41
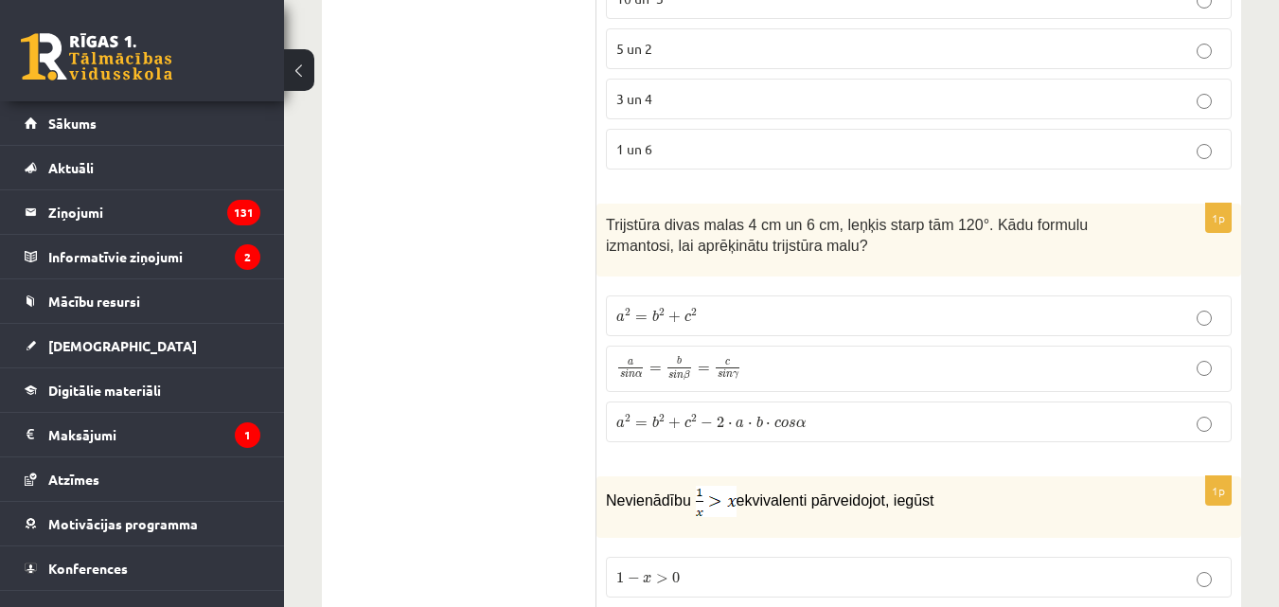
scroll to position [7520, 0]
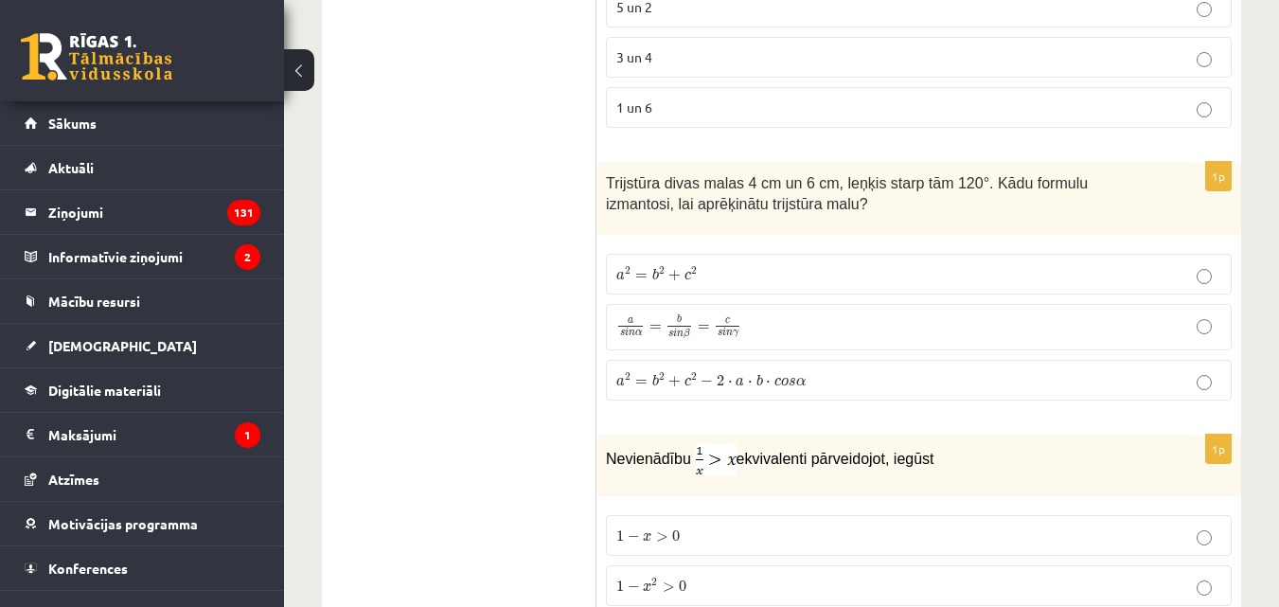
click at [1213, 370] on p "a 2 = b 2 + c 2 − 2 ⋅ a ⋅ b ⋅ c o s α a 2 = b 2 + c 2 − 2 ⋅ a ⋅ b ⋅ c o s α" at bounding box center [918, 380] width 605 height 20
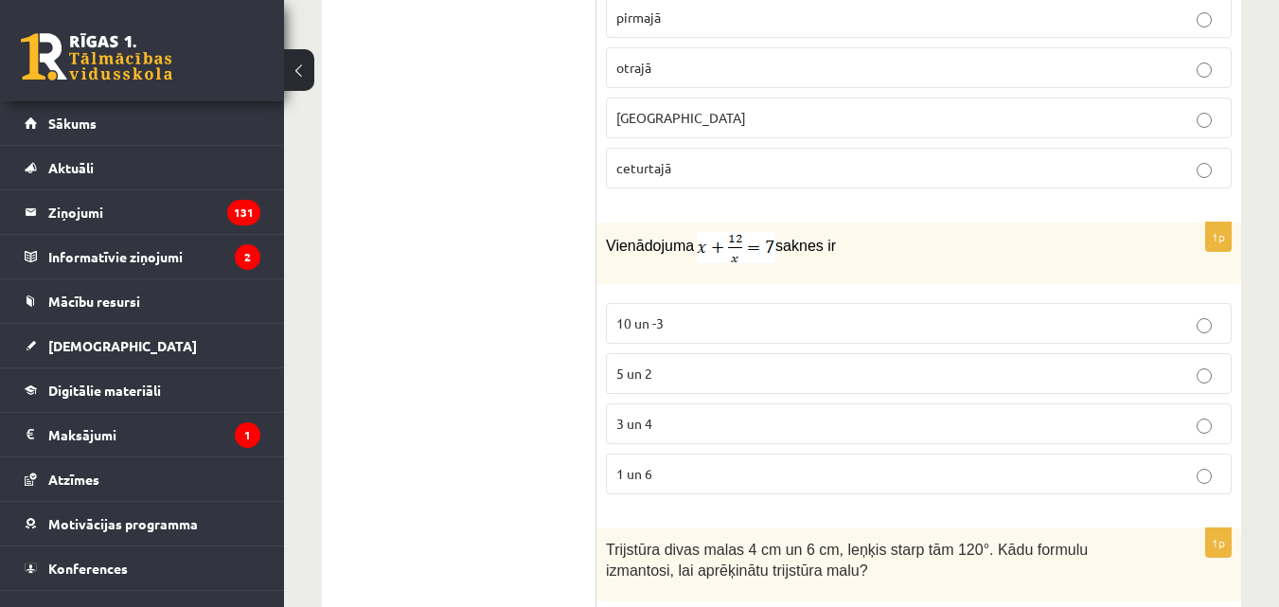
scroll to position [7236, 0]
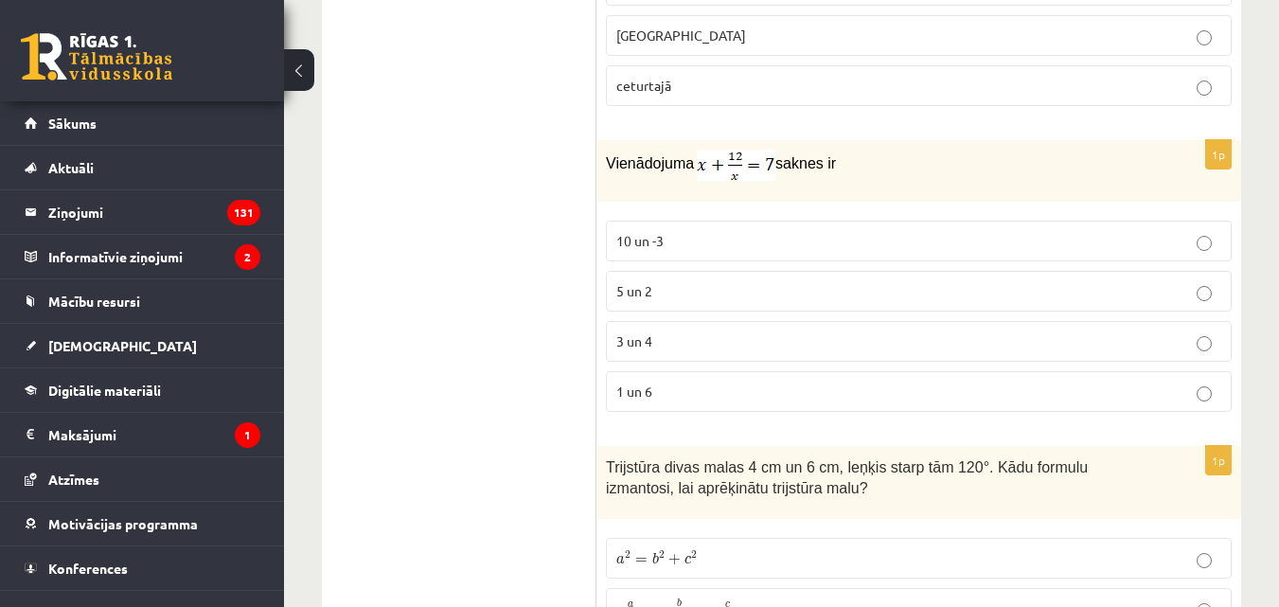
click at [694, 331] on p "3 un 4" at bounding box center [918, 341] width 605 height 20
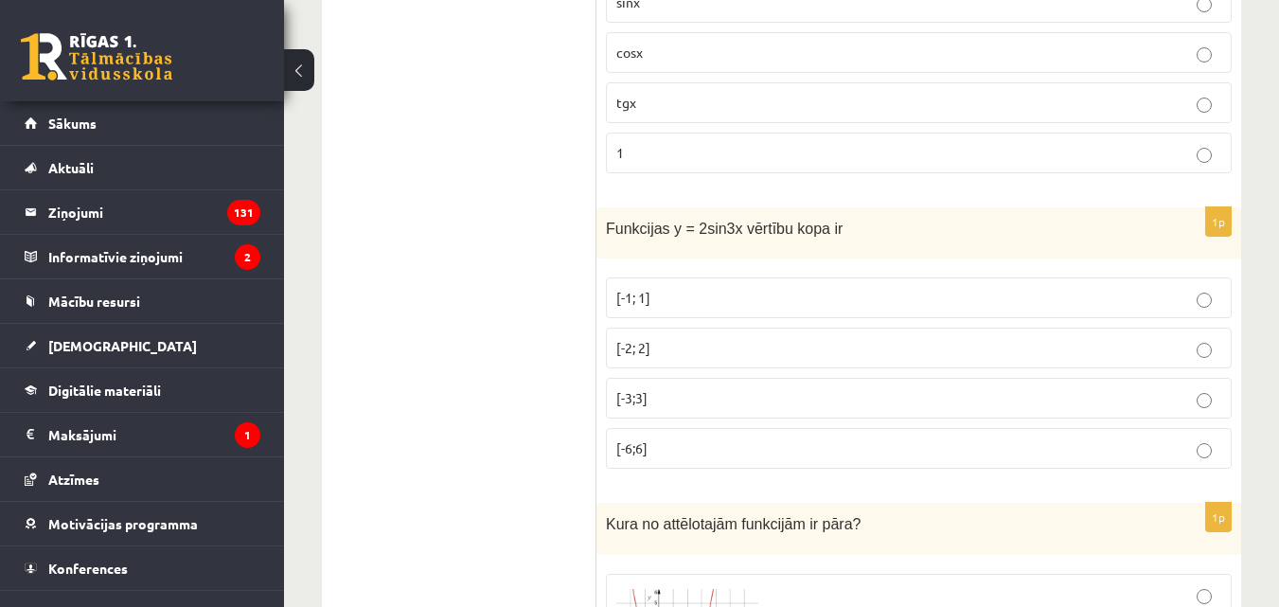
scroll to position [5911, 0]
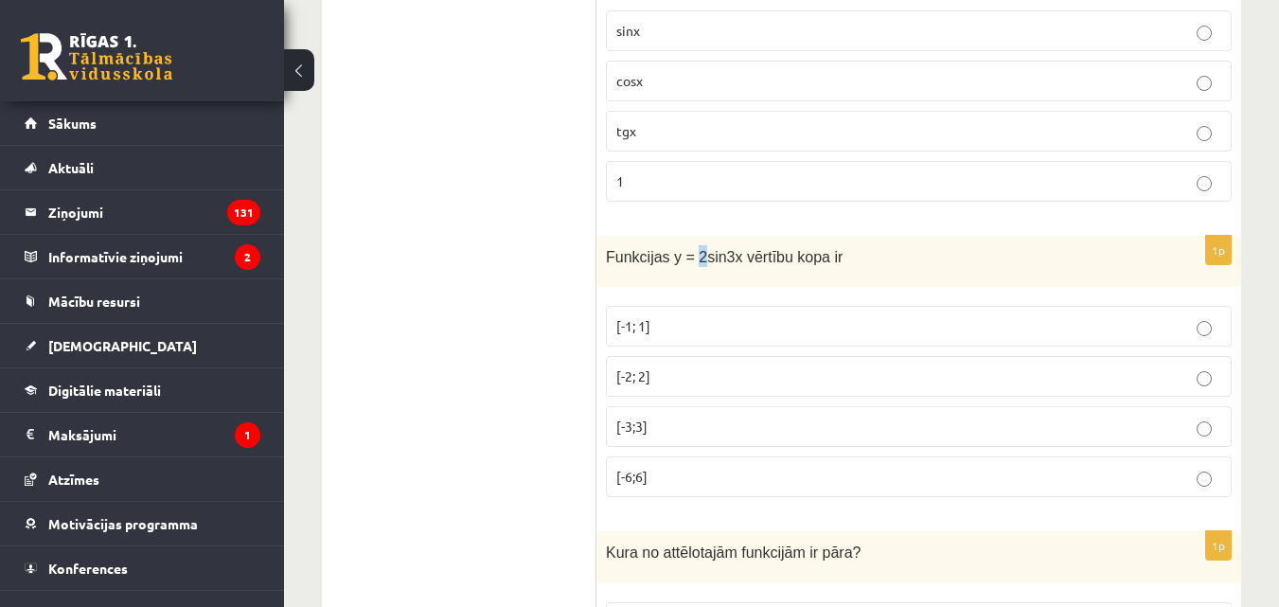
click at [692, 249] on span "Funkcijas y = 2sin3x vērtību kopa ir" at bounding box center [724, 257] width 237 height 16
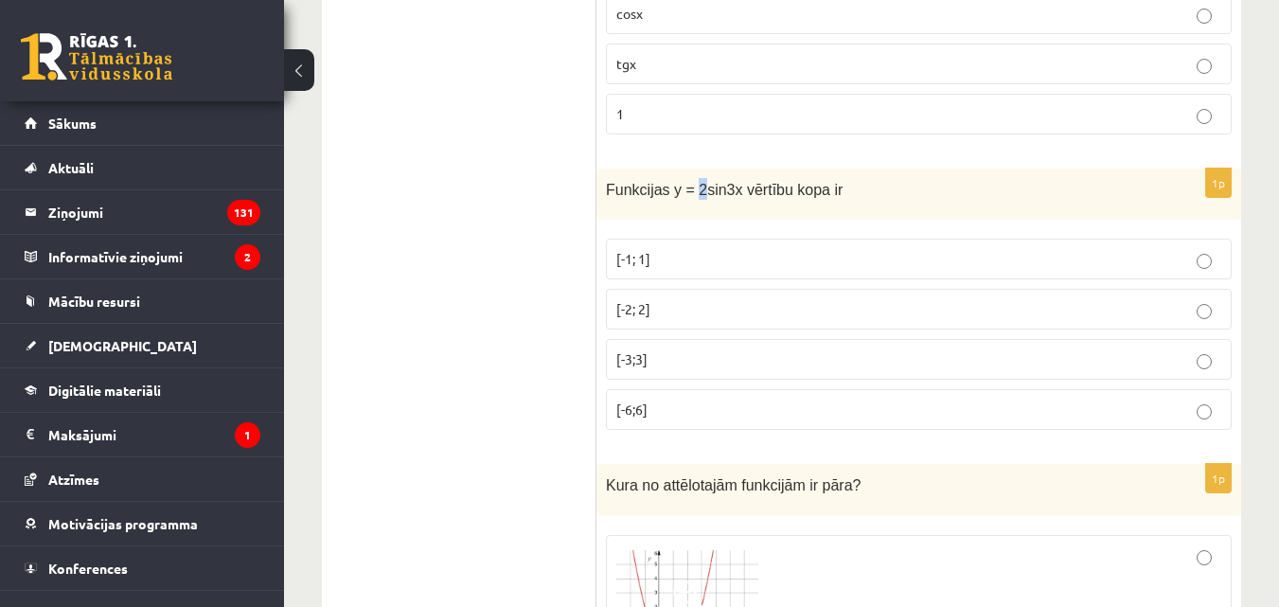
scroll to position [6006, 0]
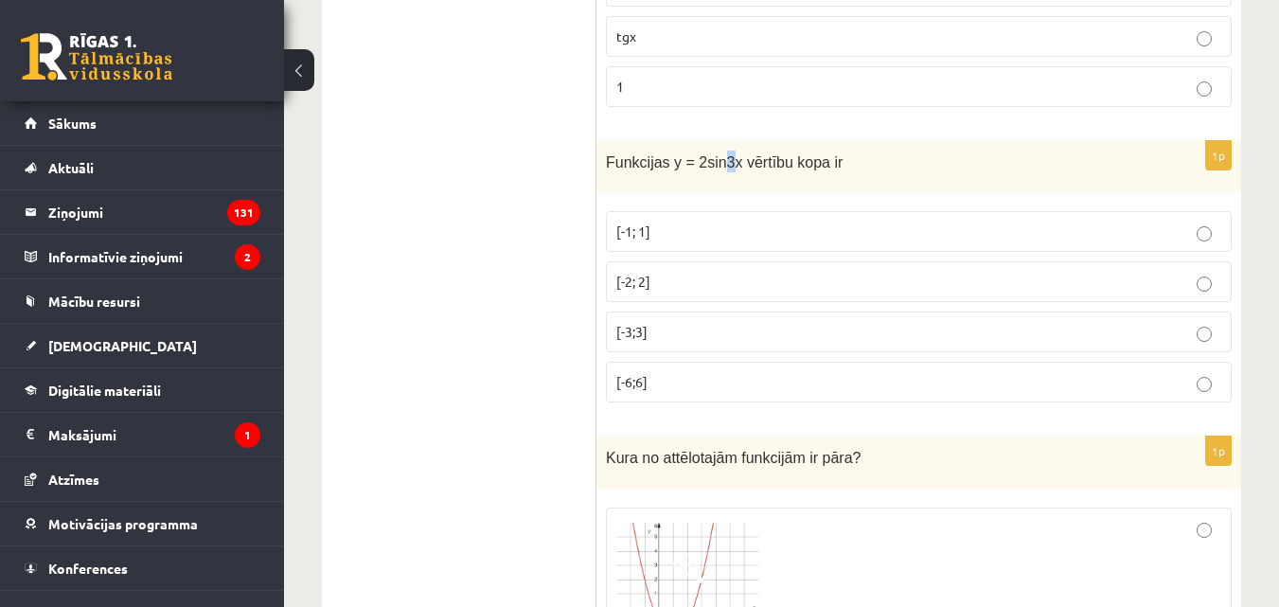
click at [718, 154] on span "Funkcijas y = 2sin3x vērtību kopa ir" at bounding box center [724, 162] width 237 height 16
click at [667, 221] on p "[-1; 1]" at bounding box center [918, 231] width 605 height 20
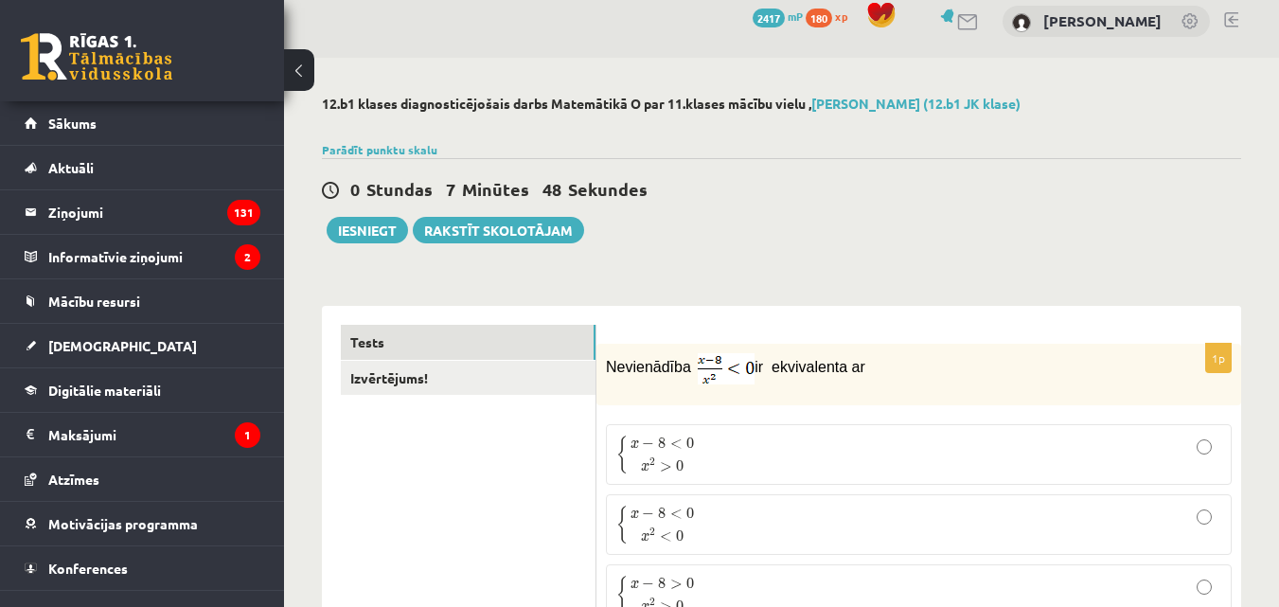
scroll to position [0, 0]
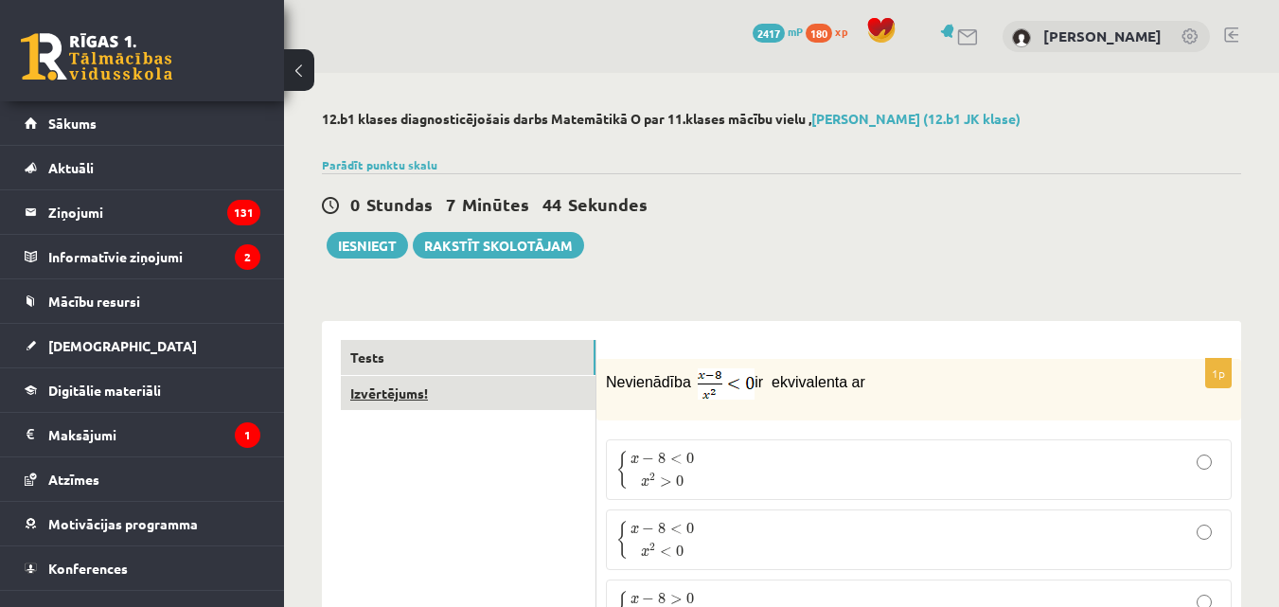
click at [410, 395] on link "Izvērtējums!" at bounding box center [468, 393] width 255 height 35
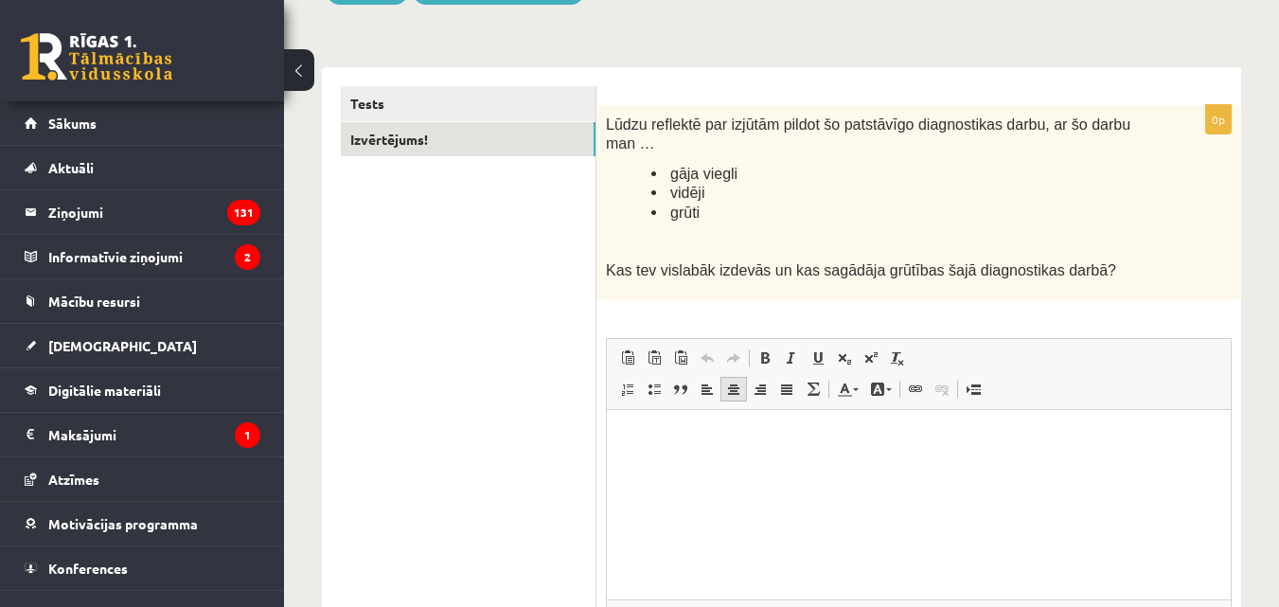
scroll to position [284, 0]
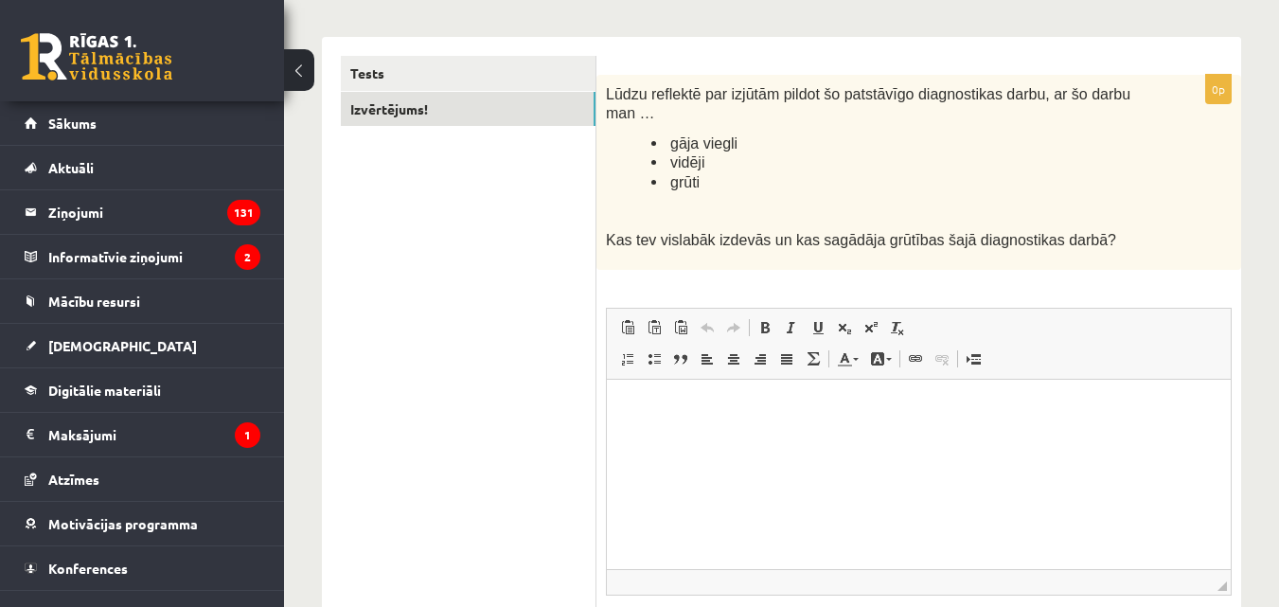
click at [723, 436] on html at bounding box center [919, 408] width 624 height 58
drag, startPoint x: 657, startPoint y: 401, endPoint x: 1211, endPoint y: 761, distance: 660.3
click at [607, 400] on html "*******" at bounding box center [919, 408] width 624 height 58
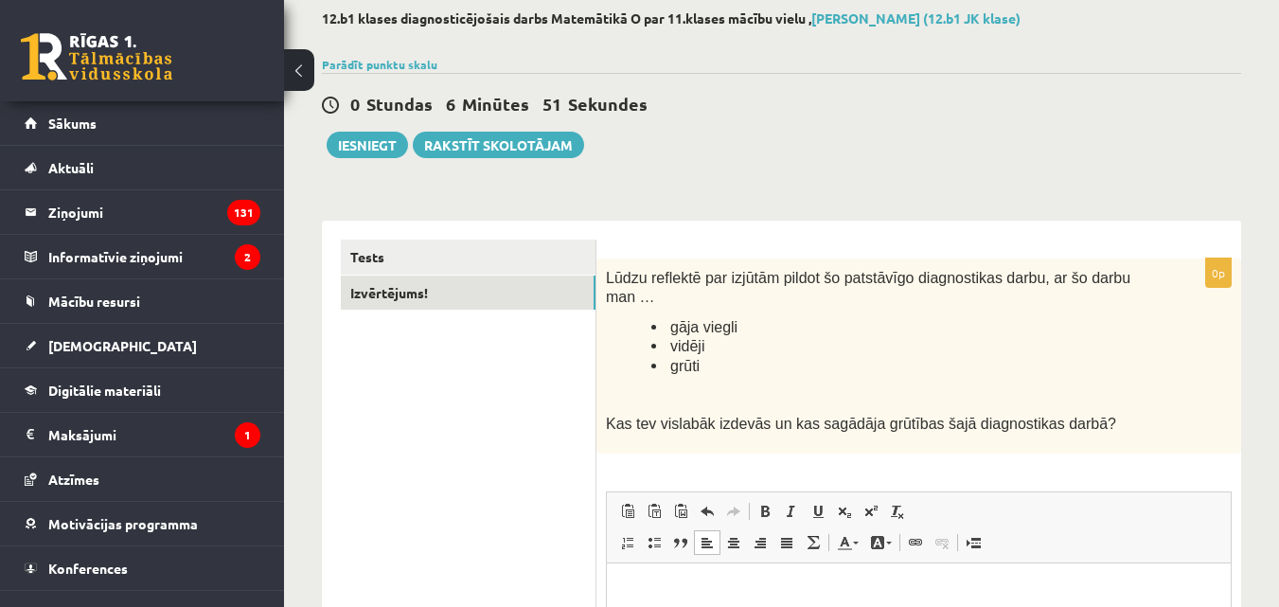
scroll to position [133, 0]
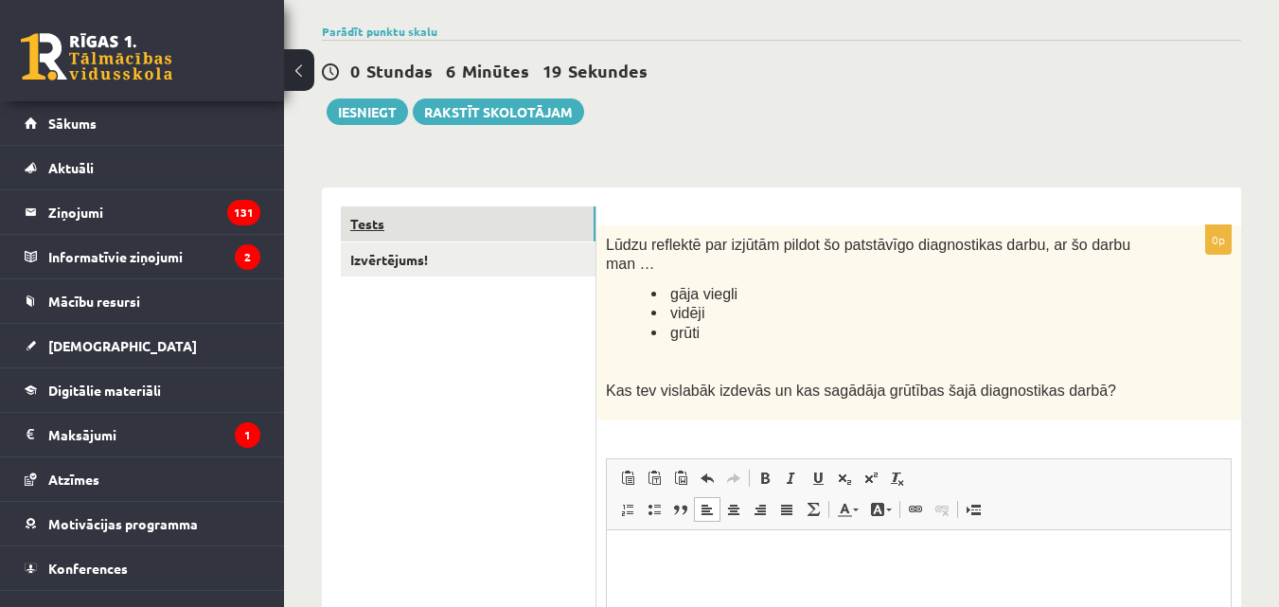
click at [363, 227] on link "Tests" at bounding box center [468, 223] width 255 height 35
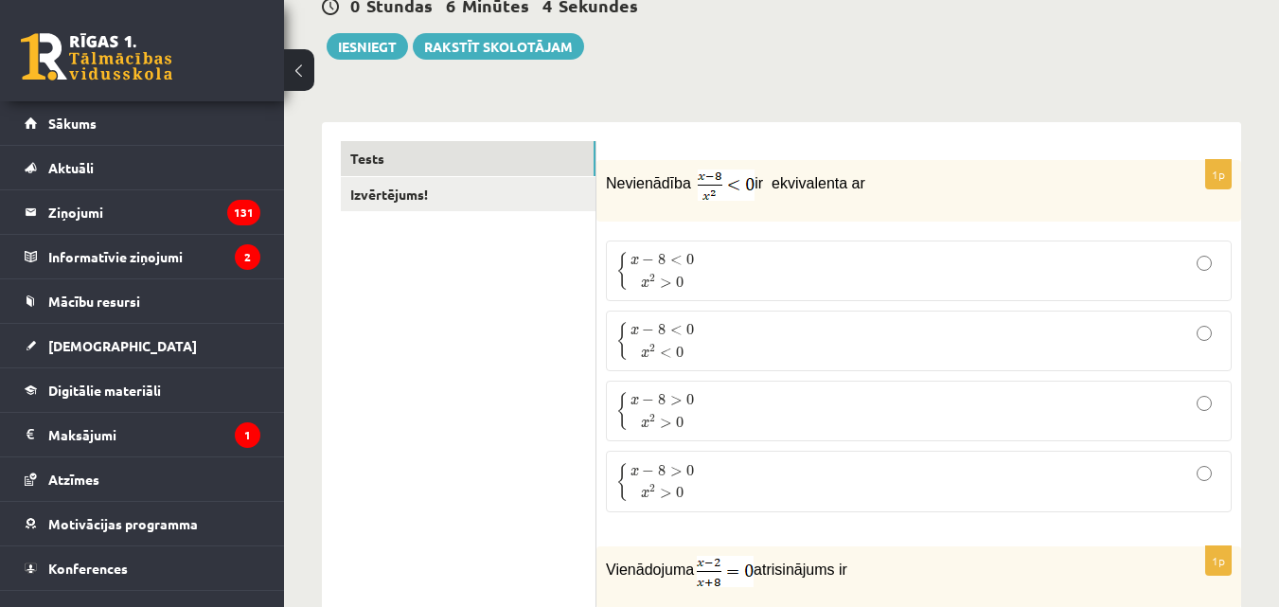
scroll to position [0, 0]
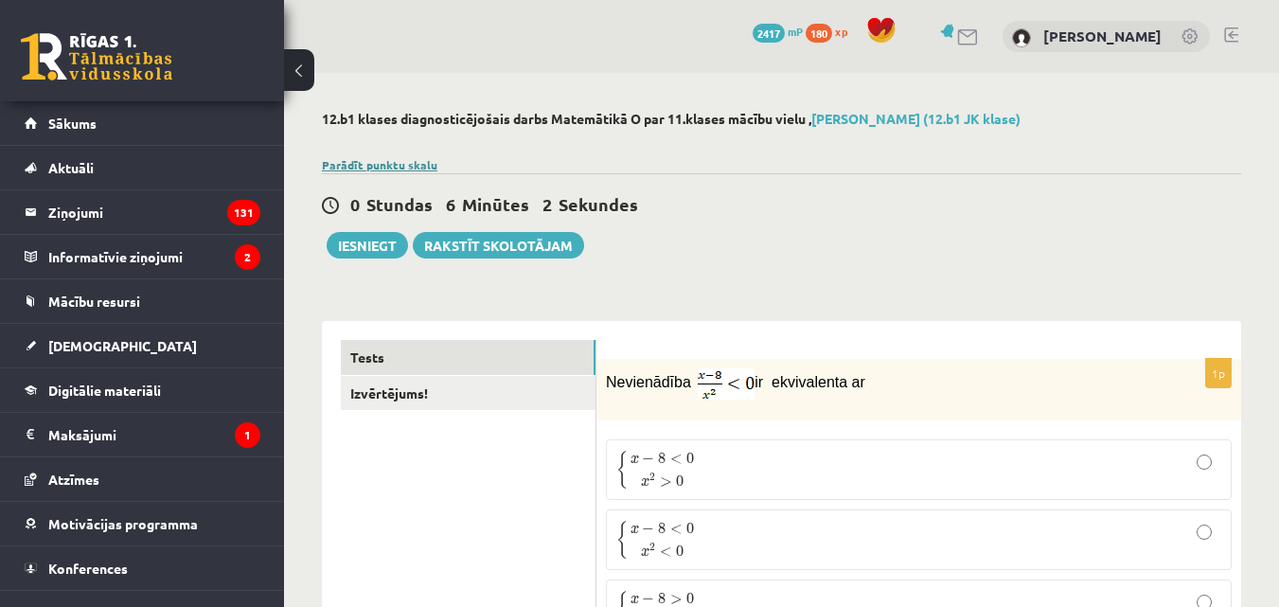
click at [420, 167] on link "Parādīt punktu skalu" at bounding box center [379, 164] width 115 height 15
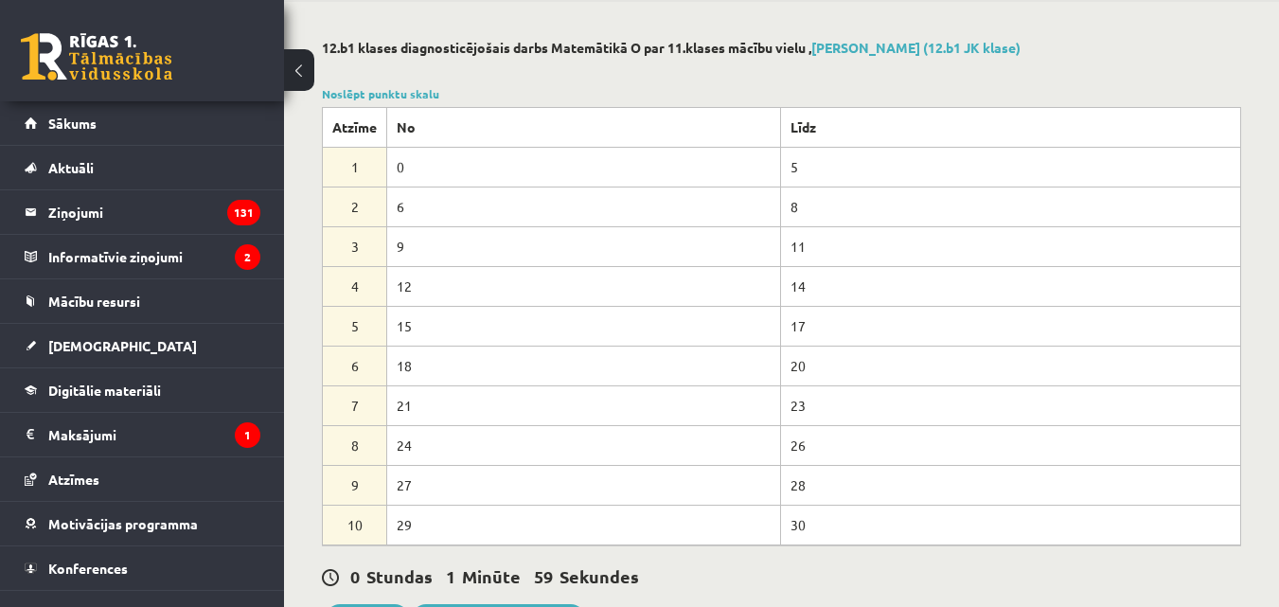
scroll to position [189, 0]
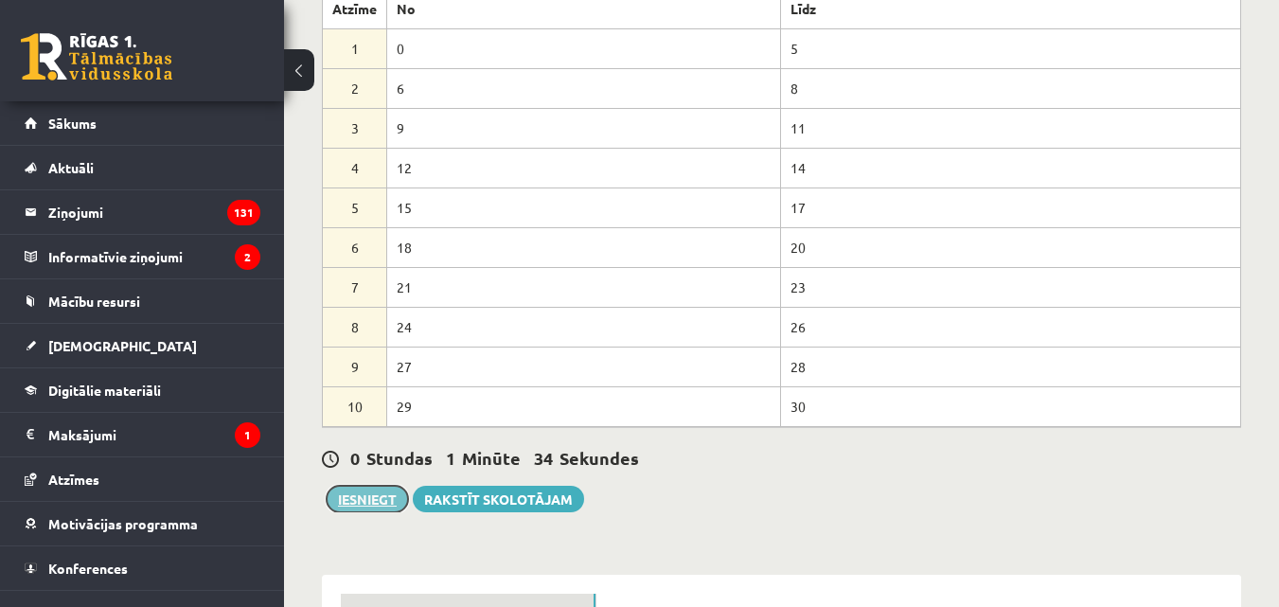
click at [373, 491] on button "Iesniegt" at bounding box center [367, 499] width 81 height 27
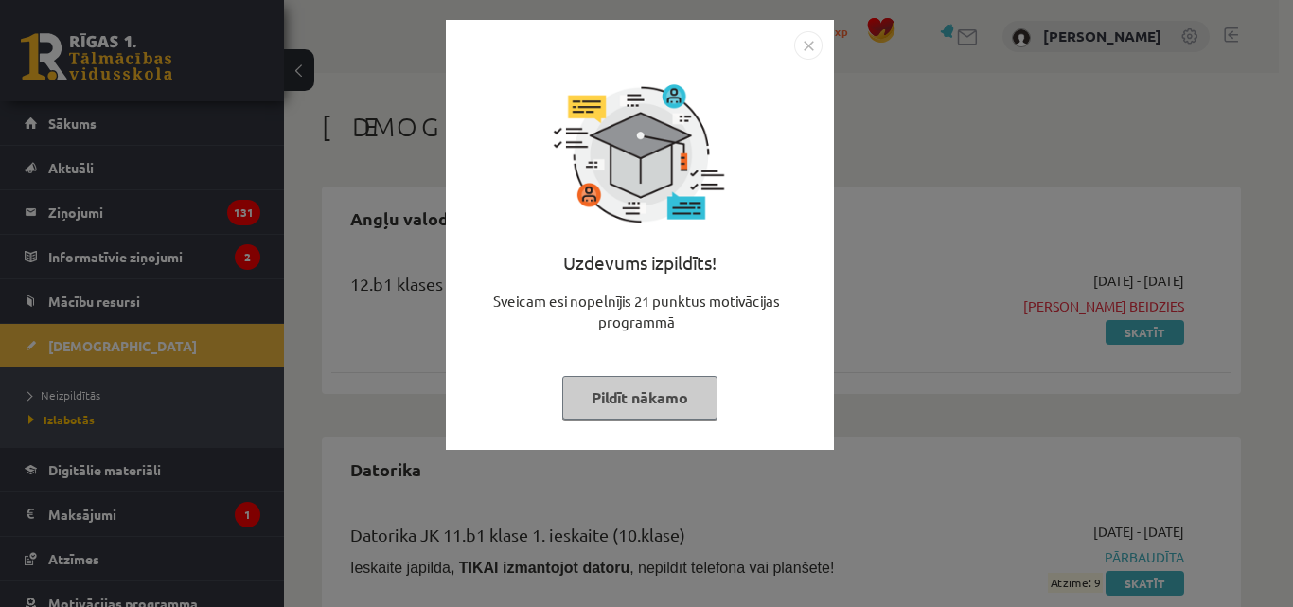
click at [613, 398] on button "Pildīt nākamo" at bounding box center [639, 398] width 155 height 44
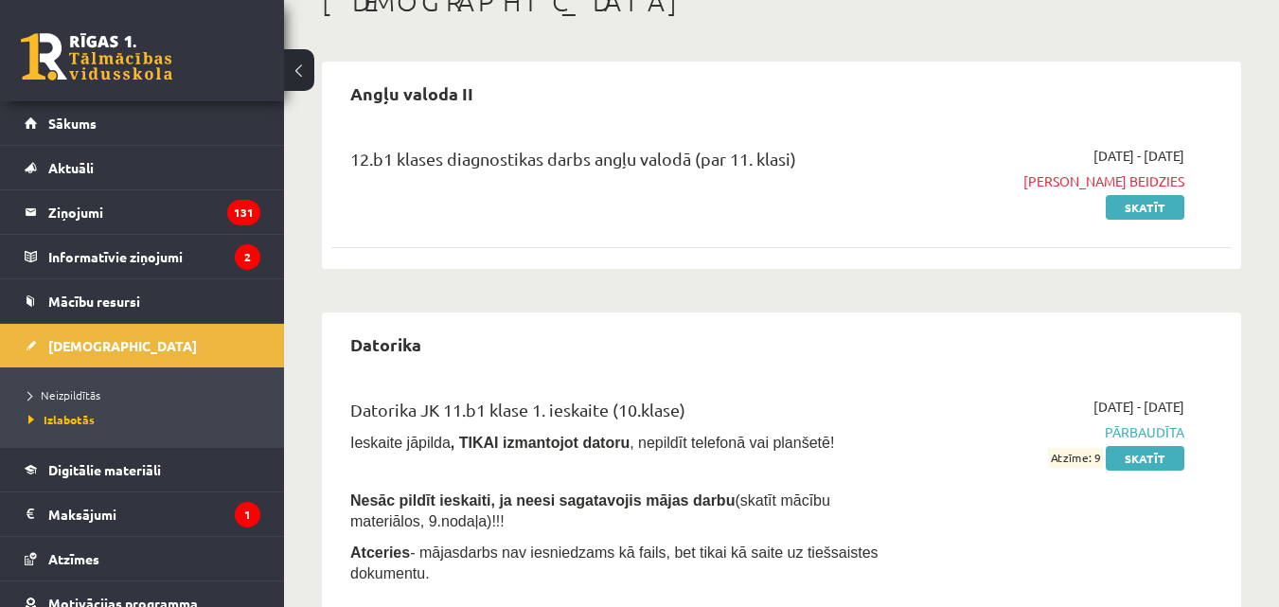
scroll to position [95, 0]
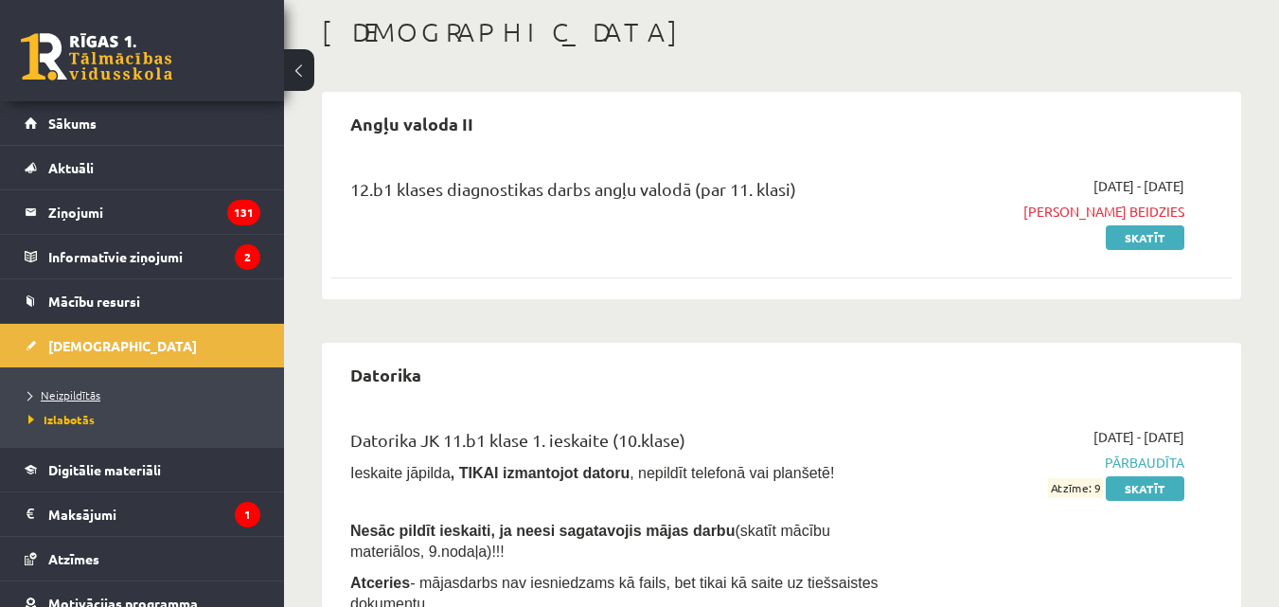
click at [56, 393] on span "Neizpildītās" at bounding box center [64, 394] width 72 height 15
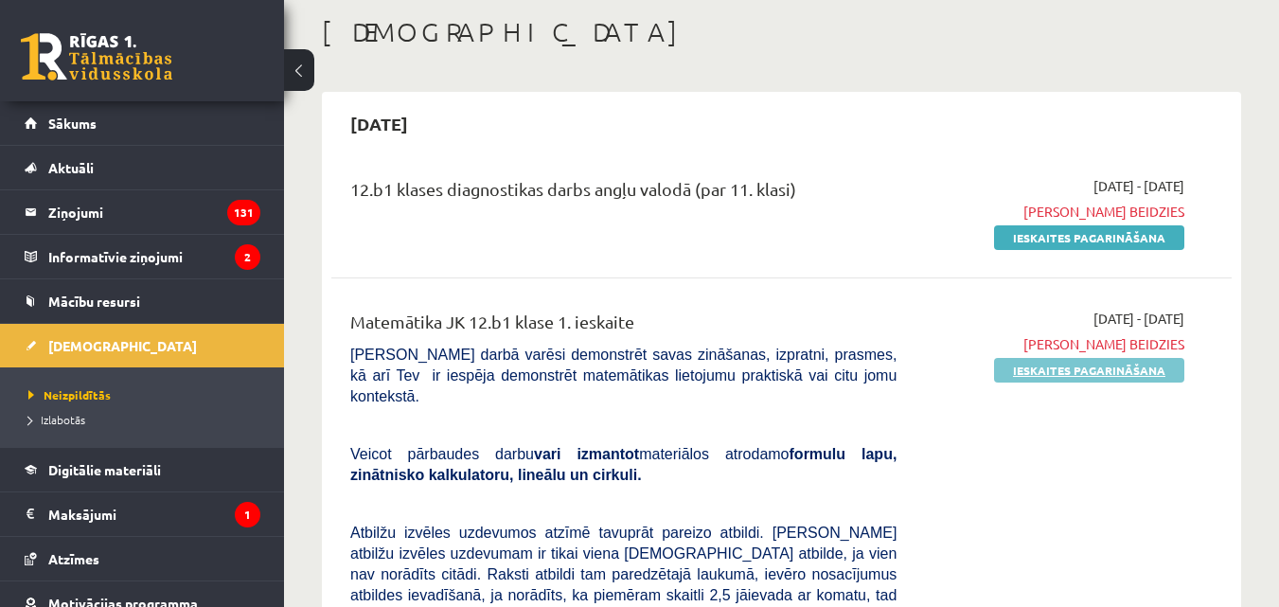
click at [1072, 368] on link "Ieskaites pagarināšana" at bounding box center [1089, 370] width 190 height 25
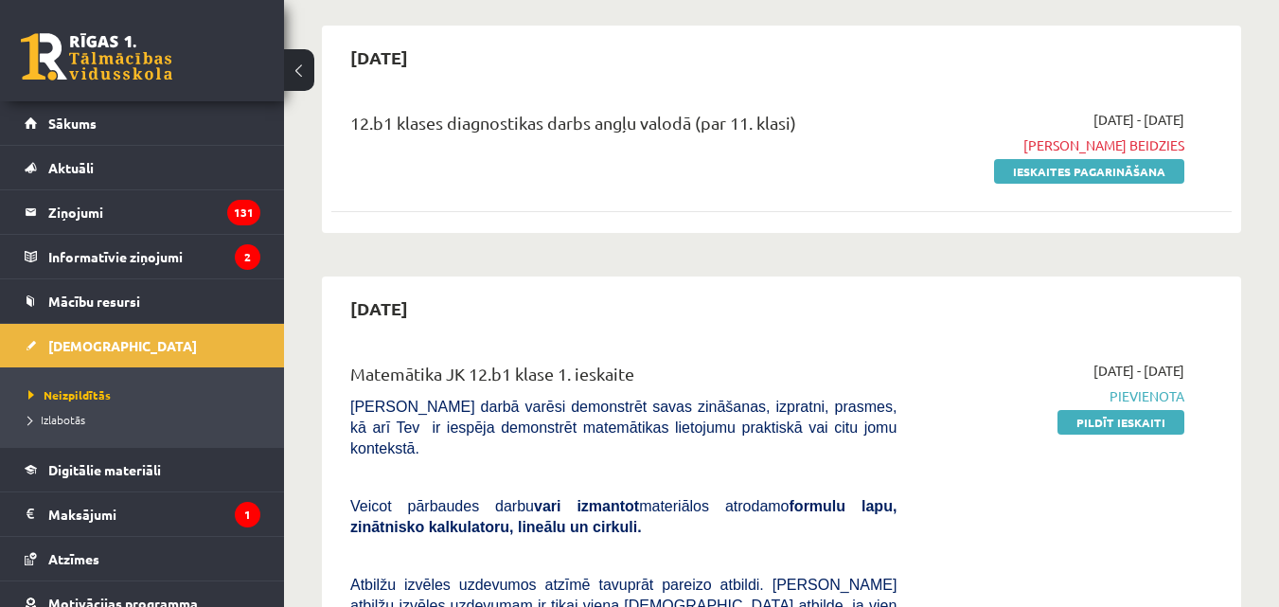
scroll to position [189, 0]
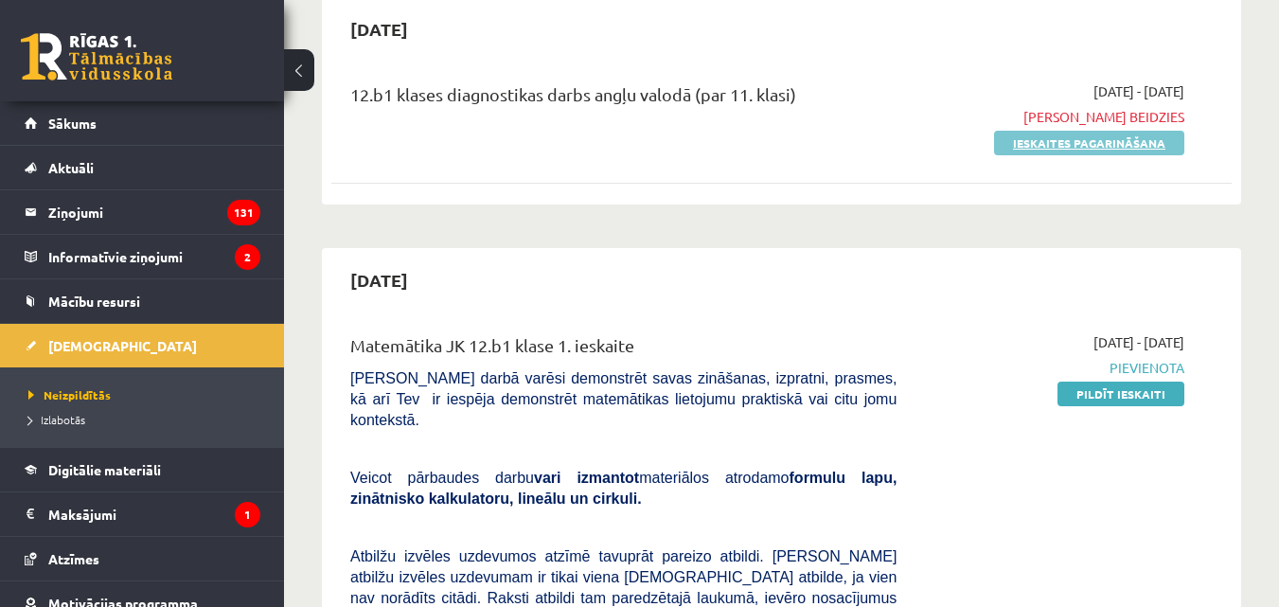
click at [1086, 142] on link "Ieskaites pagarināšana" at bounding box center [1089, 143] width 190 height 25
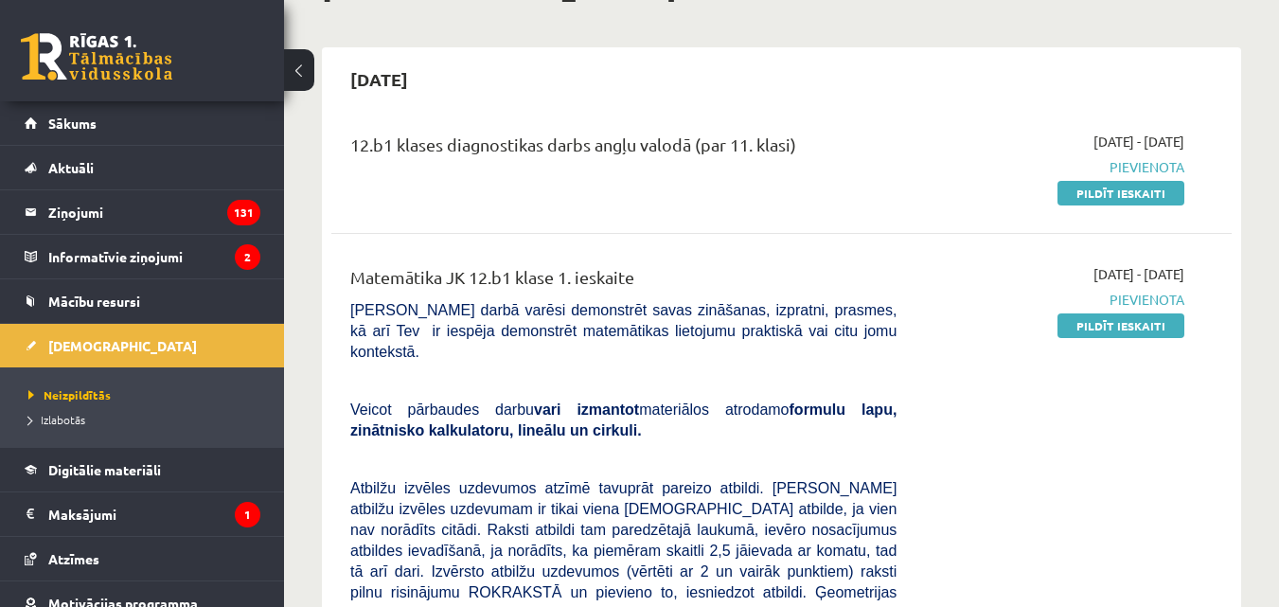
scroll to position [95, 0]
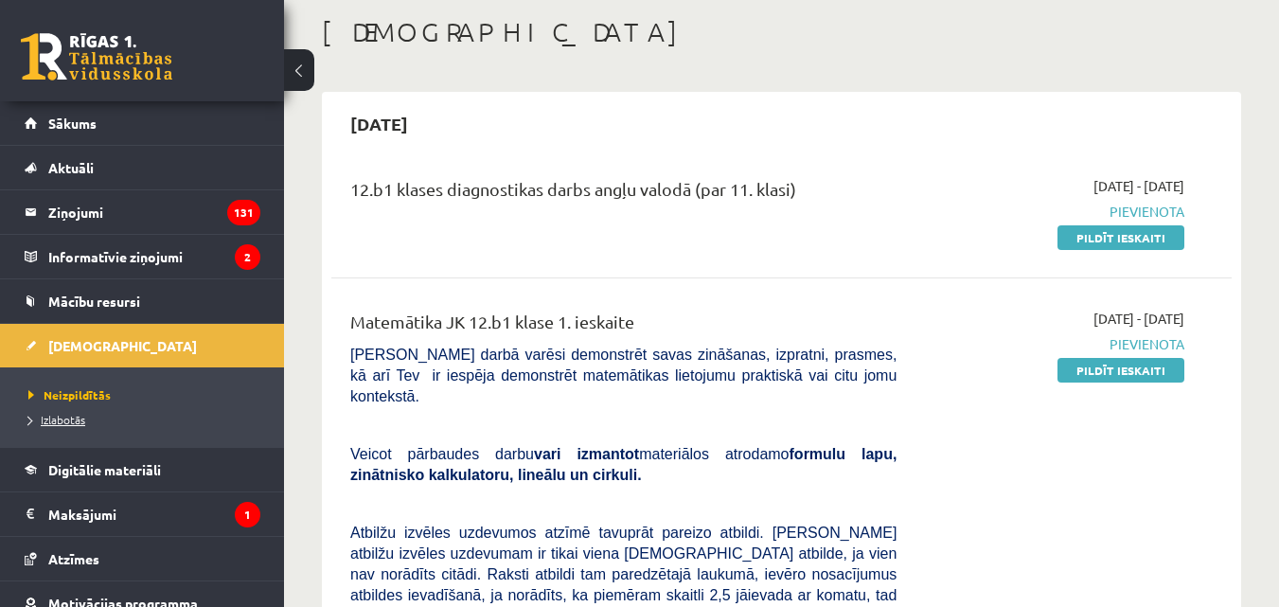
click at [47, 419] on span "Izlabotās" at bounding box center [56, 419] width 57 height 15
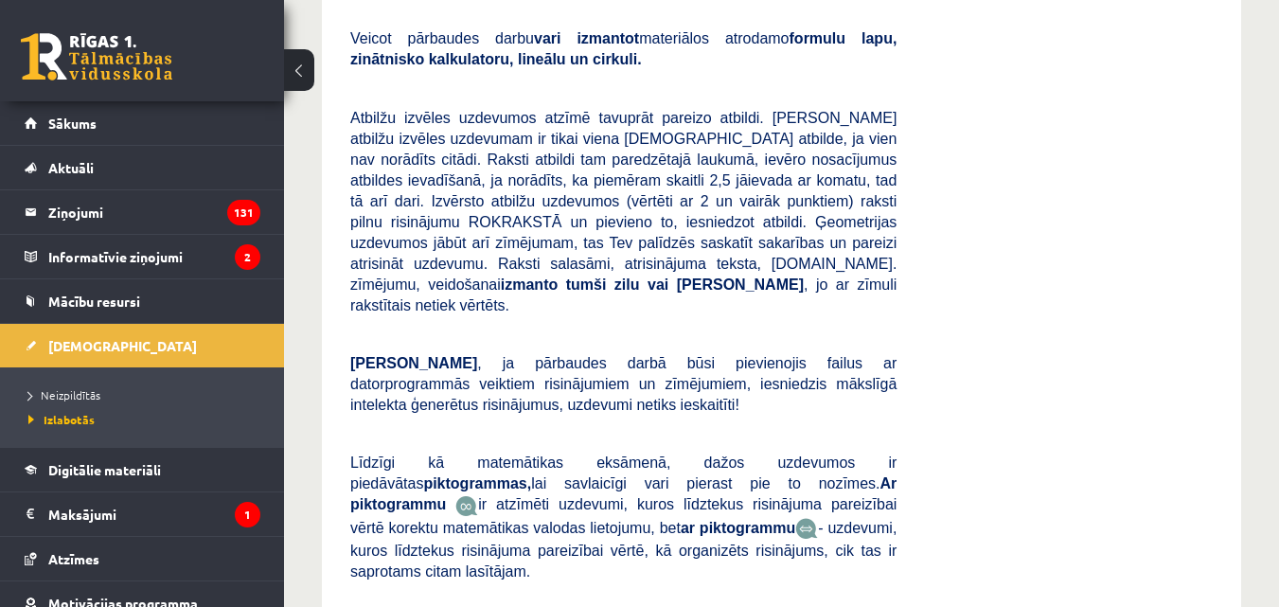
scroll to position [6225, 0]
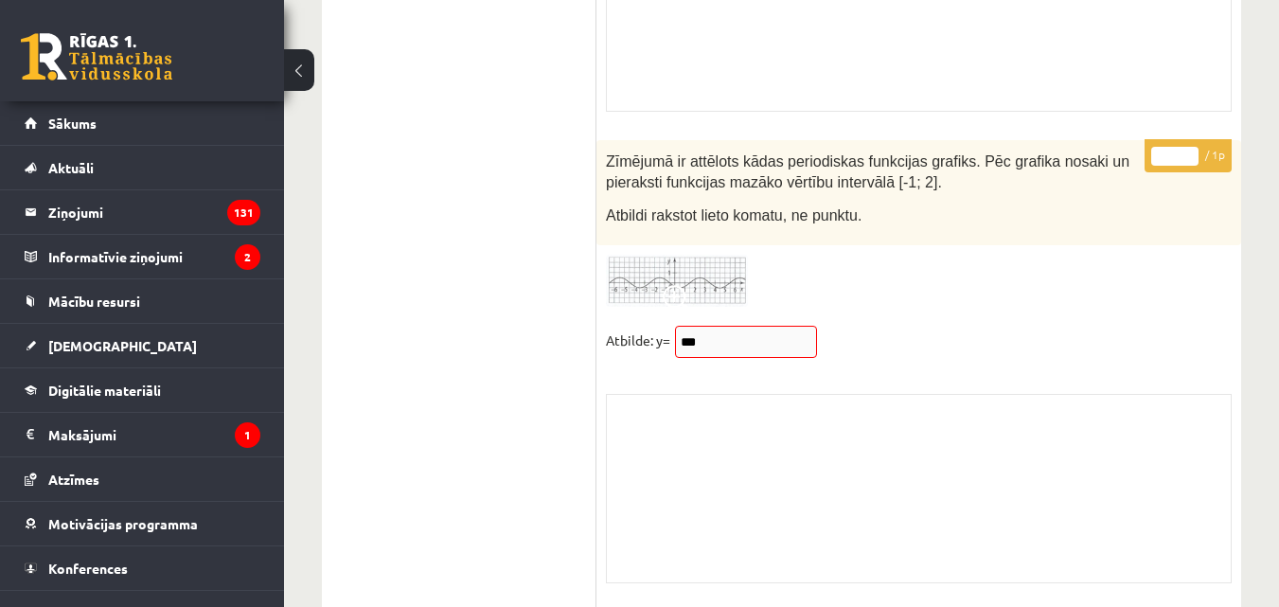
scroll to position [15149, 0]
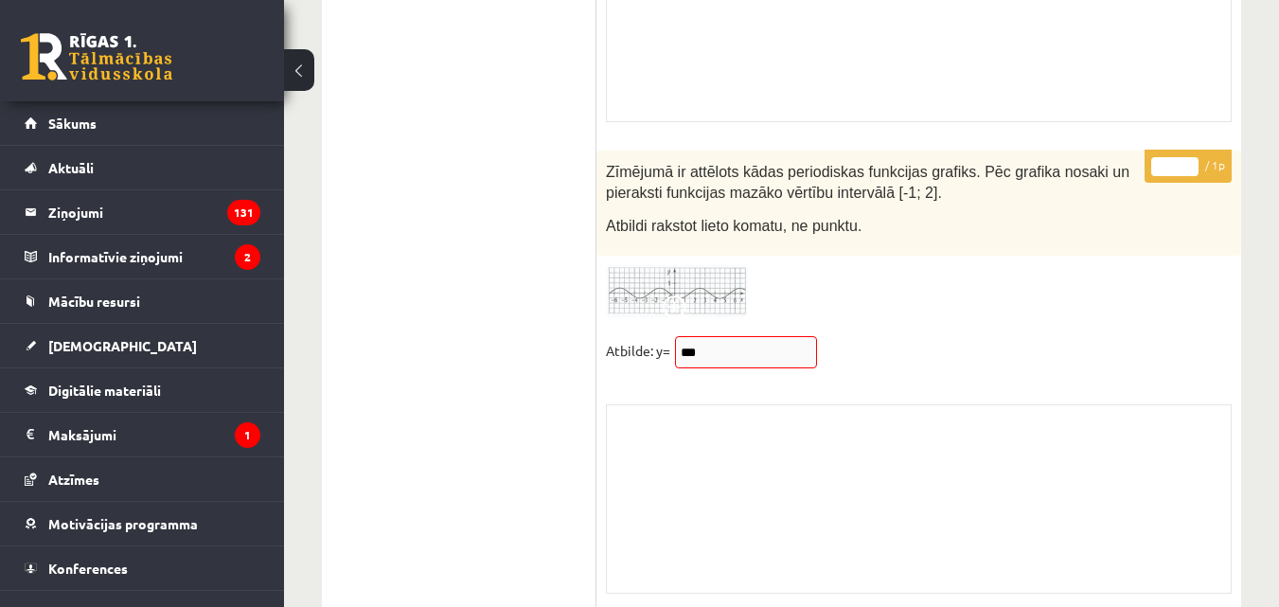
click at [709, 276] on img at bounding box center [677, 291] width 142 height 52
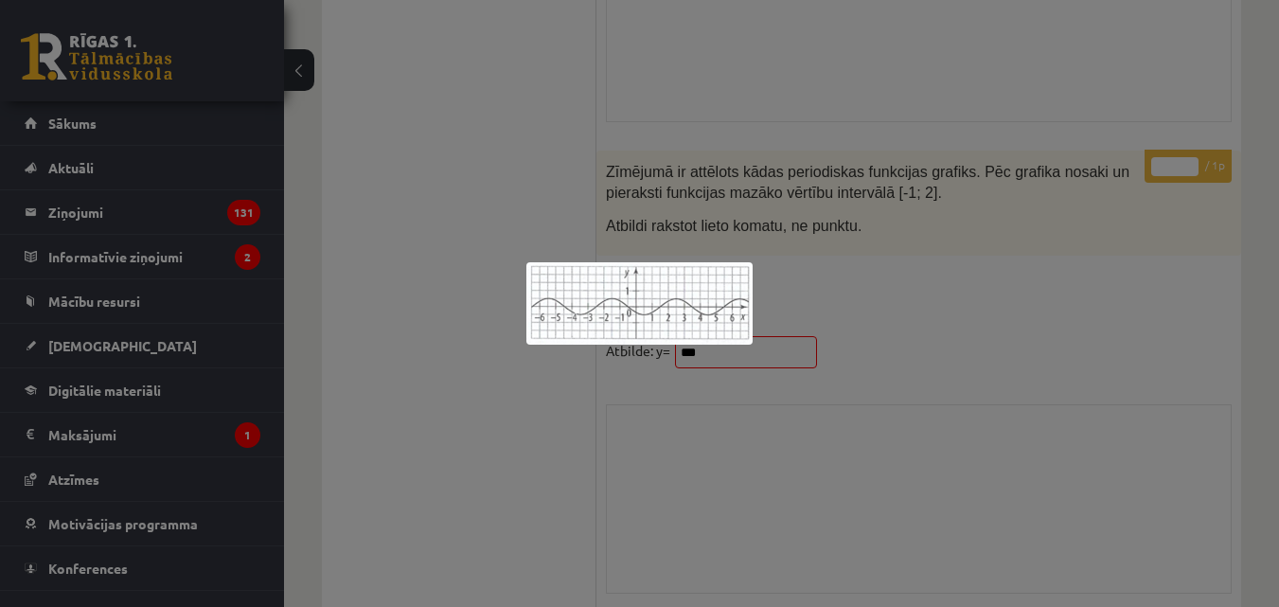
click at [948, 294] on div at bounding box center [639, 303] width 1279 height 607
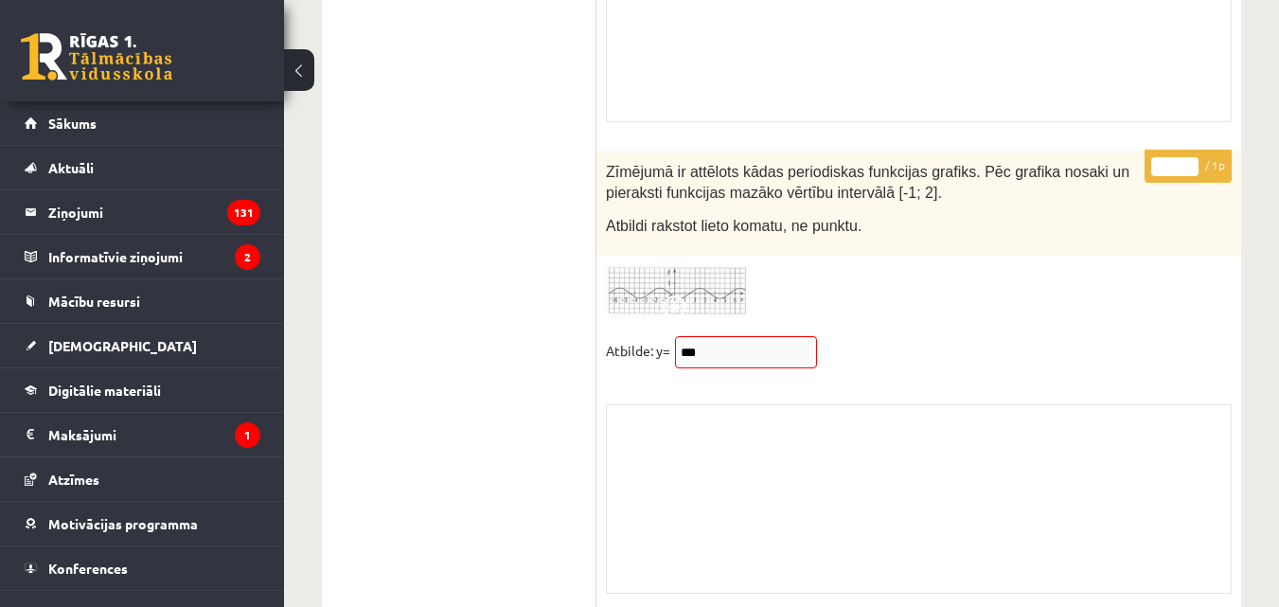
click at [699, 278] on img at bounding box center [677, 291] width 142 height 52
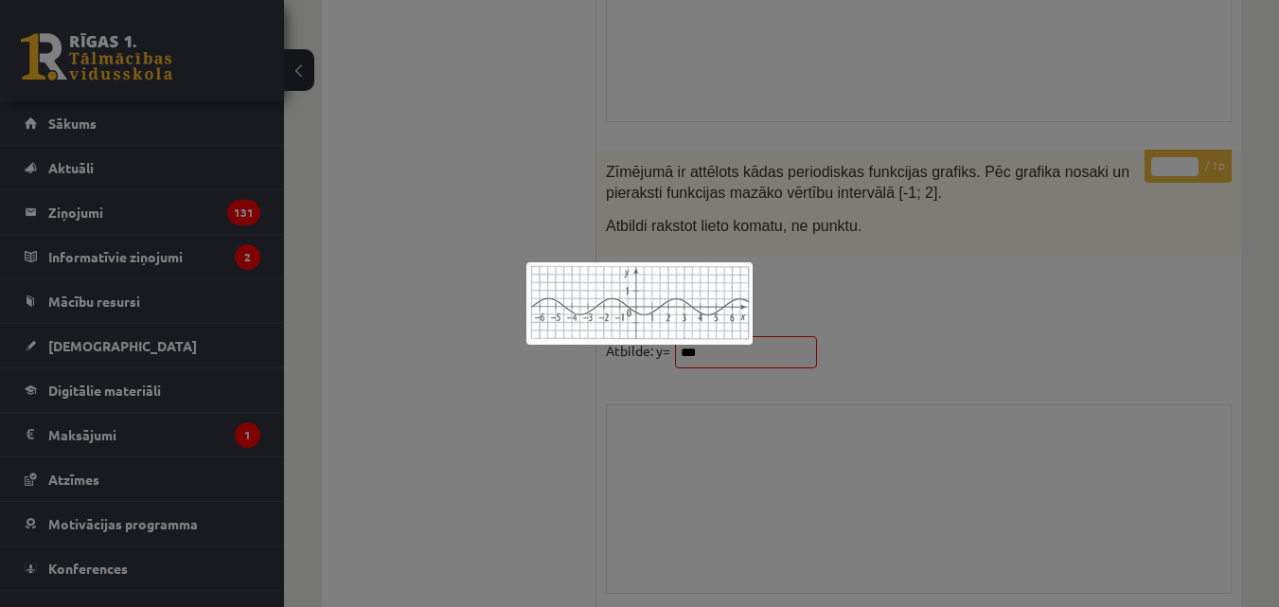
click at [919, 305] on div at bounding box center [639, 303] width 1279 height 607
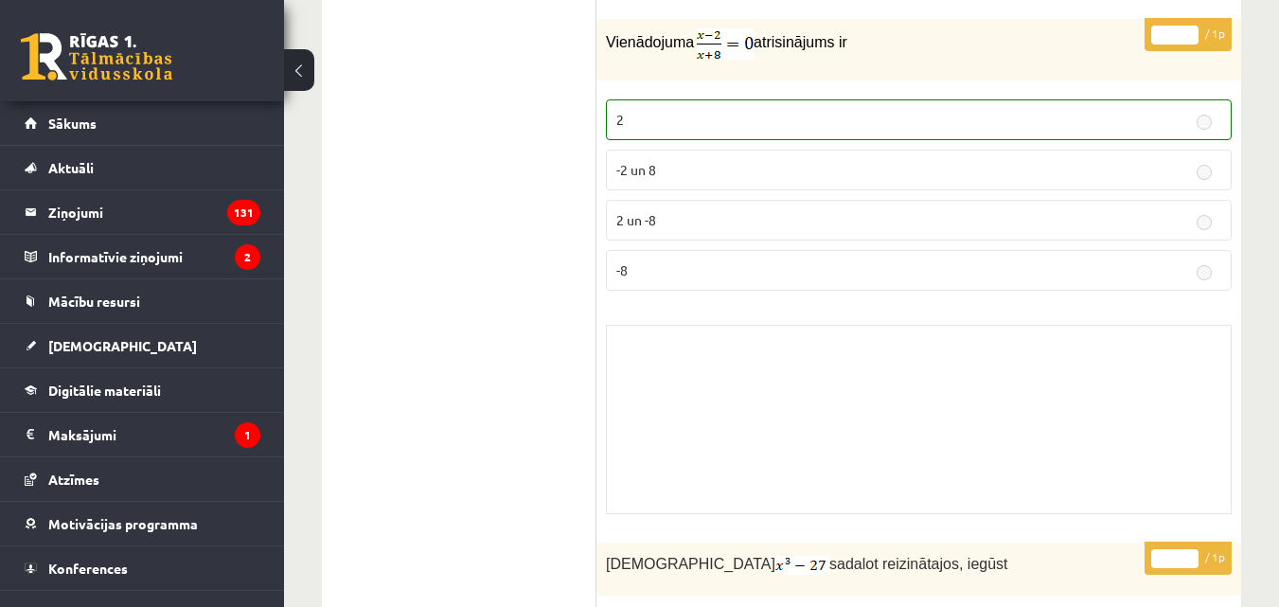
scroll to position [0, 0]
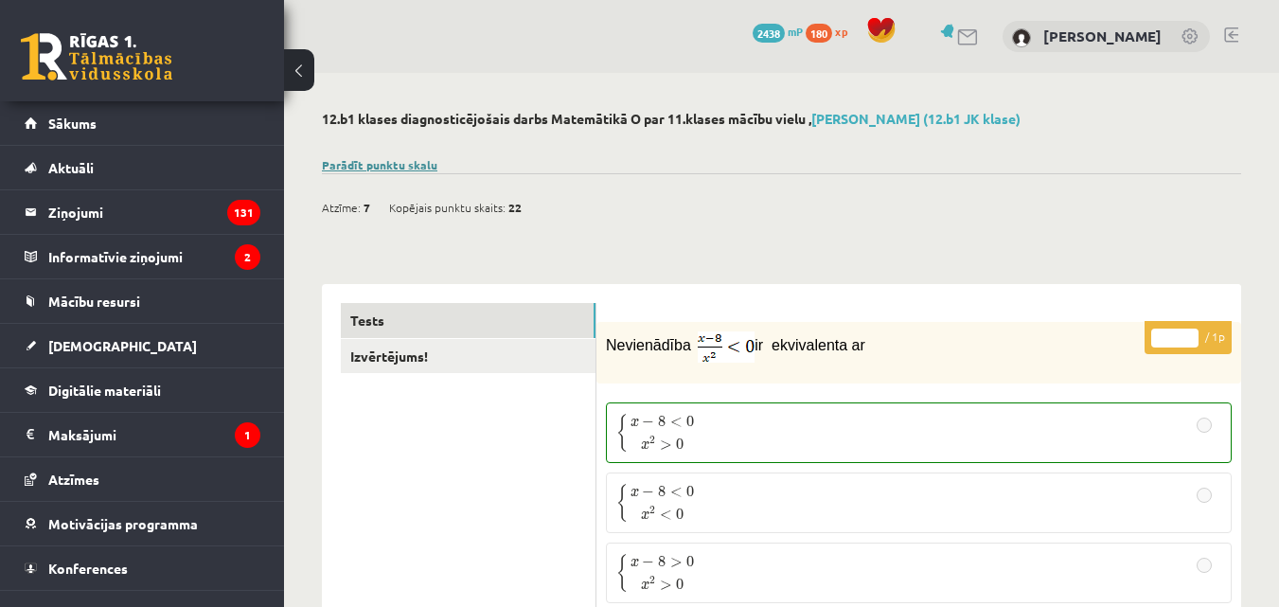
click at [377, 164] on link "Parādīt punktu skalu" at bounding box center [379, 164] width 115 height 15
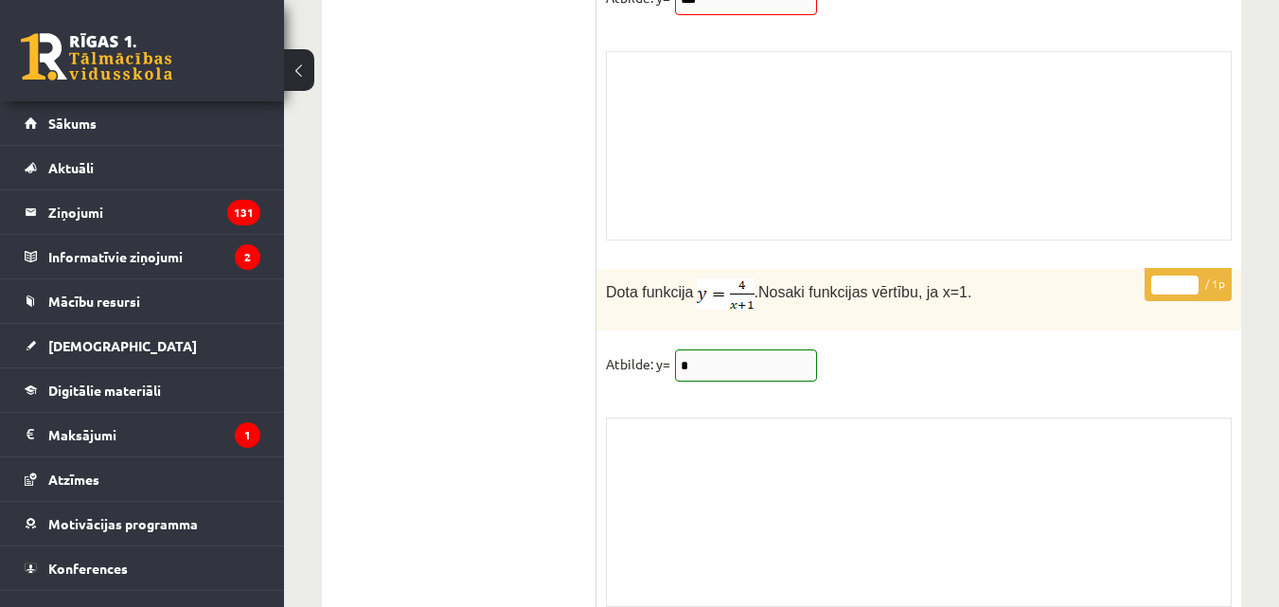
scroll to position [15687, 0]
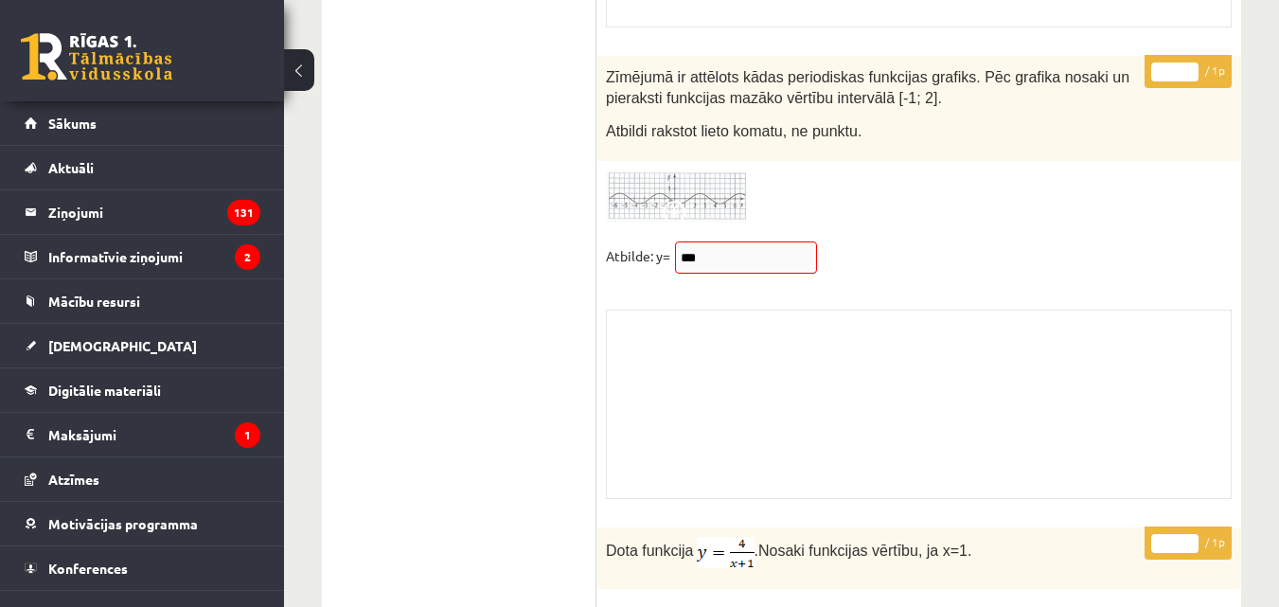
click at [684, 170] on img at bounding box center [677, 196] width 142 height 52
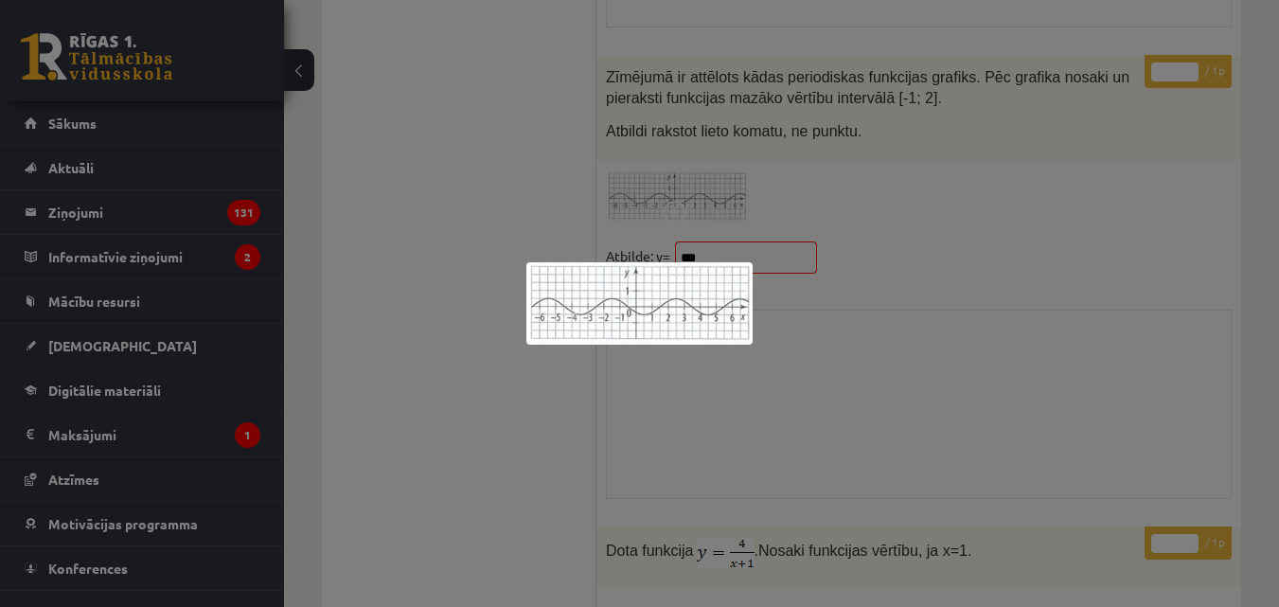
click at [737, 218] on div at bounding box center [639, 303] width 1279 height 607
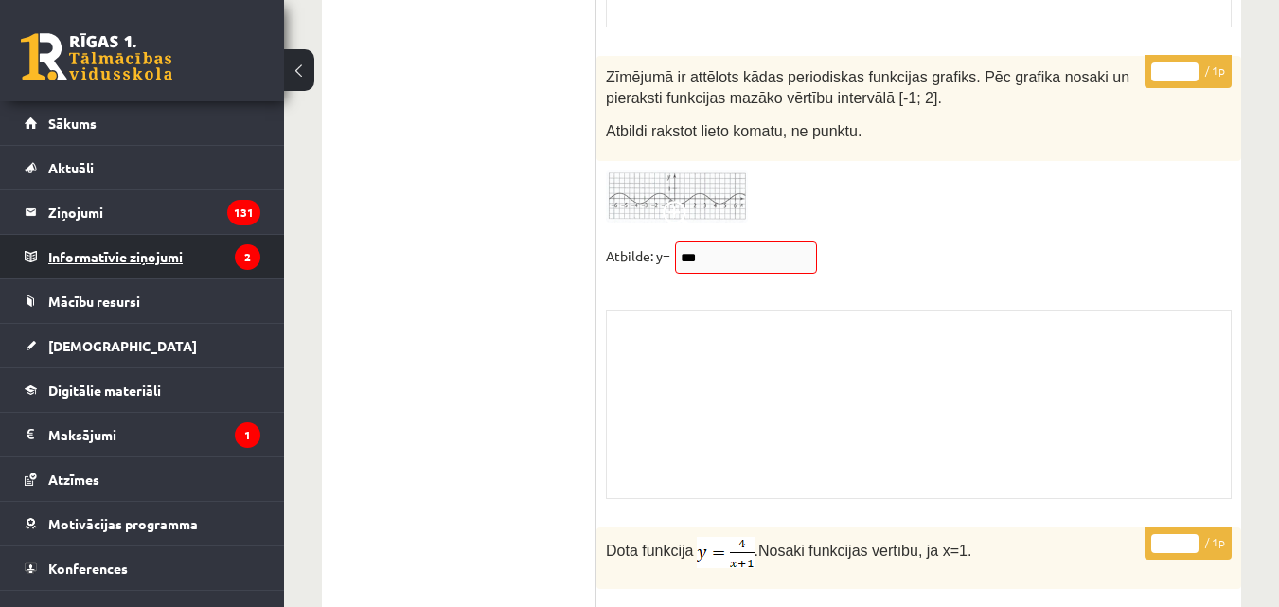
click at [88, 262] on legend "Informatīvie ziņojumi 2" at bounding box center [154, 257] width 212 height 44
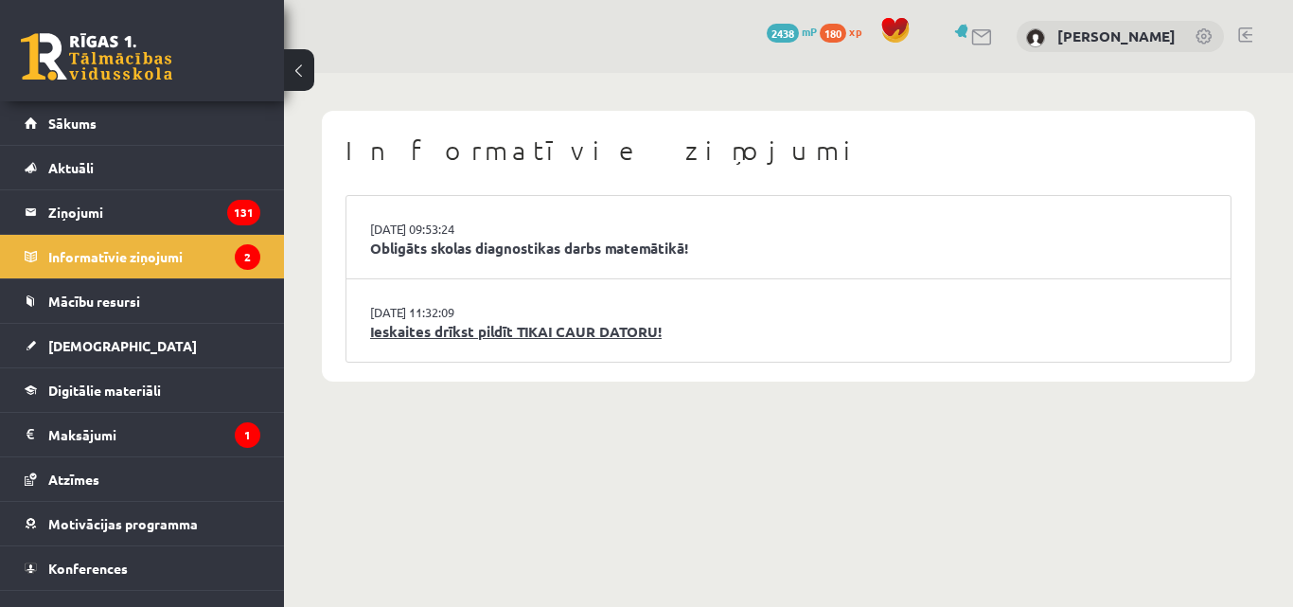
click at [516, 330] on link "Ieskaites drīkst pildīt TIKAI CAUR DATORU!" at bounding box center [788, 332] width 837 height 22
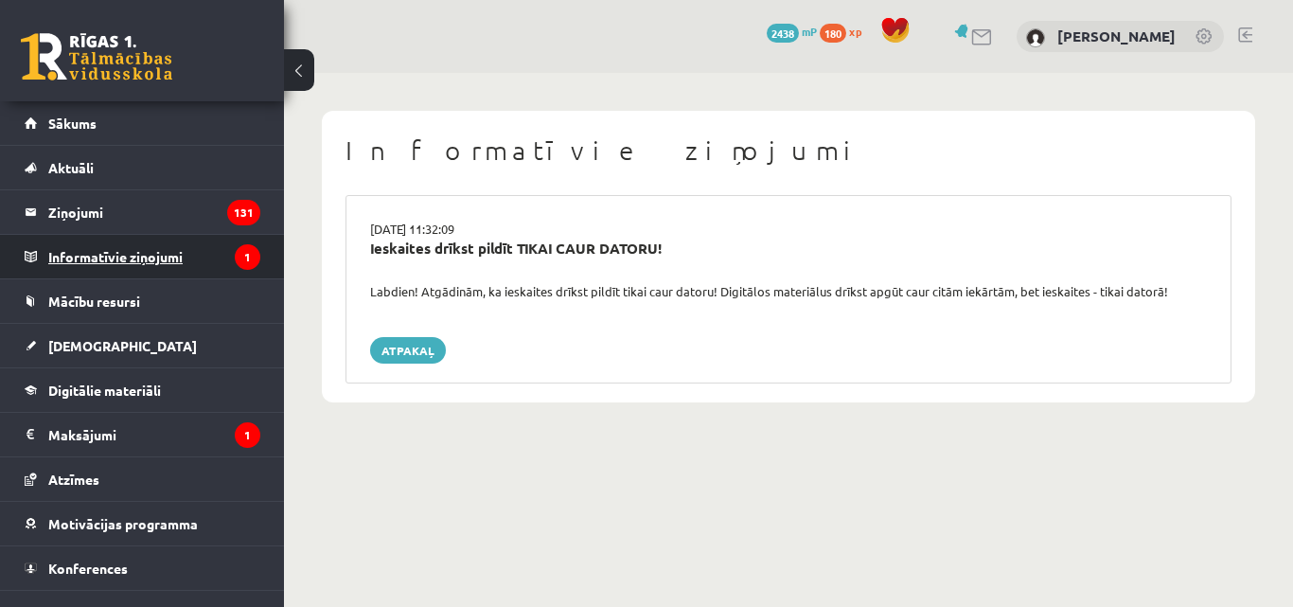
click at [88, 257] on legend "Informatīvie ziņojumi 1" at bounding box center [154, 257] width 212 height 44
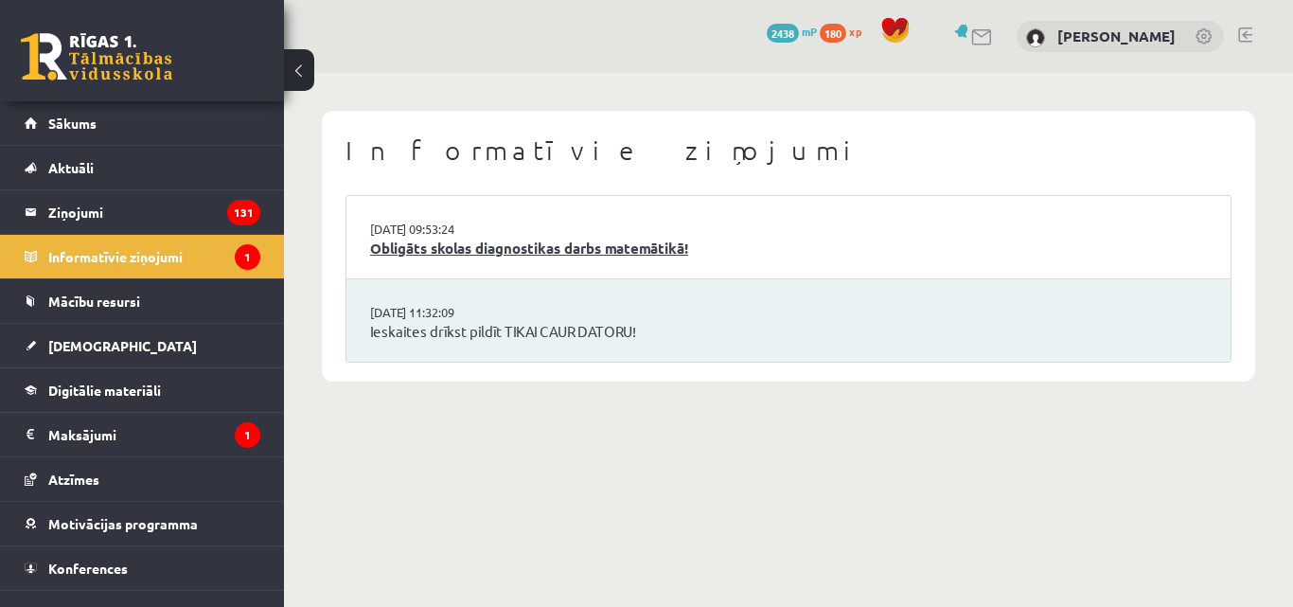
click at [460, 245] on link "Obligāts skolas diagnostikas darbs matemātikā!" at bounding box center [788, 249] width 837 height 22
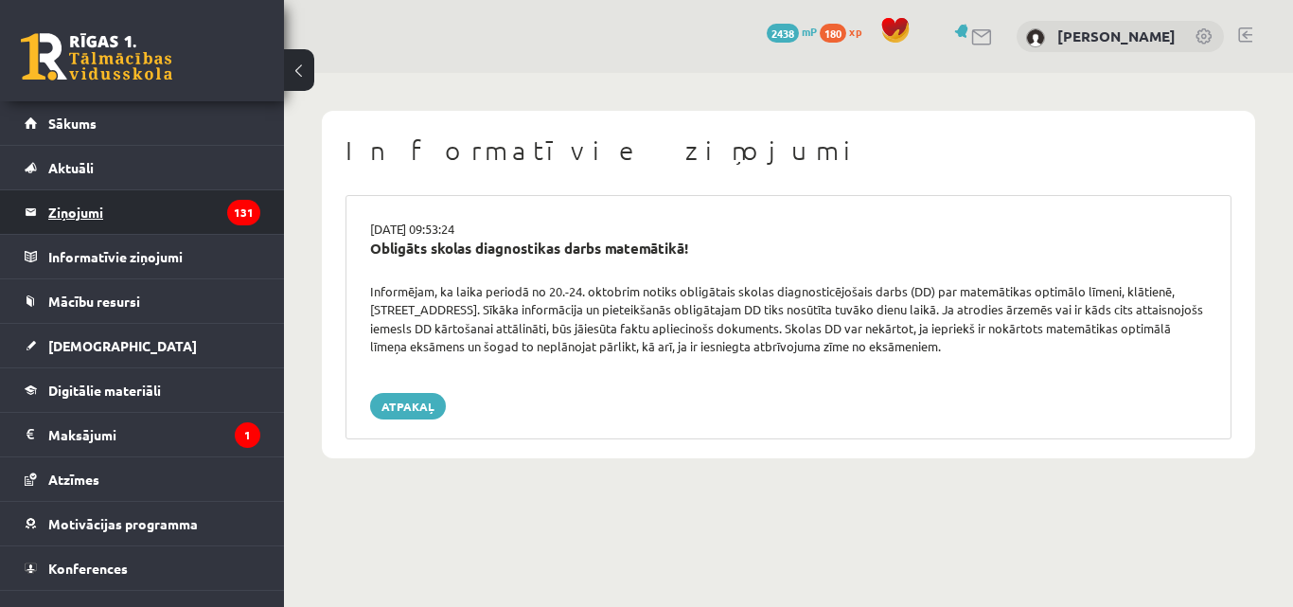
click at [90, 223] on legend "Ziņojumi 131" at bounding box center [154, 212] width 212 height 44
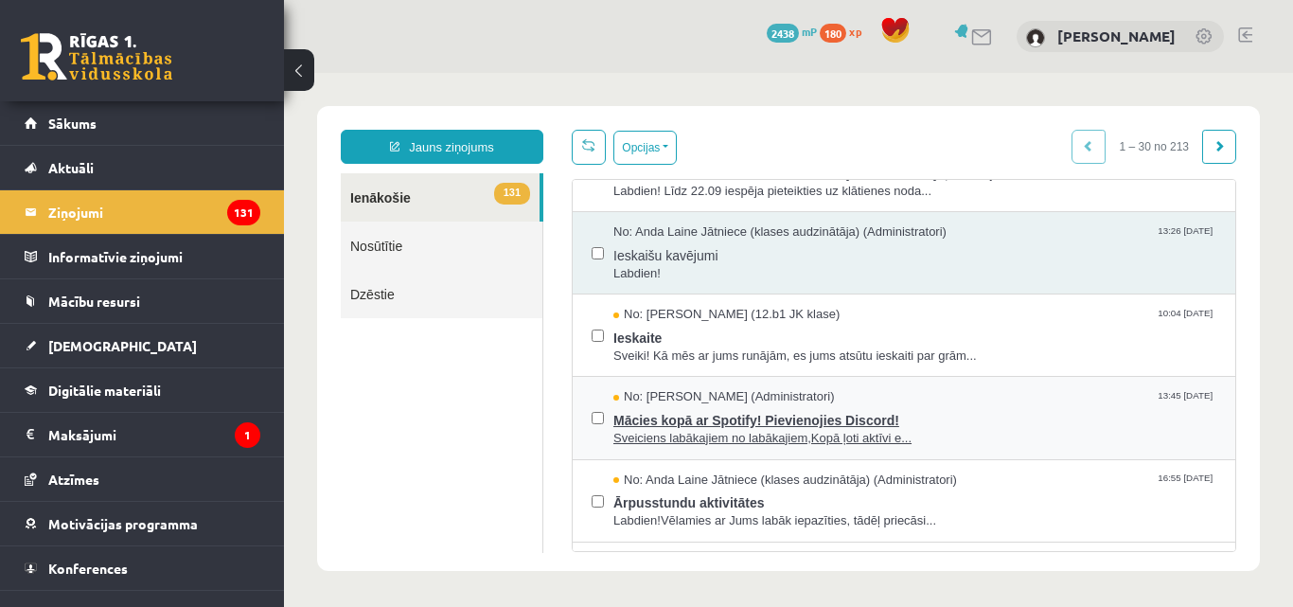
scroll to position [95, 0]
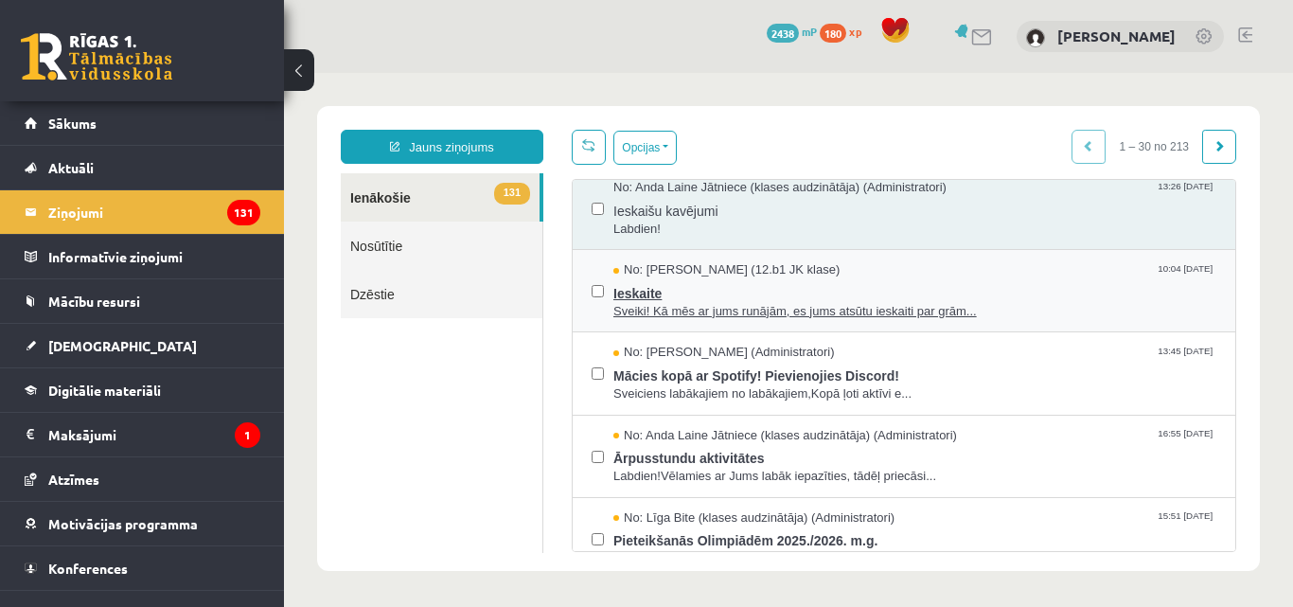
click at [734, 308] on span "Sveiki! Kā mēs ar jums runājām, es jums atsūtu ieskaiti par grām..." at bounding box center [914, 312] width 603 height 18
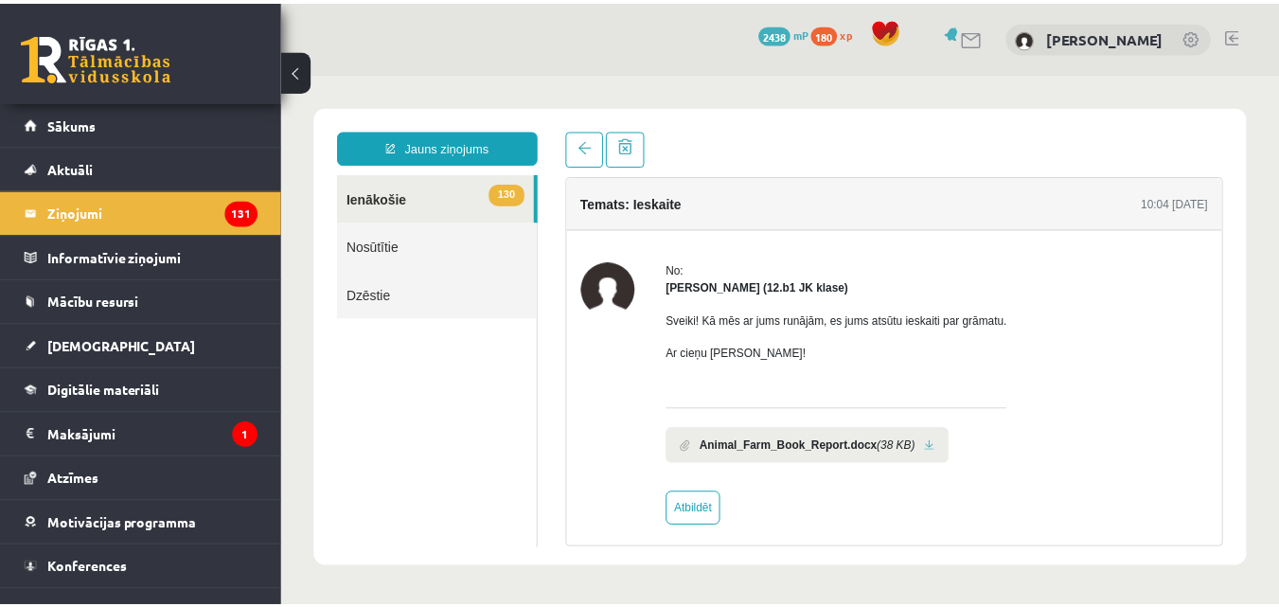
scroll to position [11, 0]
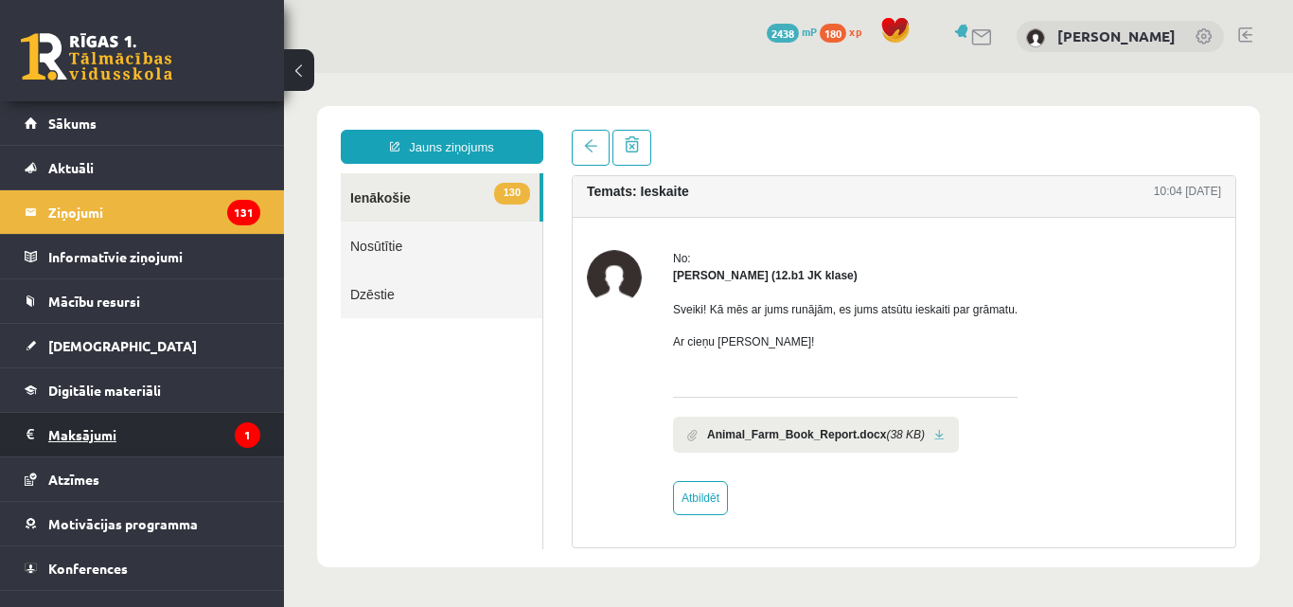
click at [92, 434] on legend "Maksājumi 1" at bounding box center [154, 435] width 212 height 44
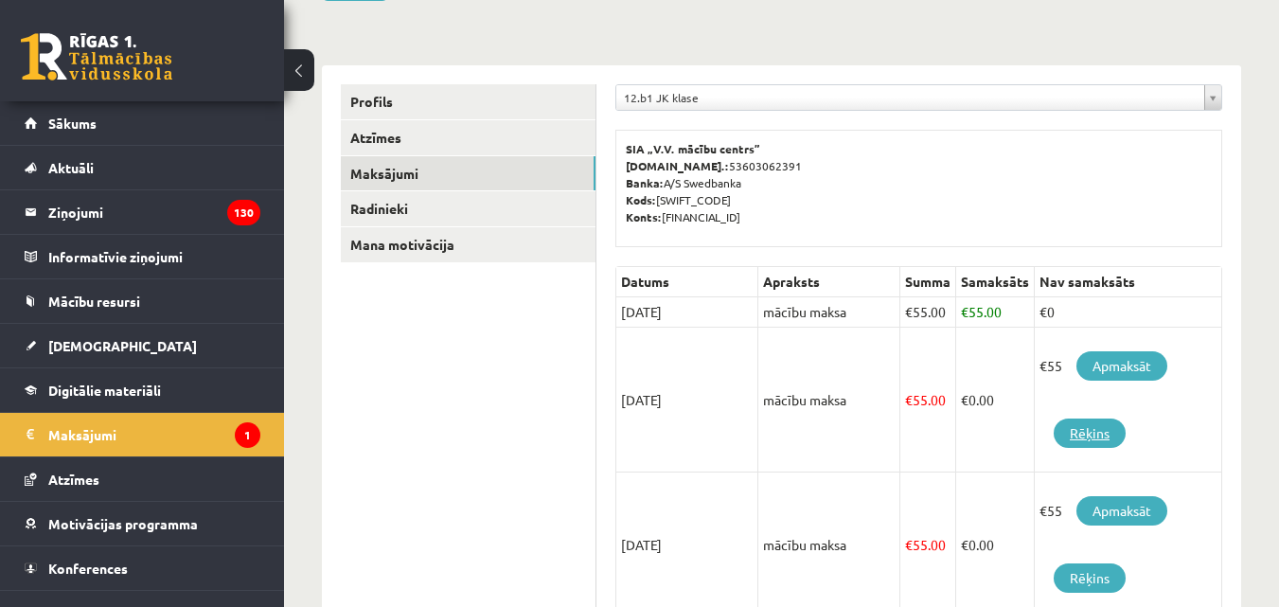
scroll to position [189, 0]
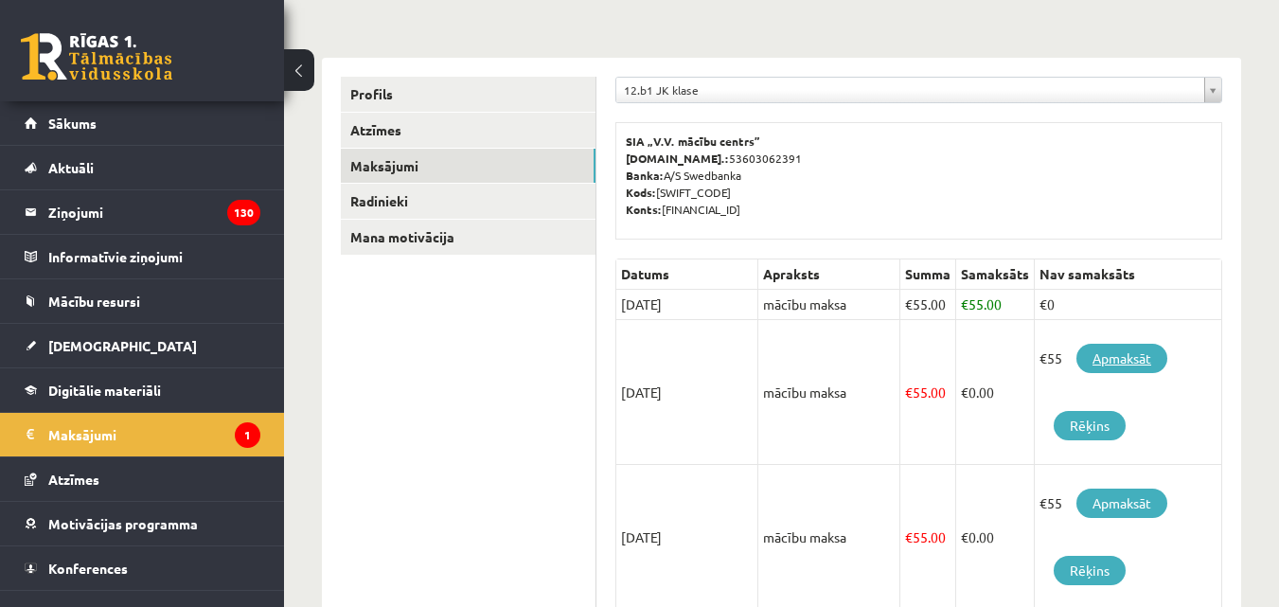
click at [1113, 358] on link "Apmaksāt" at bounding box center [1121, 358] width 91 height 29
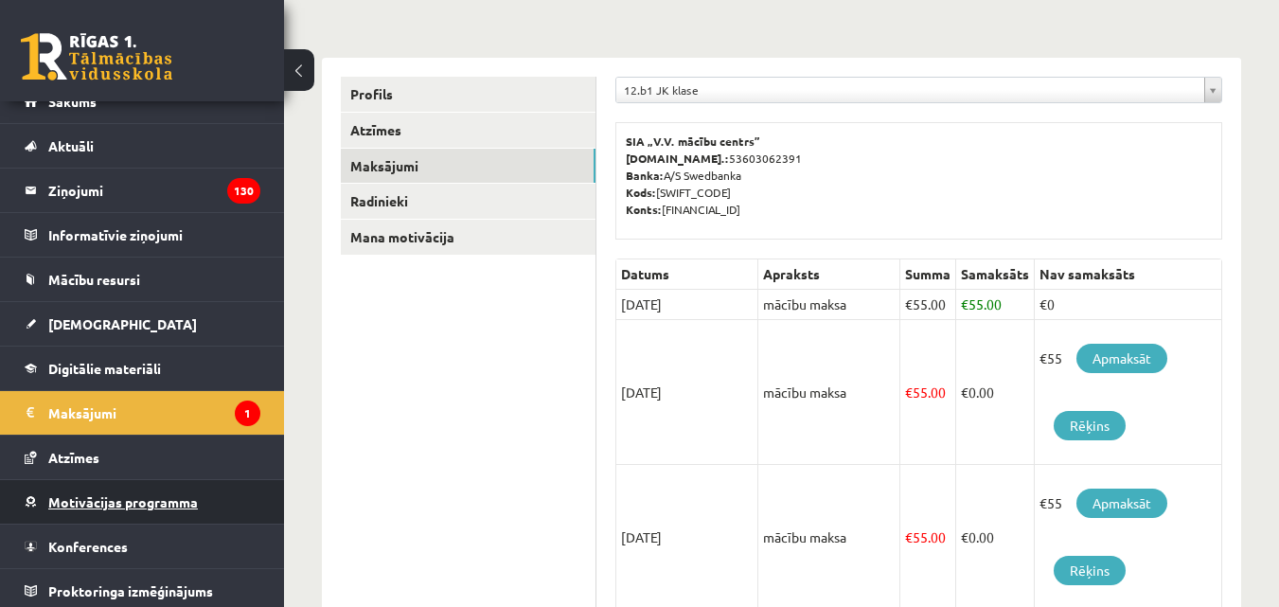
scroll to position [27, 0]
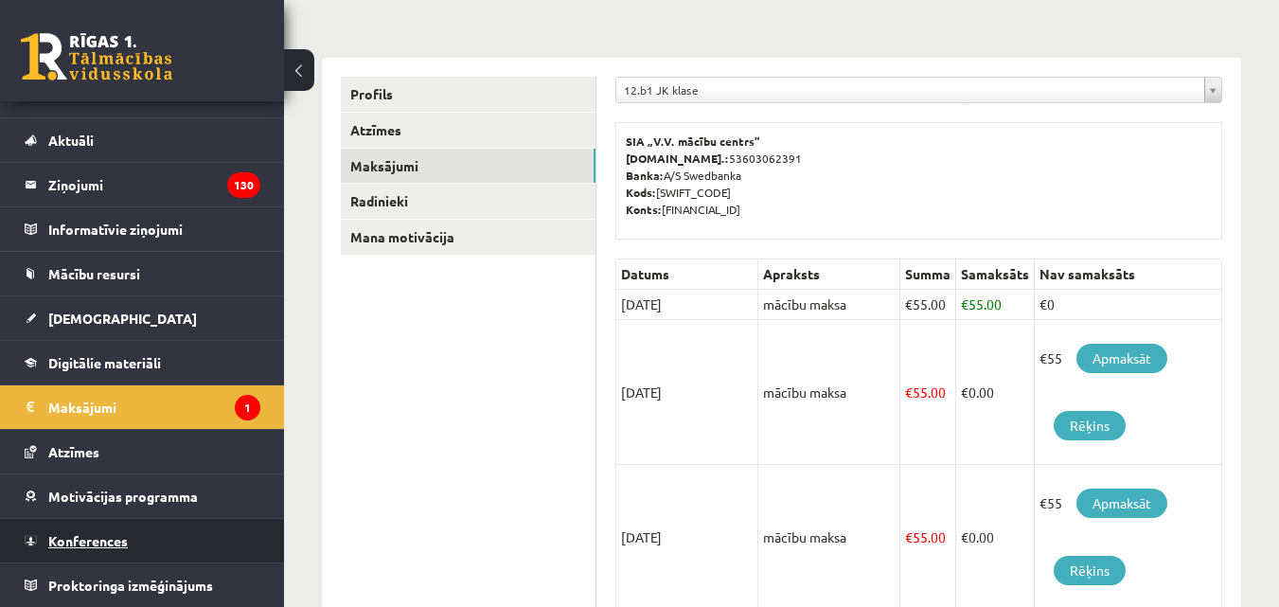
click at [97, 542] on span "Konferences" at bounding box center [88, 540] width 80 height 17
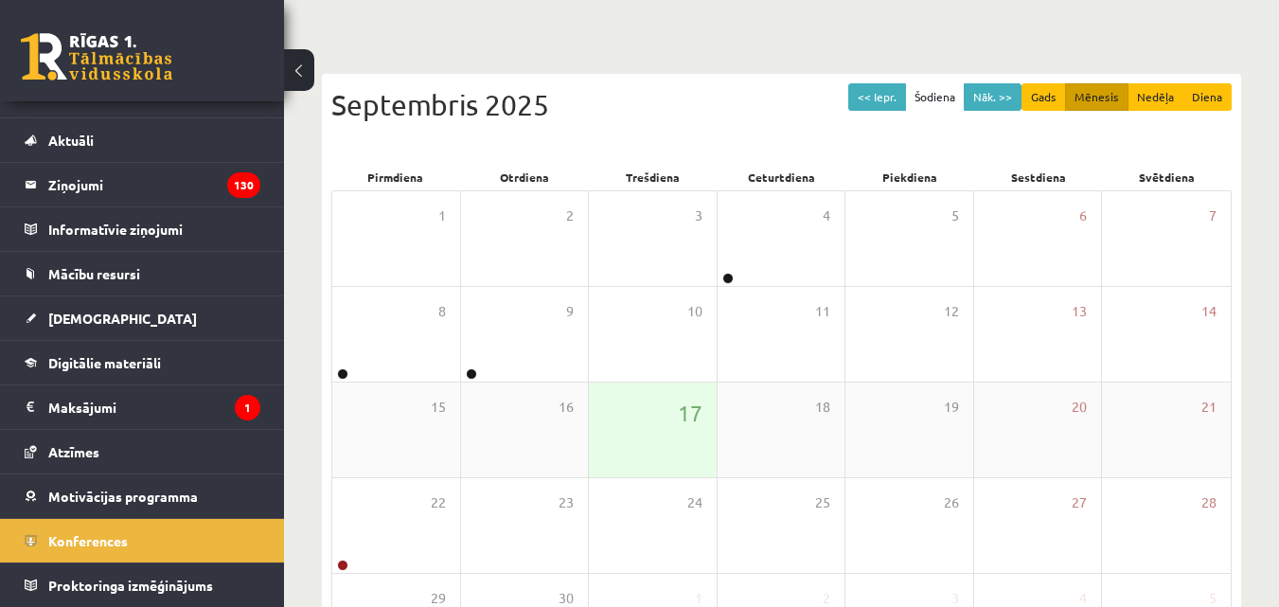
scroll to position [109, 0]
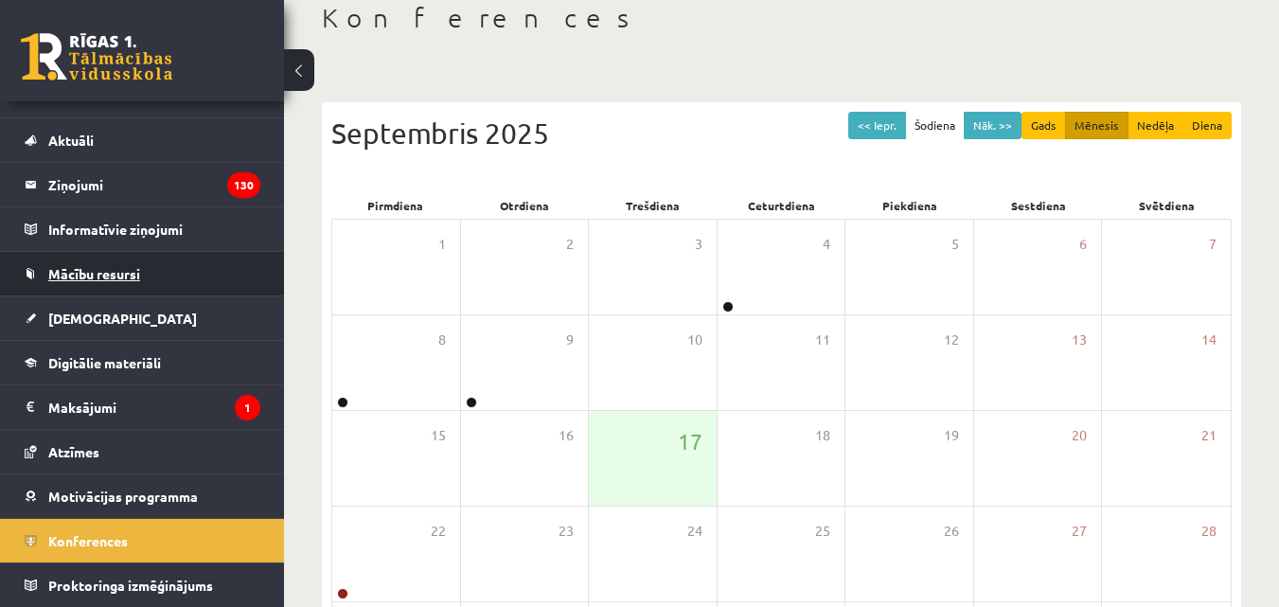
click at [101, 281] on link "Mācību resursi" at bounding box center [143, 274] width 236 height 44
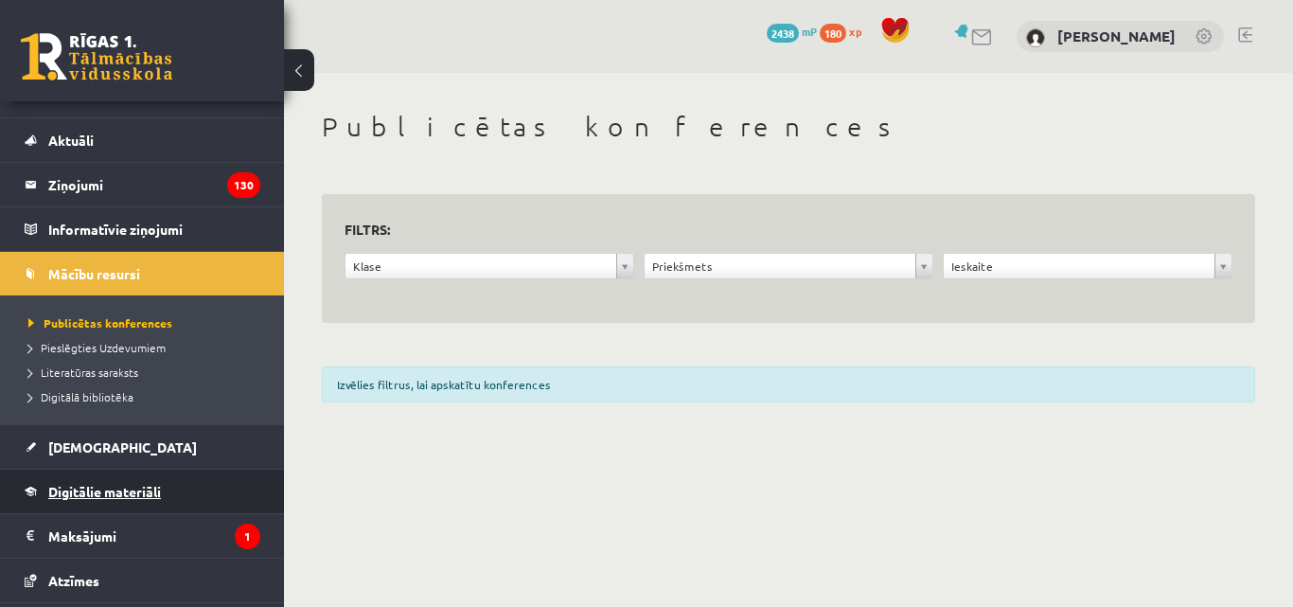
click at [93, 482] on link "Digitālie materiāli" at bounding box center [143, 491] width 236 height 44
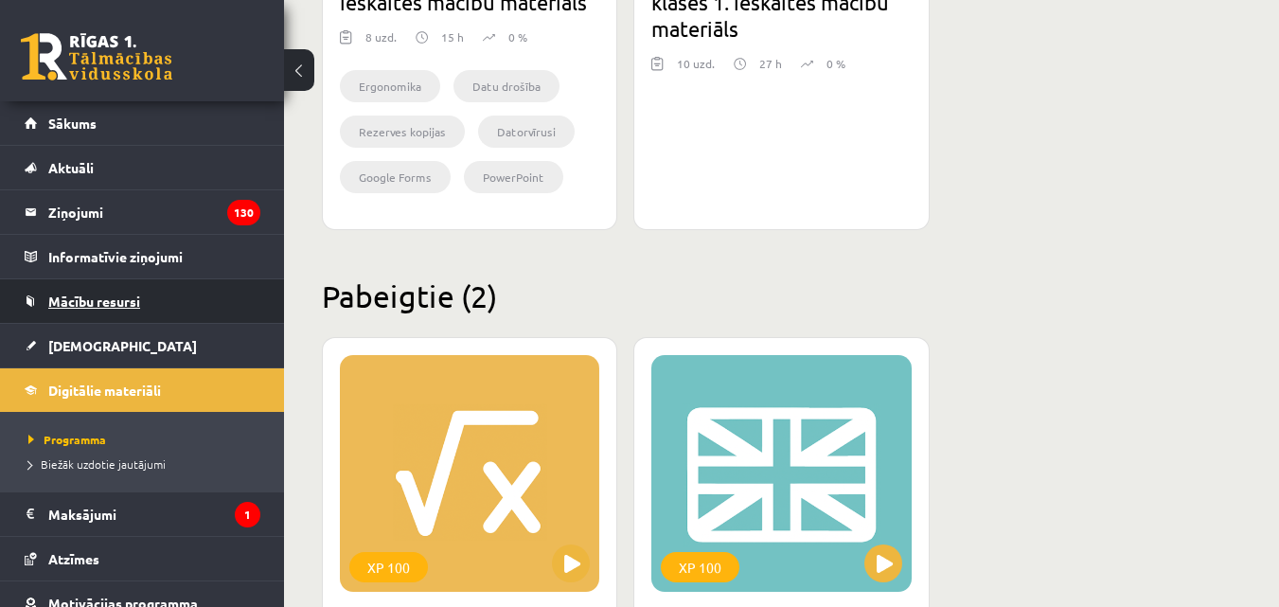
click at [93, 302] on span "Mācību resursi" at bounding box center [94, 300] width 92 height 17
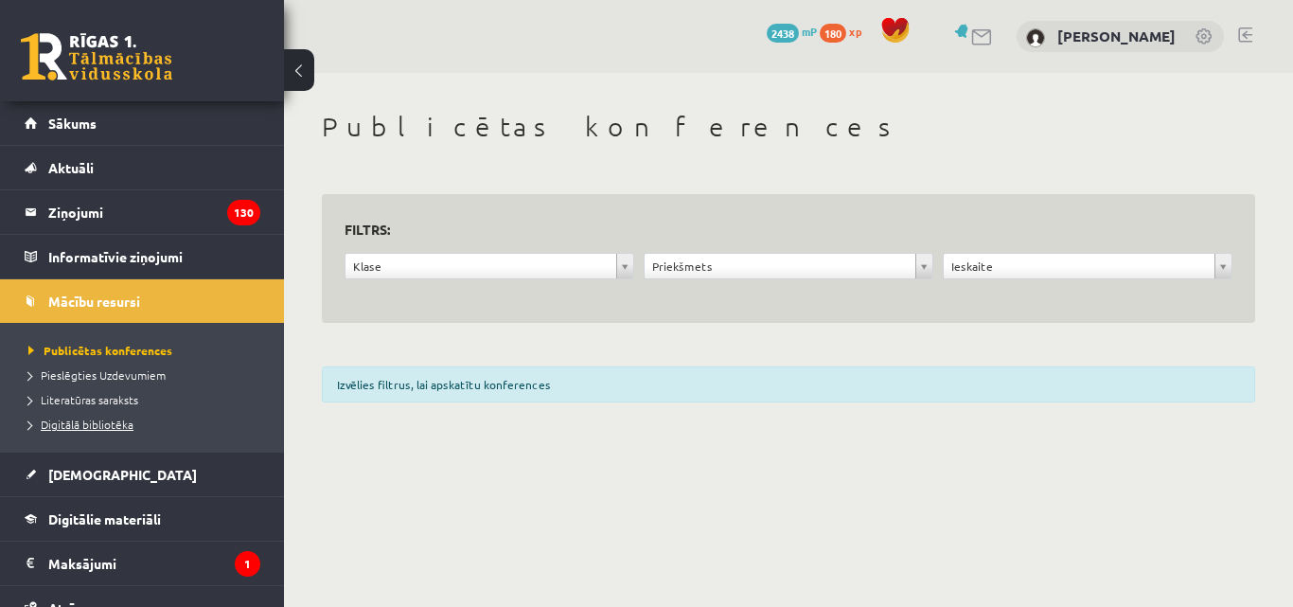
click at [112, 423] on span "Digitālā bibliotēka" at bounding box center [80, 423] width 105 height 15
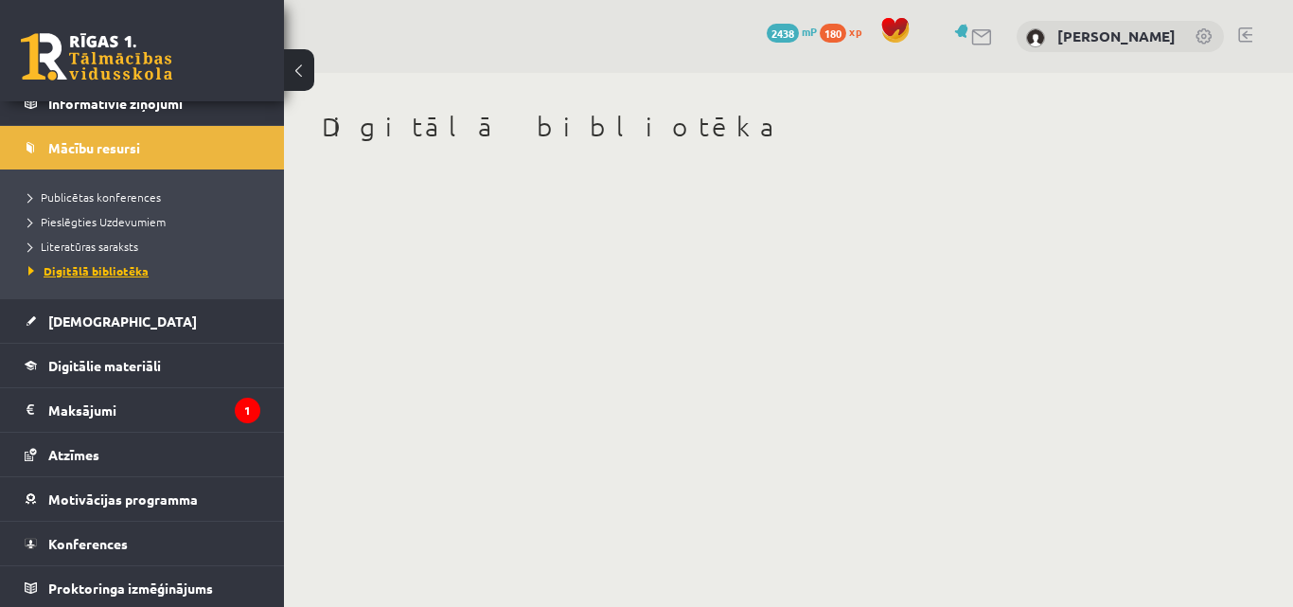
scroll to position [156, 0]
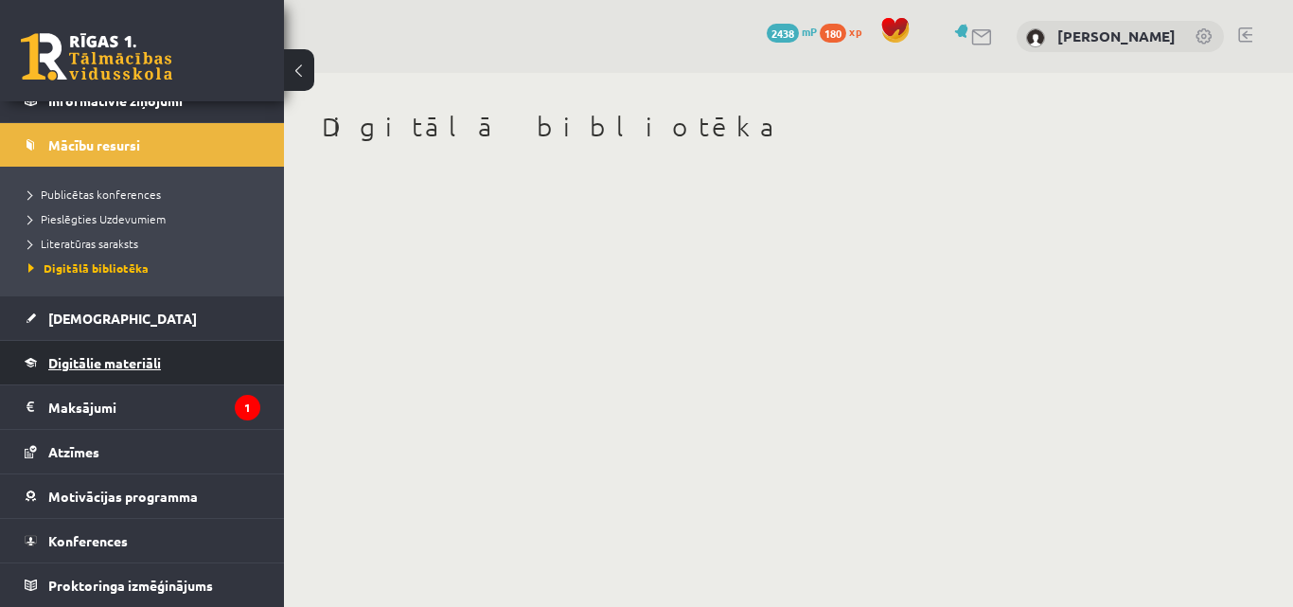
click at [118, 372] on link "Digitālie materiāli" at bounding box center [143, 363] width 236 height 44
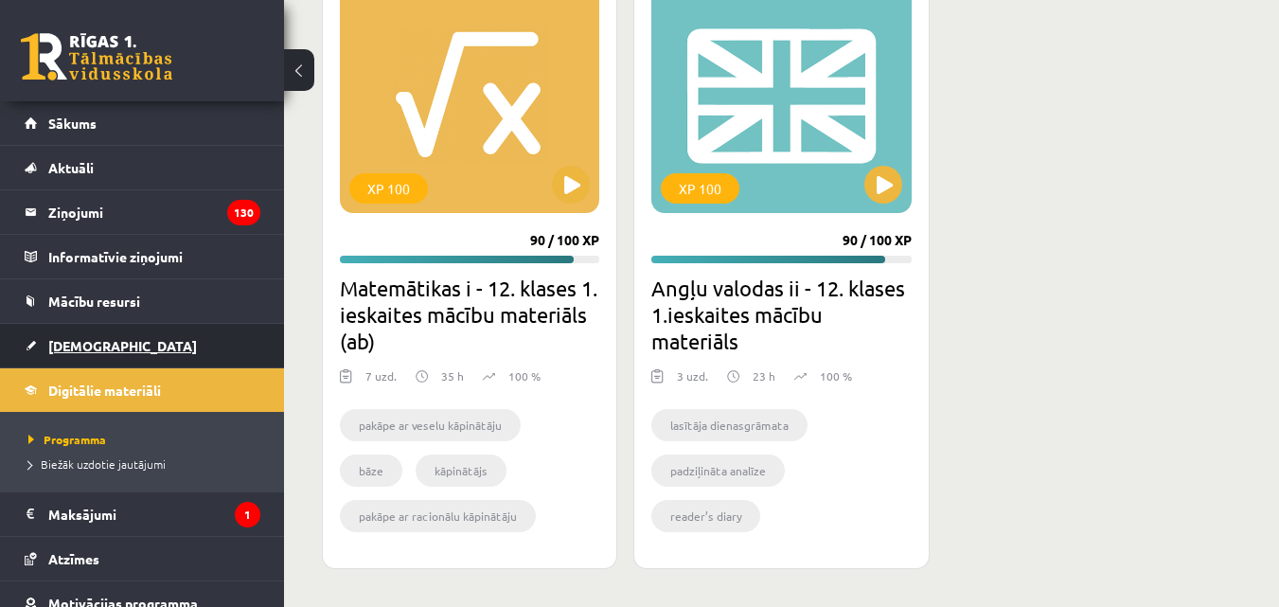
click at [87, 350] on span "[DEMOGRAPHIC_DATA]" at bounding box center [122, 345] width 149 height 17
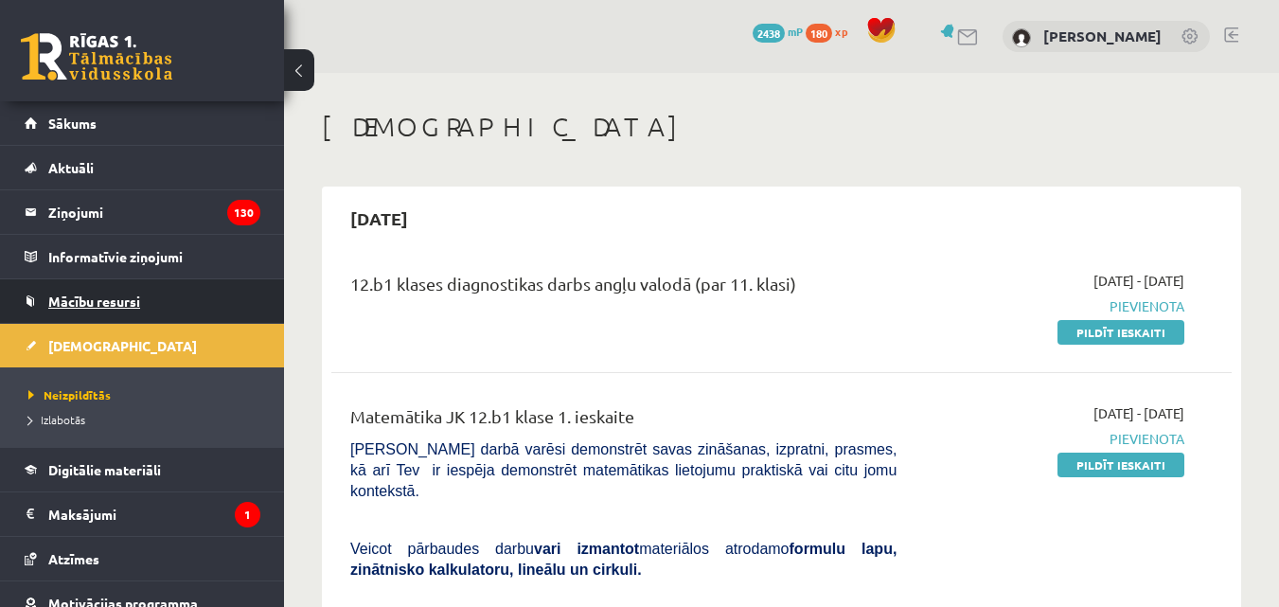
click at [92, 301] on span "Mācību resursi" at bounding box center [94, 300] width 92 height 17
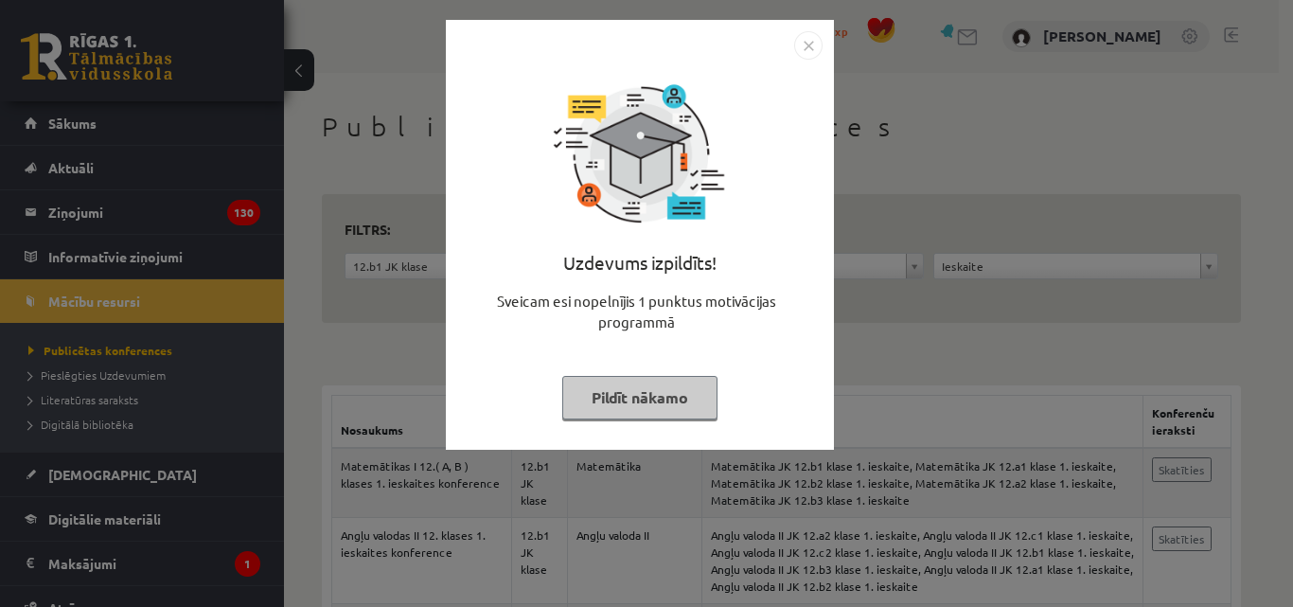
click at [648, 404] on button "Pildīt nākamo" at bounding box center [639, 398] width 155 height 44
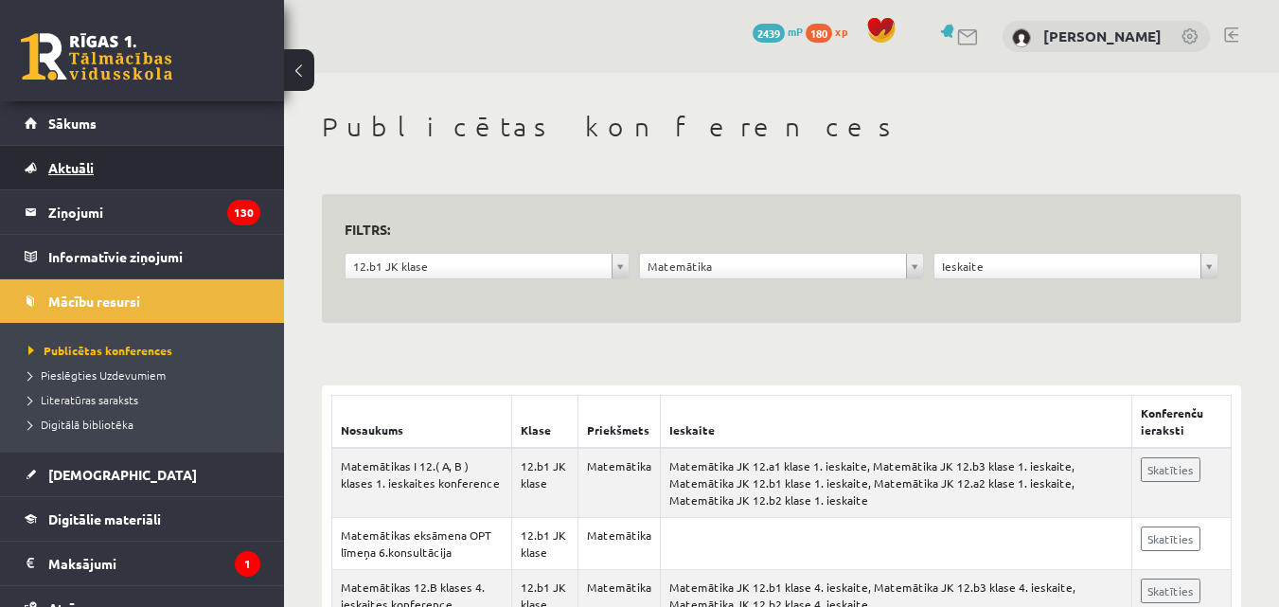
click at [95, 180] on link "Aktuāli" at bounding box center [143, 168] width 236 height 44
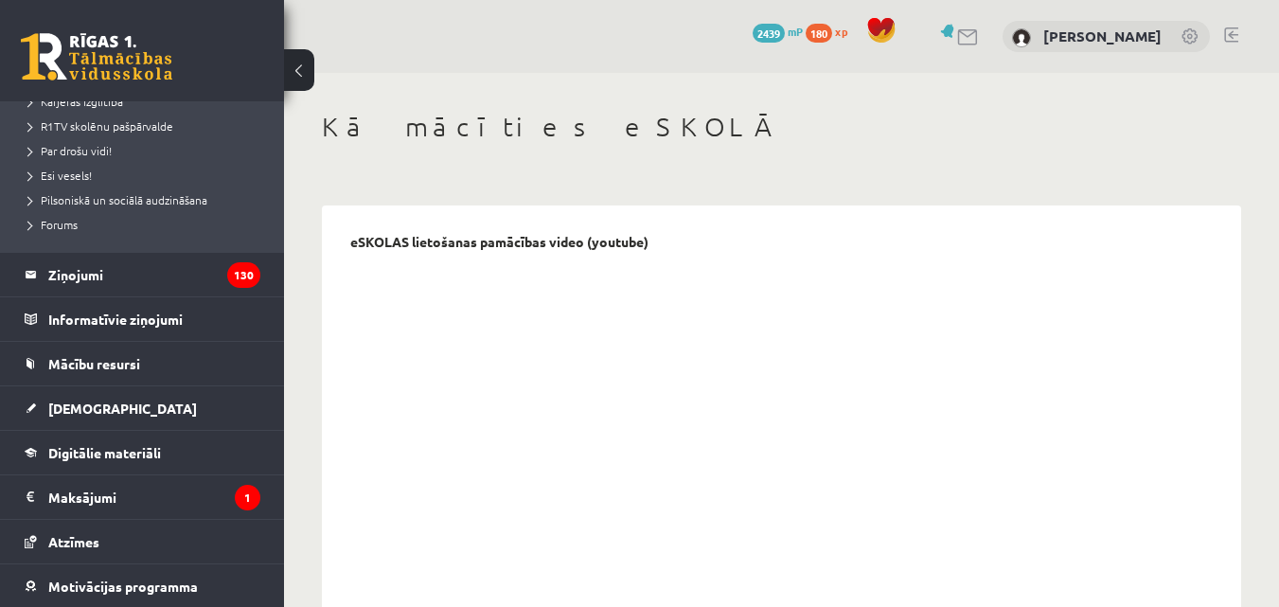
scroll to position [379, 0]
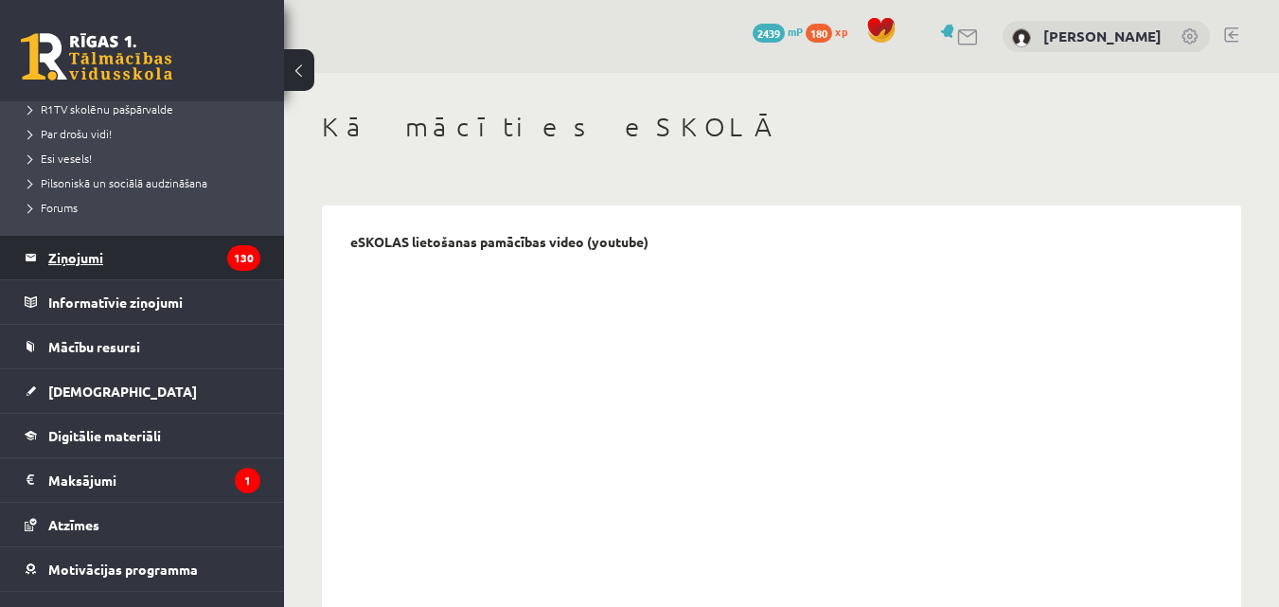
click at [86, 255] on legend "Ziņojumi 130" at bounding box center [154, 258] width 212 height 44
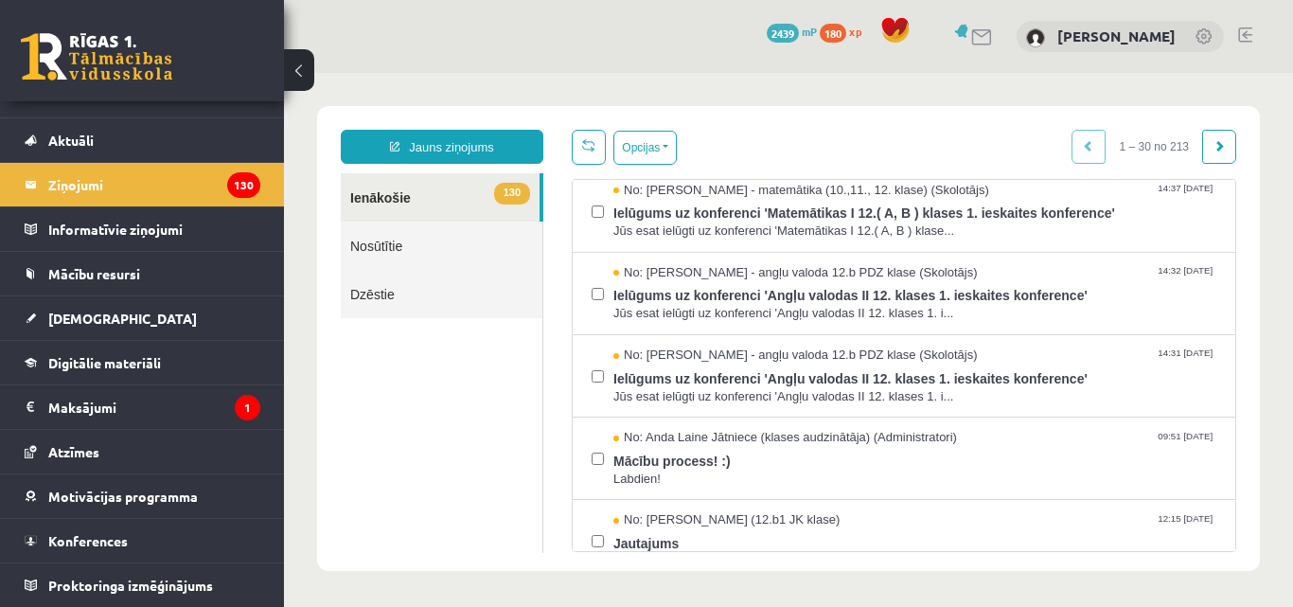
scroll to position [568, 0]
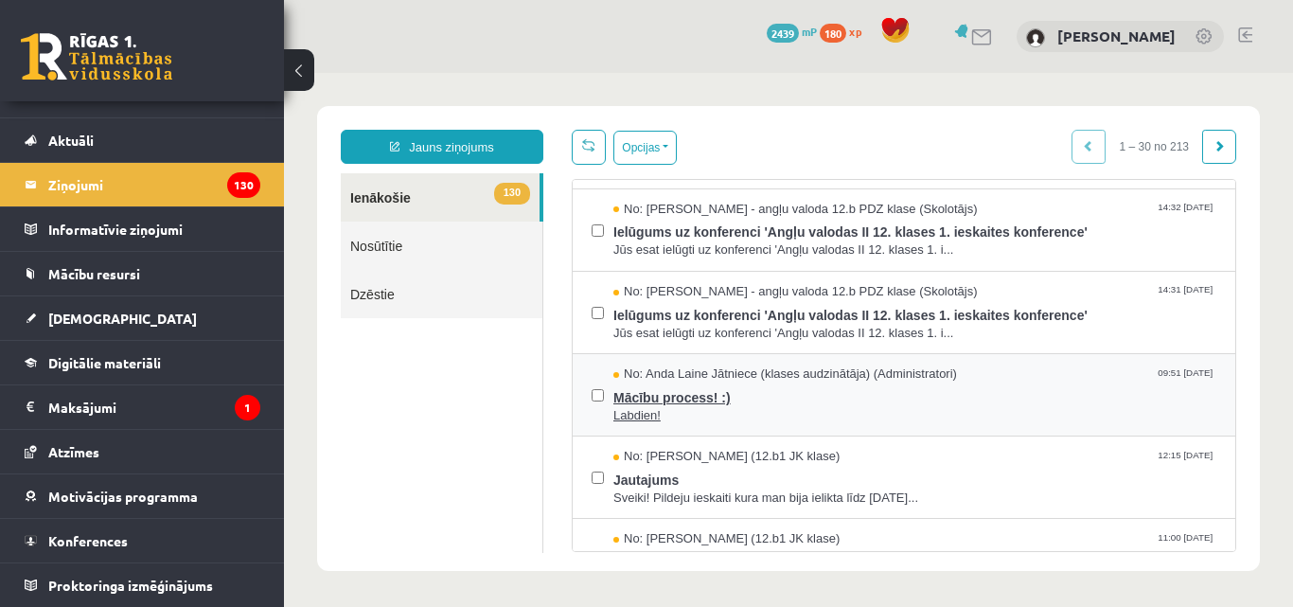
click at [676, 394] on span "Mācību process! :)" at bounding box center [914, 395] width 603 height 24
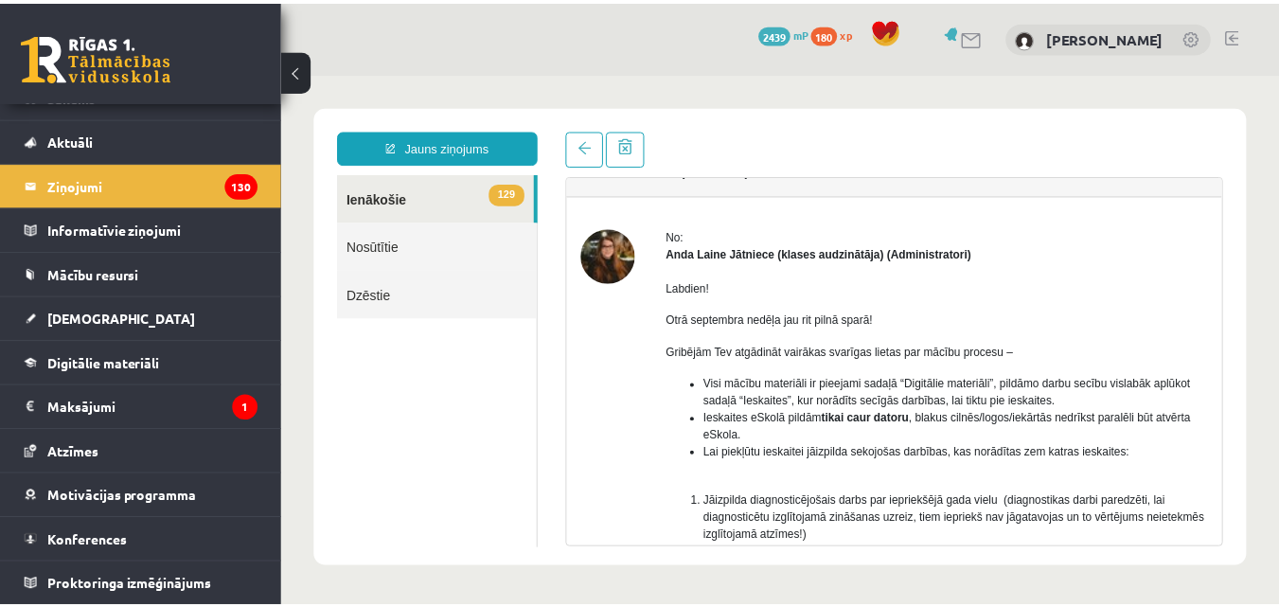
scroll to position [22, 0]
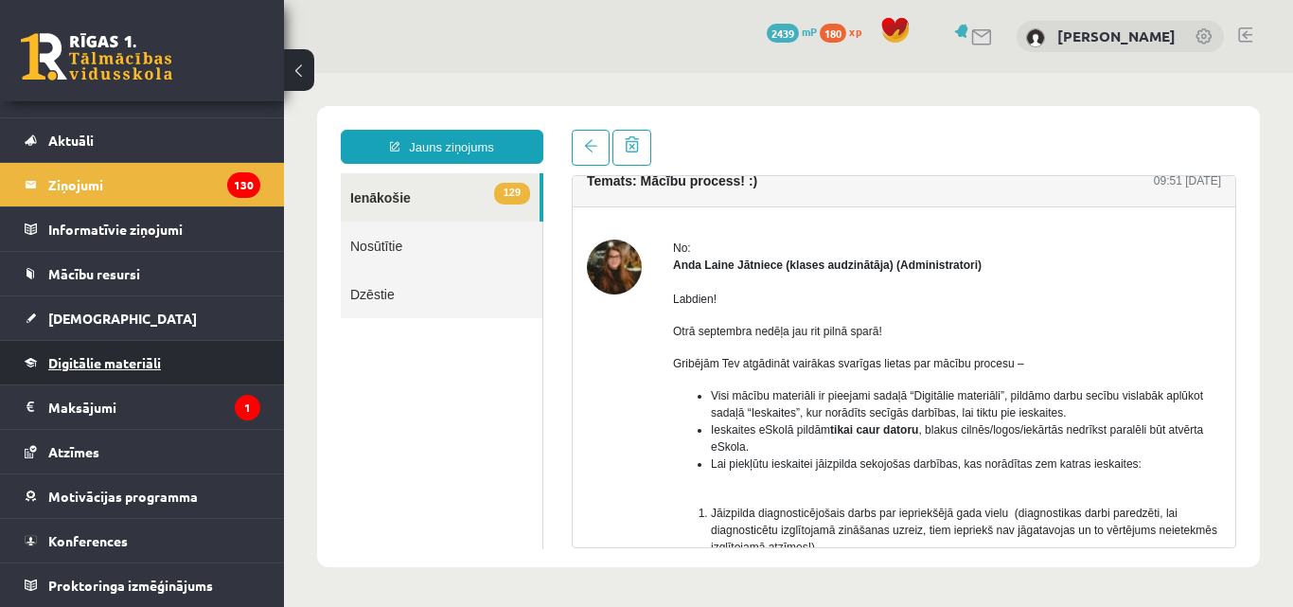
click at [159, 358] on span "Digitālie materiāli" at bounding box center [104, 362] width 113 height 17
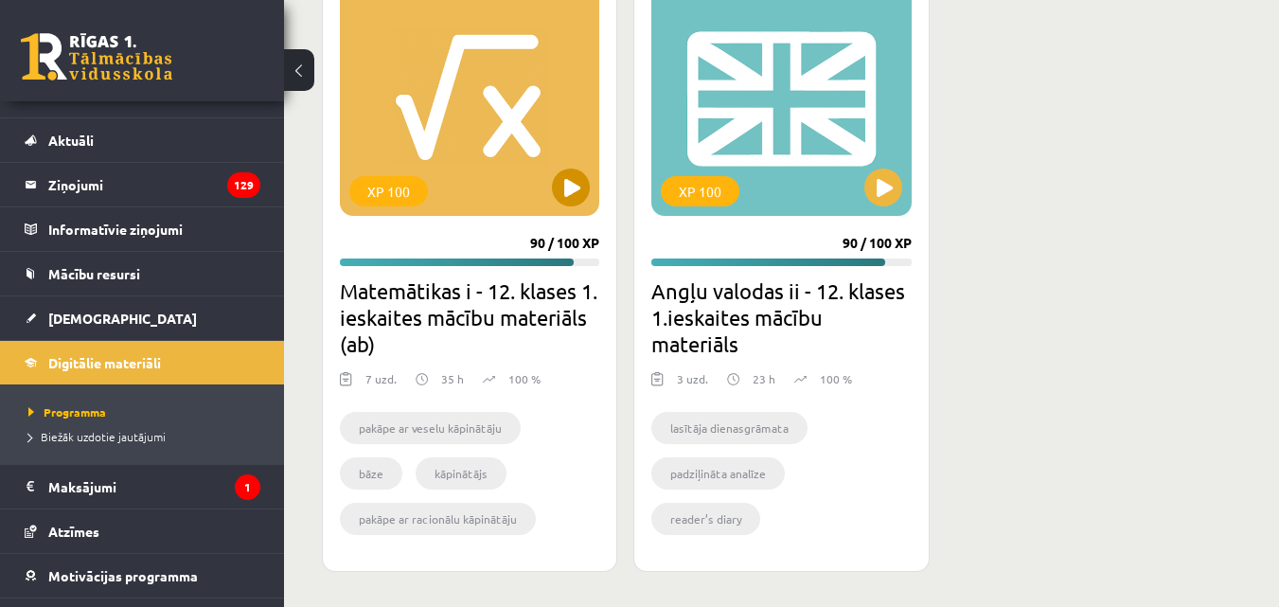
scroll to position [1872, 0]
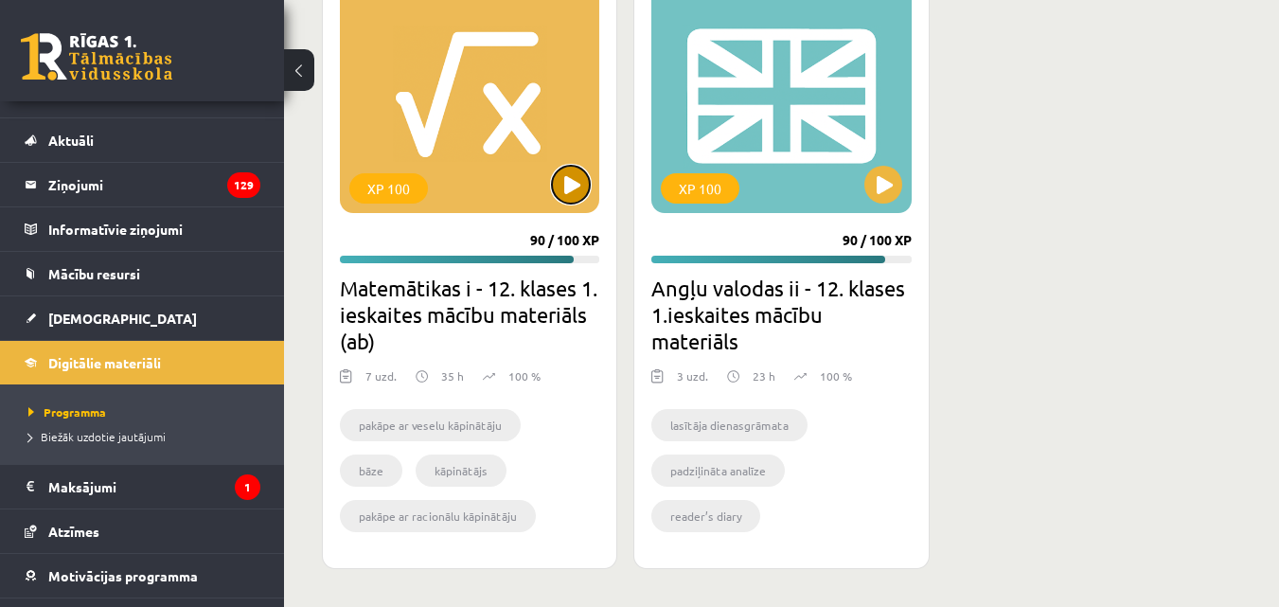
click at [571, 191] on button at bounding box center [571, 185] width 38 height 38
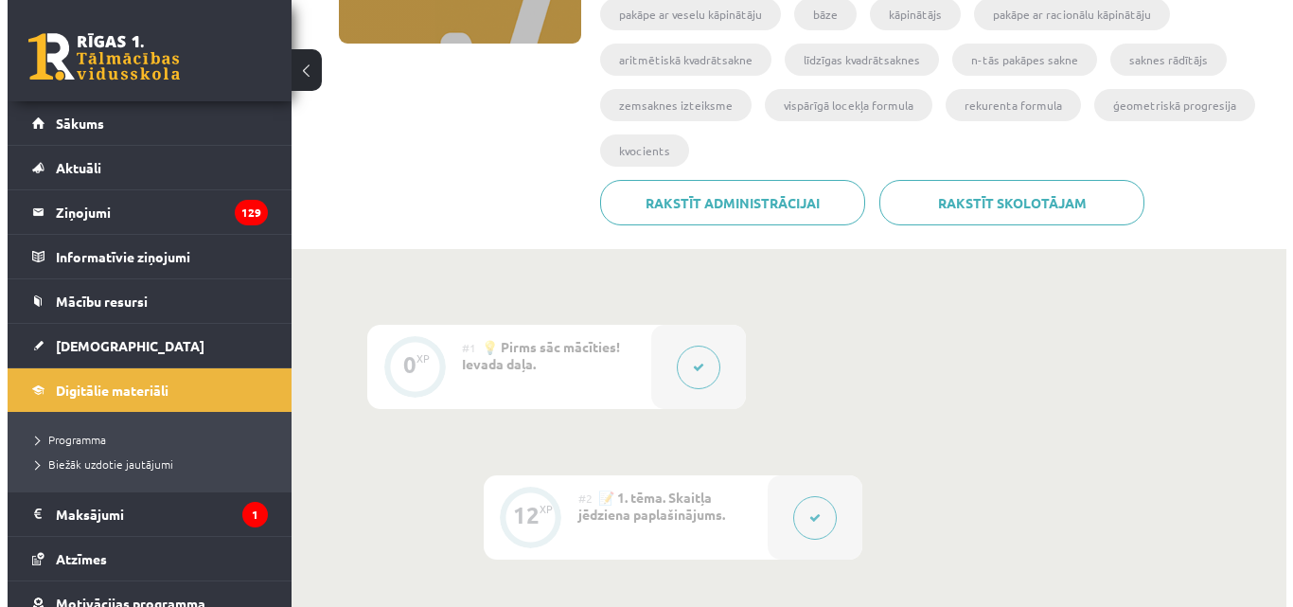
scroll to position [458, 0]
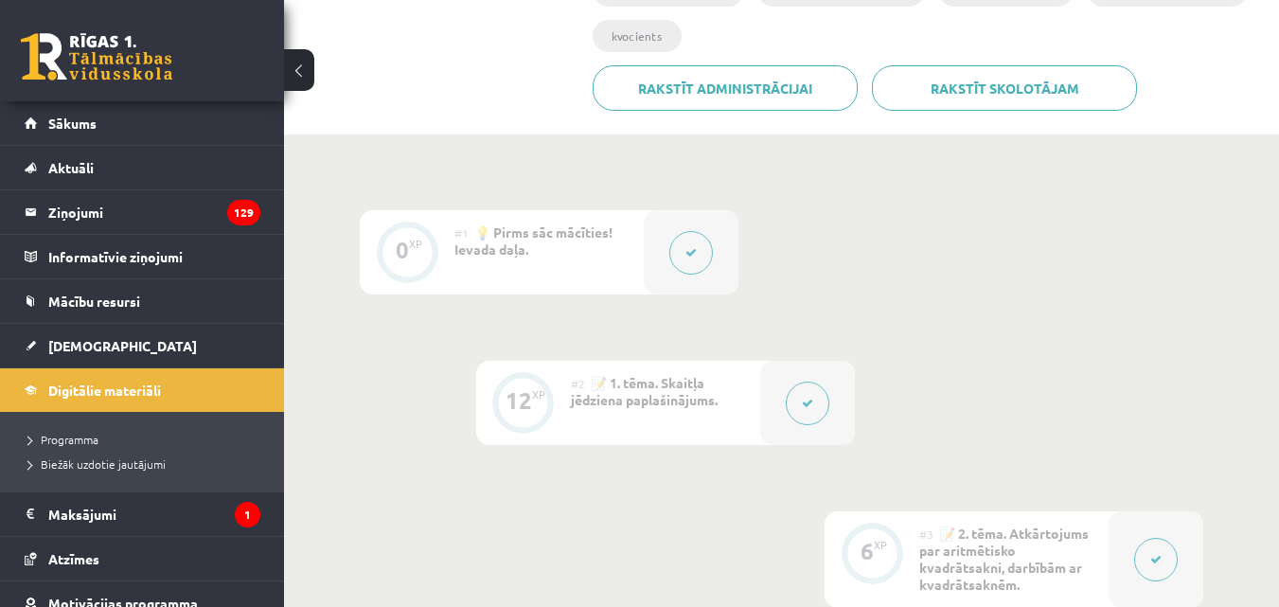
click at [683, 399] on span "📝 1. tēma. Skaitļa jēdziena paplašinājums." at bounding box center [644, 391] width 147 height 34
click at [799, 405] on button at bounding box center [808, 403] width 44 height 44
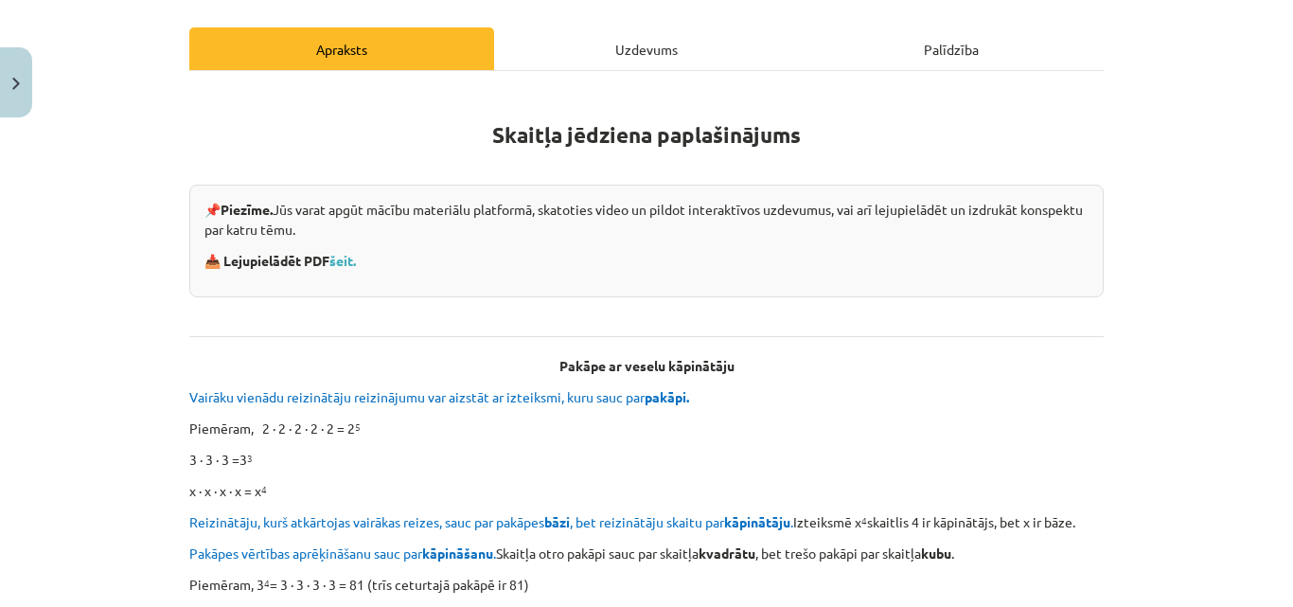
scroll to position [284, 0]
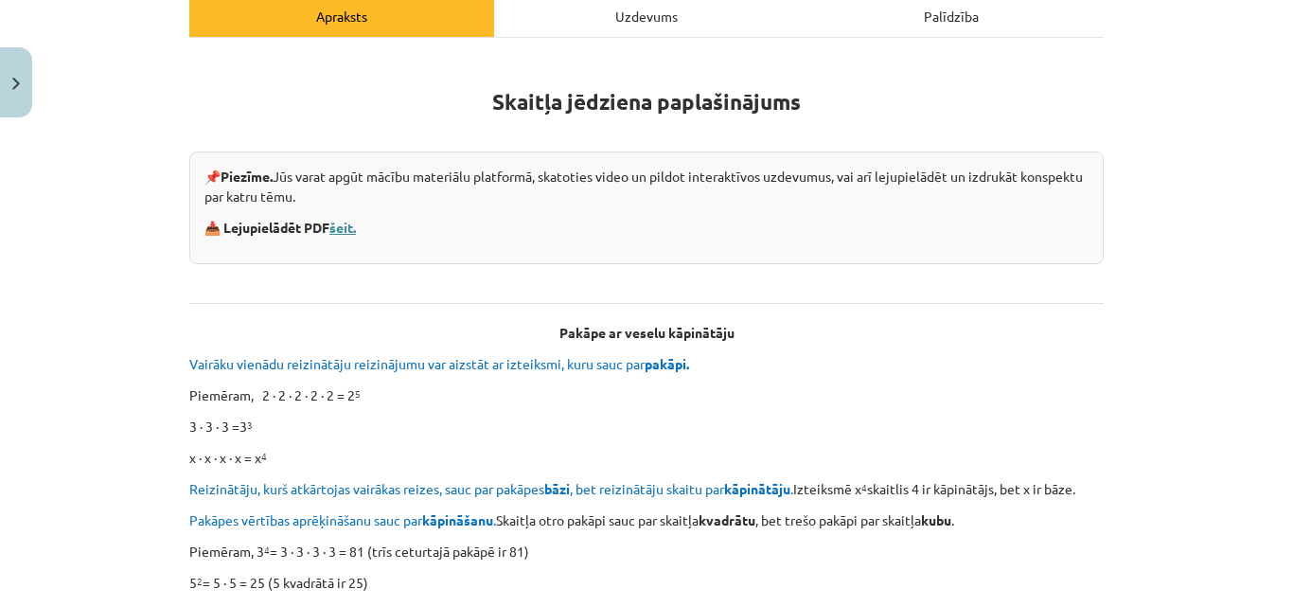
click at [339, 227] on link "šeit." at bounding box center [342, 227] width 27 height 17
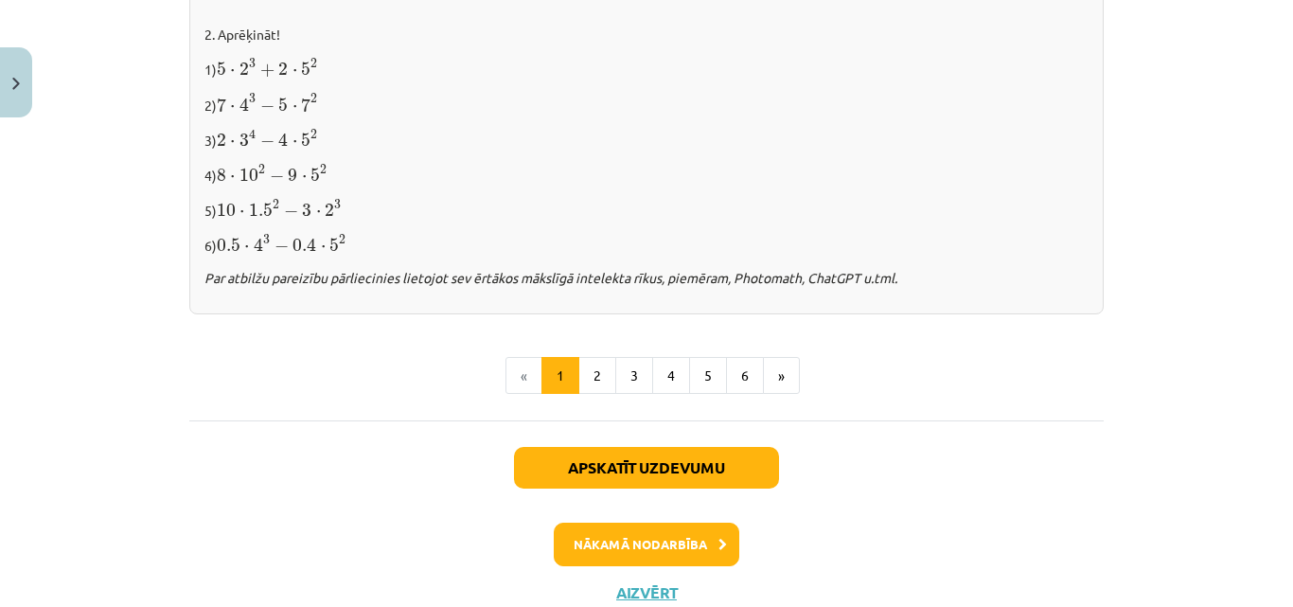
scroll to position [2143, 0]
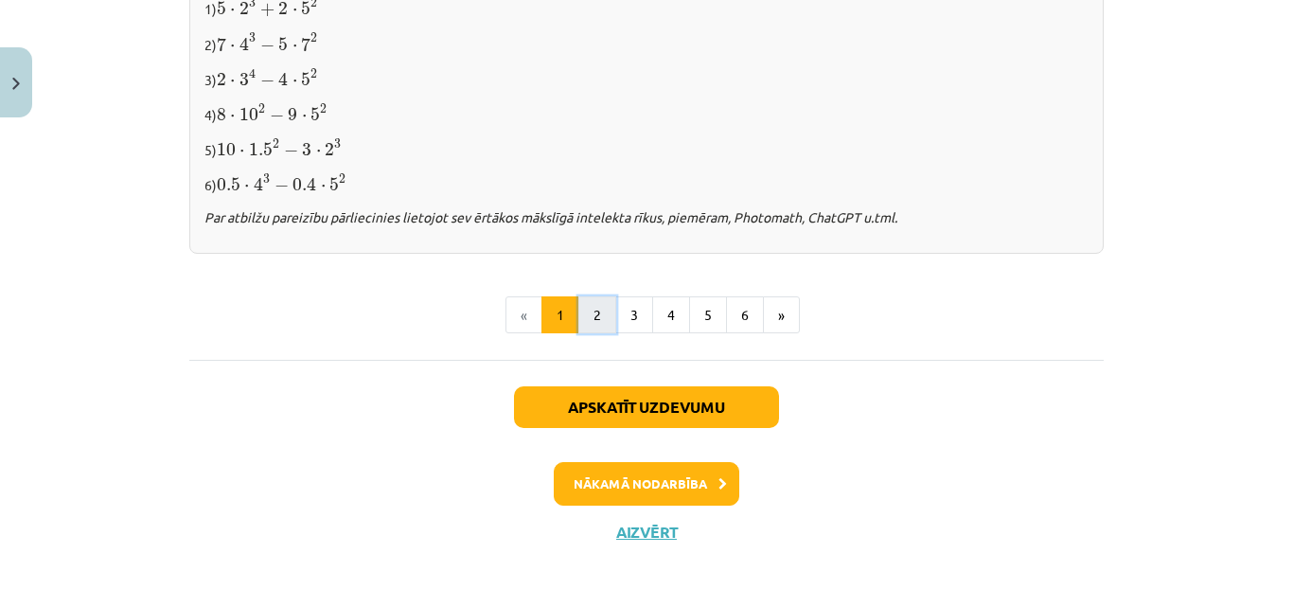
click at [589, 306] on button "2" at bounding box center [597, 315] width 38 height 38
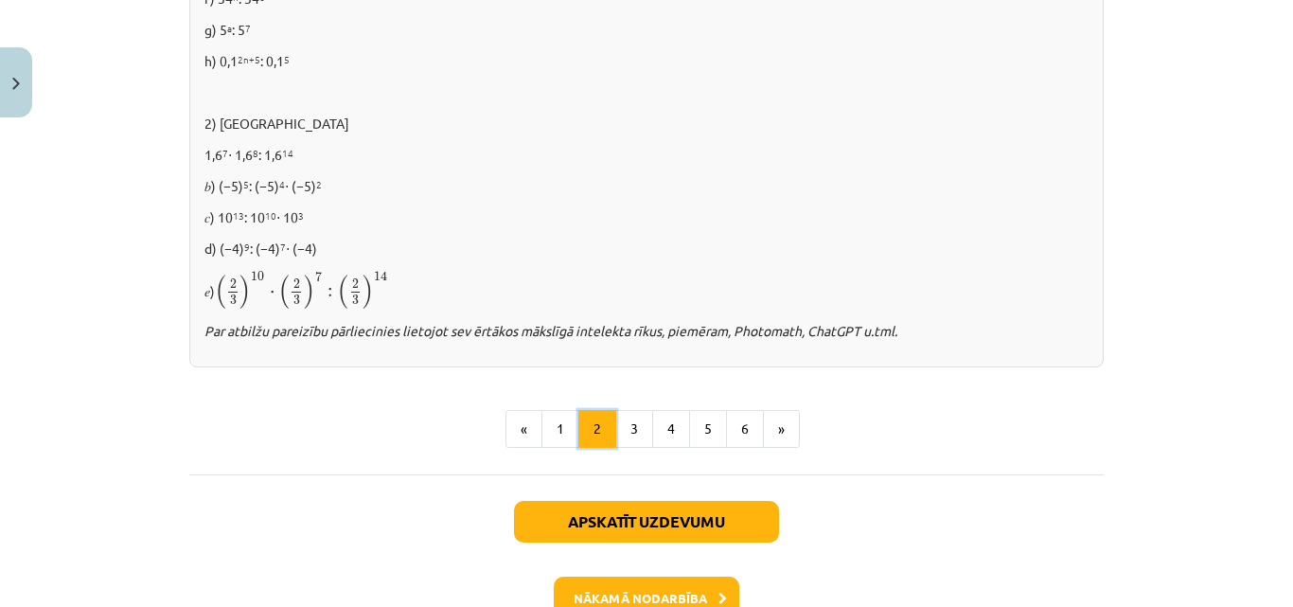
scroll to position [1462, 0]
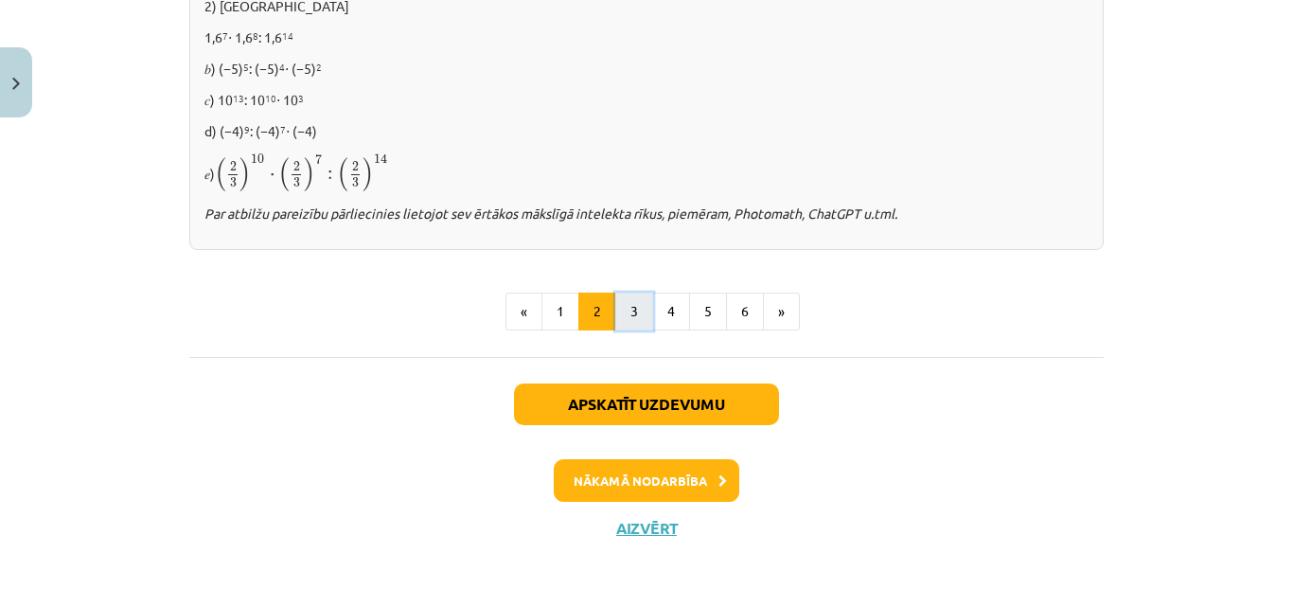
click at [623, 310] on button "3" at bounding box center [634, 311] width 38 height 38
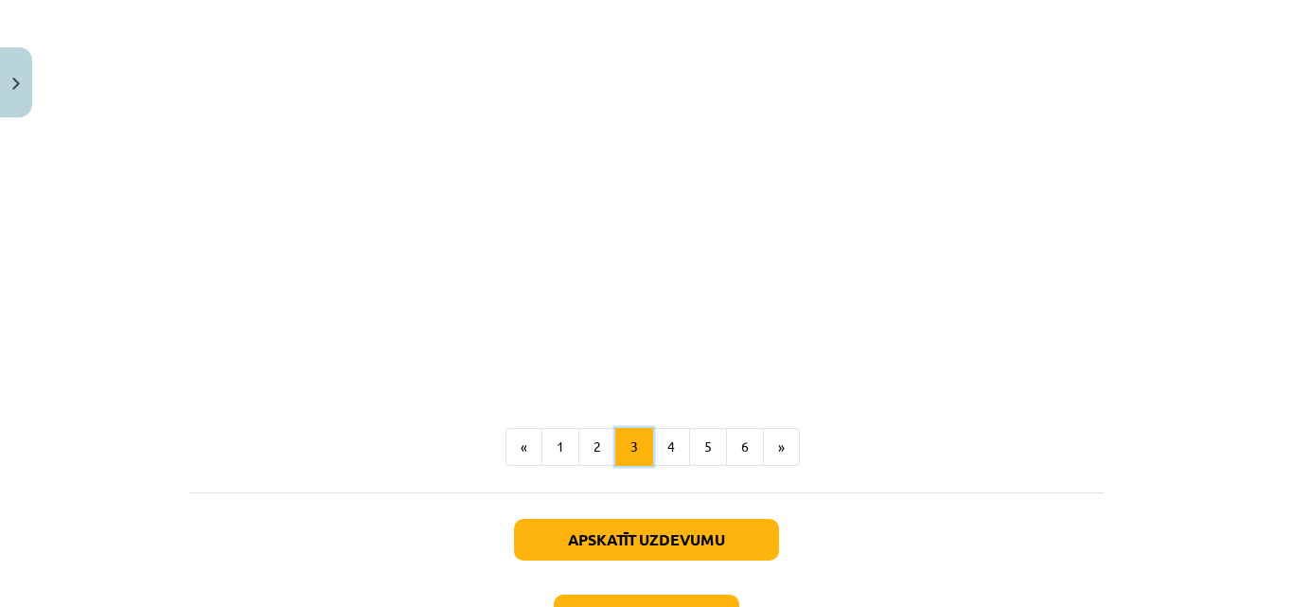
scroll to position [1845, 0]
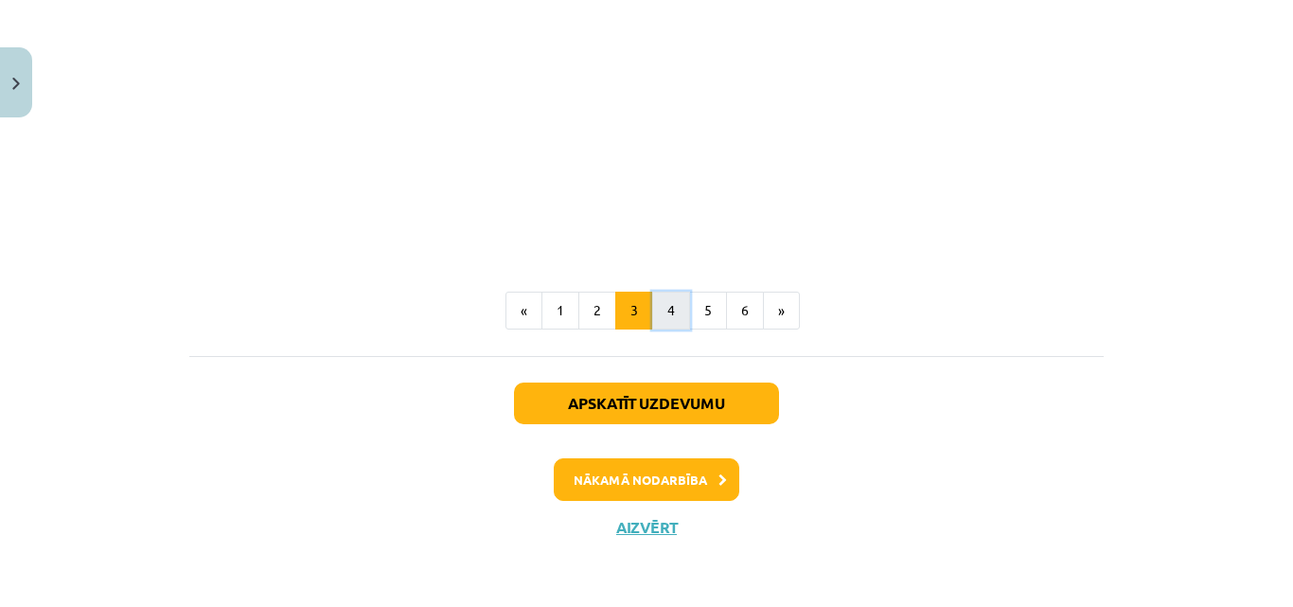
click at [667, 316] on button "4" at bounding box center [671, 311] width 38 height 38
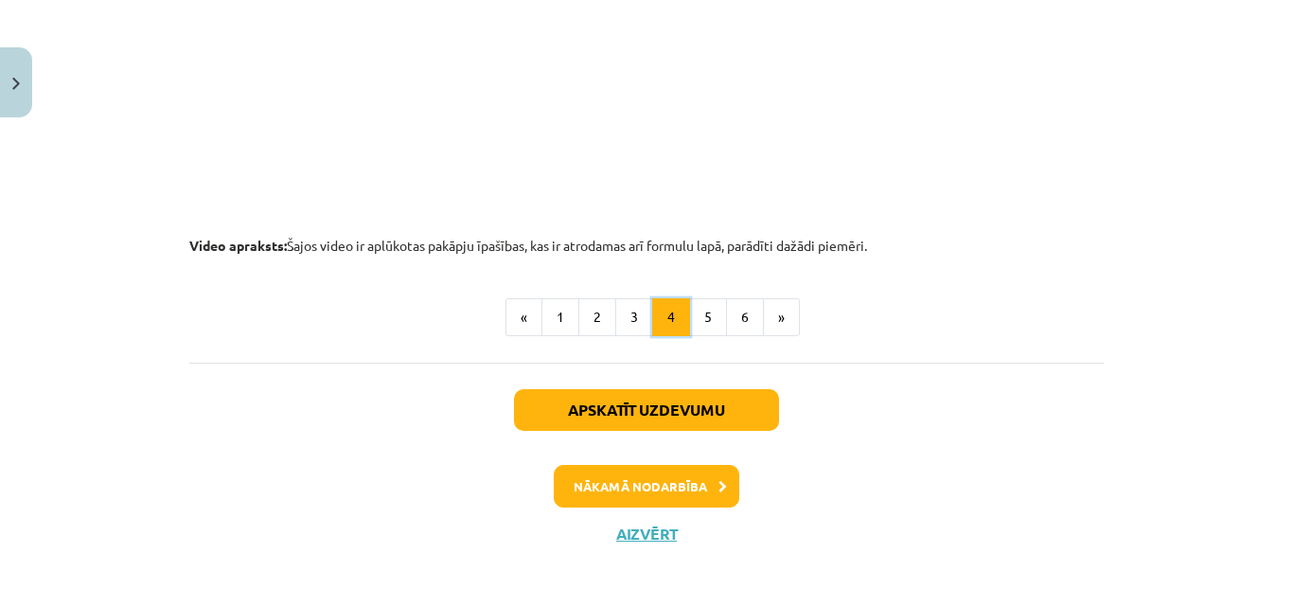
scroll to position [2136, 0]
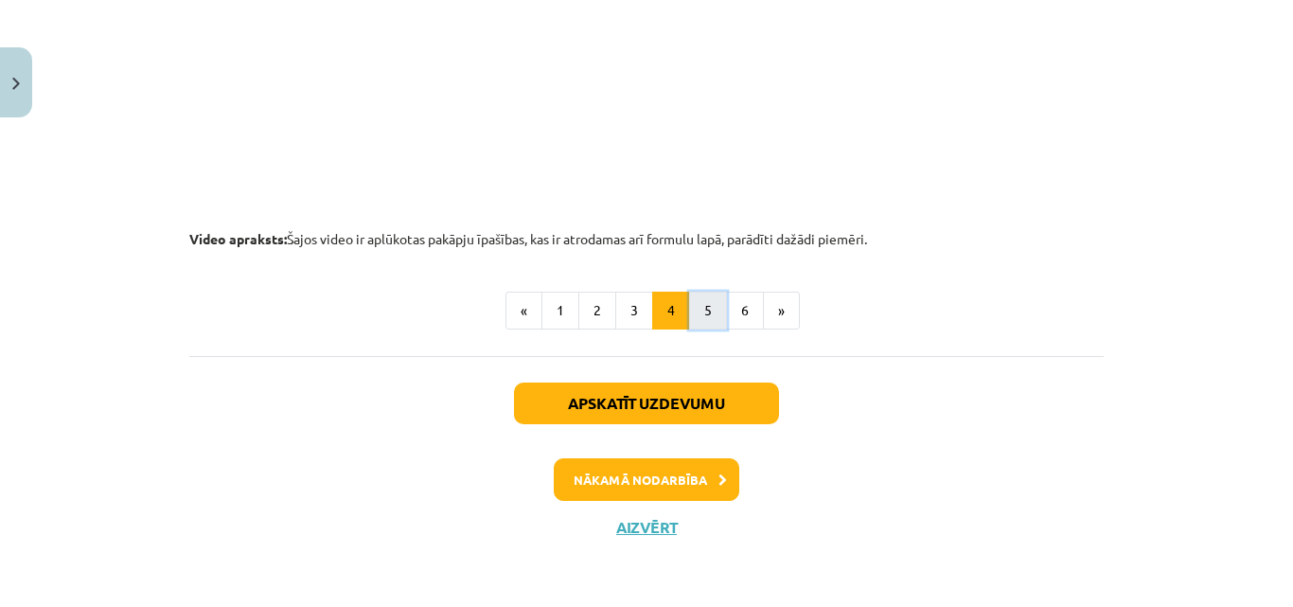
click at [701, 314] on button "5" at bounding box center [708, 311] width 38 height 38
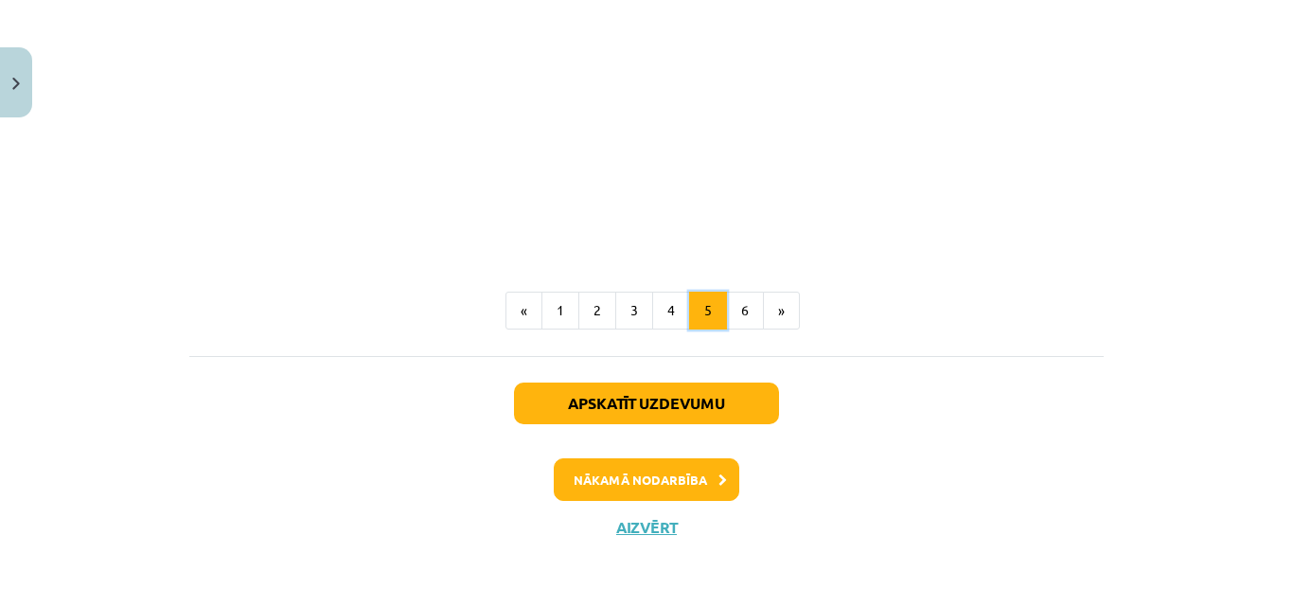
scroll to position [2396, 0]
click at [741, 311] on button "6" at bounding box center [745, 311] width 38 height 38
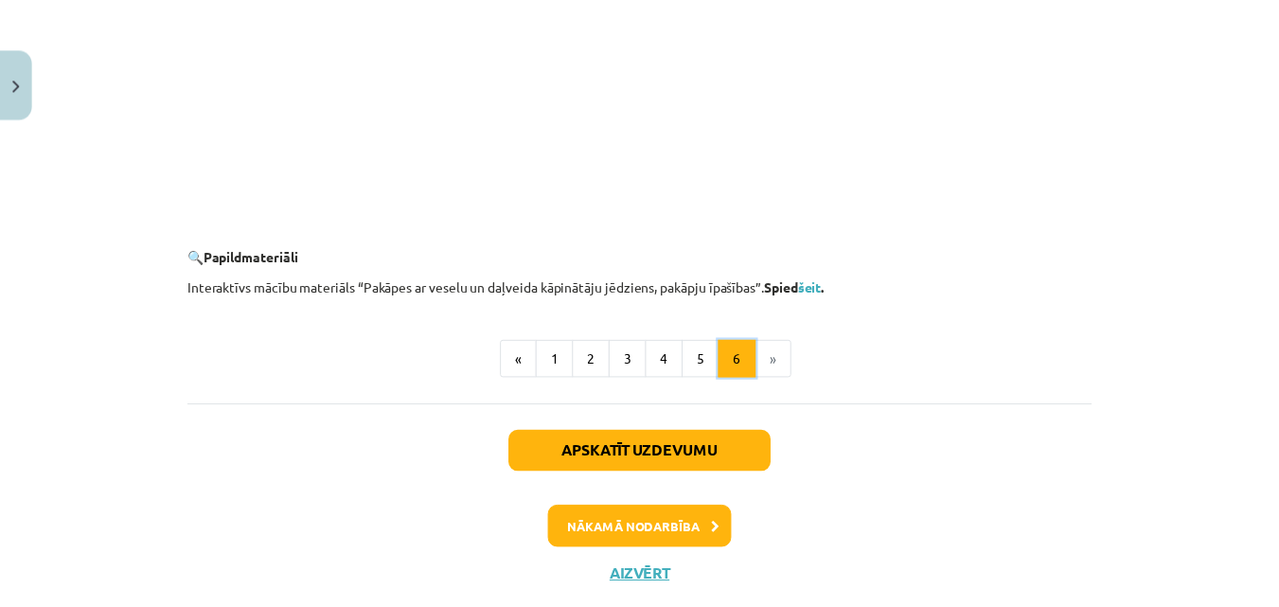
scroll to position [1965, 0]
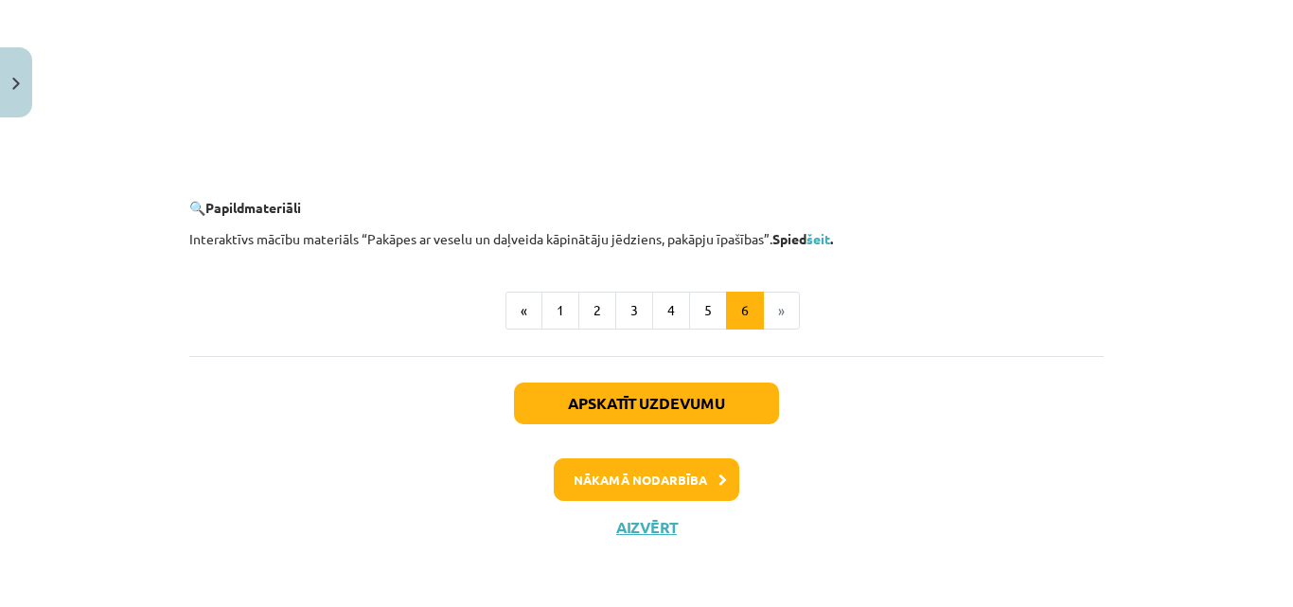
click at [778, 316] on li "»" at bounding box center [782, 311] width 36 height 38
click at [776, 312] on li "»" at bounding box center [782, 311] width 36 height 38
click at [647, 525] on button "Aizvērt" at bounding box center [647, 527] width 72 height 19
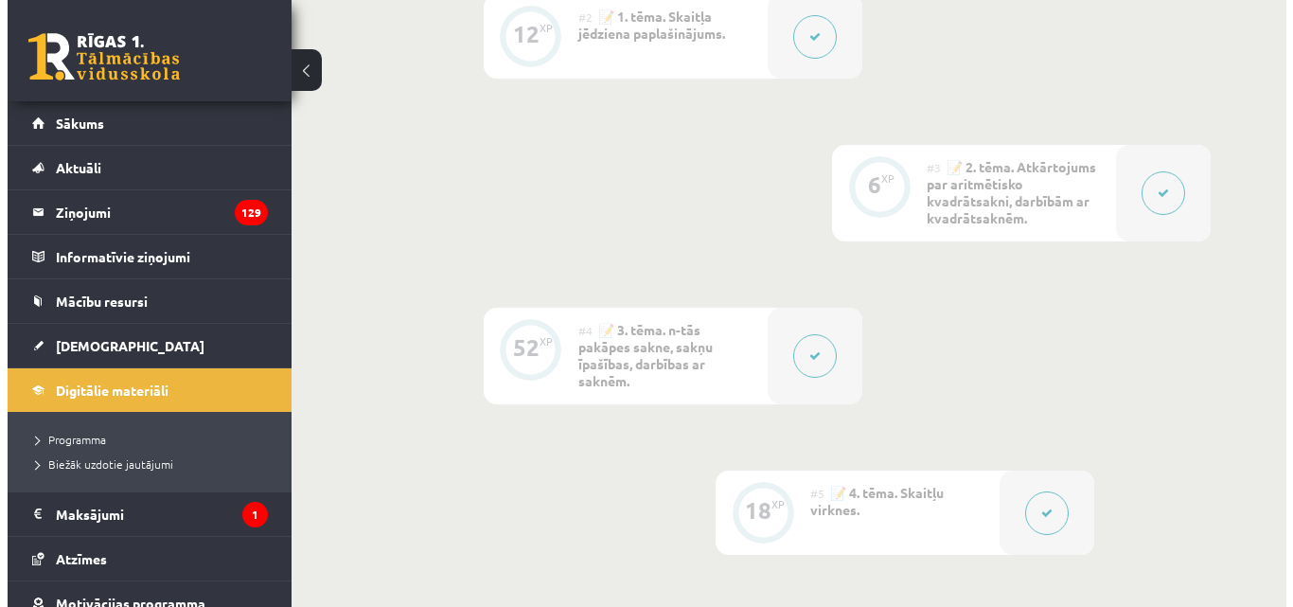
scroll to position [837, 0]
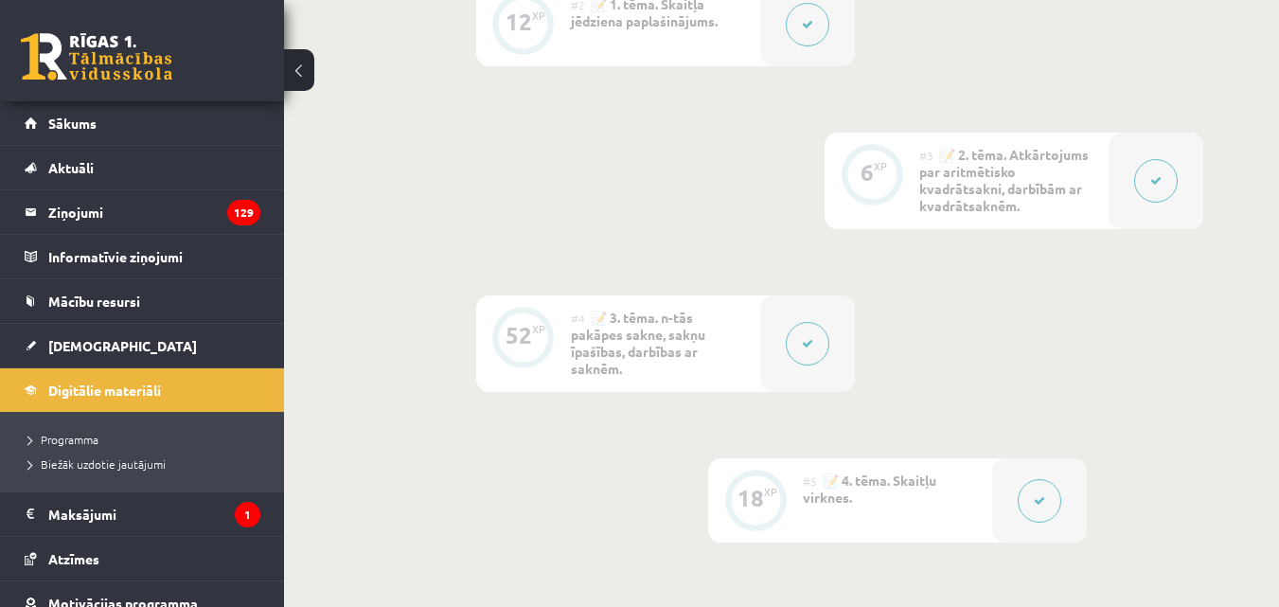
click at [1153, 186] on button at bounding box center [1156, 181] width 44 height 44
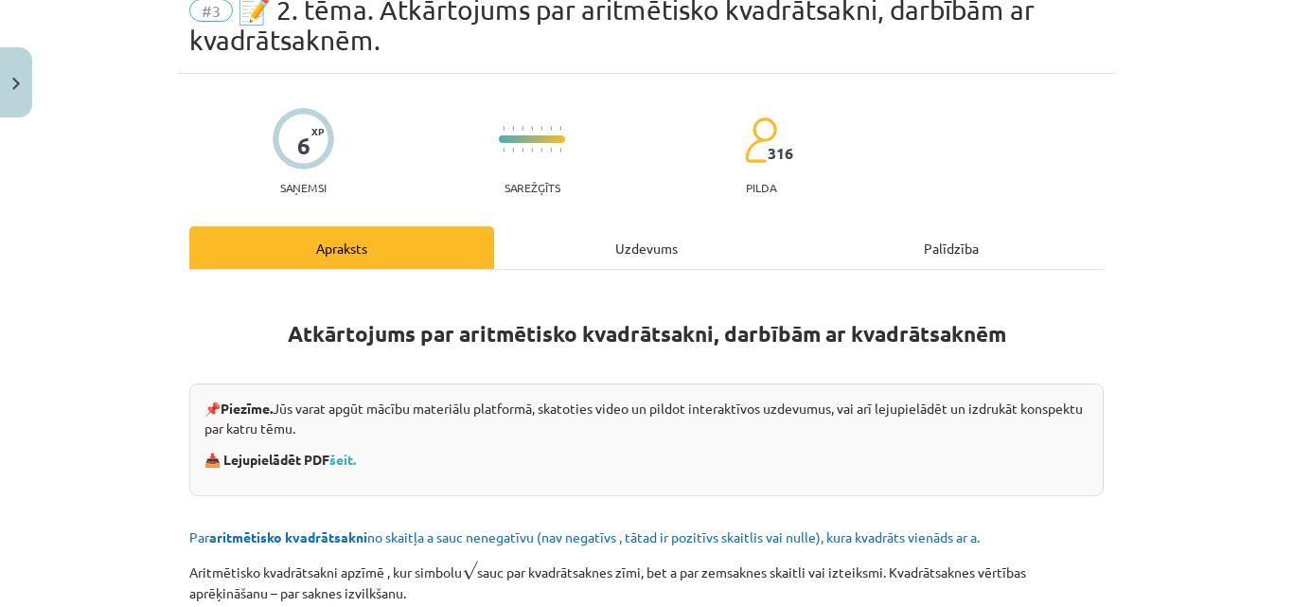
scroll to position [189, 0]
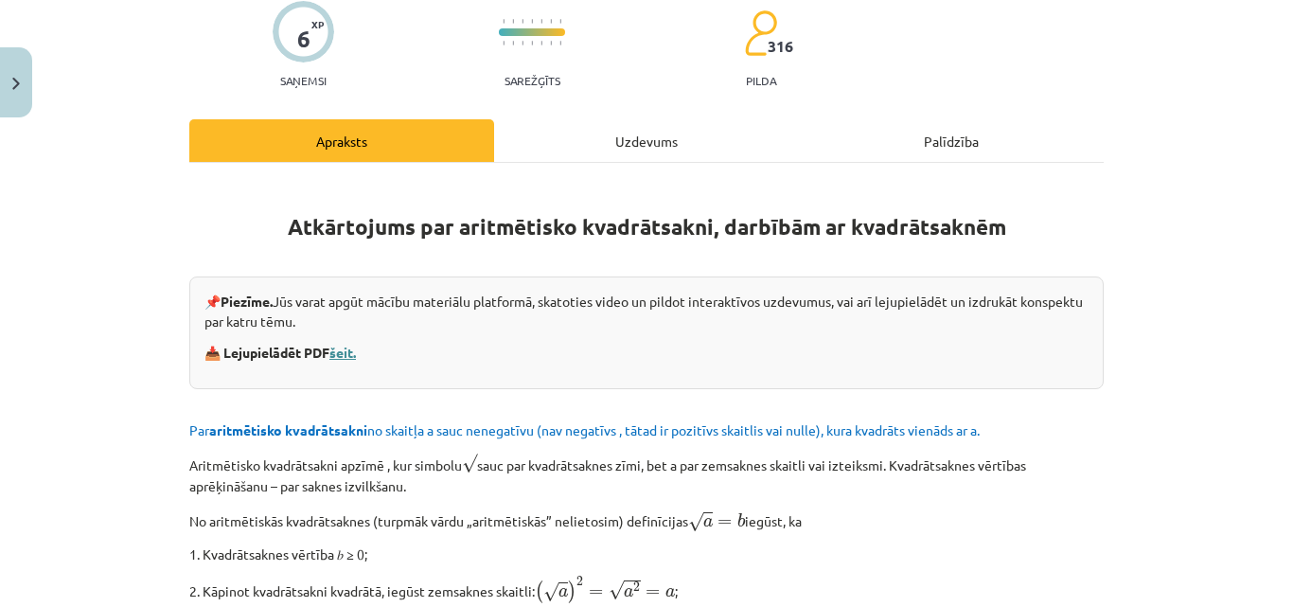
click at [337, 354] on link "šeit." at bounding box center [342, 352] width 27 height 17
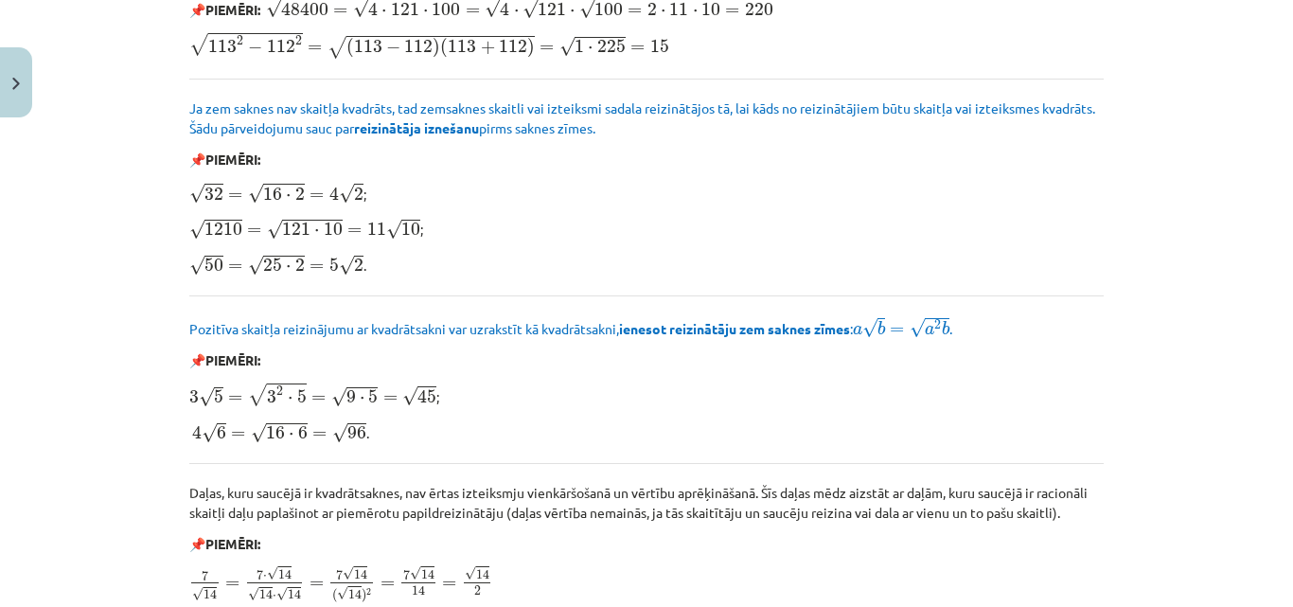
scroll to position [2416, 0]
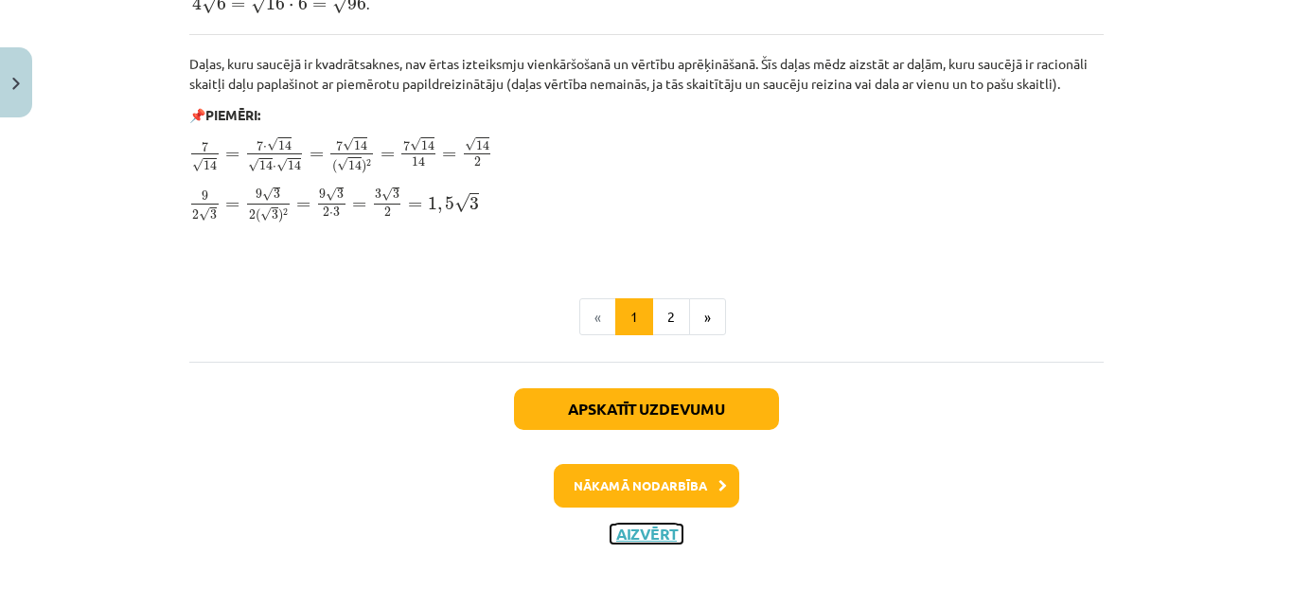
click at [651, 524] on button "Aizvērt" at bounding box center [647, 533] width 72 height 19
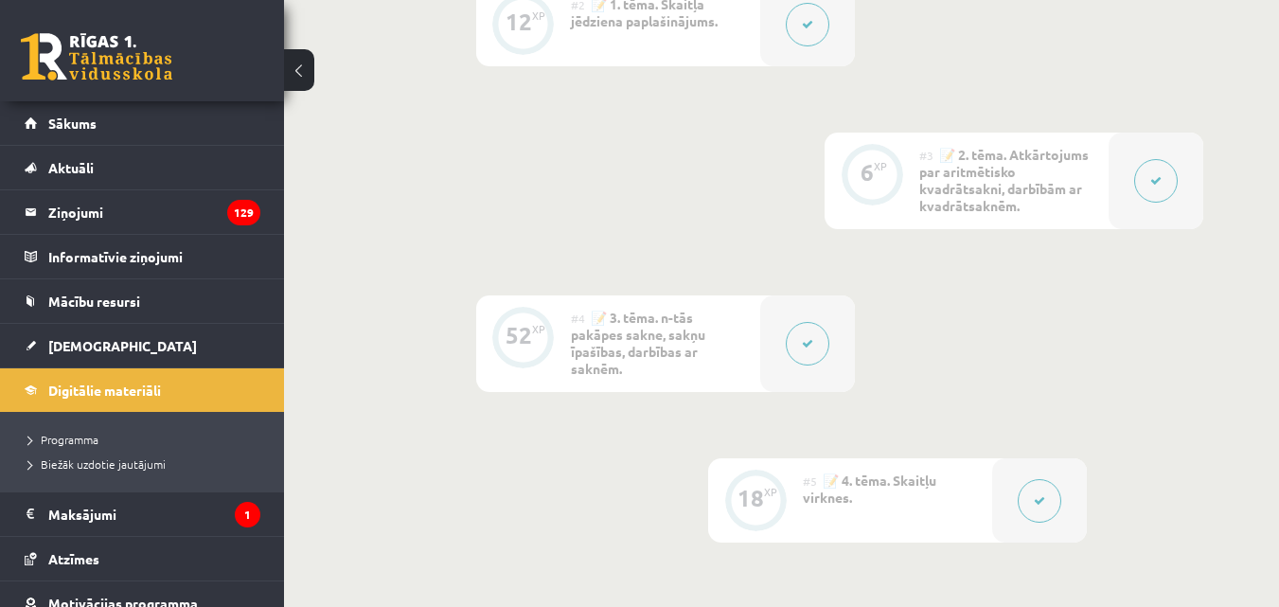
click at [805, 345] on icon at bounding box center [807, 343] width 11 height 11
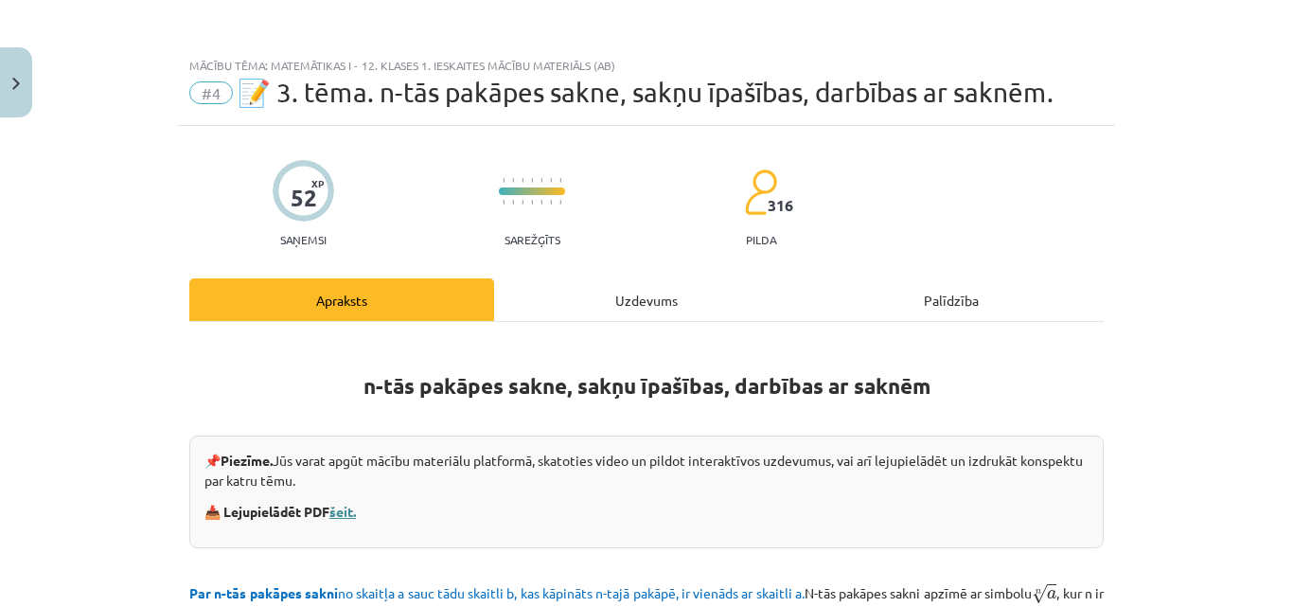
click at [341, 509] on link "šeit." at bounding box center [342, 511] width 27 height 17
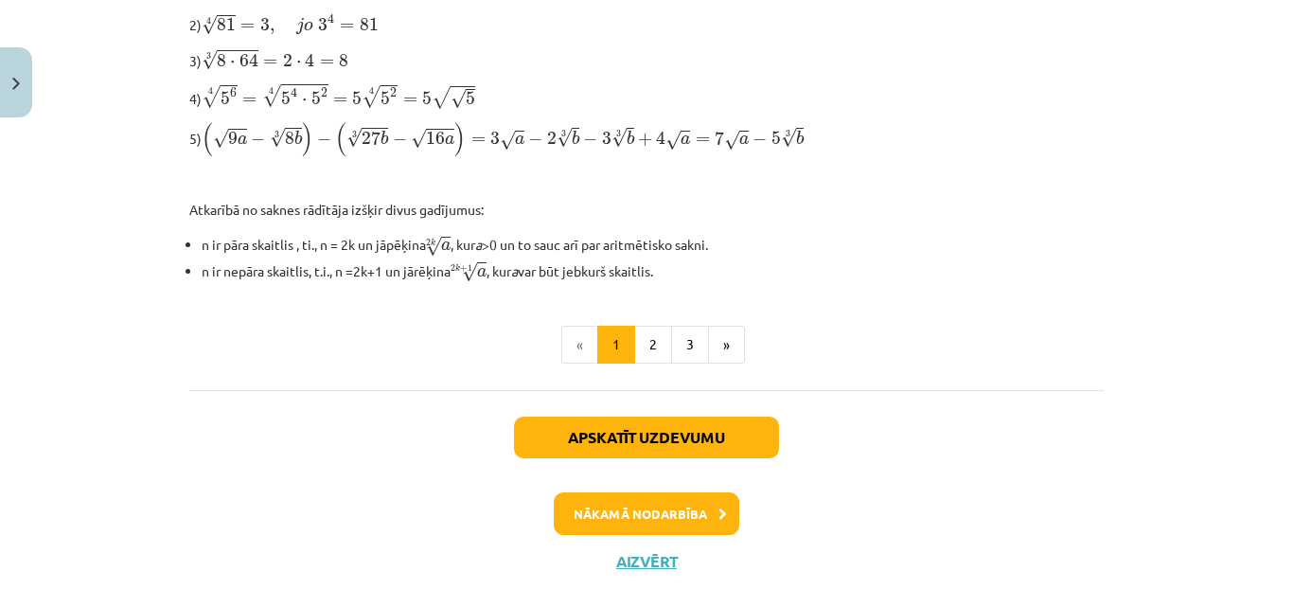
scroll to position [750, 0]
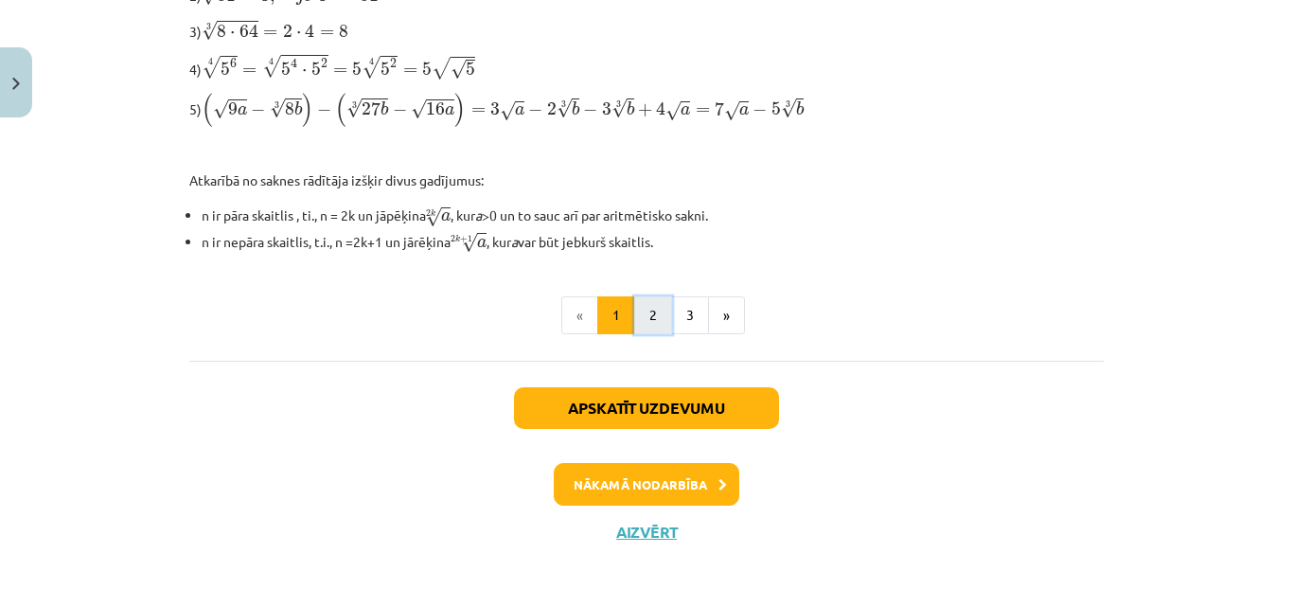
click at [648, 319] on button "2" at bounding box center [653, 315] width 38 height 38
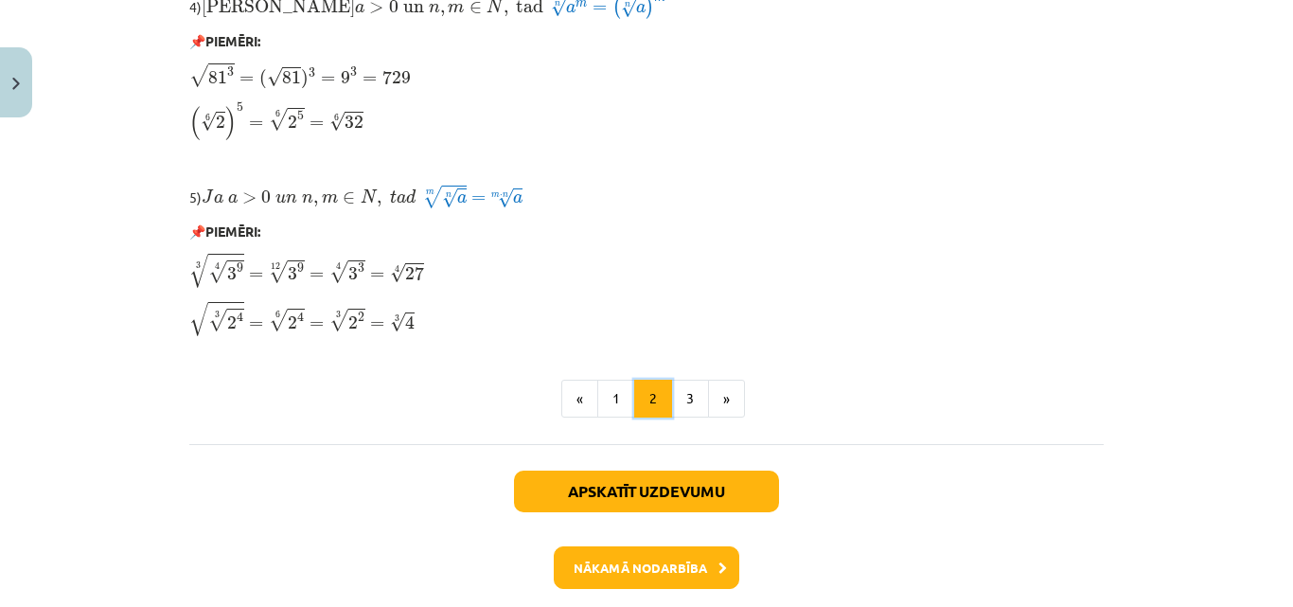
scroll to position [1753, 0]
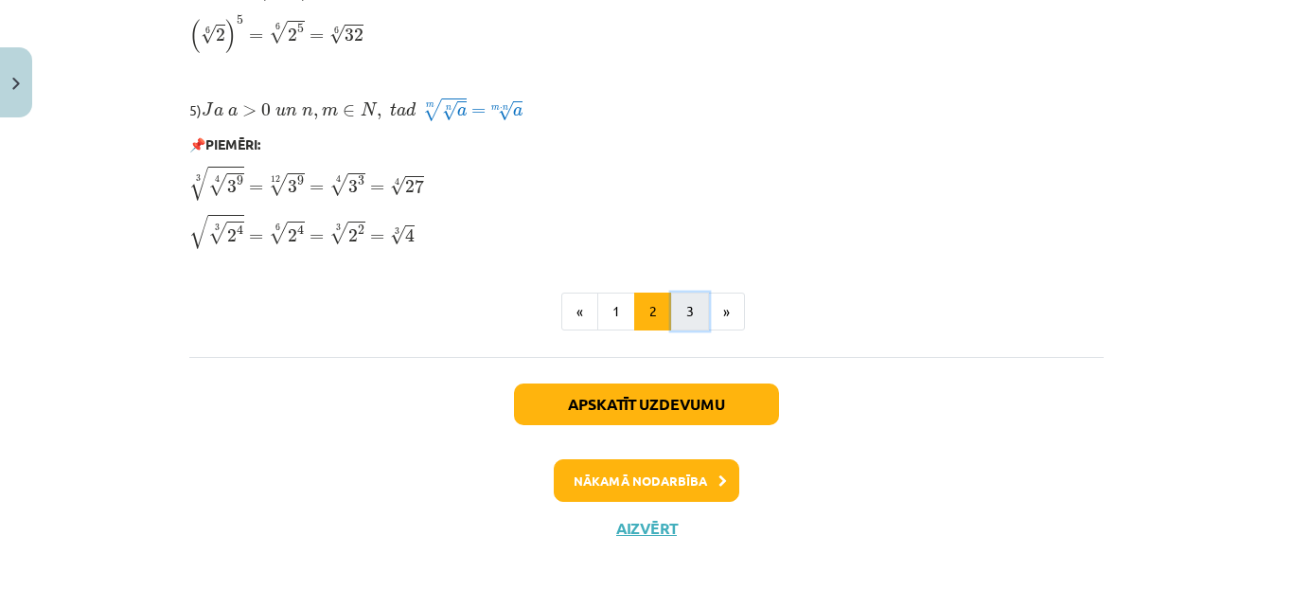
click at [682, 313] on button "3" at bounding box center [690, 311] width 38 height 38
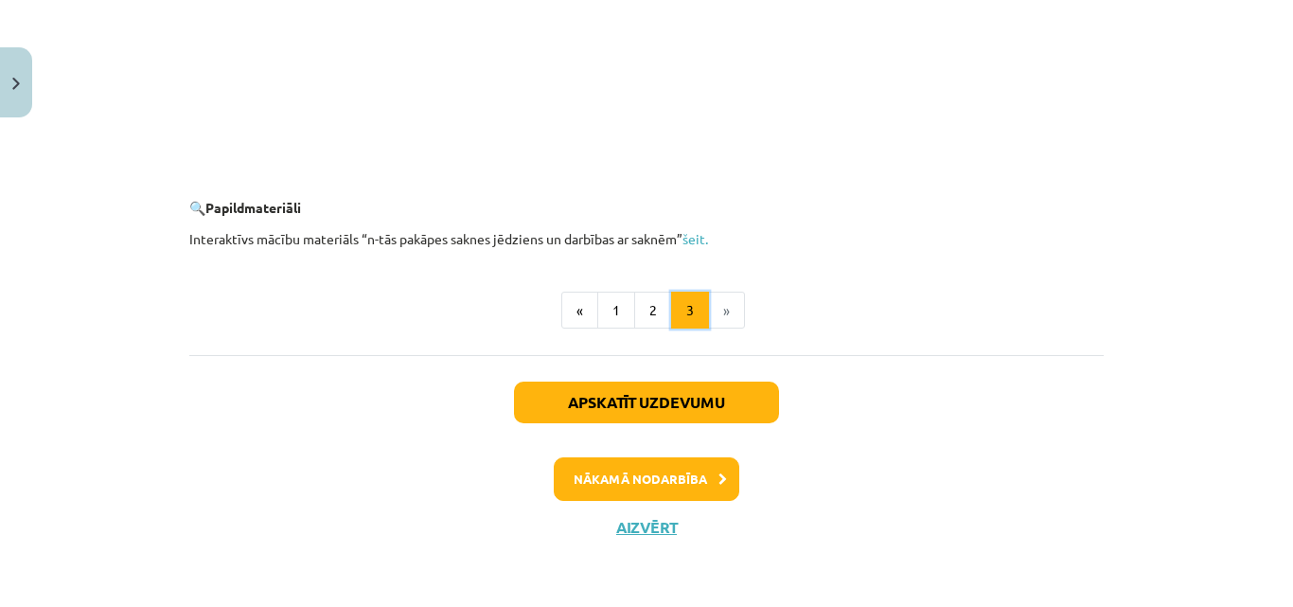
scroll to position [3582, 0]
click at [698, 239] on link "šeit." at bounding box center [695, 238] width 26 height 17
click at [653, 525] on button "Aizvērt" at bounding box center [647, 527] width 72 height 19
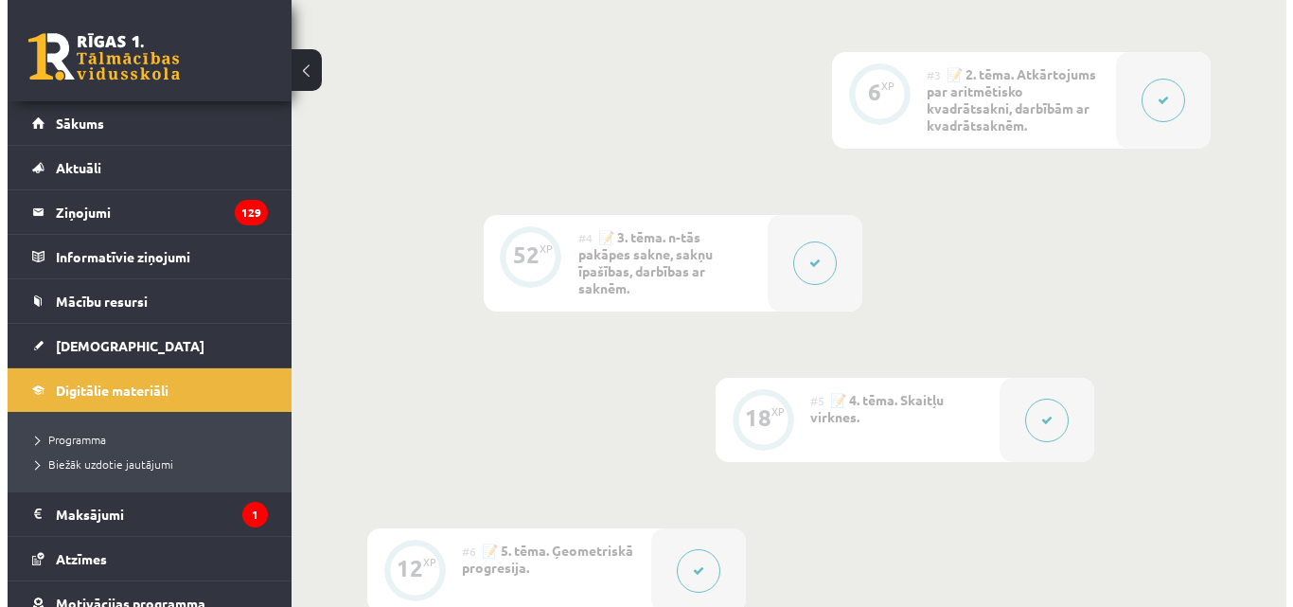
scroll to position [1026, 0]
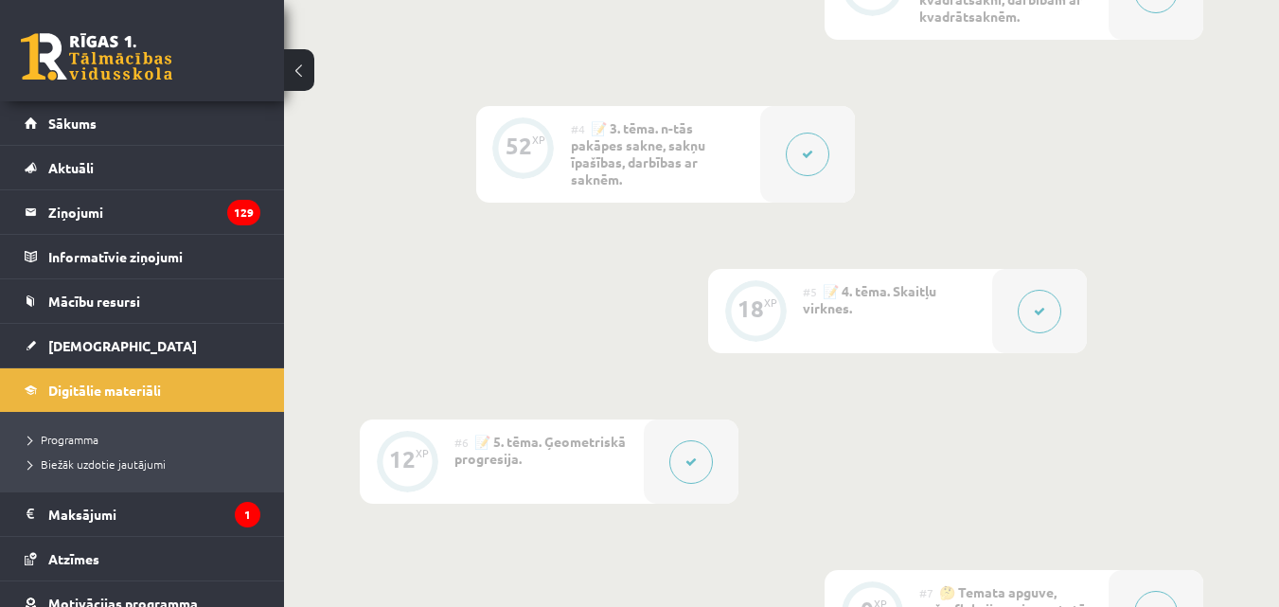
click at [1039, 314] on icon at bounding box center [1039, 311] width 11 height 11
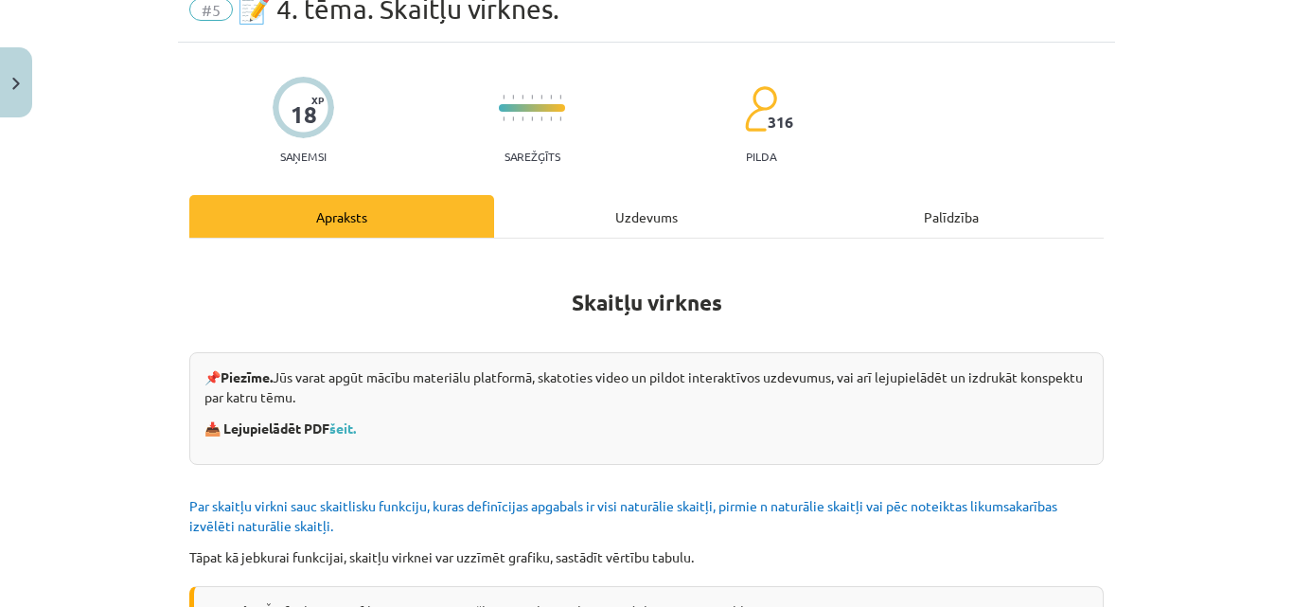
scroll to position [284, 0]
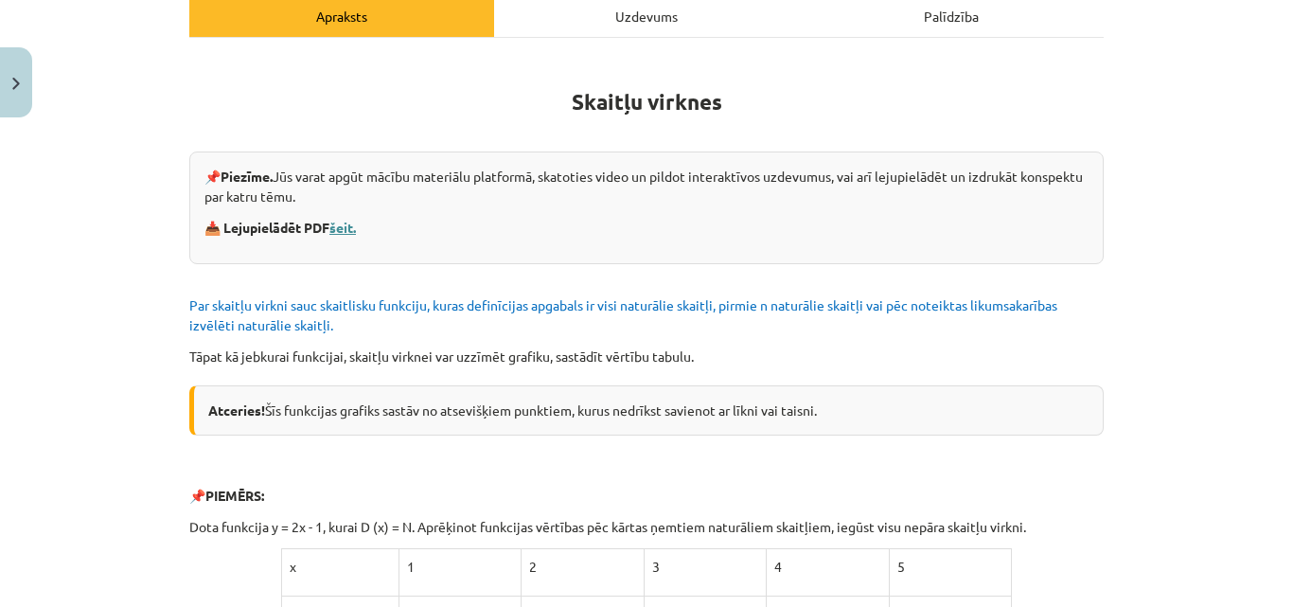
click at [345, 227] on link "šeit." at bounding box center [342, 227] width 27 height 17
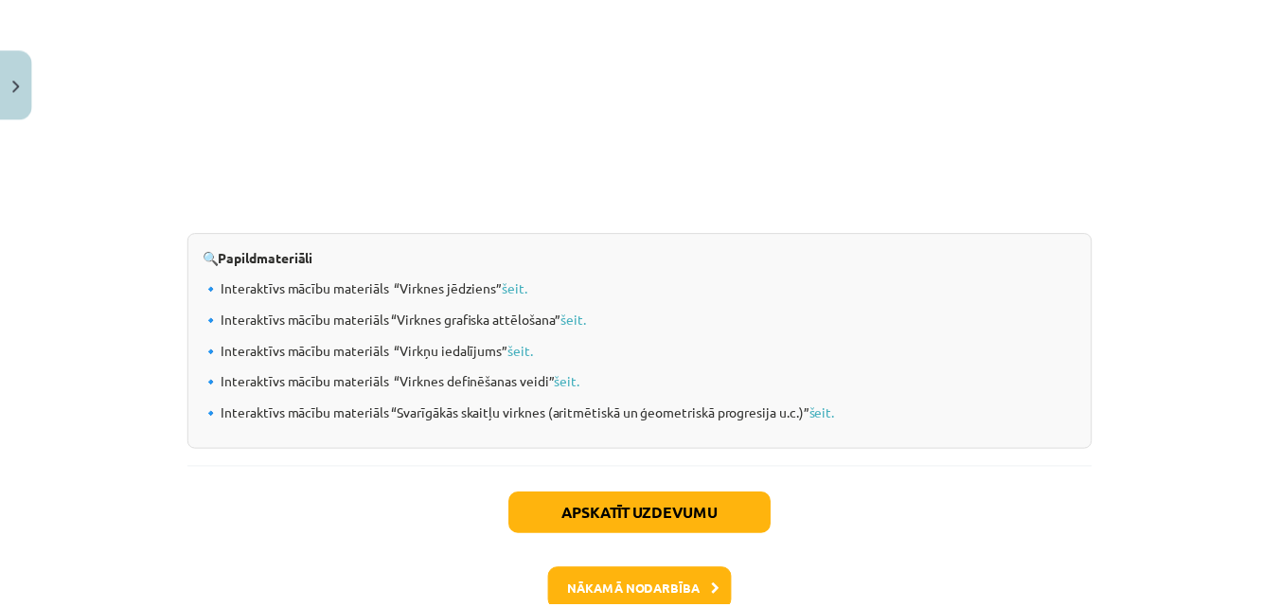
scroll to position [2107, 0]
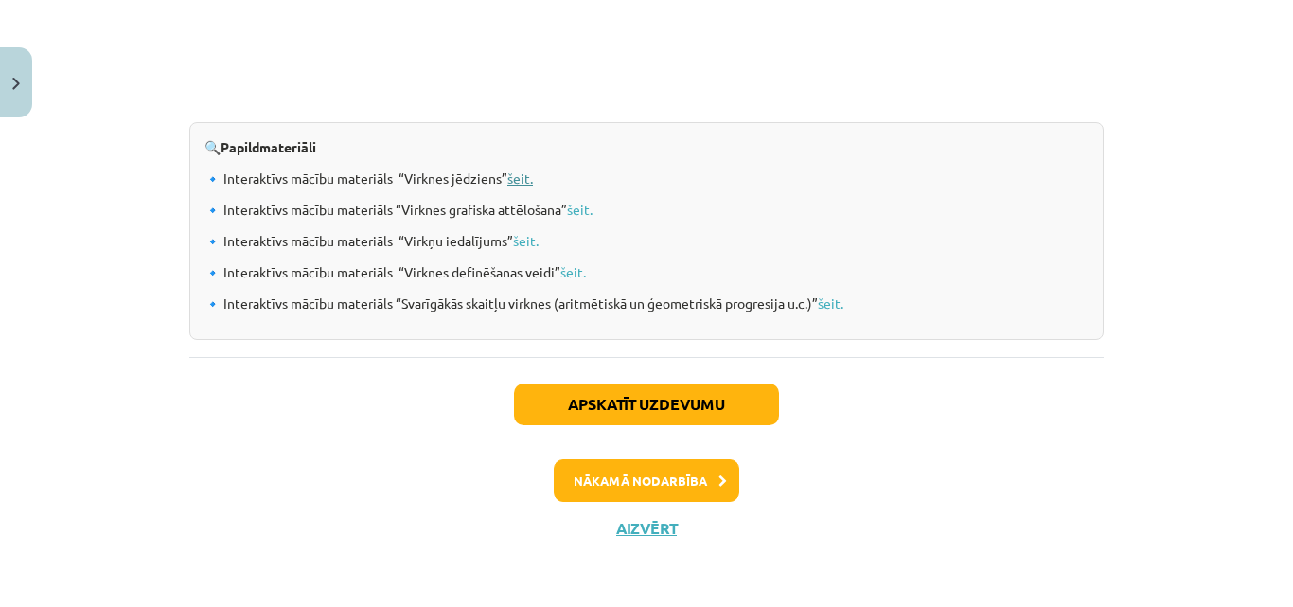
click at [510, 174] on link "šeit." at bounding box center [520, 177] width 26 height 17
click at [577, 211] on link "šeit." at bounding box center [580, 209] width 26 height 17
click at [517, 238] on link "šeit." at bounding box center [526, 240] width 26 height 17
click at [567, 269] on link "šeit." at bounding box center [573, 271] width 26 height 17
click at [826, 299] on link "šeit." at bounding box center [831, 302] width 26 height 17
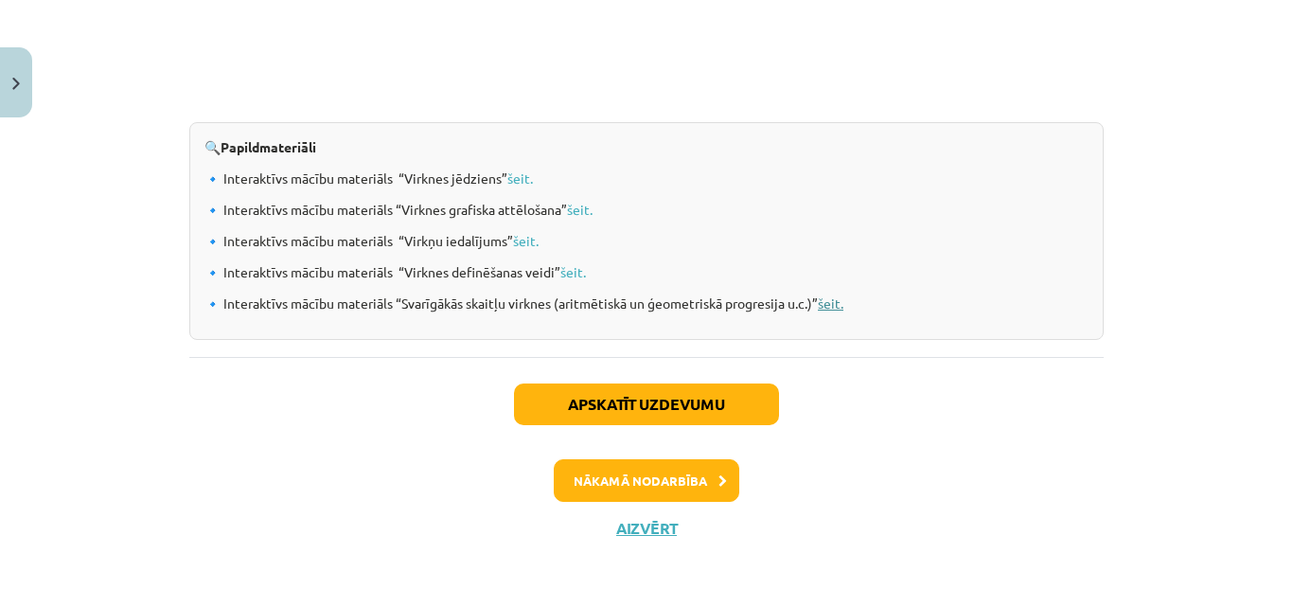
click at [828, 297] on link "šeit." at bounding box center [831, 302] width 26 height 17
click at [634, 529] on button "Aizvērt" at bounding box center [647, 528] width 72 height 19
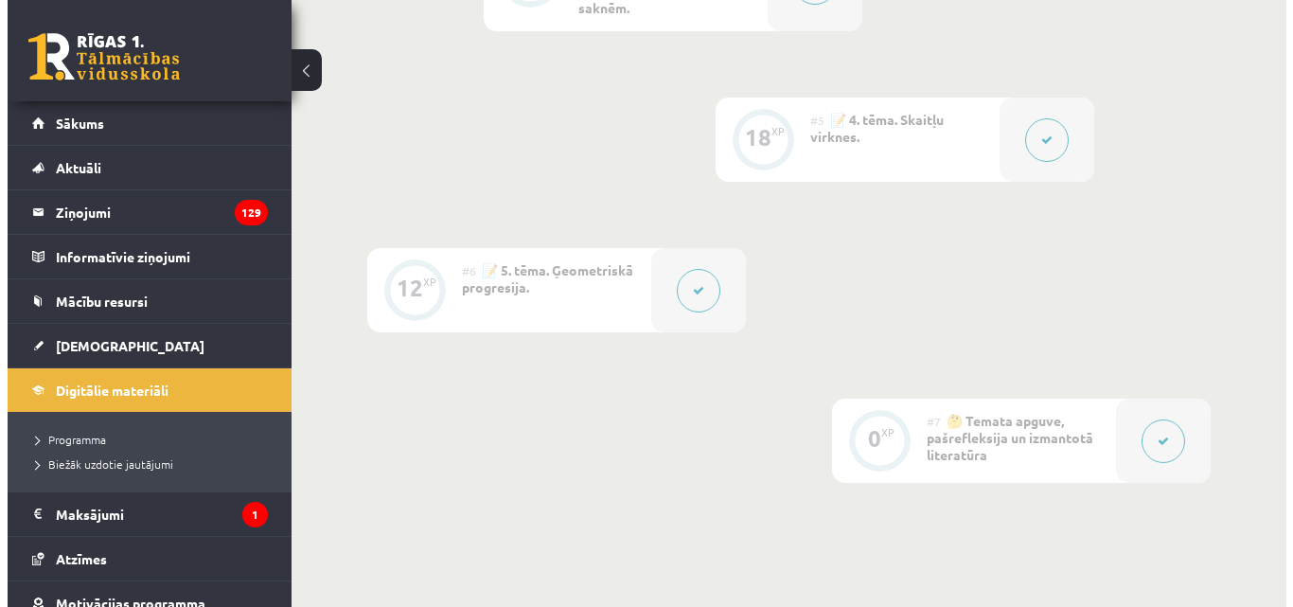
scroll to position [1215, 0]
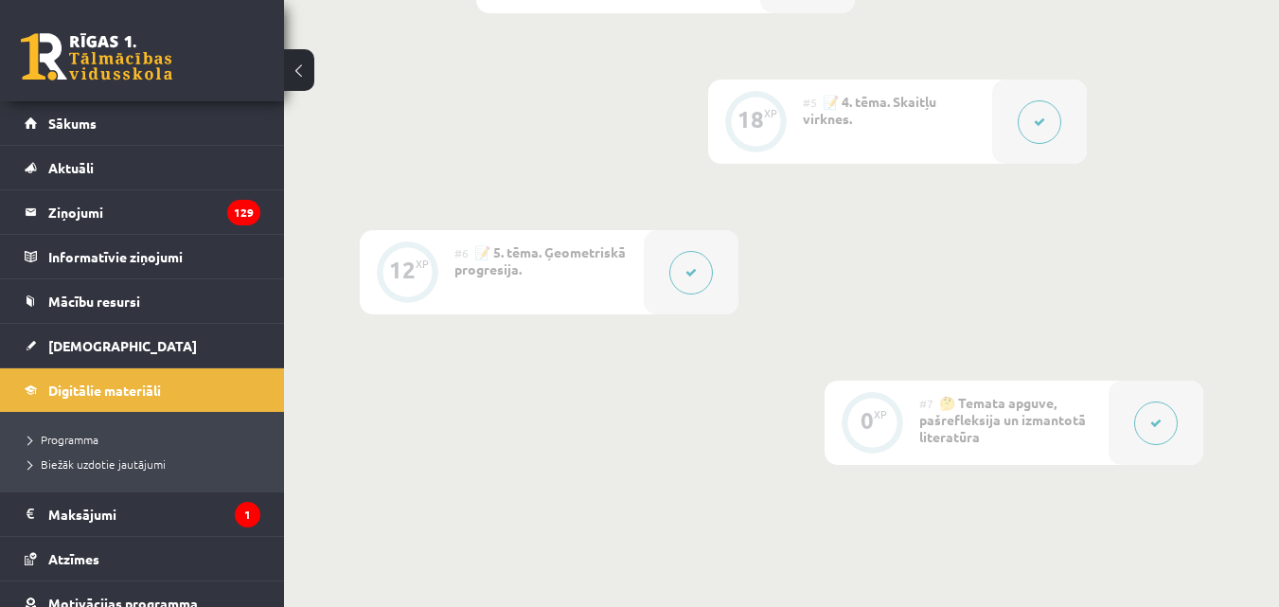
click at [686, 277] on icon at bounding box center [690, 272] width 11 height 11
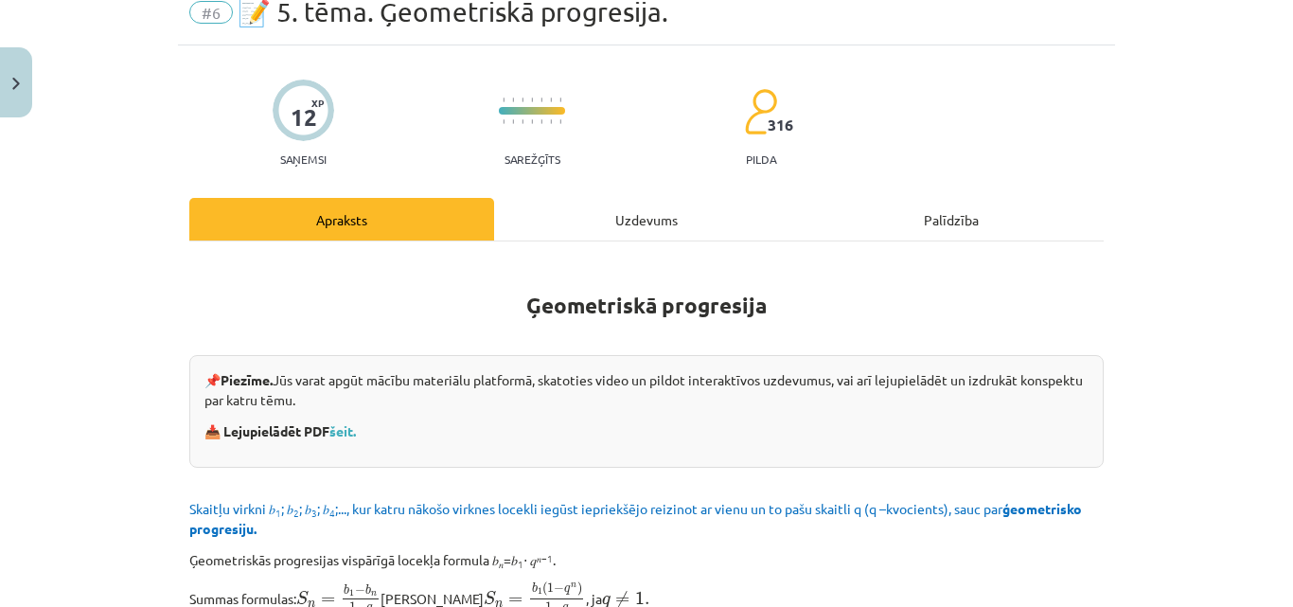
scroll to position [189, 0]
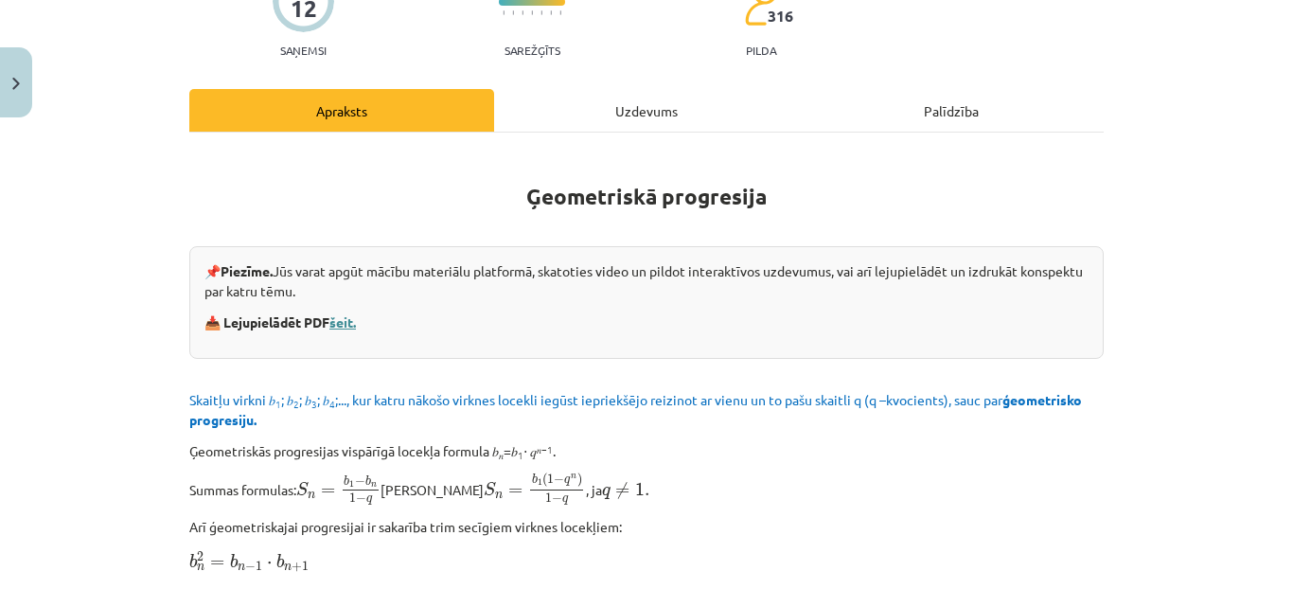
click at [343, 318] on link "šeit." at bounding box center [342, 321] width 27 height 17
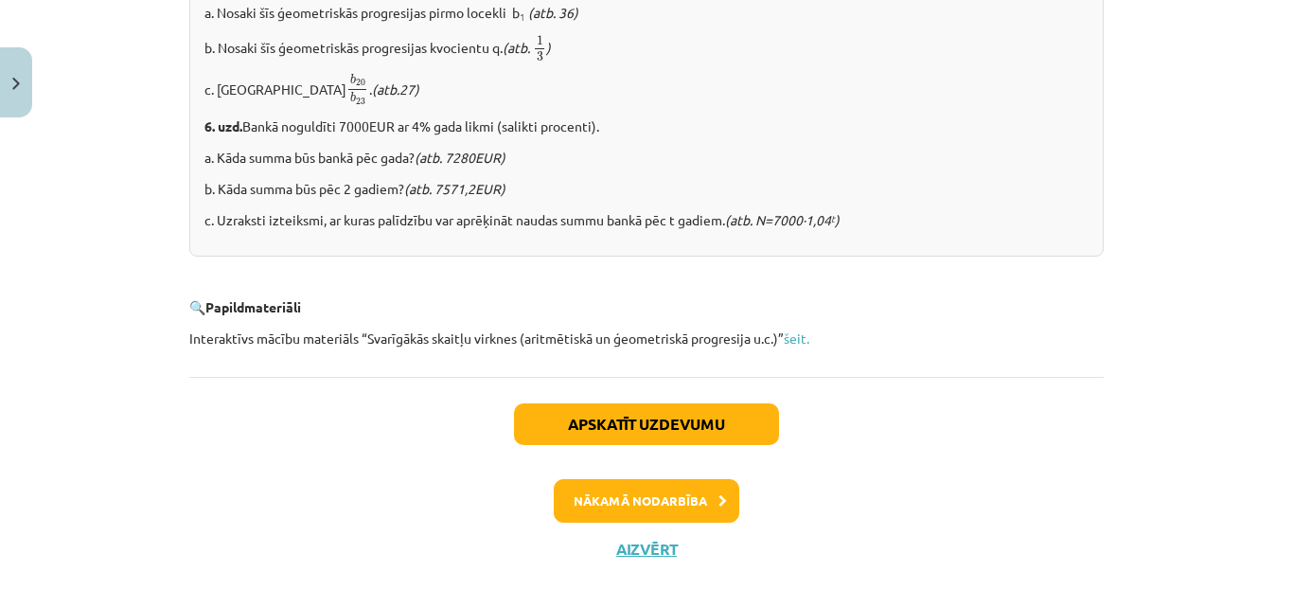
scroll to position [2523, 0]
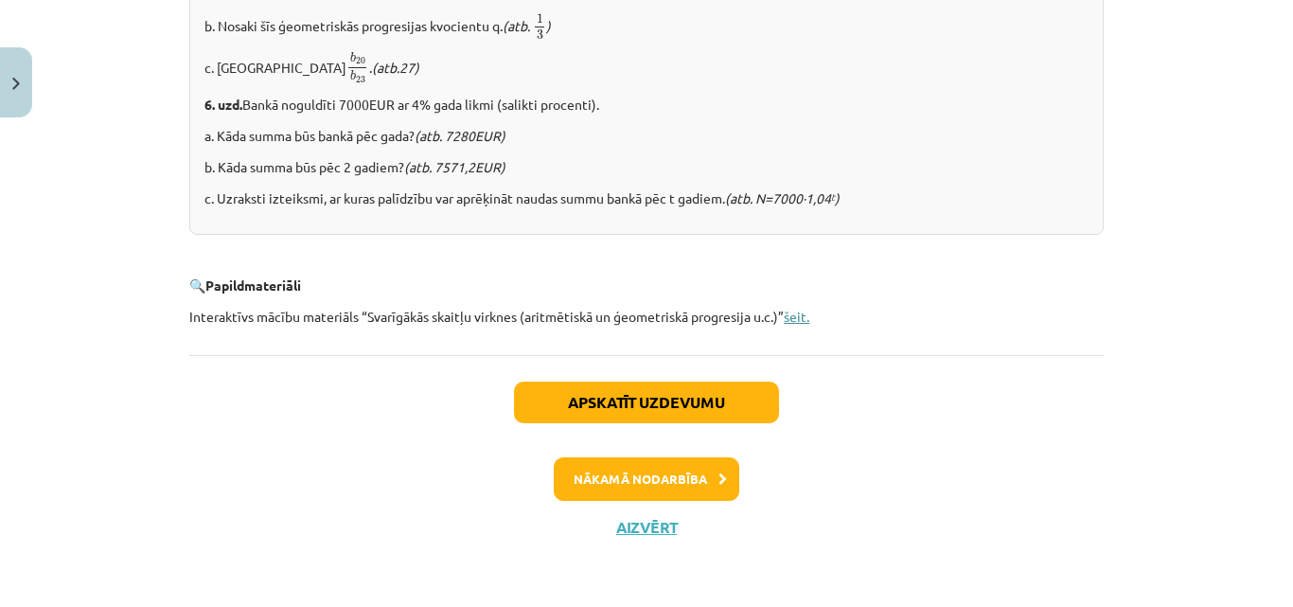
click at [793, 316] on link "šeit." at bounding box center [797, 316] width 26 height 17
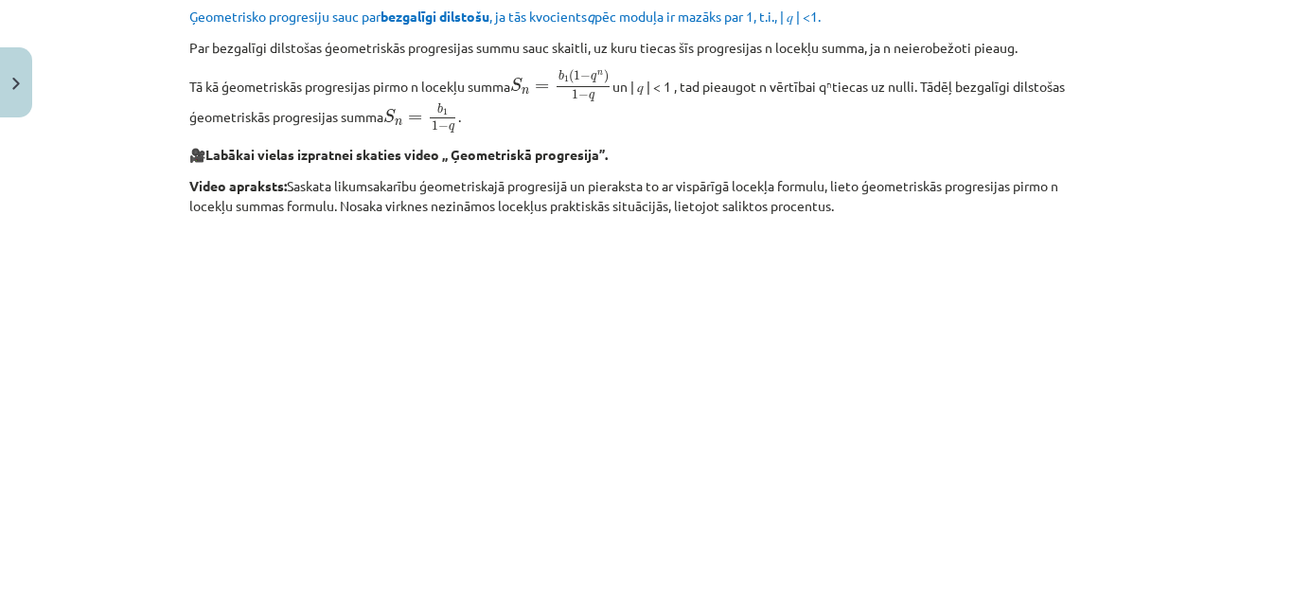
scroll to position [1292, 0]
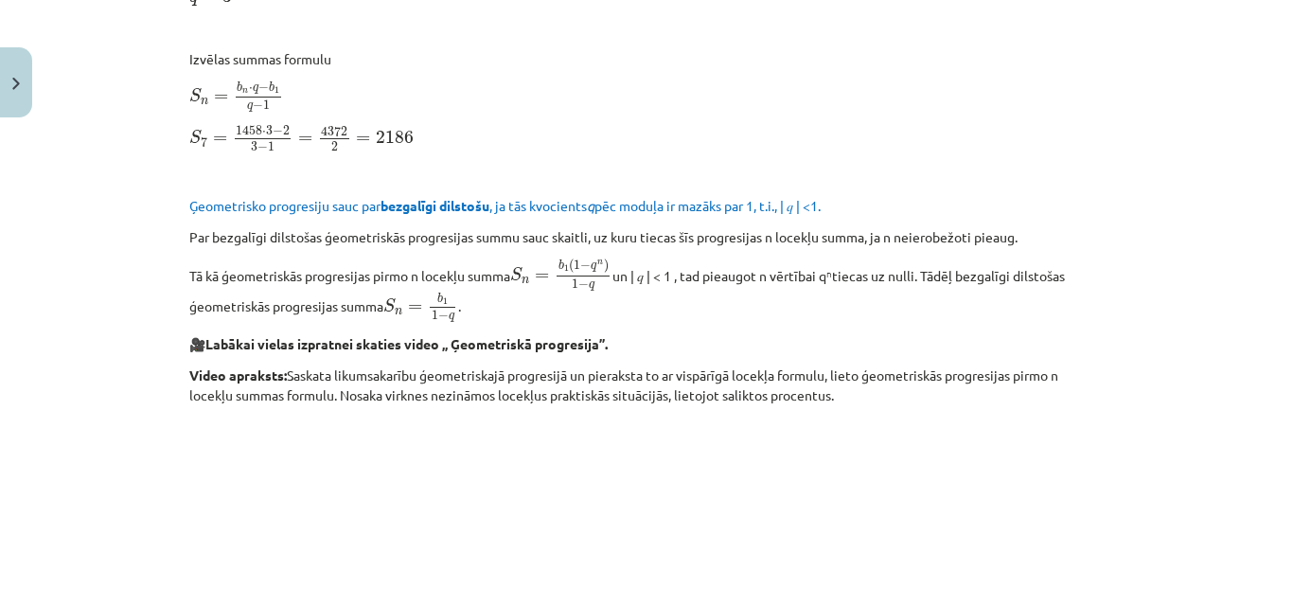
click at [621, 205] on span "Ģeometrisko progresiju sauc par bezgalīgi dilstošu , ja tās kvocients q pēc mod…" at bounding box center [504, 205] width 631 height 17
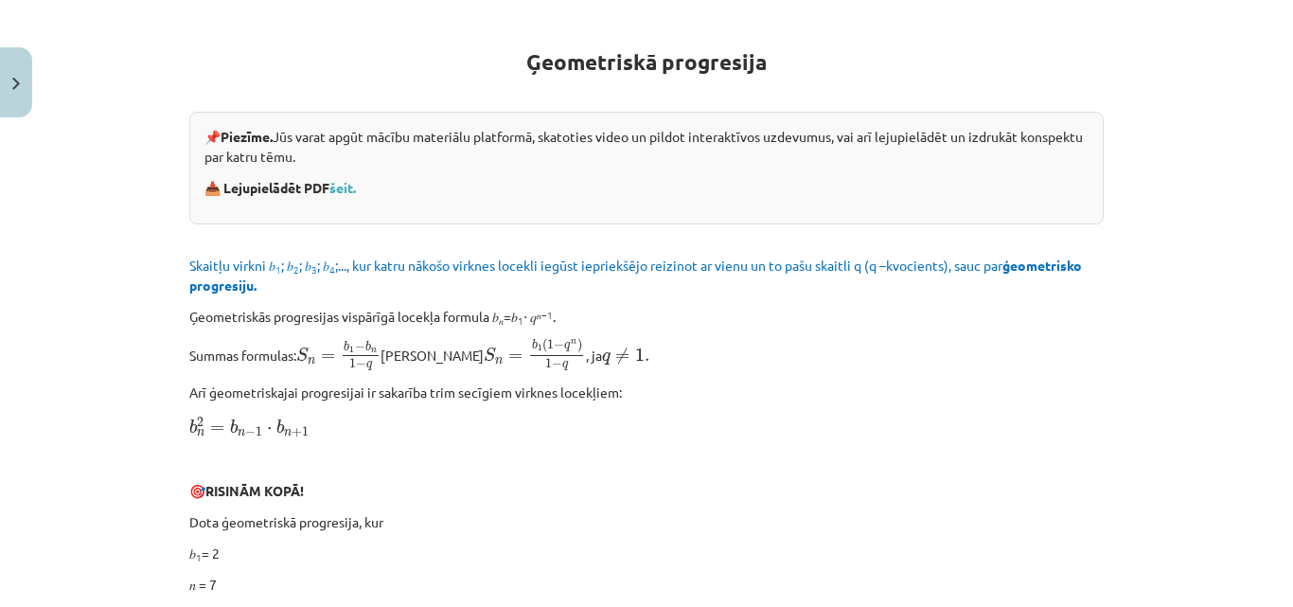
scroll to position [62, 0]
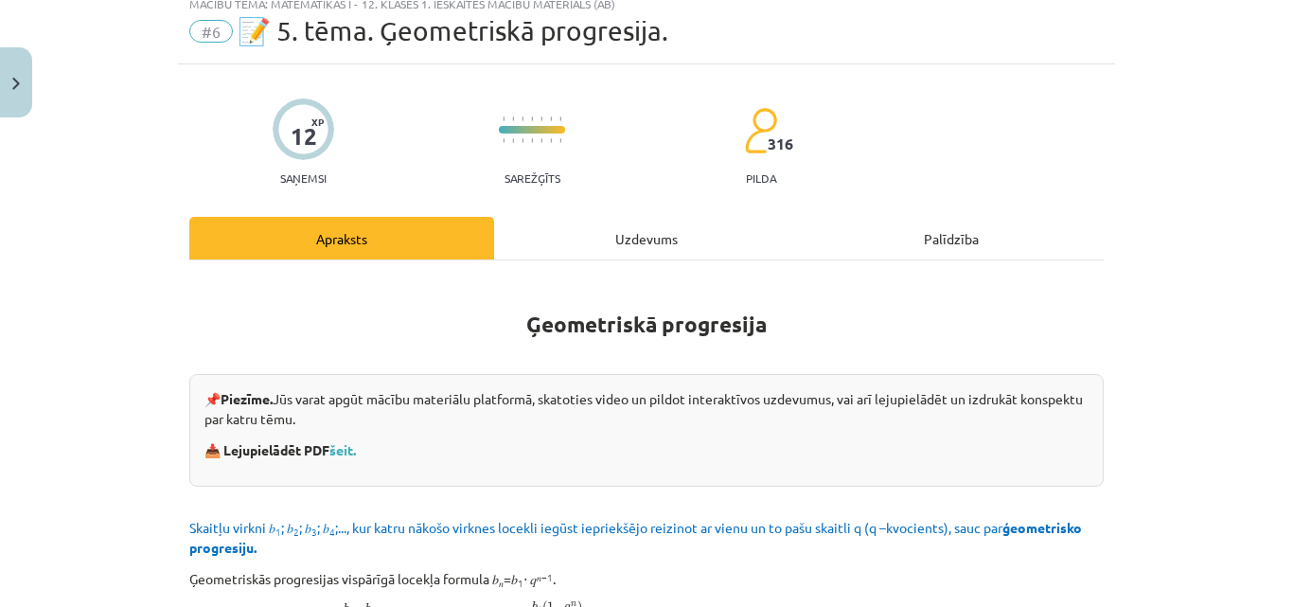
click at [643, 240] on div "Uzdevums" at bounding box center [646, 238] width 305 height 43
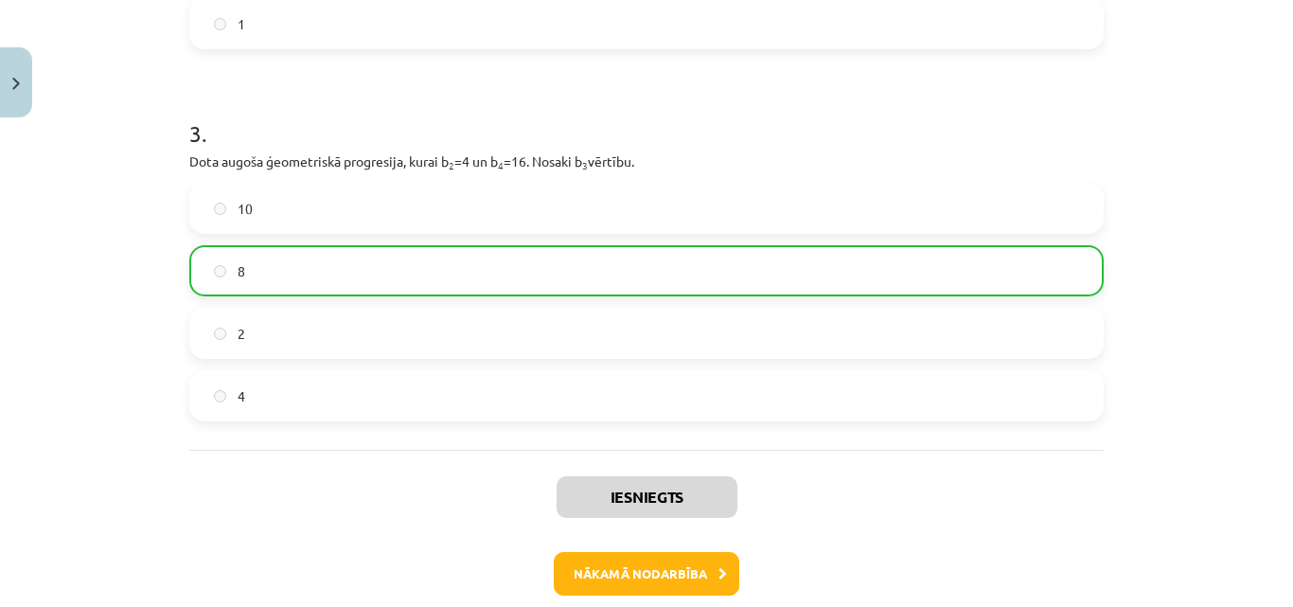
scroll to position [1003, 0]
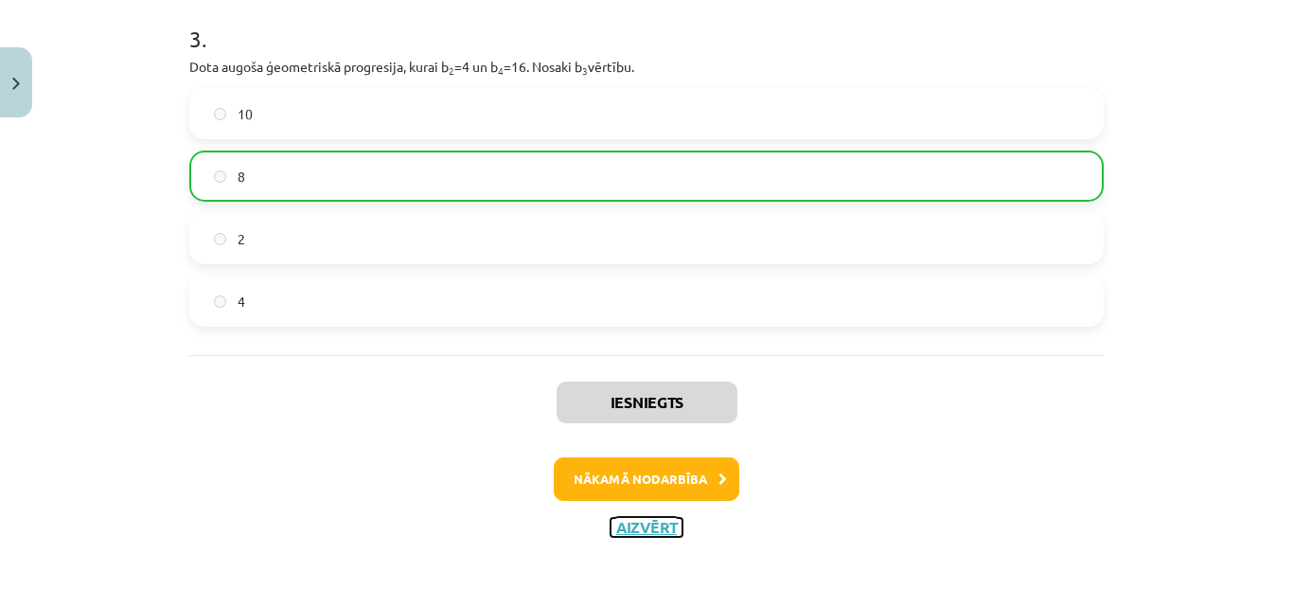
click at [646, 525] on button "Aizvērt" at bounding box center [647, 527] width 72 height 19
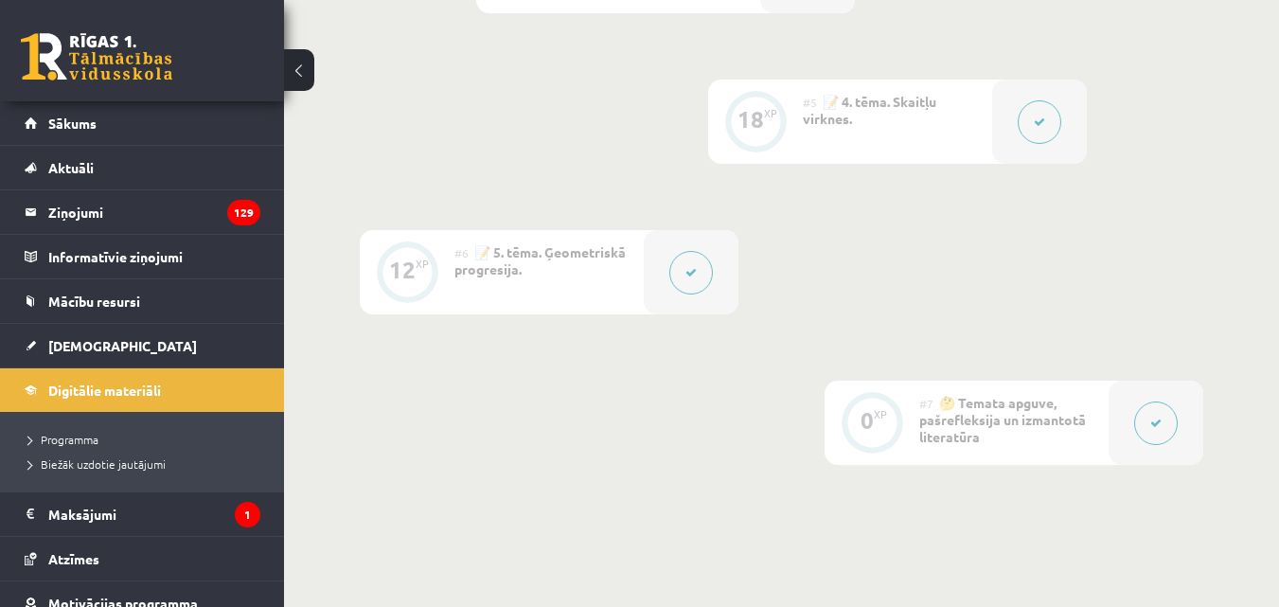
click at [1151, 422] on icon at bounding box center [1155, 422] width 11 height 11
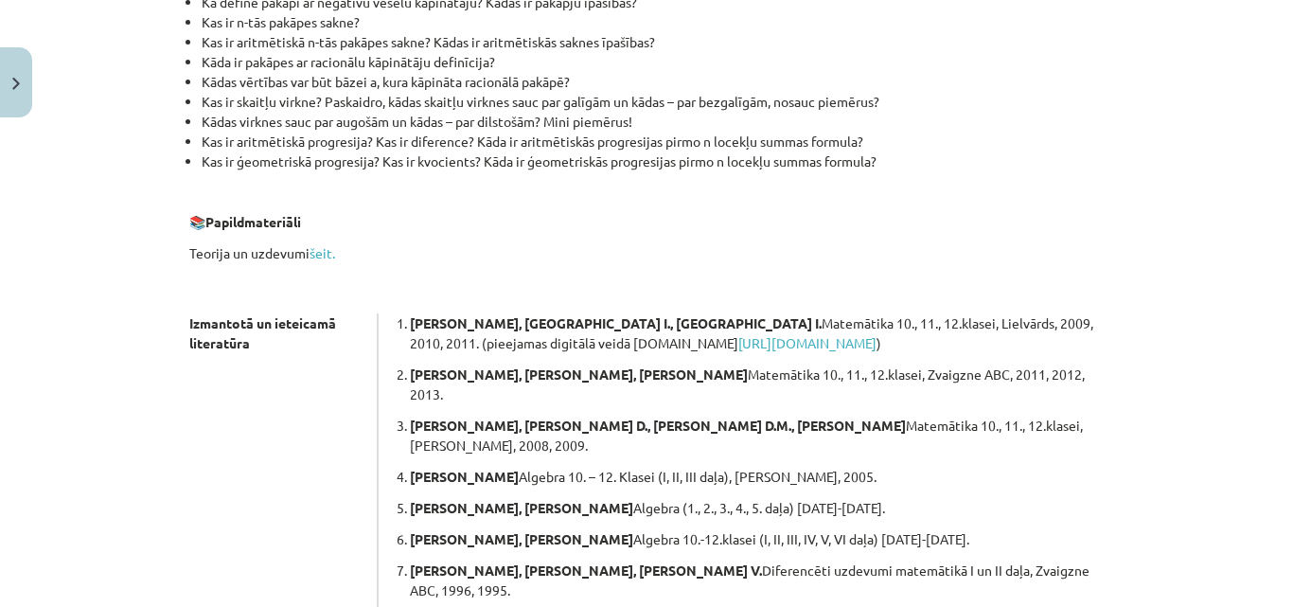
scroll to position [401, 0]
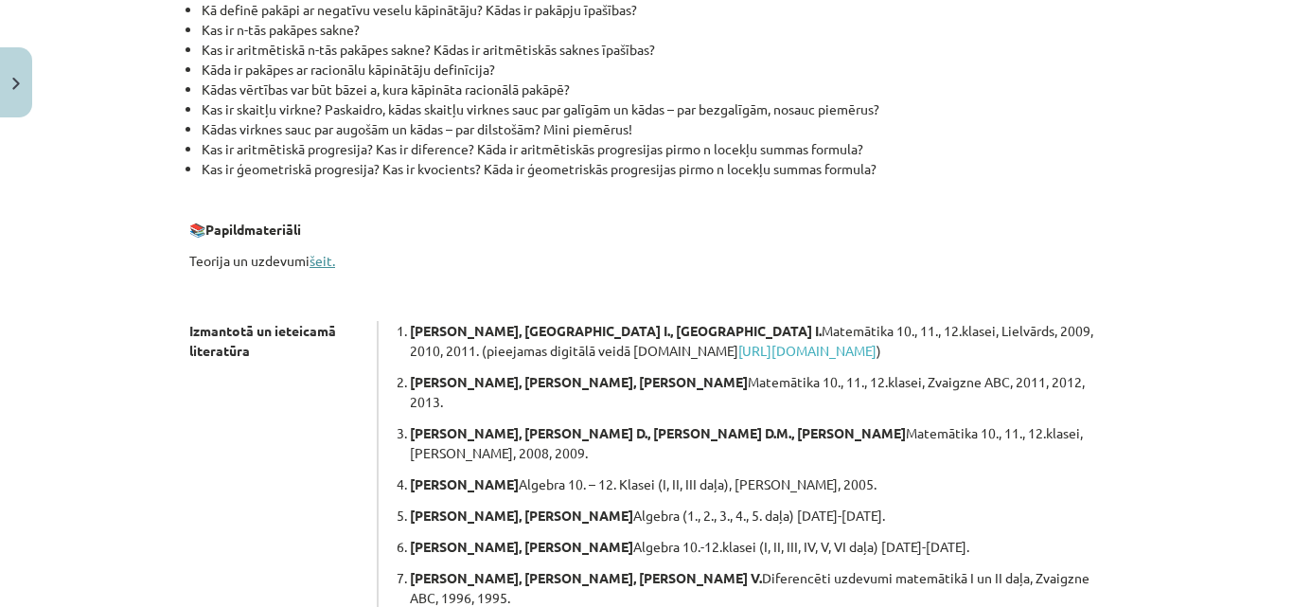
click at [316, 260] on link "šeit." at bounding box center [323, 260] width 26 height 17
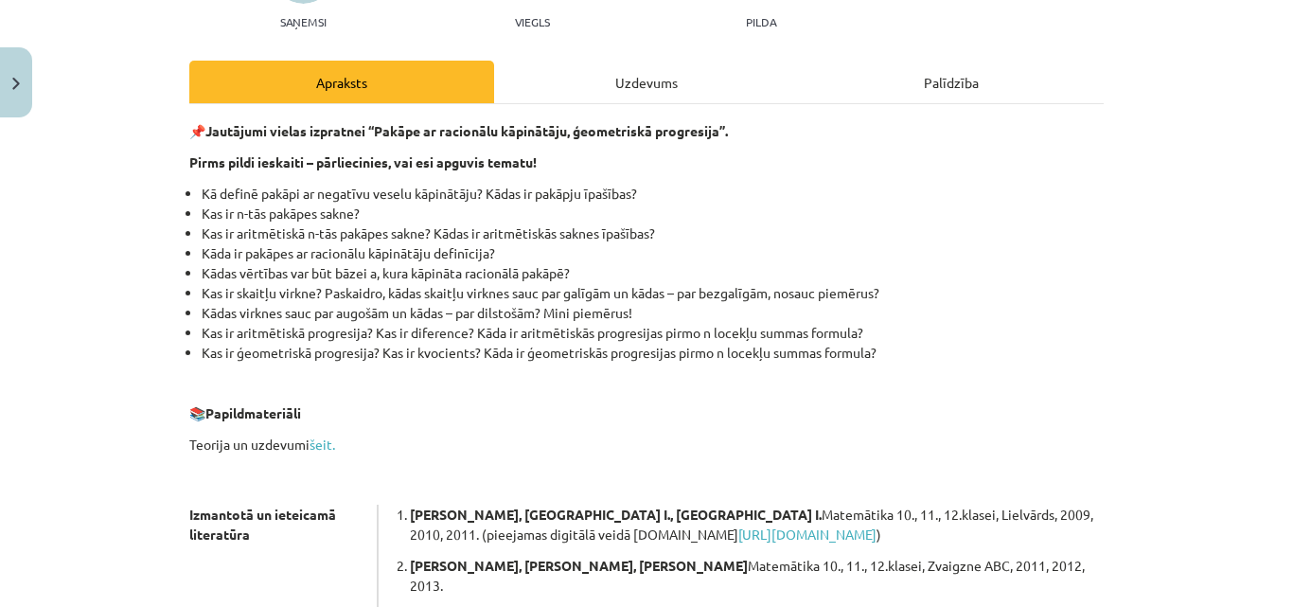
scroll to position [212, 0]
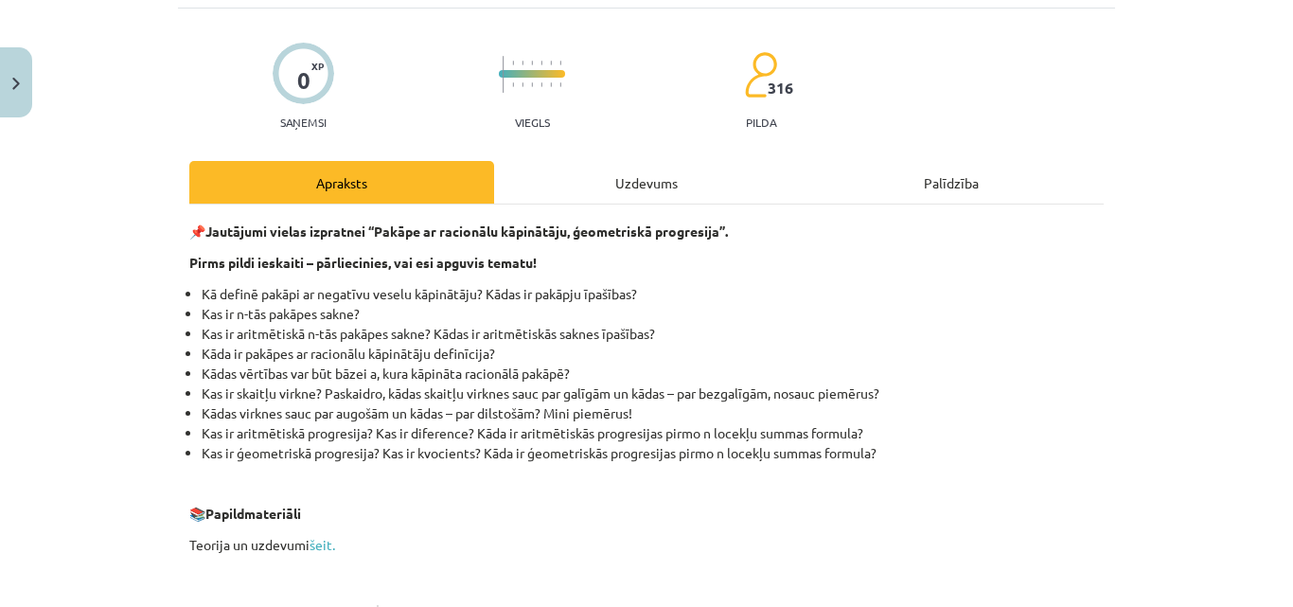
click at [645, 181] on div "Uzdevums" at bounding box center [646, 182] width 305 height 43
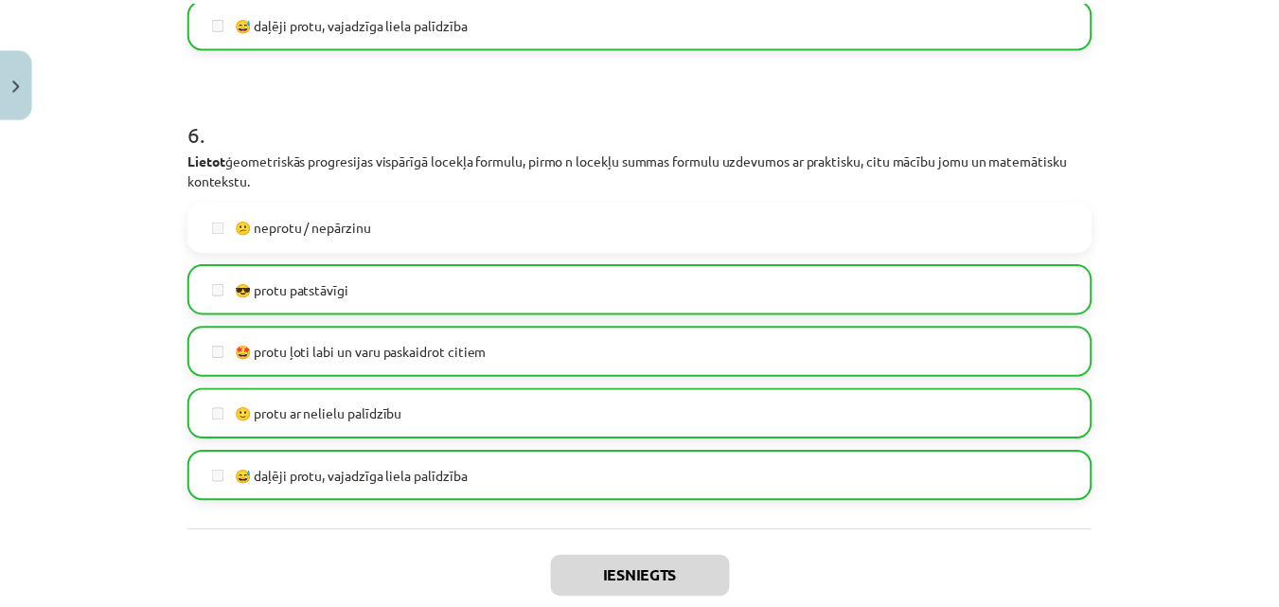
scroll to position [2603, 0]
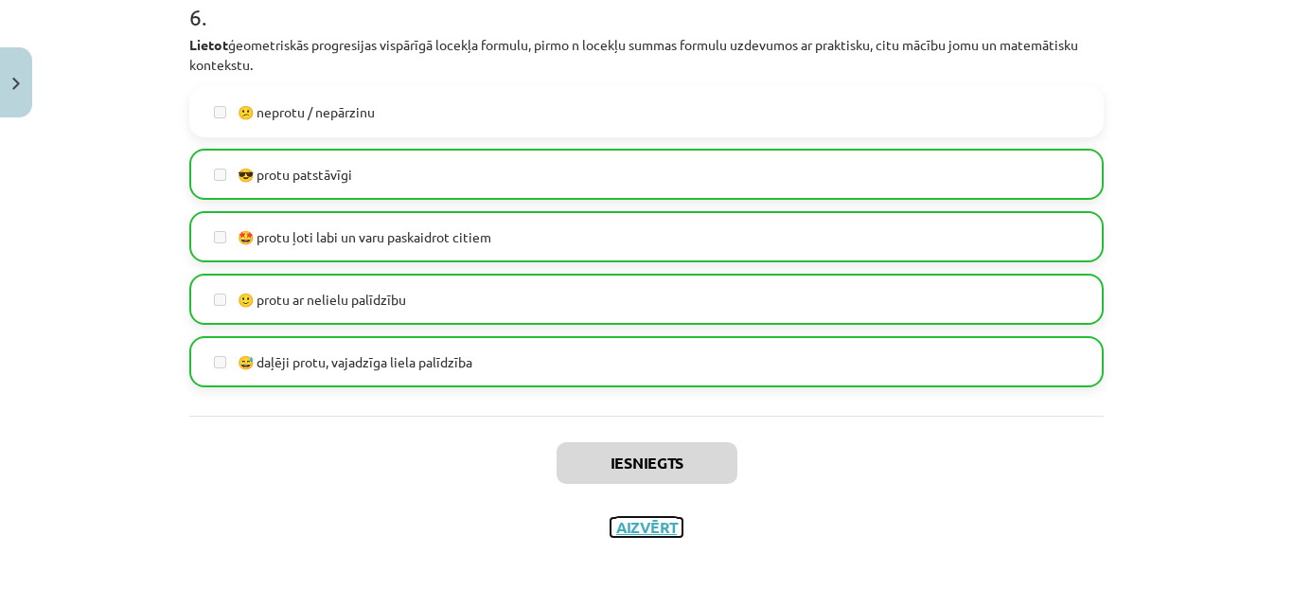
click at [643, 522] on button "Aizvērt" at bounding box center [647, 527] width 72 height 19
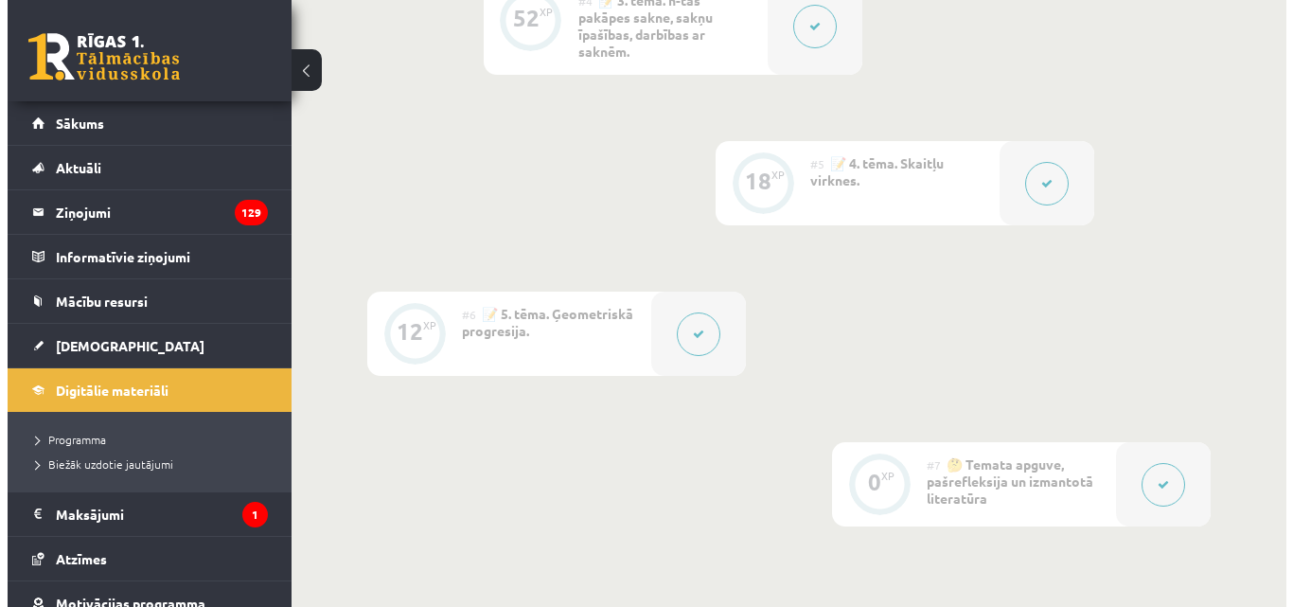
scroll to position [1121, 0]
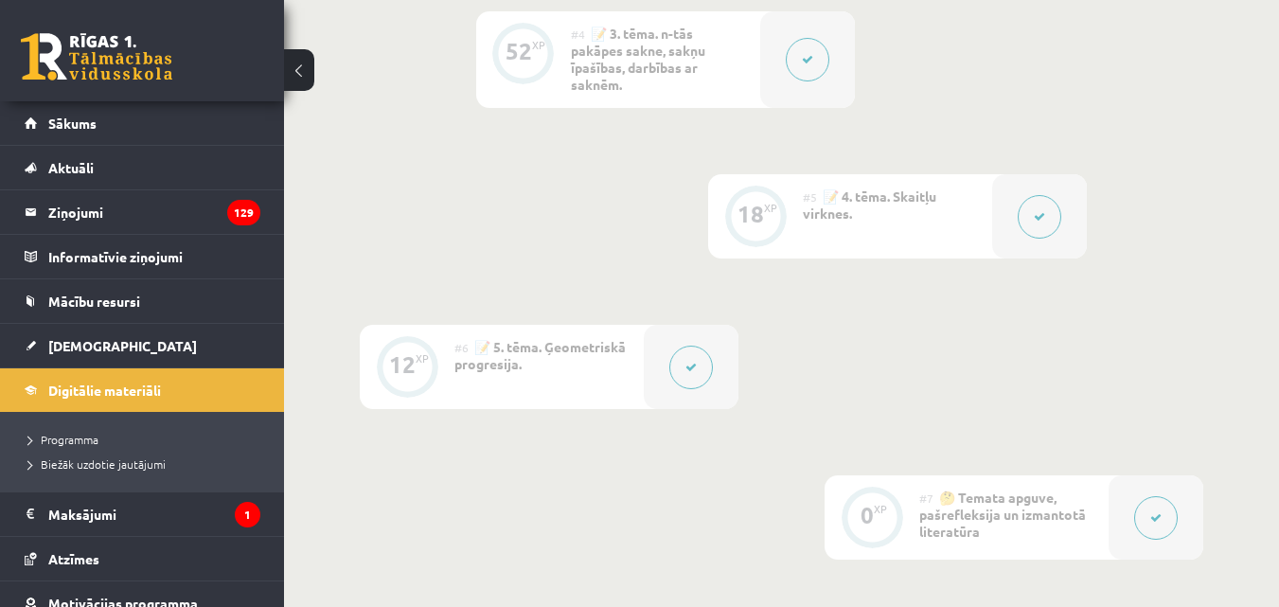
click at [1036, 213] on icon at bounding box center [1039, 216] width 11 height 11
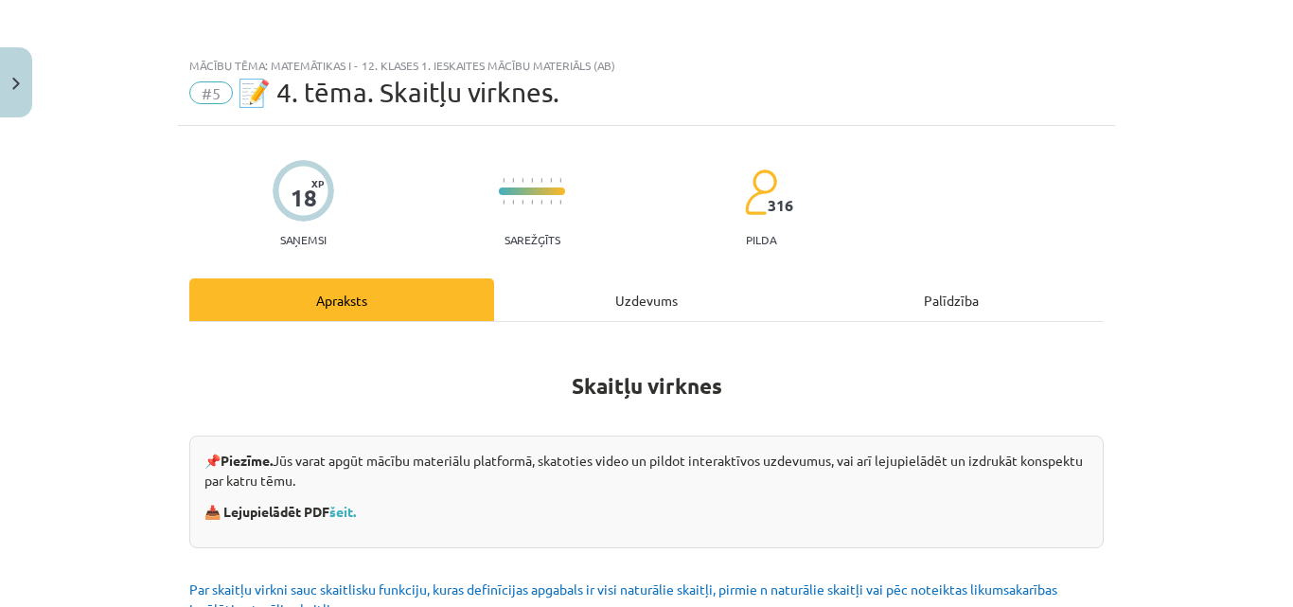
click at [672, 296] on div "Uzdevums" at bounding box center [646, 299] width 305 height 43
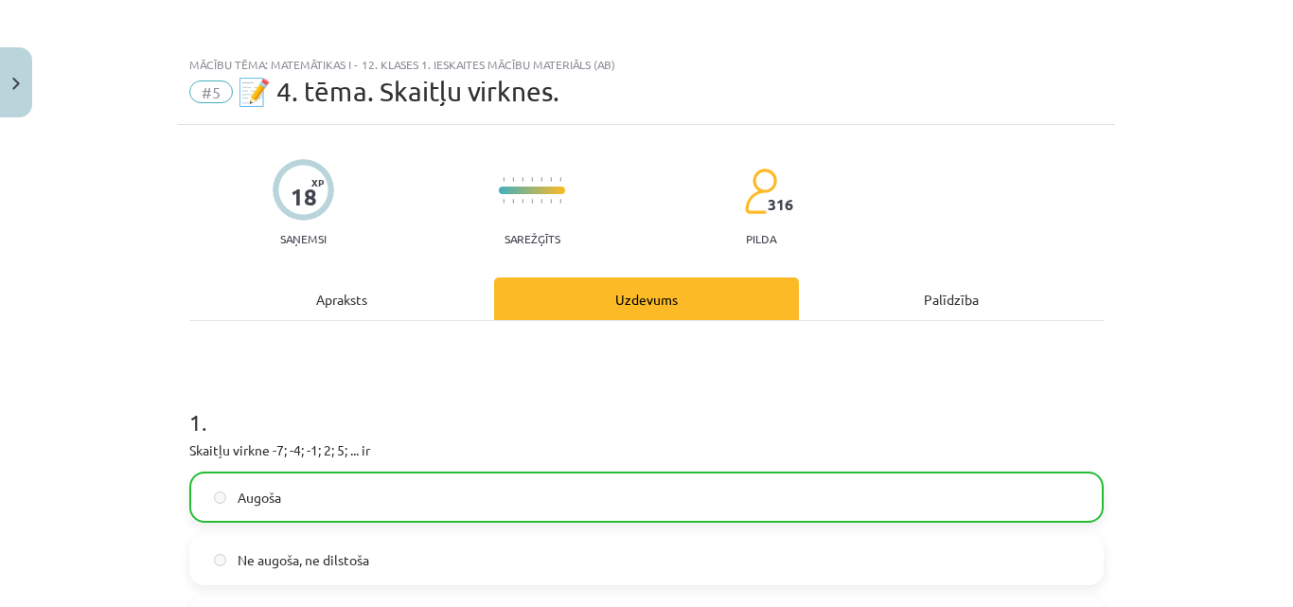
scroll to position [0, 0]
click at [338, 304] on div "Apraksts" at bounding box center [341, 299] width 305 height 43
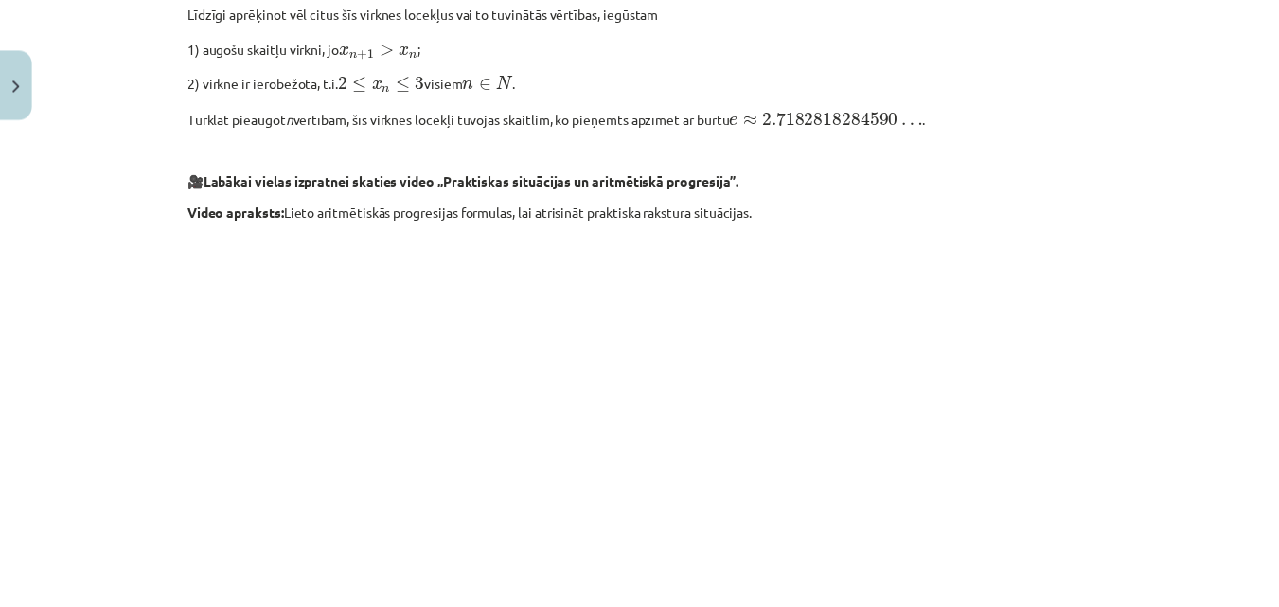
scroll to position [2107, 0]
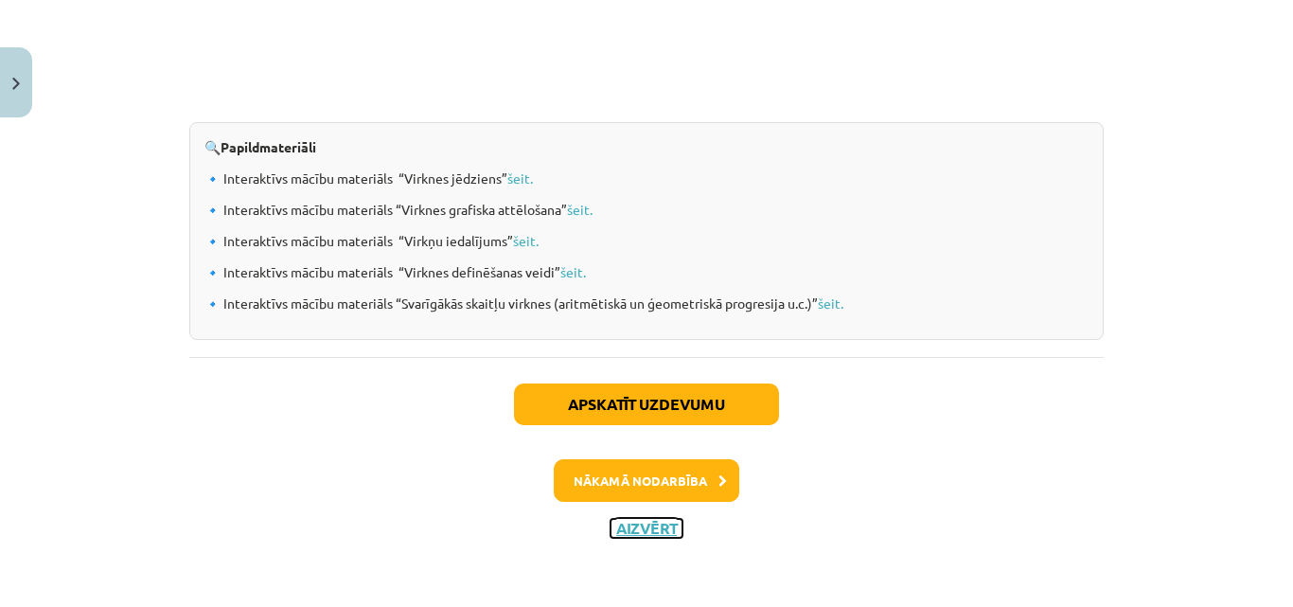
click at [625, 523] on button "Aizvērt" at bounding box center [647, 528] width 72 height 19
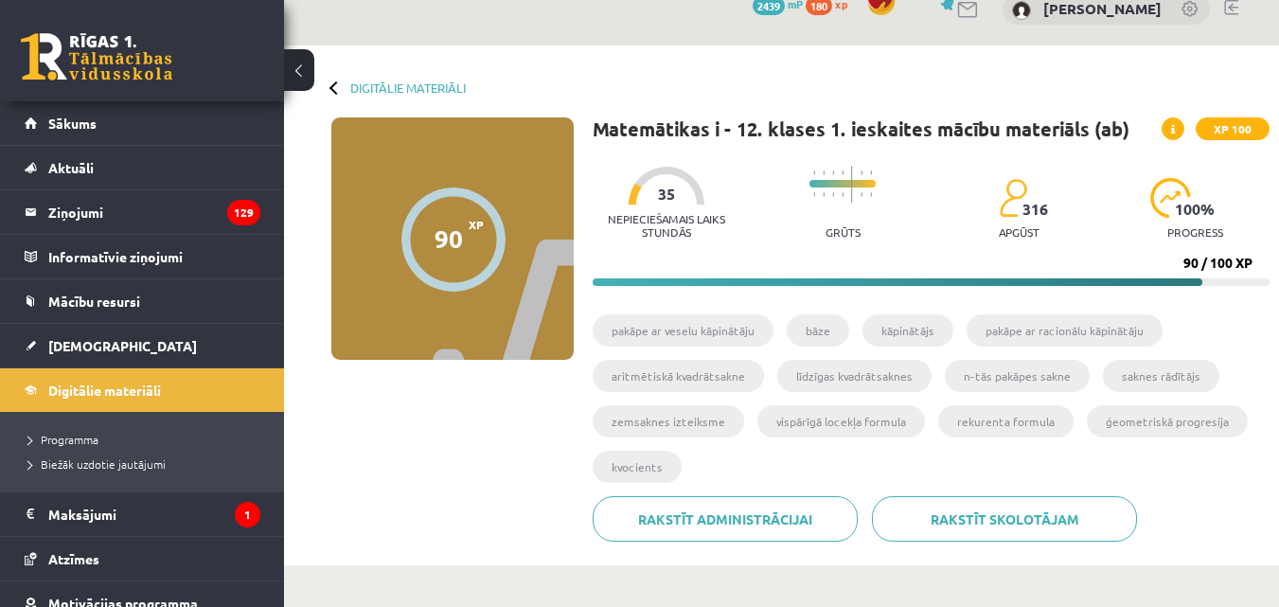
scroll to position [0, 0]
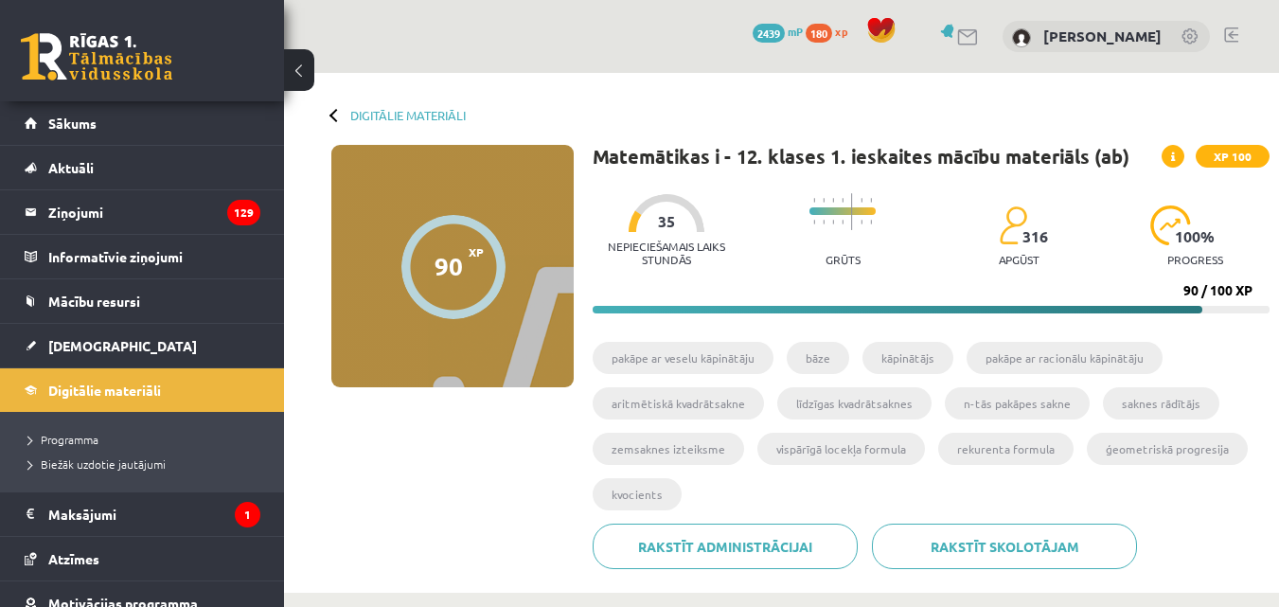
click at [1231, 34] on link at bounding box center [1231, 34] width 14 height 15
